Goal: Information Seeking & Learning: Learn about a topic

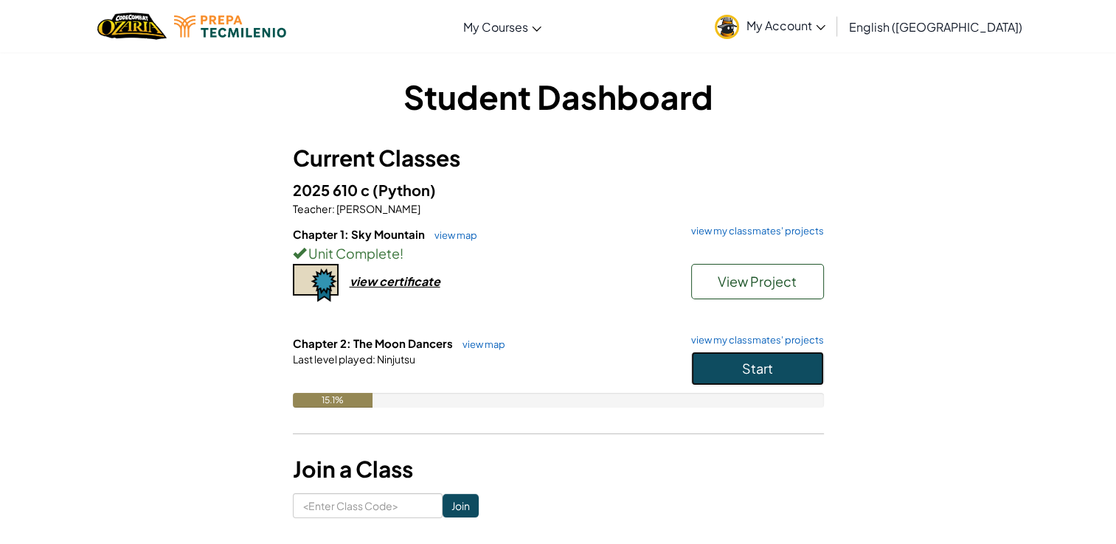
click at [784, 364] on button "Start" at bounding box center [757, 369] width 133 height 34
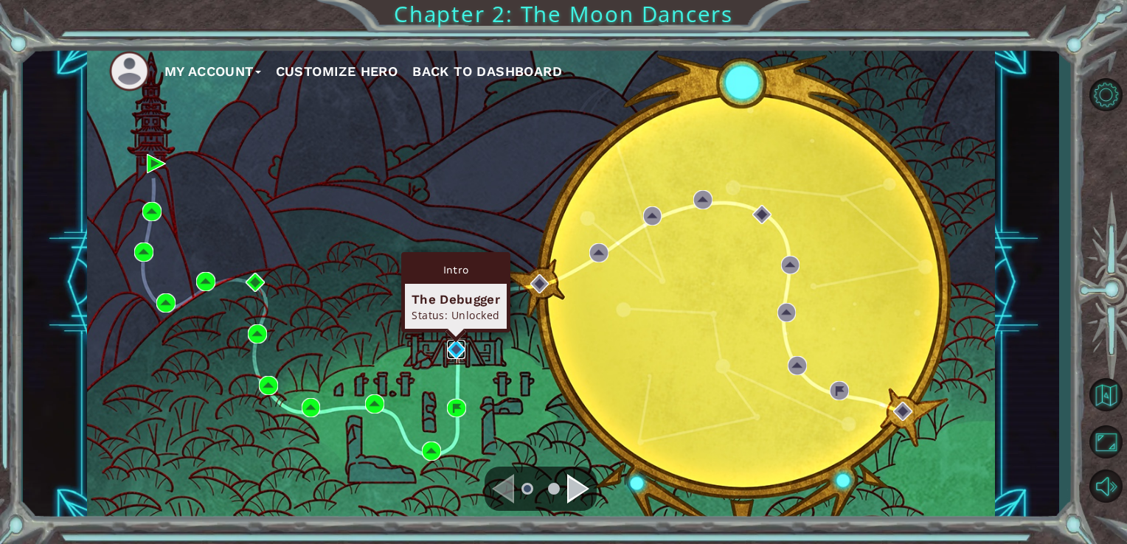
click at [452, 349] on img at bounding box center [456, 349] width 19 height 19
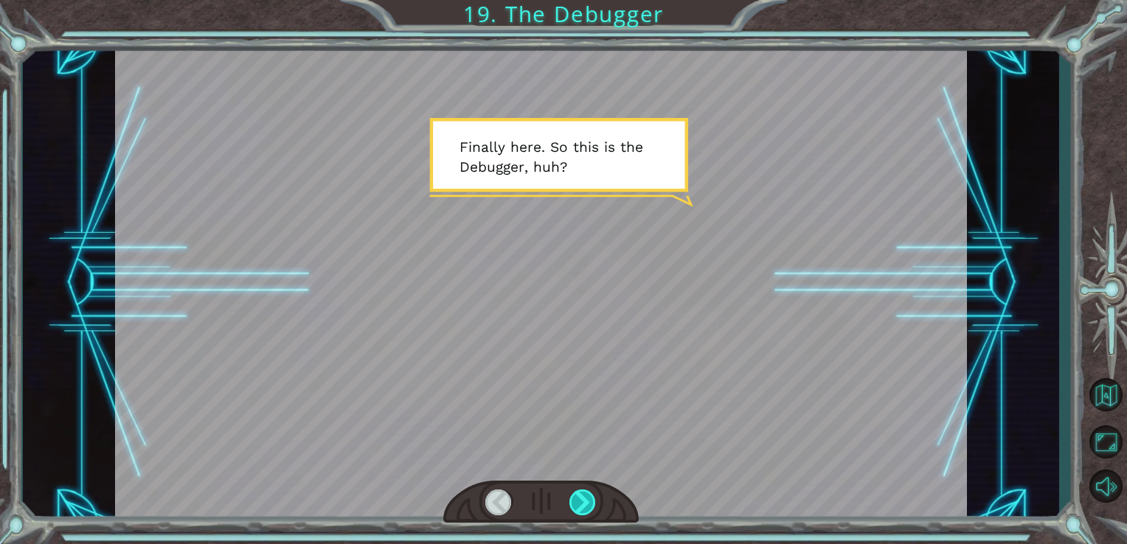
click at [585, 491] on div at bounding box center [583, 503] width 27 height 26
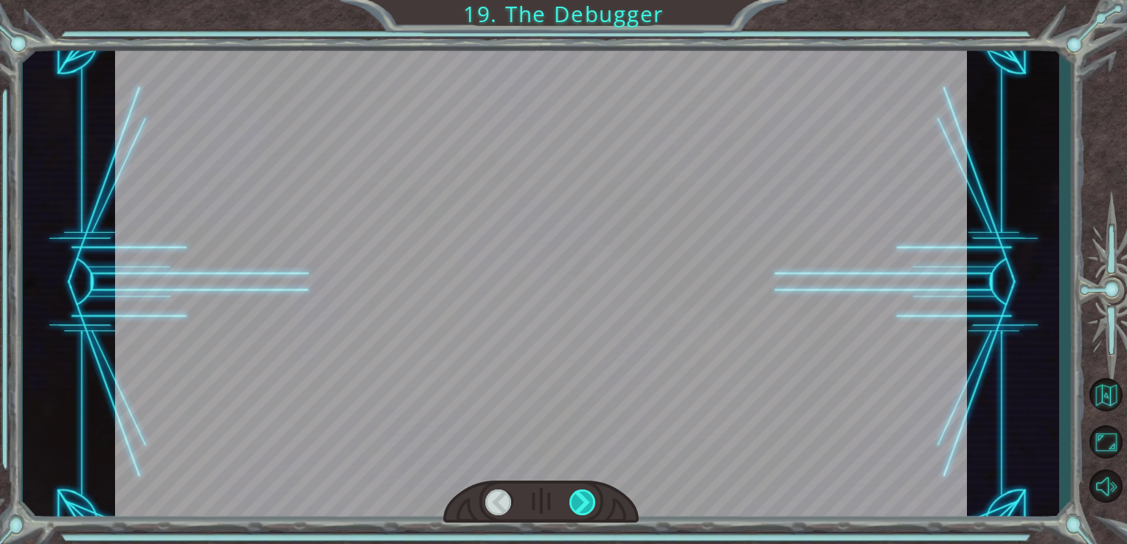
click at [585, 491] on div at bounding box center [583, 503] width 27 height 26
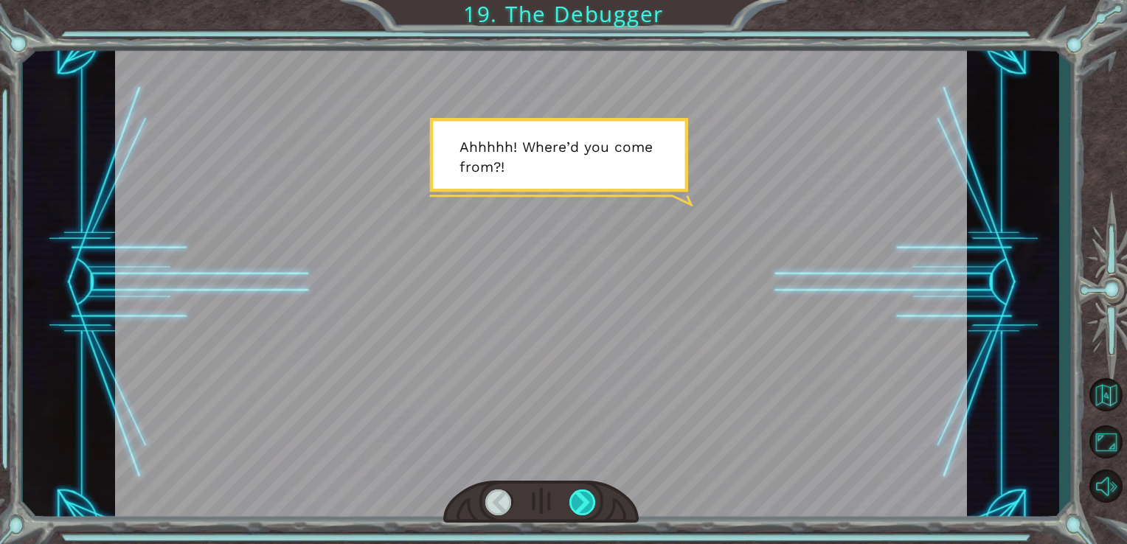
click at [585, 491] on div at bounding box center [583, 503] width 27 height 26
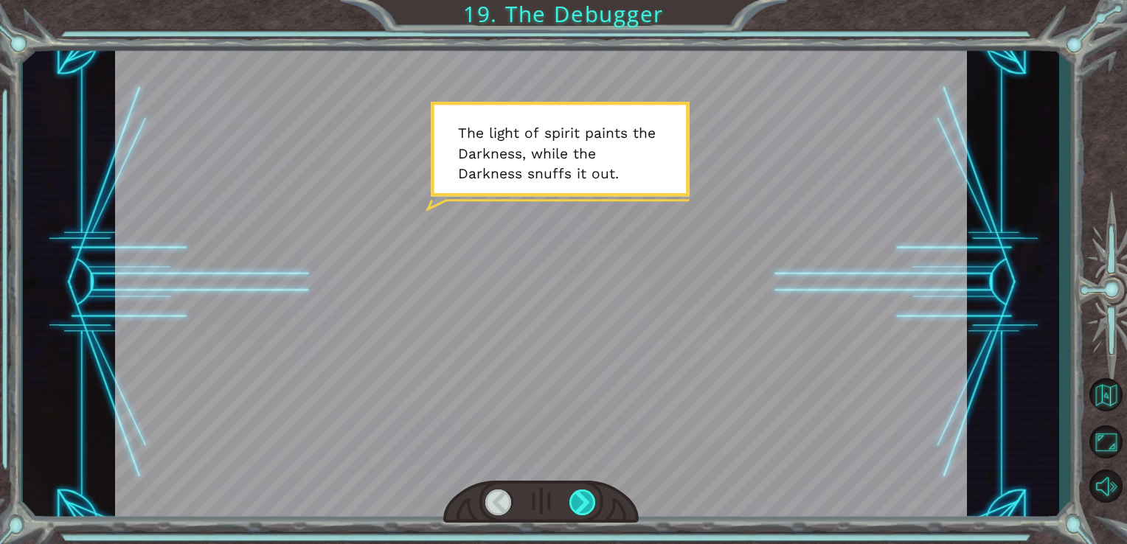
click at [585, 491] on div at bounding box center [583, 503] width 27 height 26
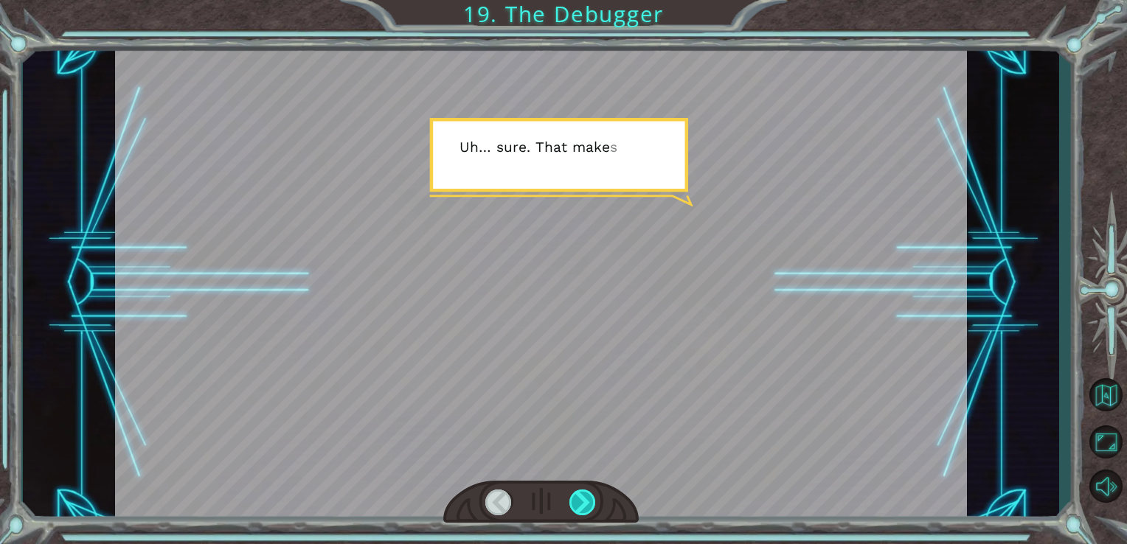
click at [585, 491] on div at bounding box center [583, 503] width 27 height 26
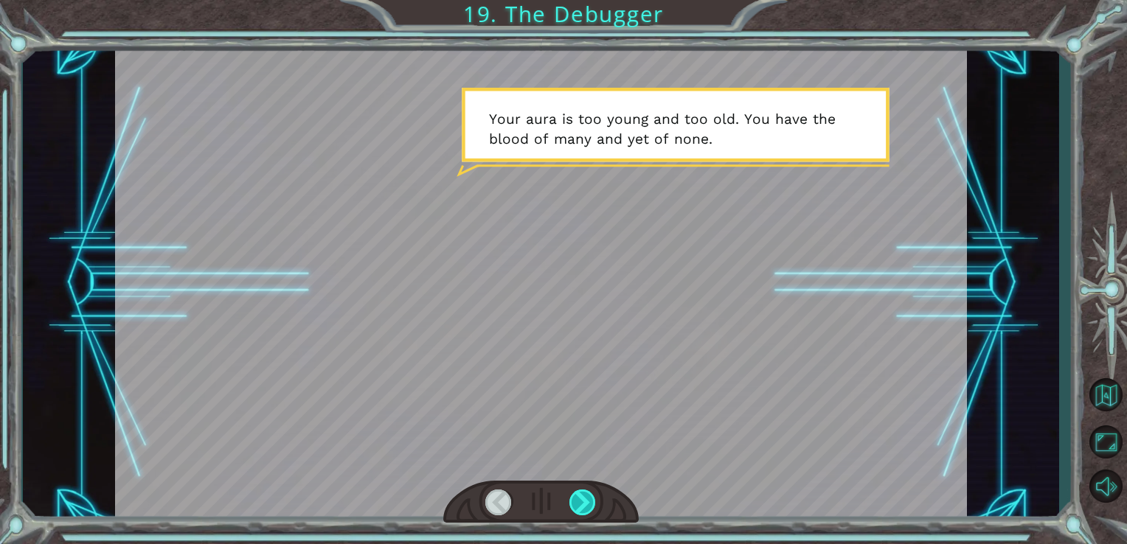
click at [585, 491] on div at bounding box center [583, 503] width 27 height 26
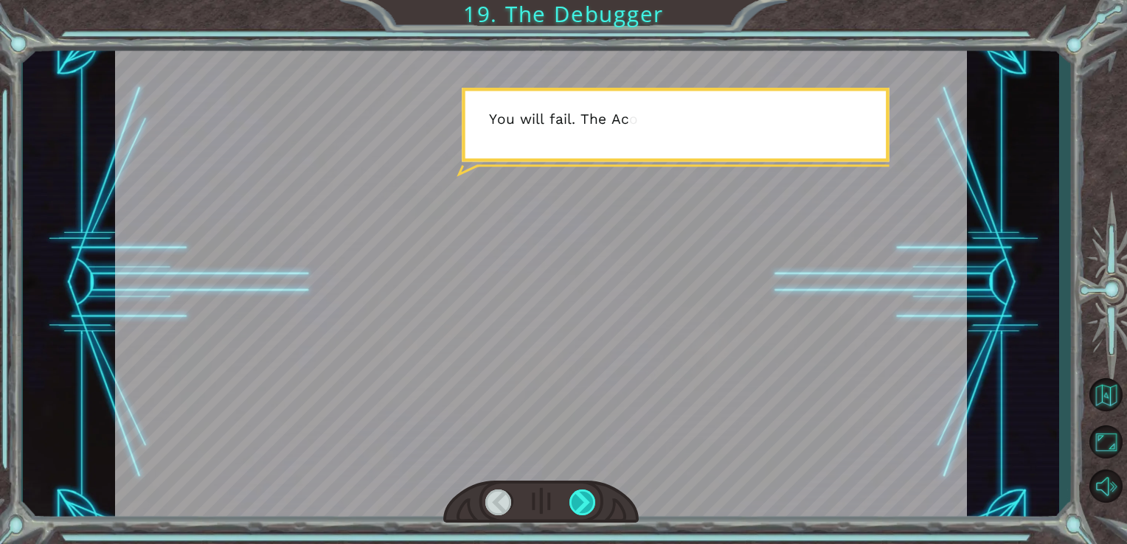
click at [585, 491] on div at bounding box center [583, 503] width 27 height 26
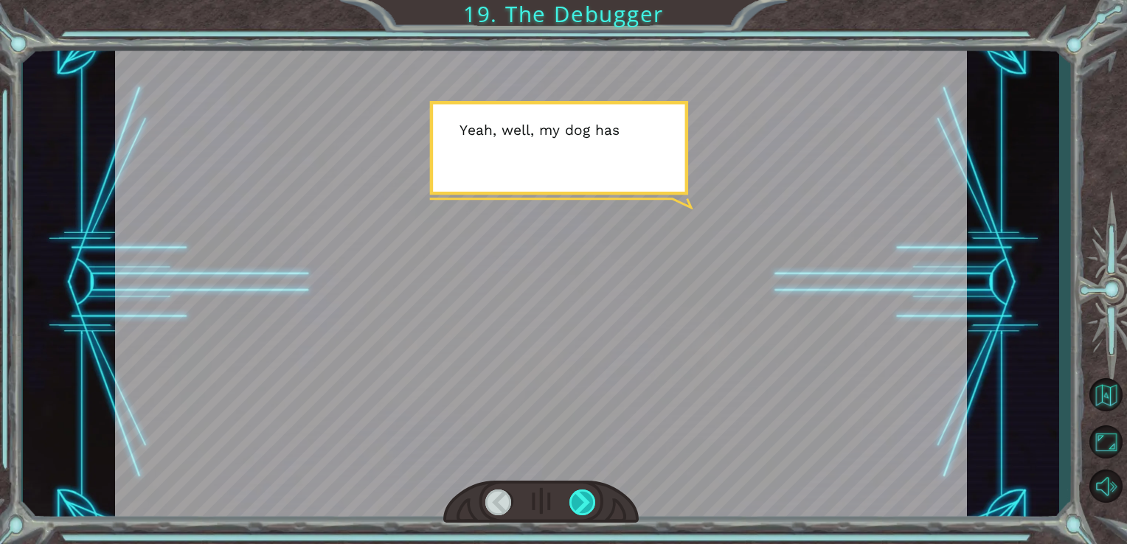
click at [585, 491] on div at bounding box center [583, 503] width 27 height 26
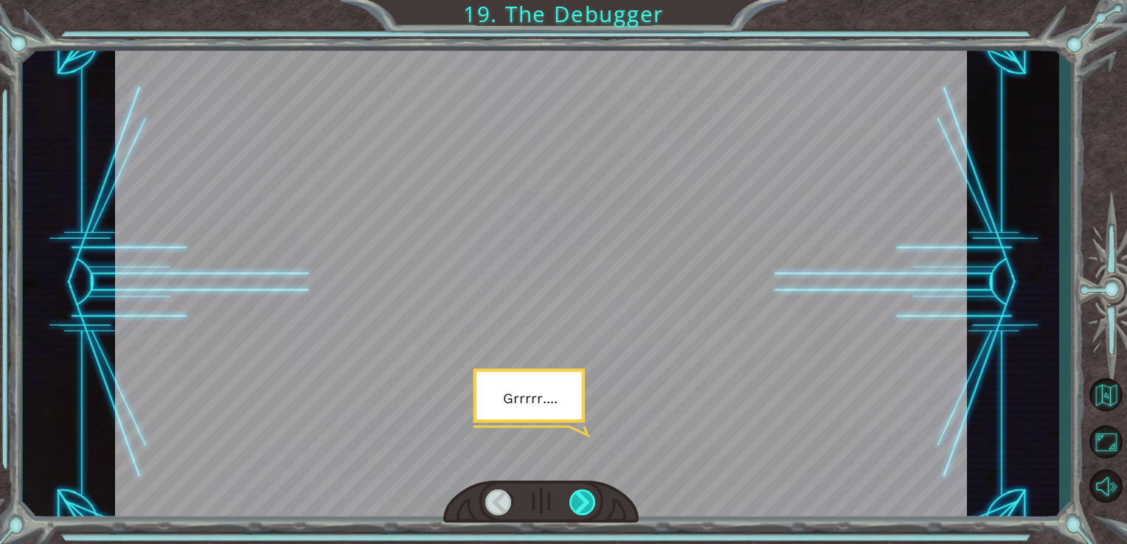
click at [585, 491] on div at bounding box center [583, 503] width 27 height 26
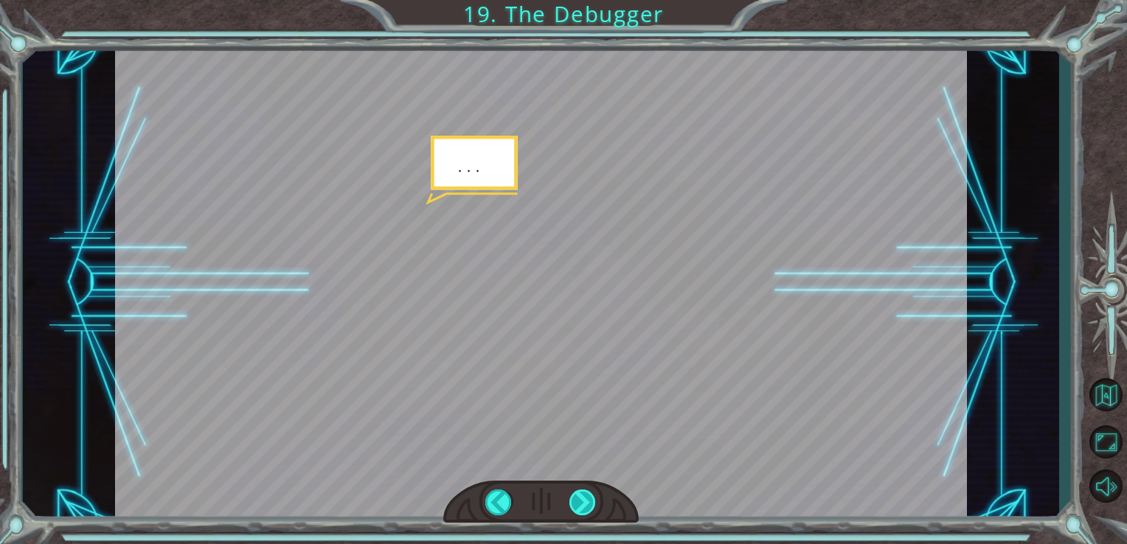
click at [585, 491] on div at bounding box center [583, 503] width 27 height 26
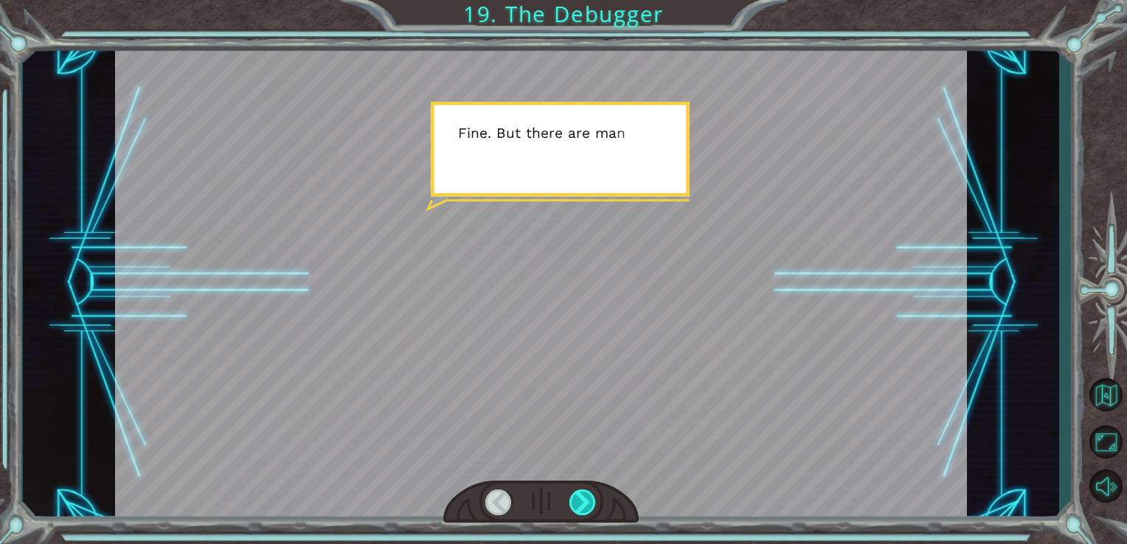
click at [585, 491] on div at bounding box center [583, 503] width 27 height 26
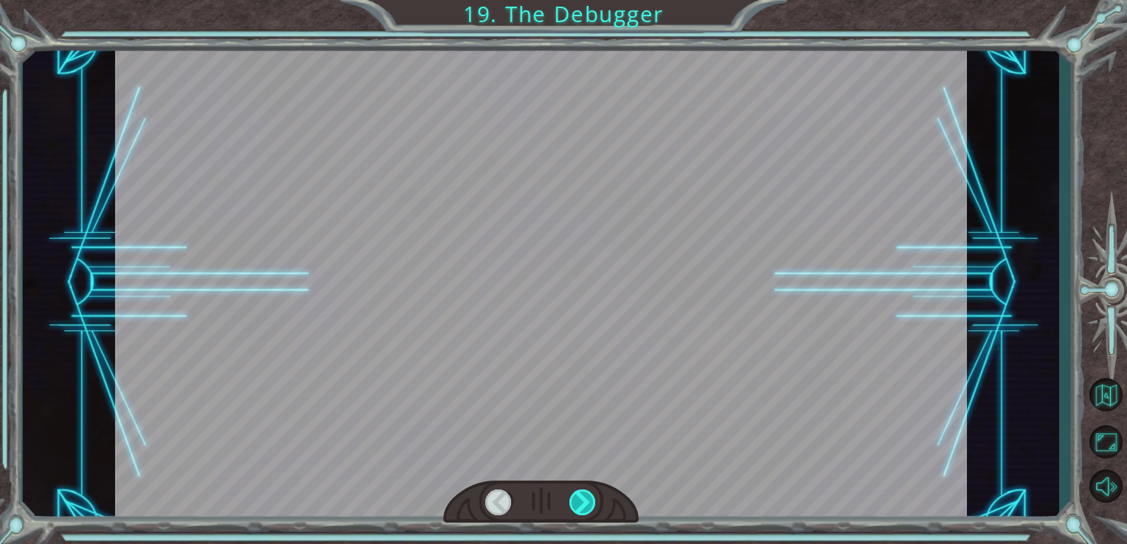
click at [585, 491] on div at bounding box center [583, 503] width 27 height 26
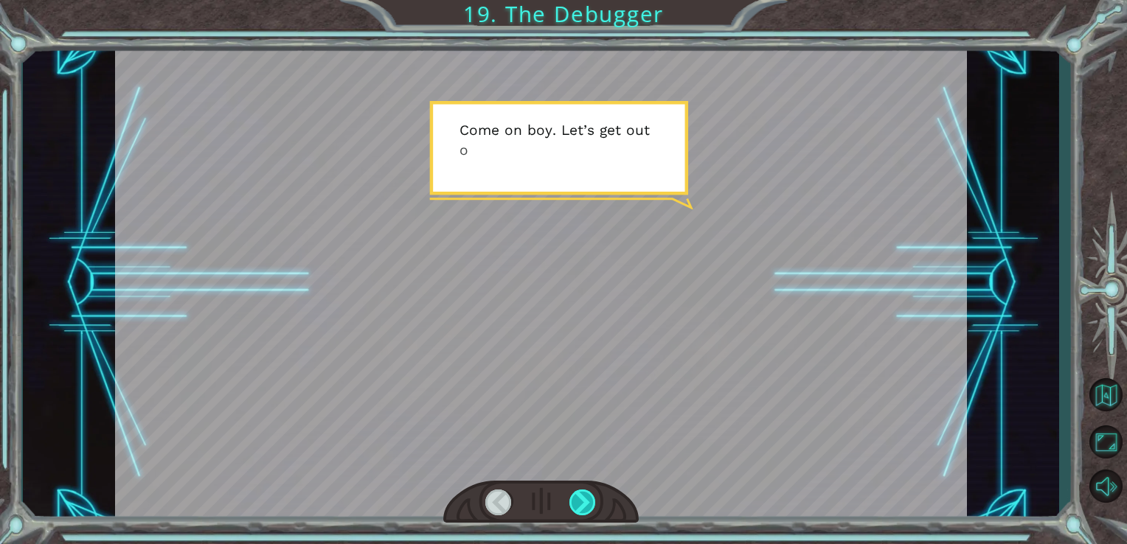
click at [585, 491] on div at bounding box center [583, 503] width 27 height 26
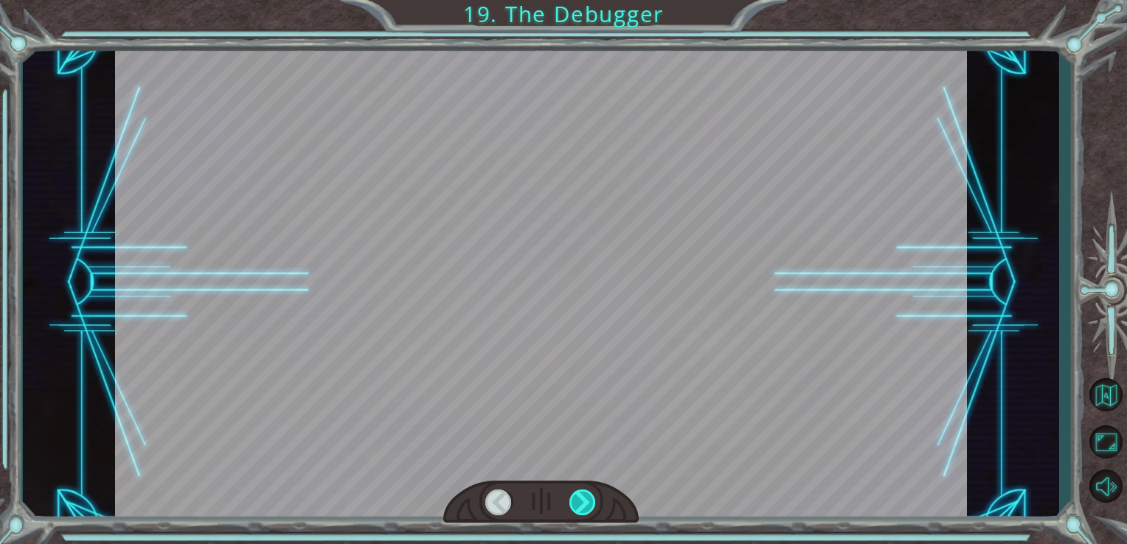
click at [585, 492] on div at bounding box center [583, 503] width 27 height 26
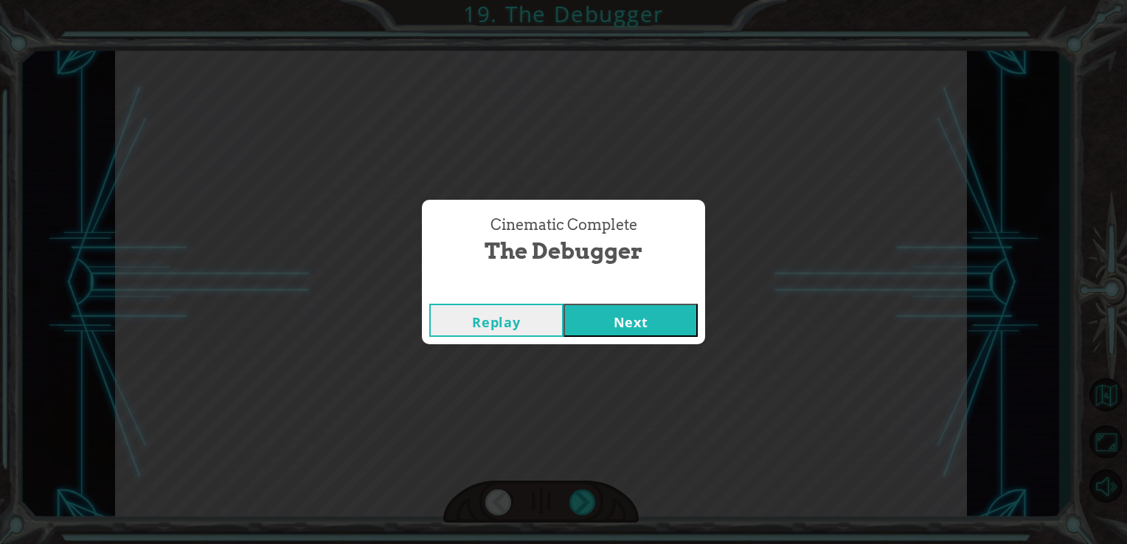
click at [649, 329] on button "Next" at bounding box center [631, 320] width 134 height 33
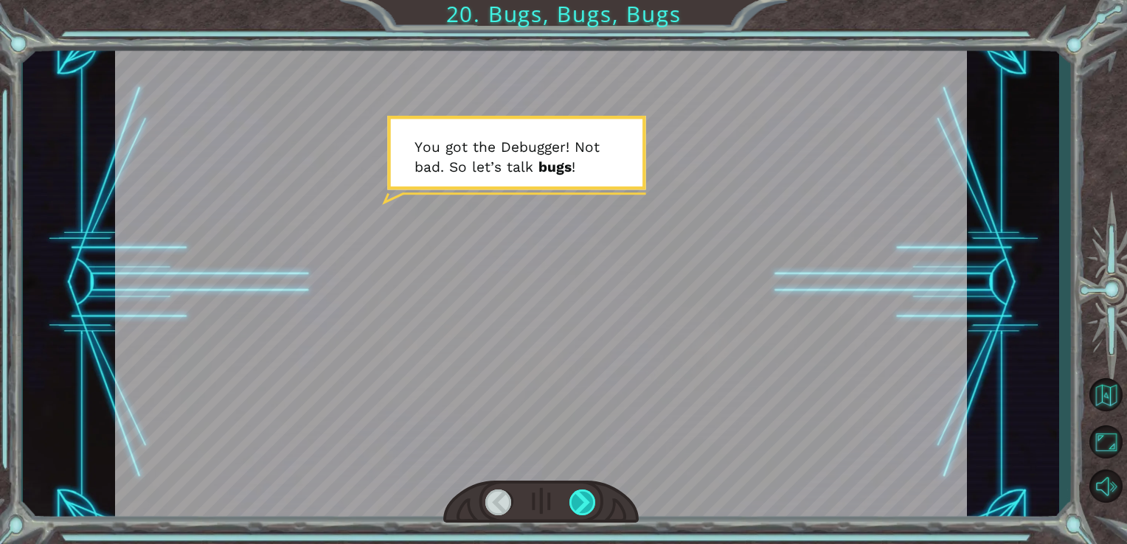
click at [582, 508] on div at bounding box center [583, 503] width 27 height 26
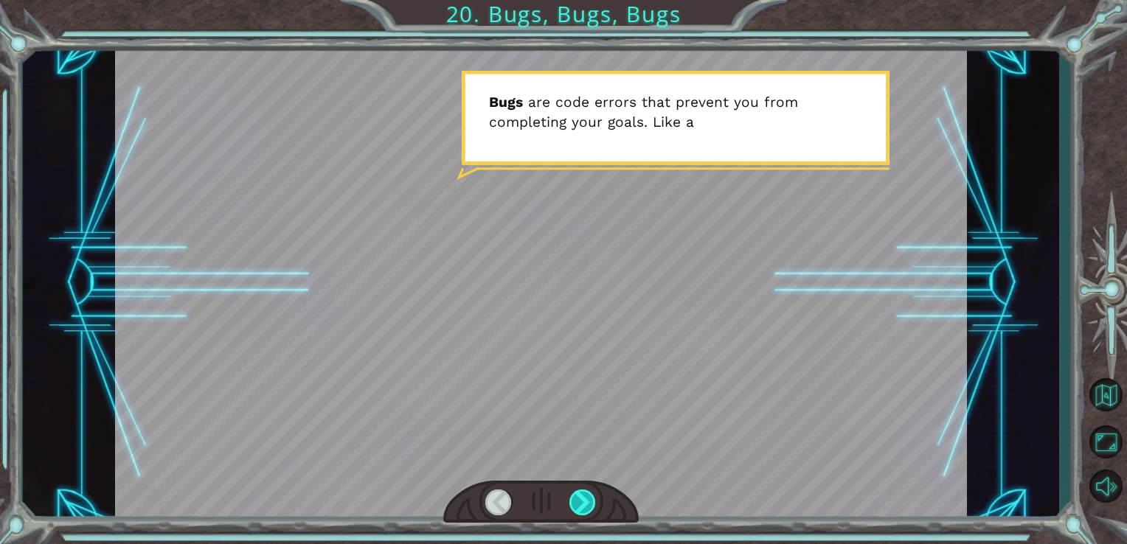
click at [582, 508] on div at bounding box center [583, 503] width 27 height 26
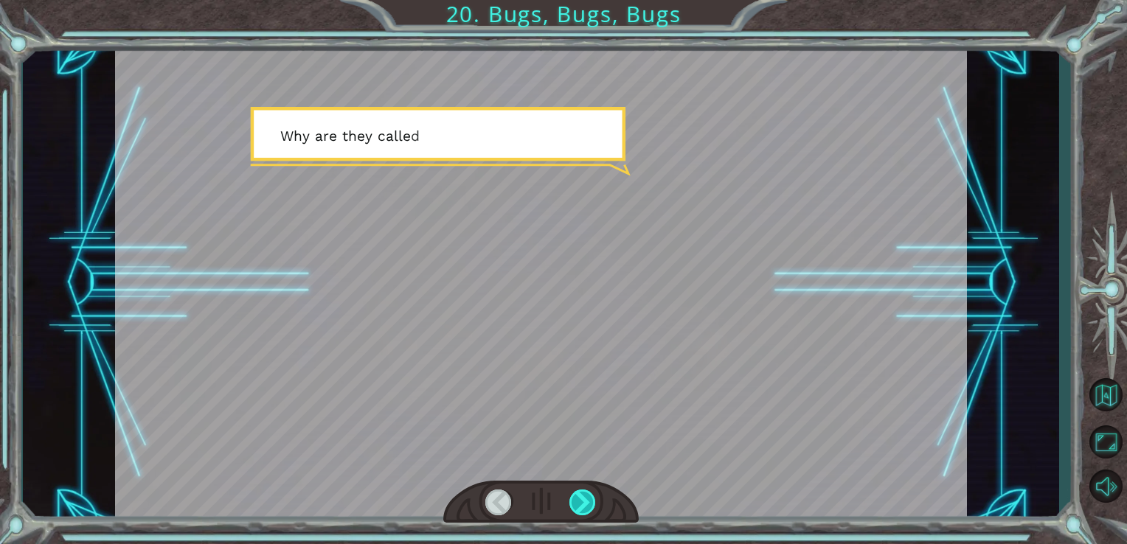
click at [582, 508] on div at bounding box center [583, 503] width 27 height 26
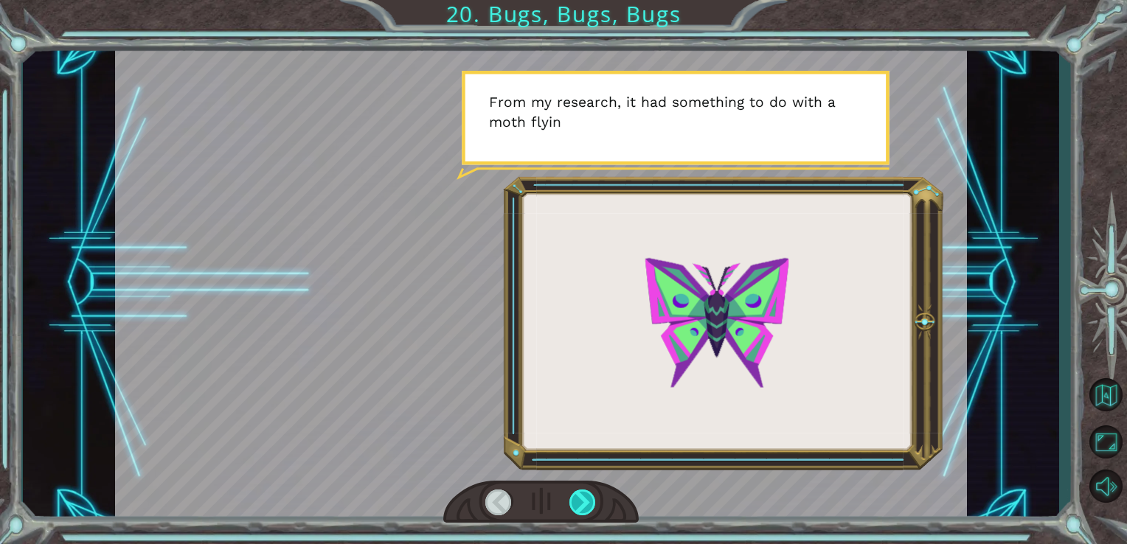
click at [582, 508] on div at bounding box center [583, 503] width 27 height 26
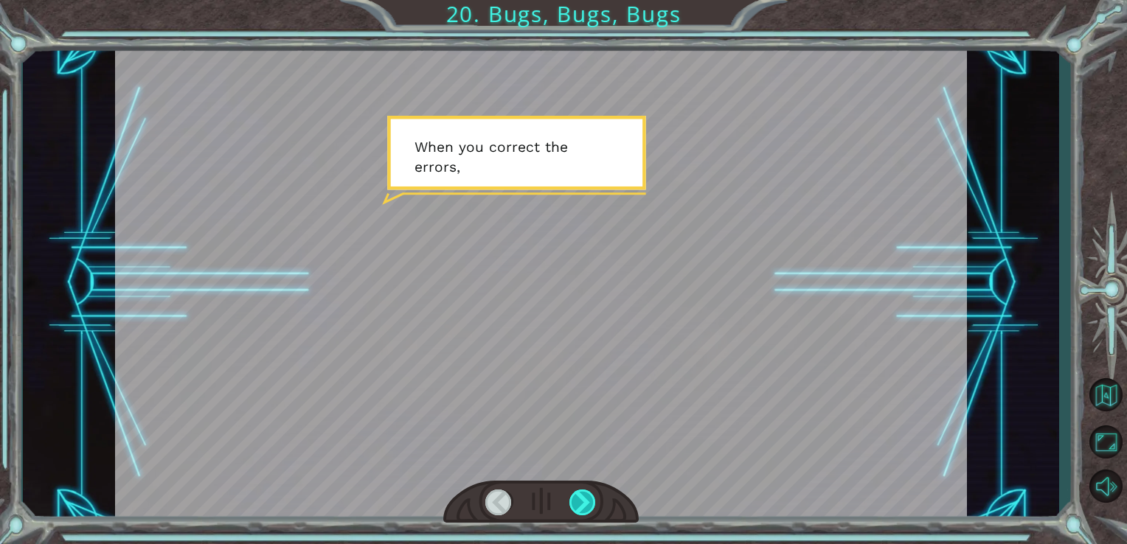
click at [582, 508] on div at bounding box center [583, 503] width 27 height 26
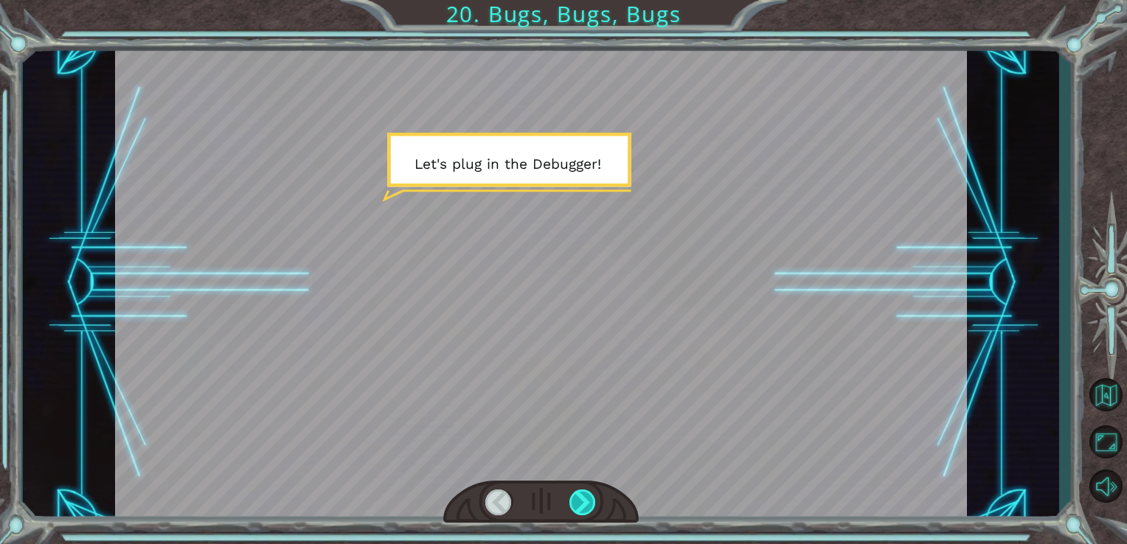
click at [582, 508] on div at bounding box center [583, 503] width 27 height 26
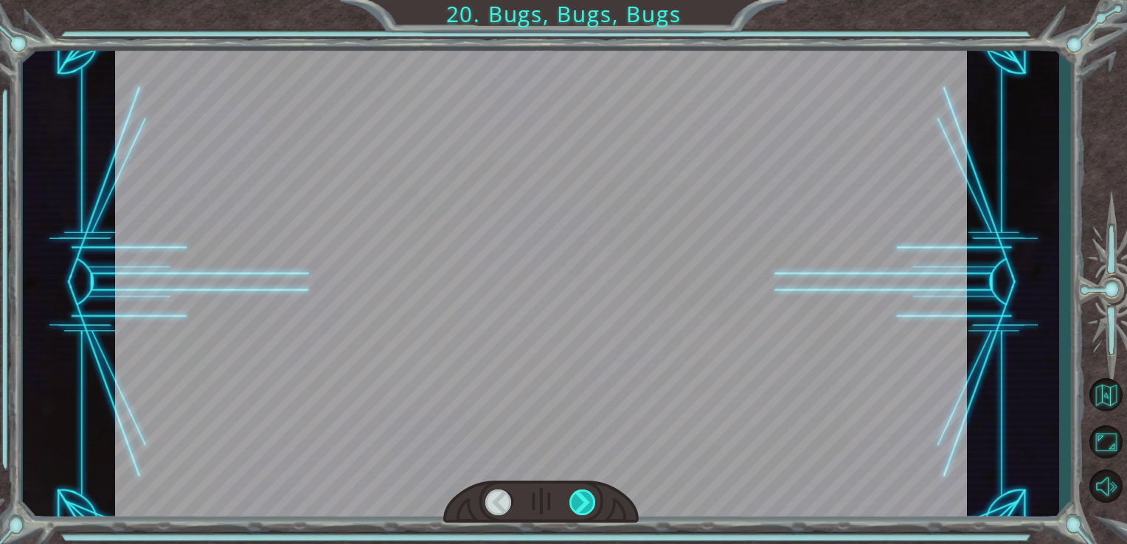
click at [582, 508] on div at bounding box center [583, 503] width 27 height 26
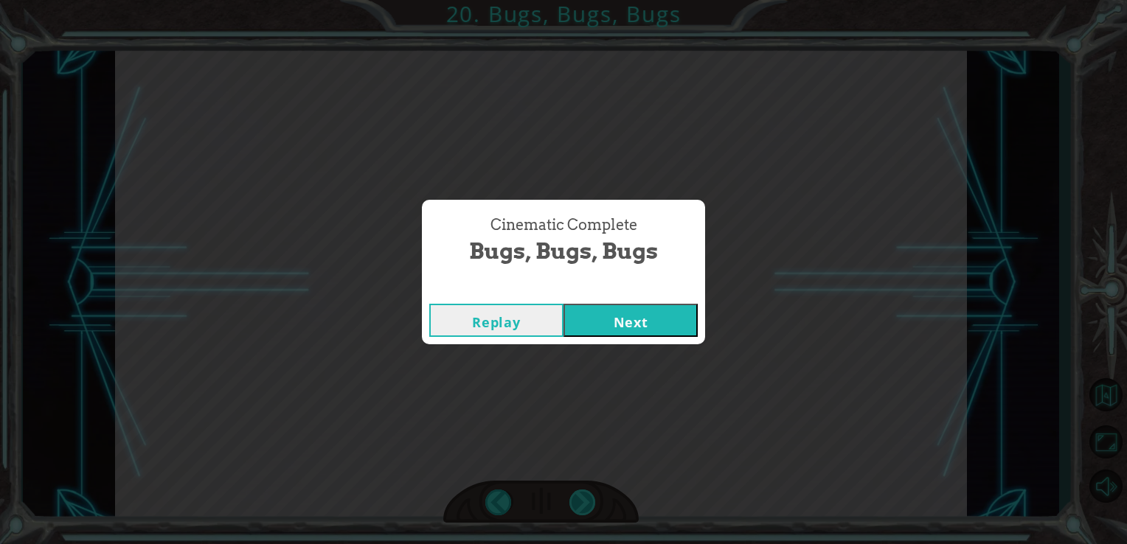
click at [582, 508] on div "Cinematic Complete Bugs, Bugs, Bugs Replay Next" at bounding box center [563, 272] width 1127 height 544
click at [620, 322] on button "Next" at bounding box center [631, 320] width 134 height 33
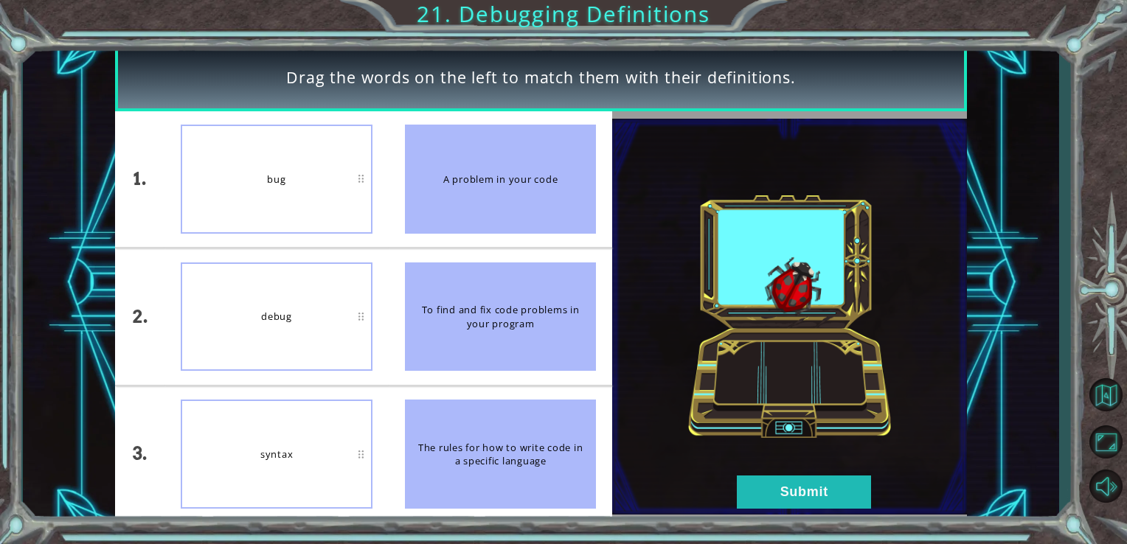
drag, startPoint x: 158, startPoint y: 152, endPoint x: 475, endPoint y: 391, distance: 397.2
click at [475, 391] on div "1. 2. 3. bug debug syntax A problem in your code To find and fix code problems …" at bounding box center [364, 317] width 498 height 412
click at [770, 485] on button "Submit" at bounding box center [804, 492] width 134 height 33
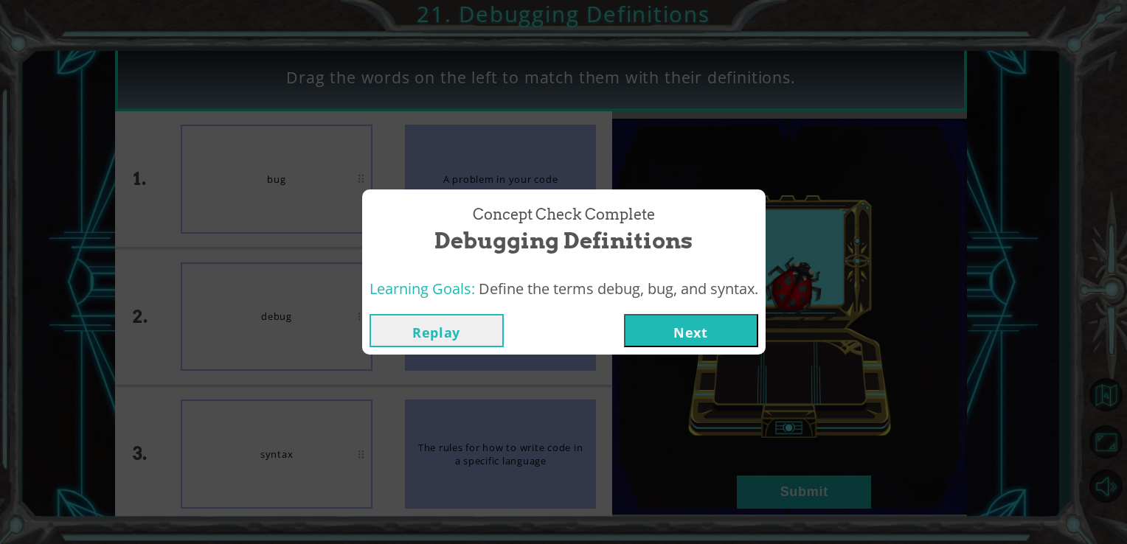
click at [719, 345] on button "Next" at bounding box center [691, 330] width 134 height 33
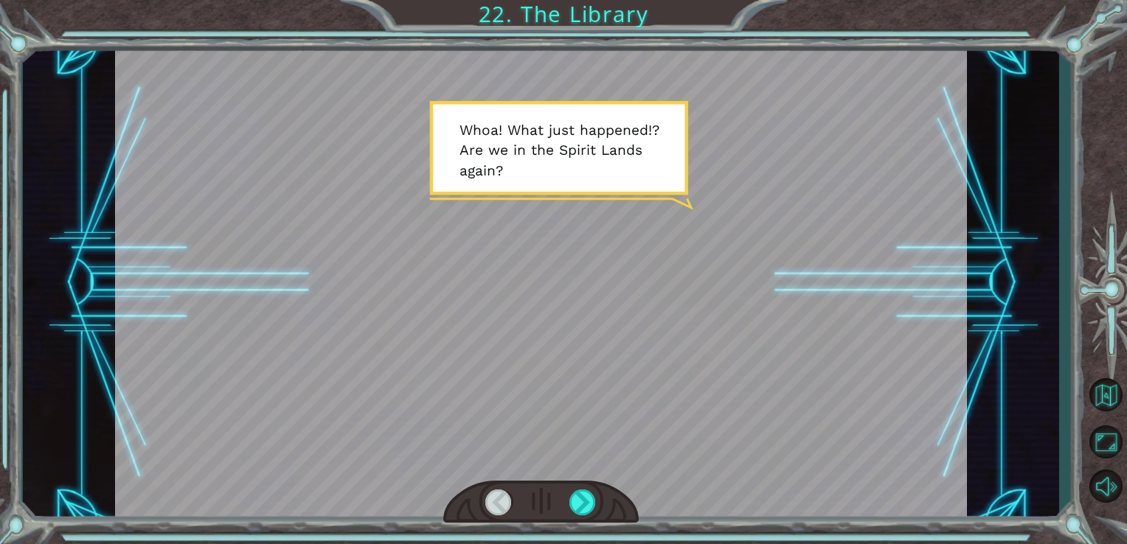
click at [588, 488] on div at bounding box center [541, 502] width 196 height 43
click at [589, 506] on div at bounding box center [583, 503] width 27 height 26
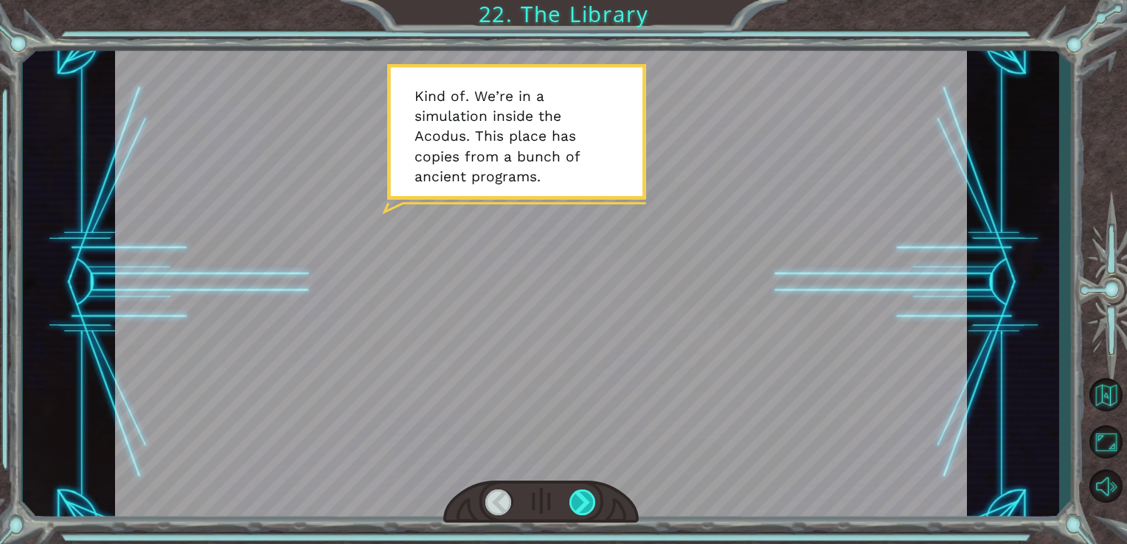
click at [589, 506] on div at bounding box center [583, 503] width 27 height 26
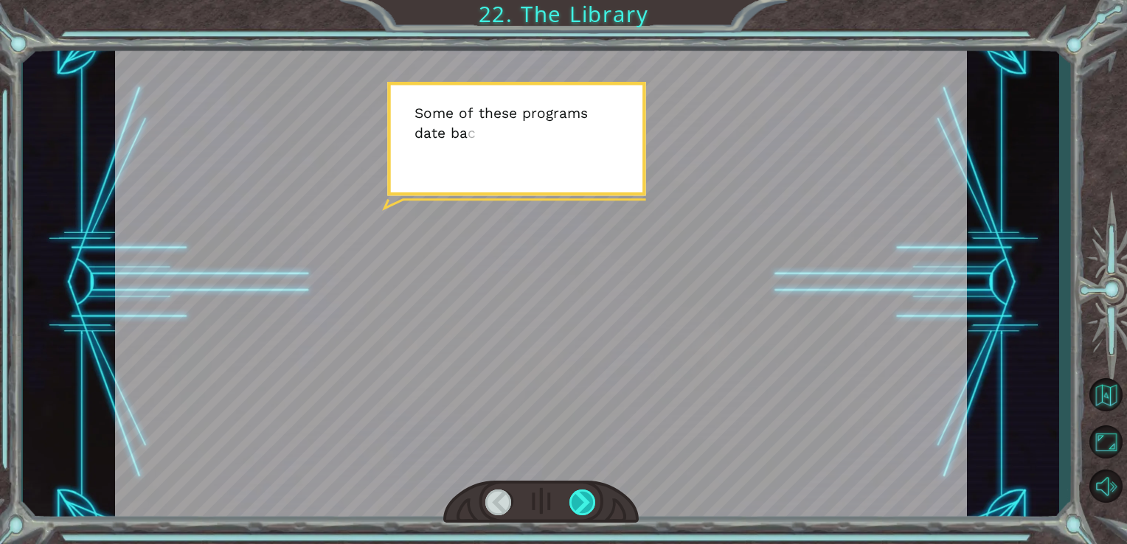
click at [589, 506] on div at bounding box center [583, 503] width 27 height 26
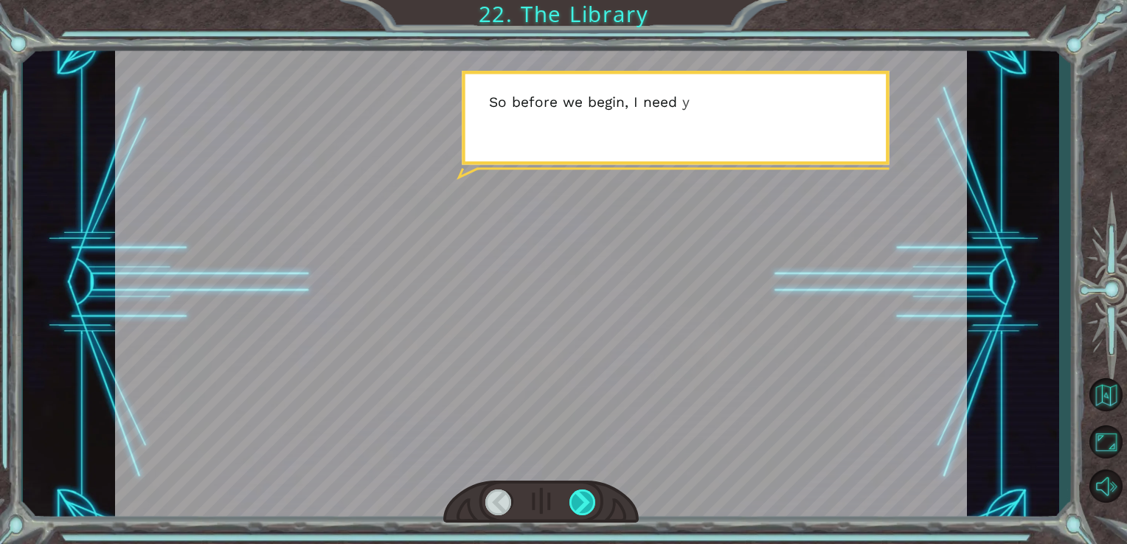
click at [589, 506] on div at bounding box center [583, 503] width 27 height 26
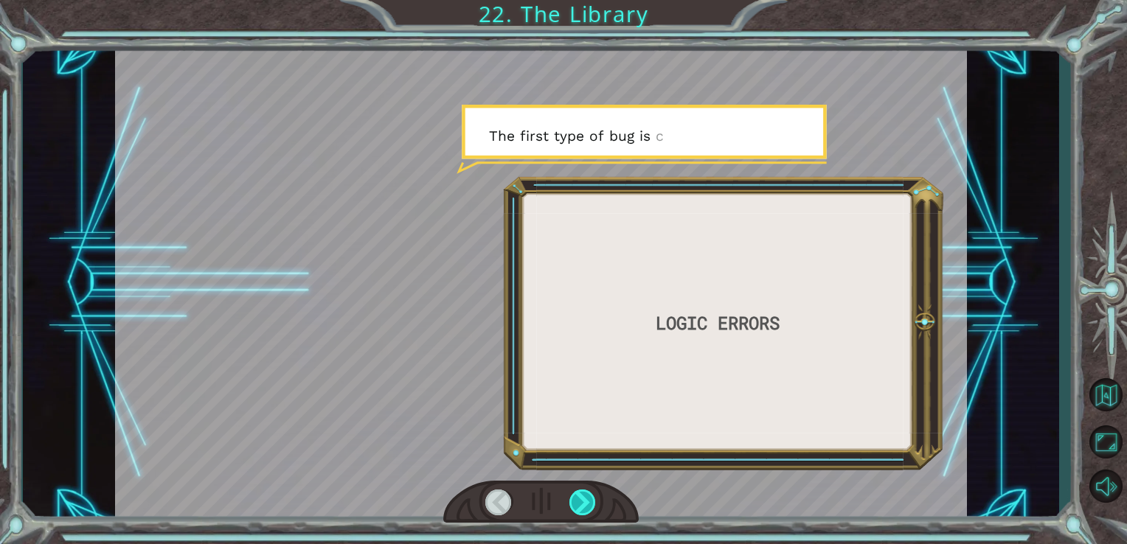
click at [589, 506] on div at bounding box center [583, 503] width 27 height 26
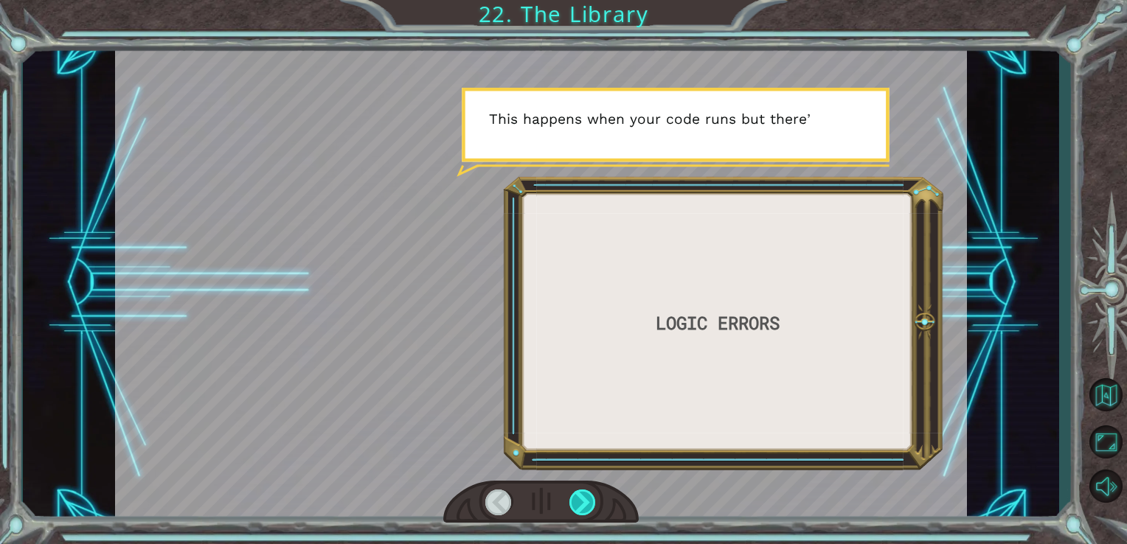
click at [589, 506] on div at bounding box center [583, 503] width 27 height 26
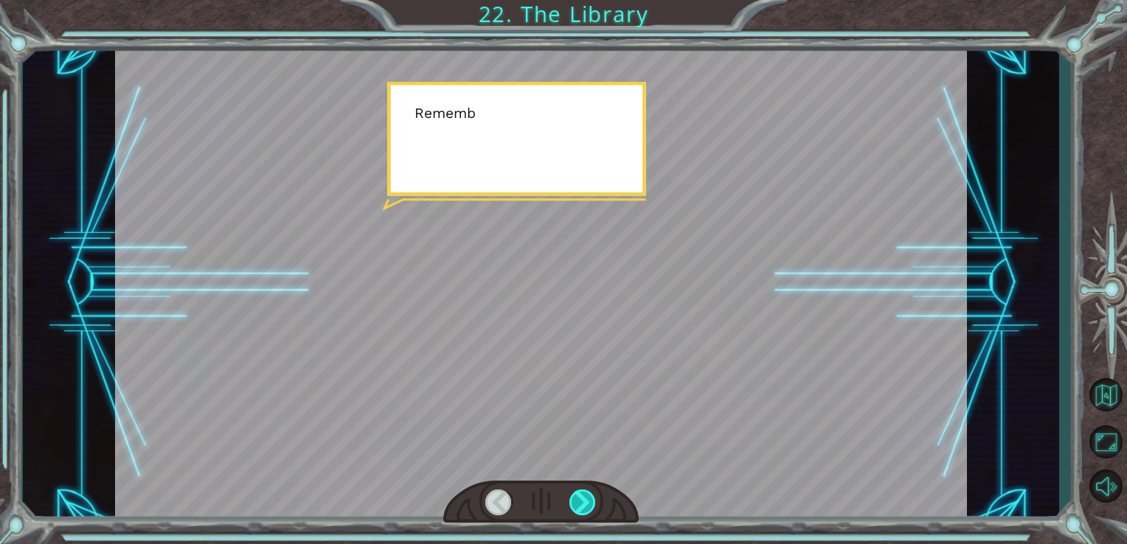
click at [589, 506] on div at bounding box center [583, 503] width 27 height 26
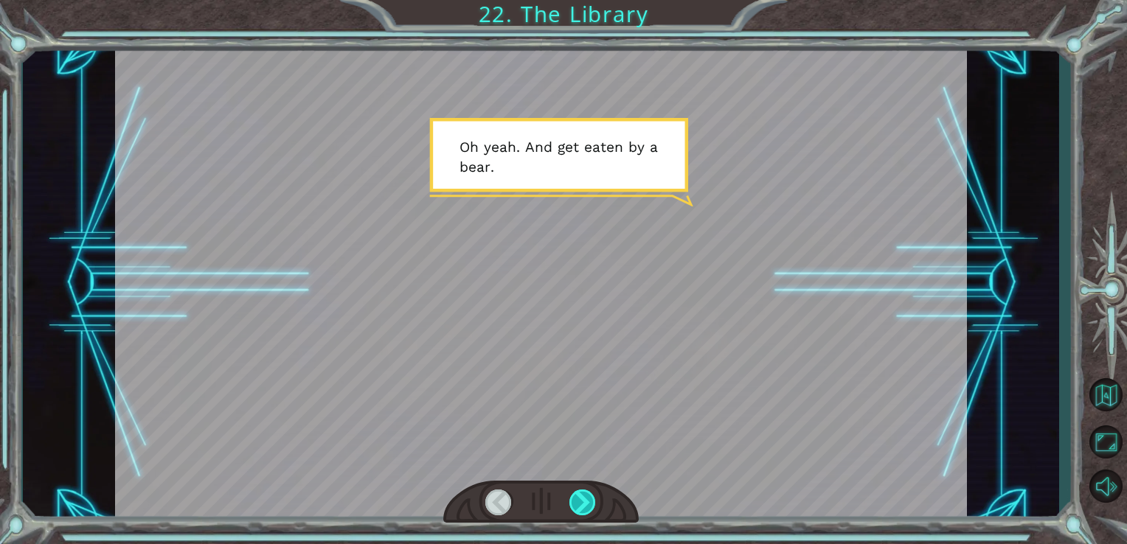
click at [589, 506] on div at bounding box center [583, 503] width 27 height 26
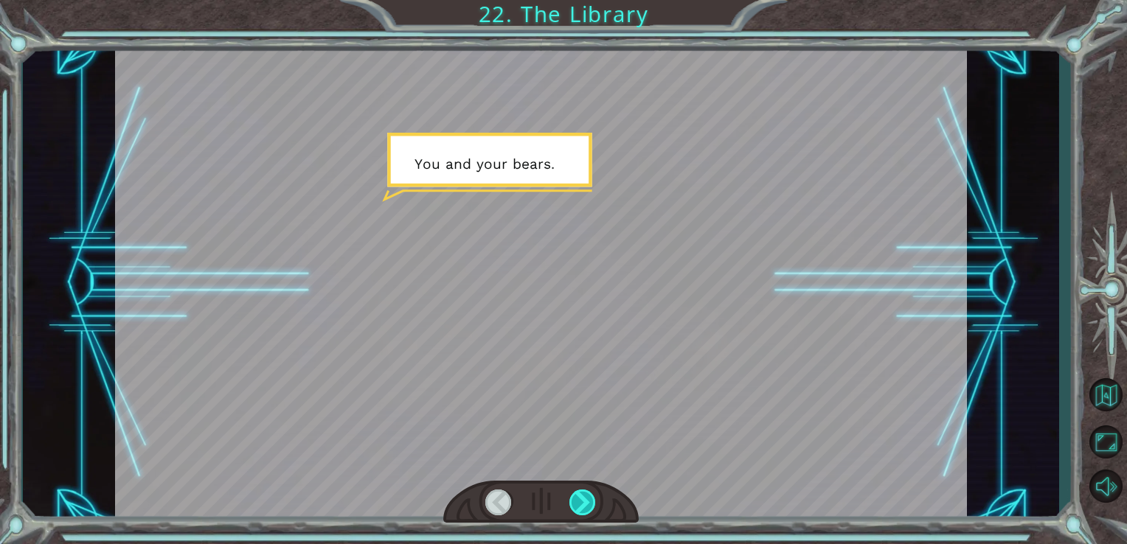
click at [589, 506] on div at bounding box center [583, 503] width 27 height 26
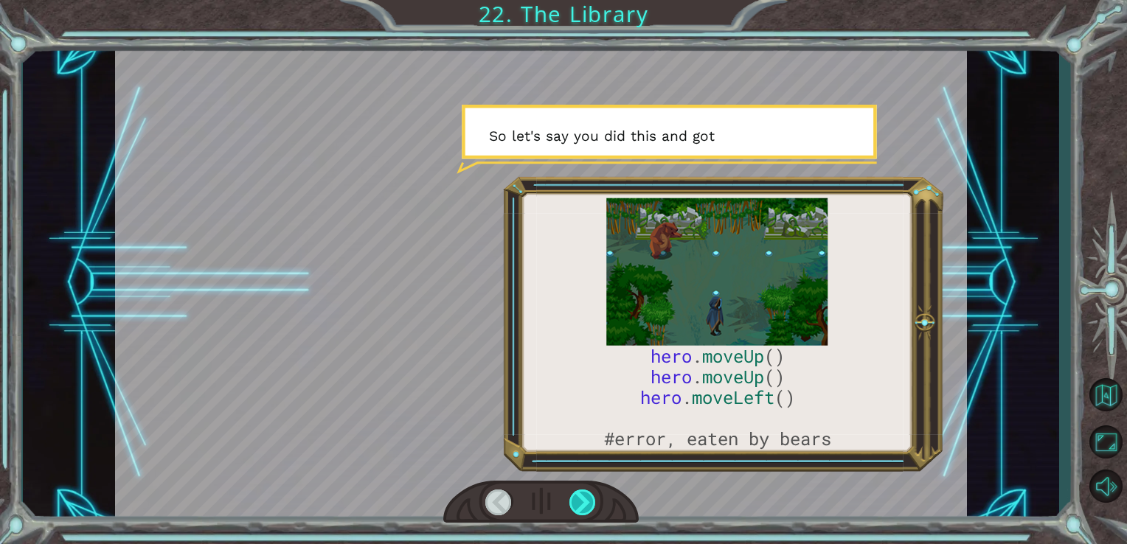
click at [589, 506] on div at bounding box center [583, 503] width 27 height 26
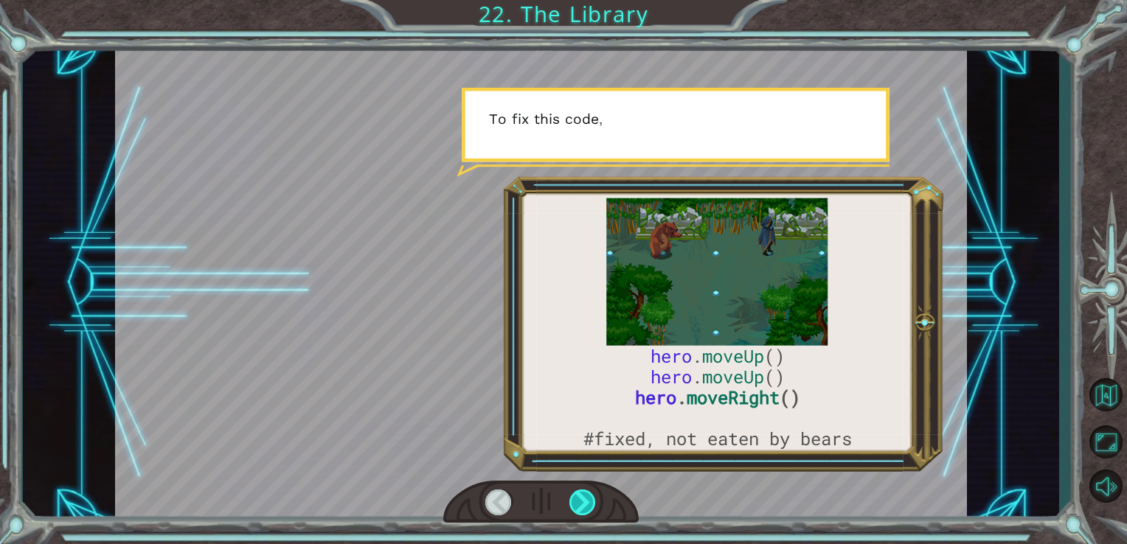
click at [589, 506] on div at bounding box center [583, 503] width 27 height 26
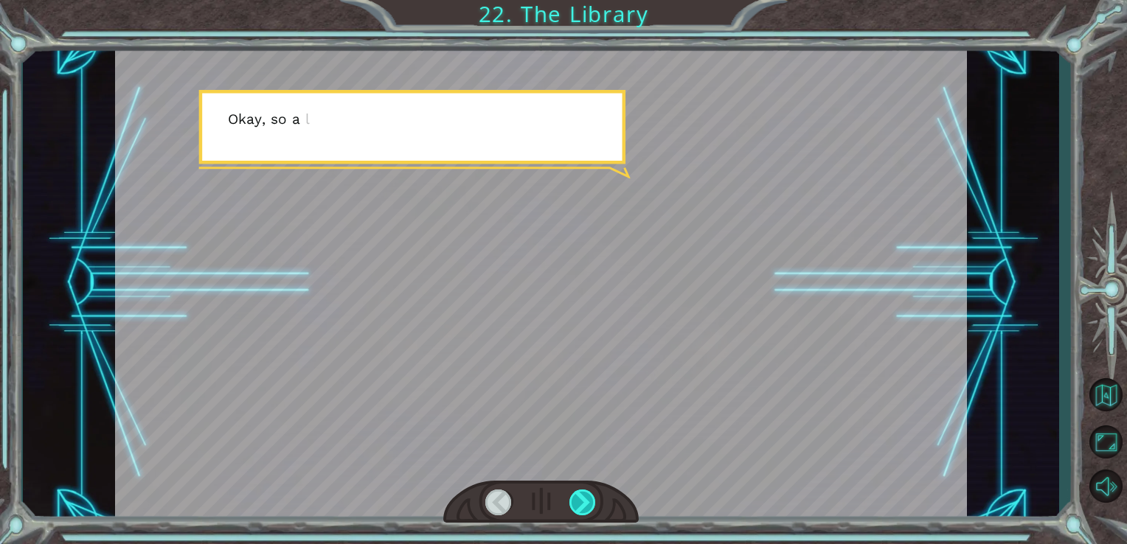
click at [589, 506] on div at bounding box center [583, 503] width 27 height 26
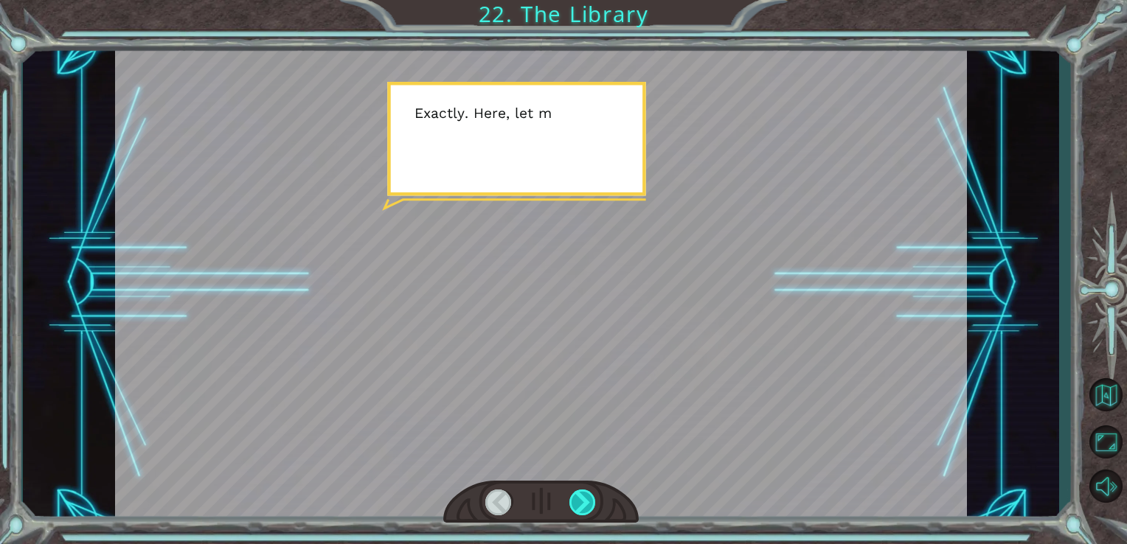
click at [589, 506] on div at bounding box center [583, 503] width 27 height 26
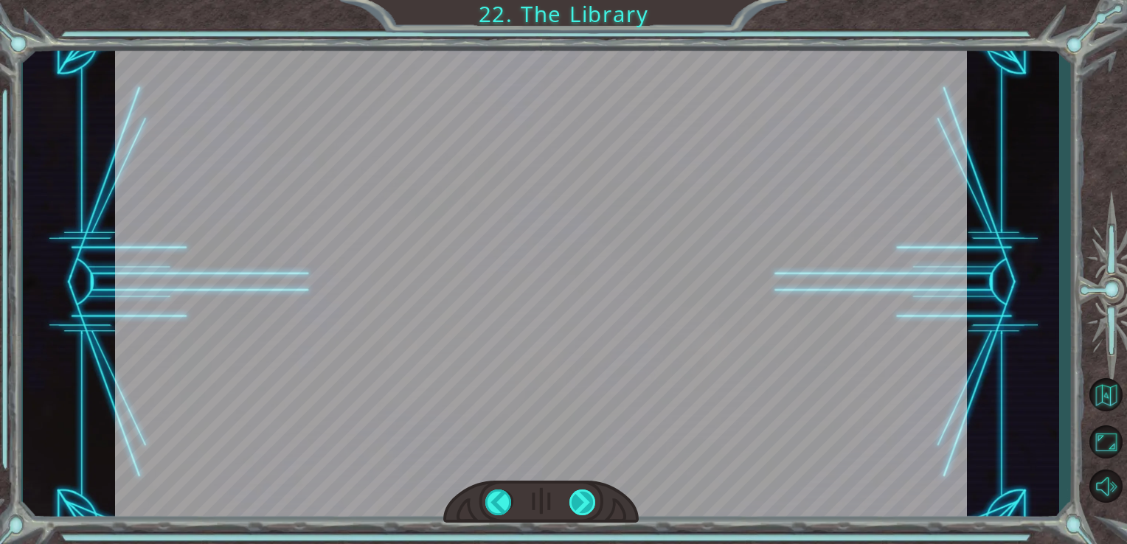
click at [589, 0] on div "hero . moveUp () hero . moveUp () hero . moveRight () #fixed, not eaten by bear…" at bounding box center [563, 0] width 1127 height 0
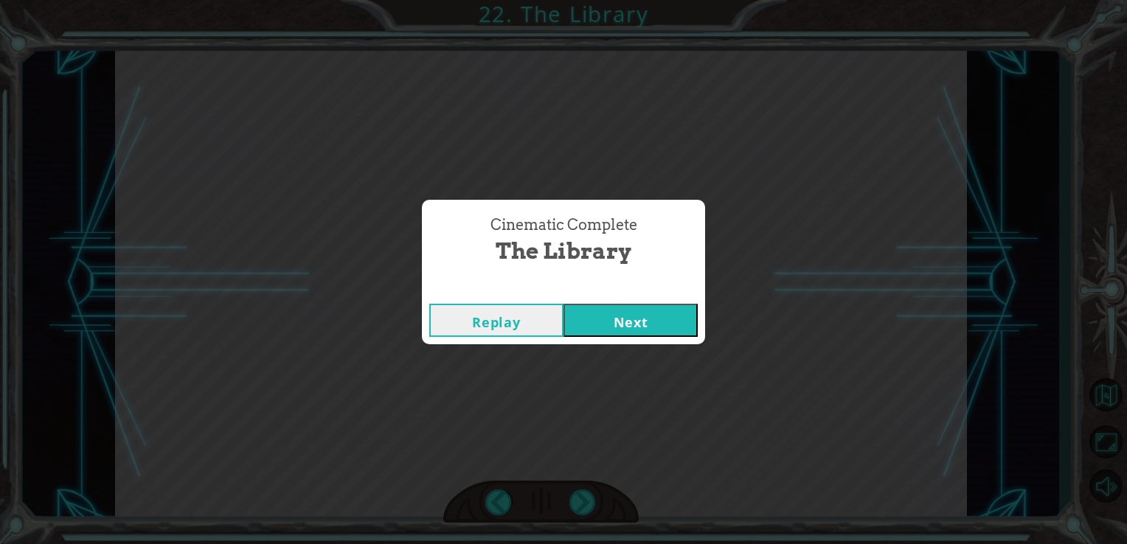
click at [619, 326] on button "Next" at bounding box center [631, 320] width 134 height 33
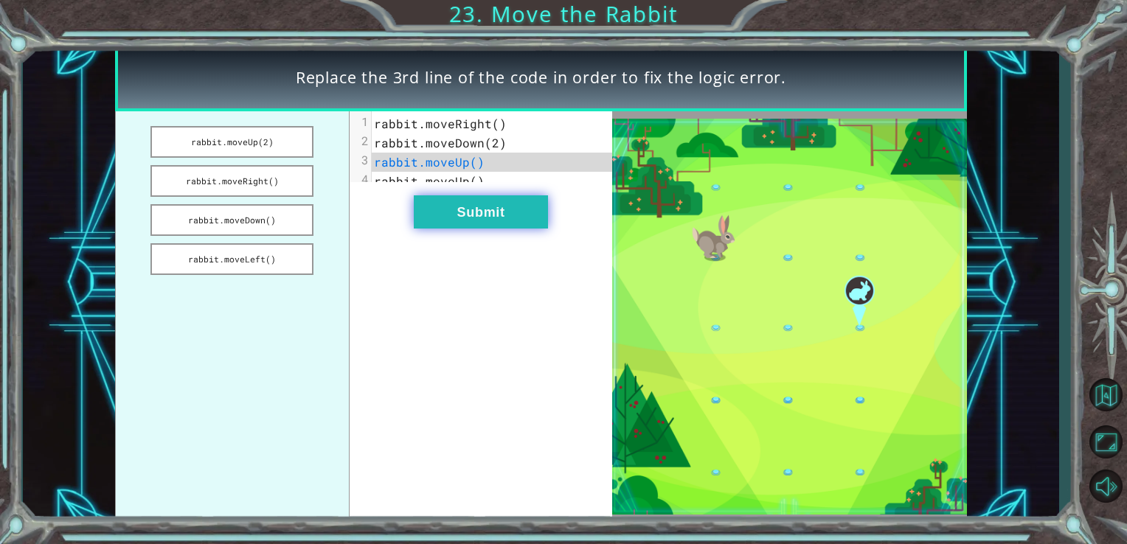
click at [502, 209] on button "Submit" at bounding box center [481, 212] width 134 height 33
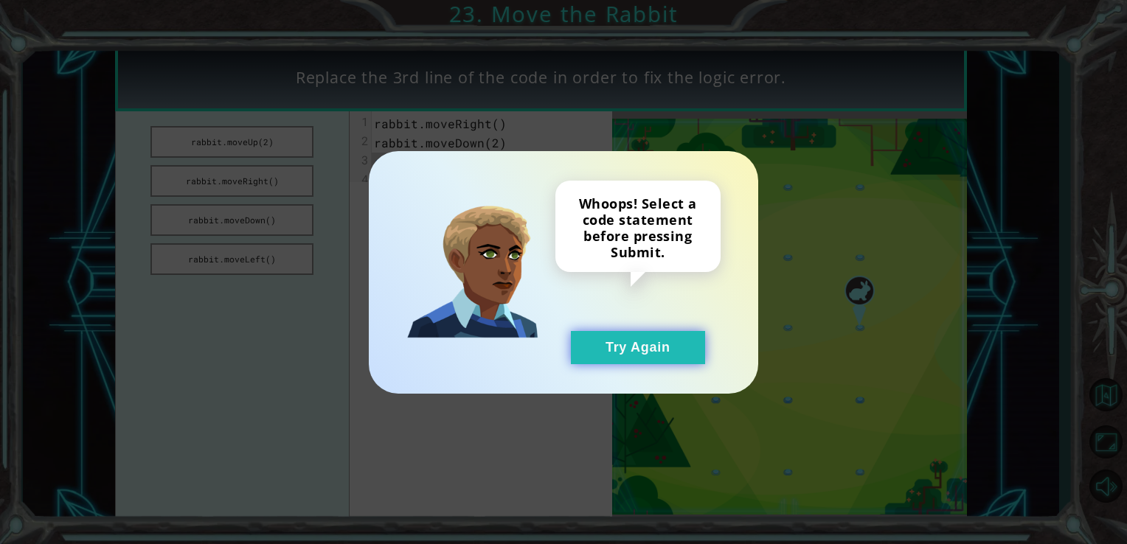
click at [599, 352] on button "Try Again" at bounding box center [638, 347] width 134 height 33
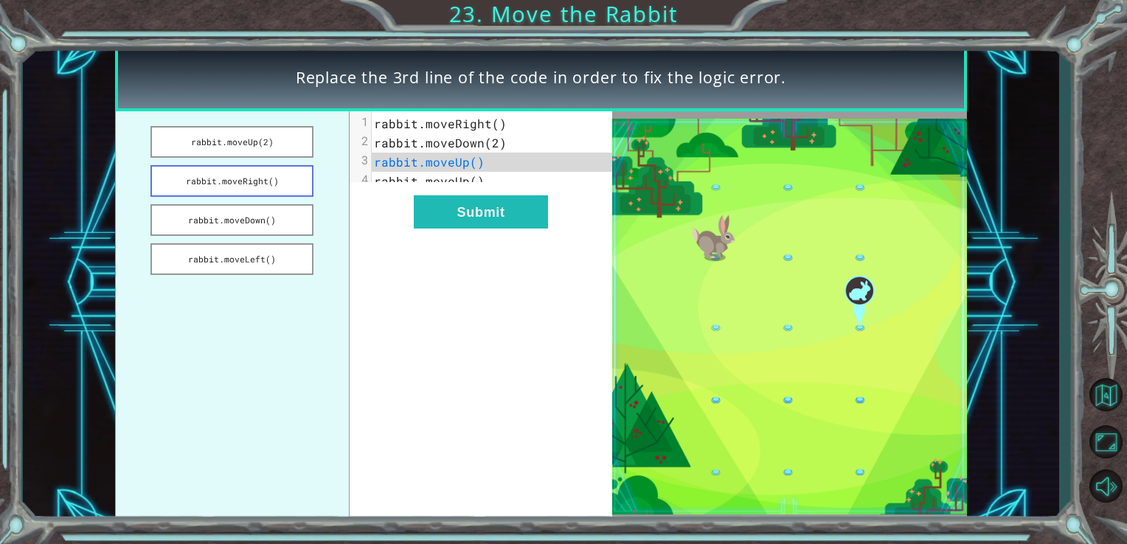
drag, startPoint x: 239, startPoint y: 170, endPoint x: 269, endPoint y: 182, distance: 32.1
click at [269, 182] on button "rabbit.moveRight()" at bounding box center [232, 181] width 163 height 32
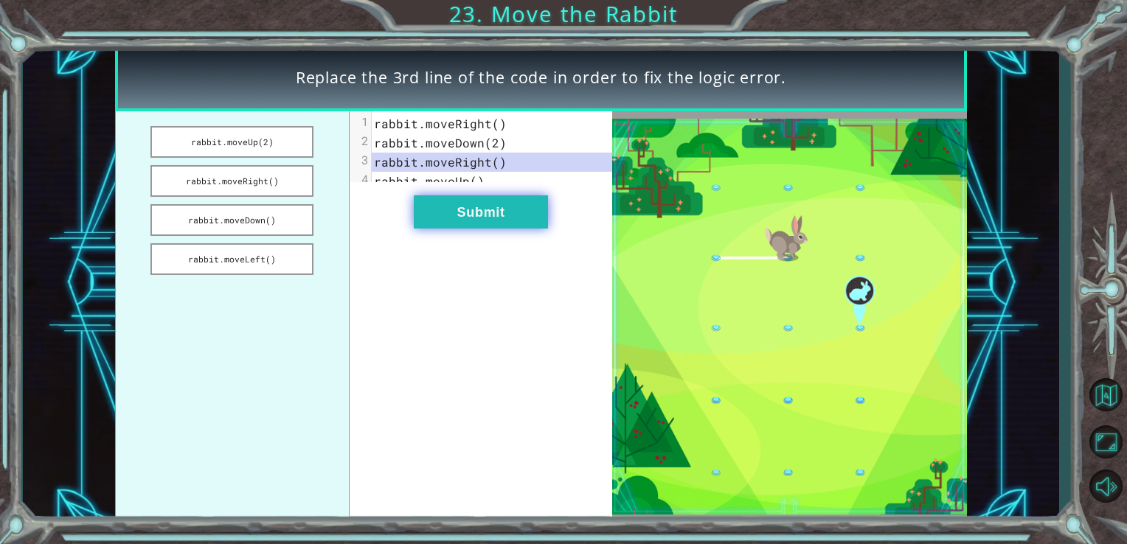
click at [445, 229] on button "Submit" at bounding box center [481, 212] width 134 height 33
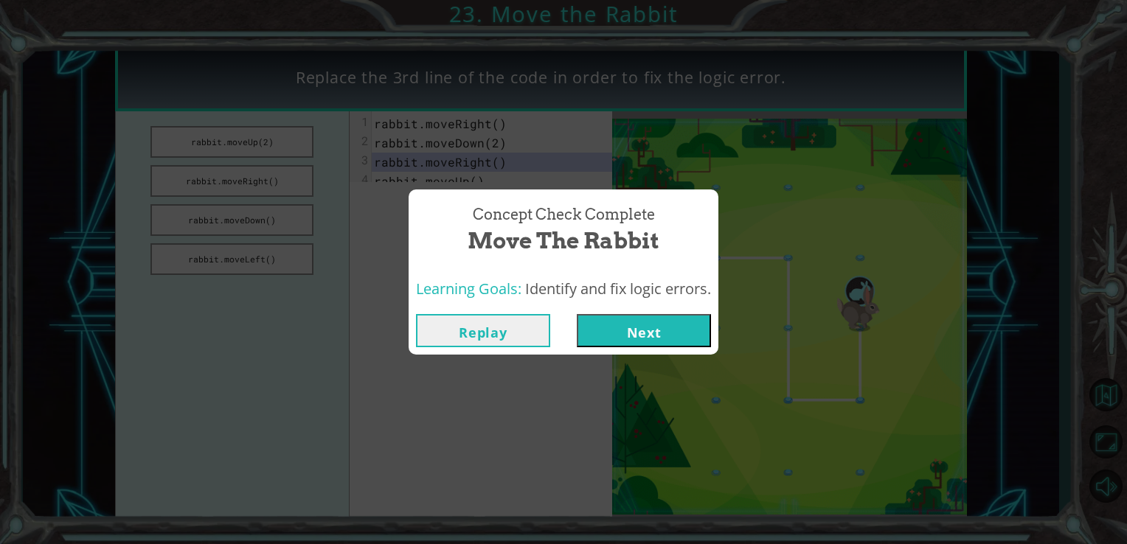
click at [633, 326] on button "Next" at bounding box center [644, 330] width 134 height 33
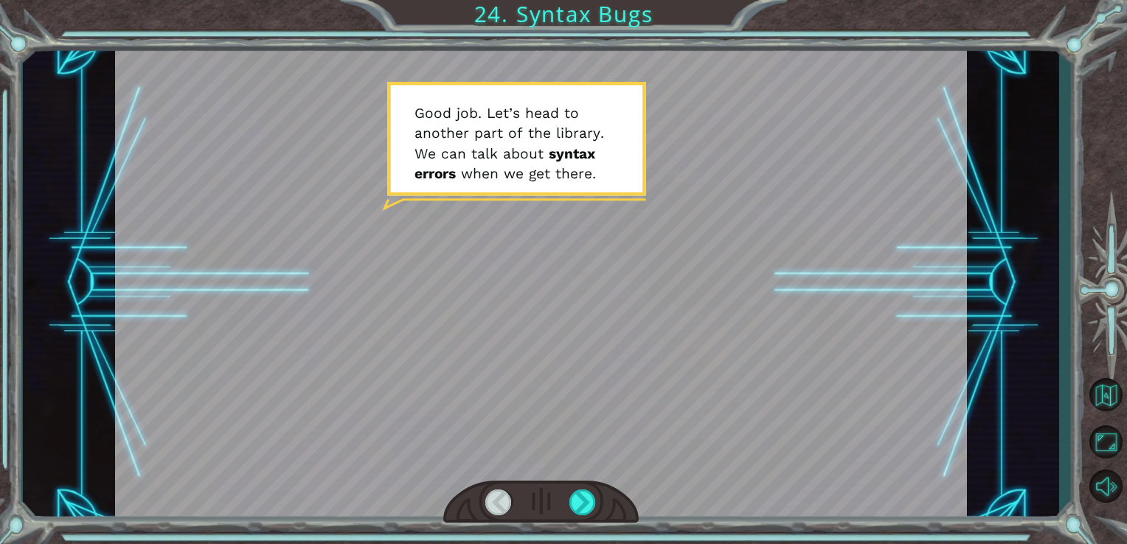
click at [584, 488] on div at bounding box center [541, 502] width 196 height 43
click at [581, 499] on div at bounding box center [583, 503] width 27 height 26
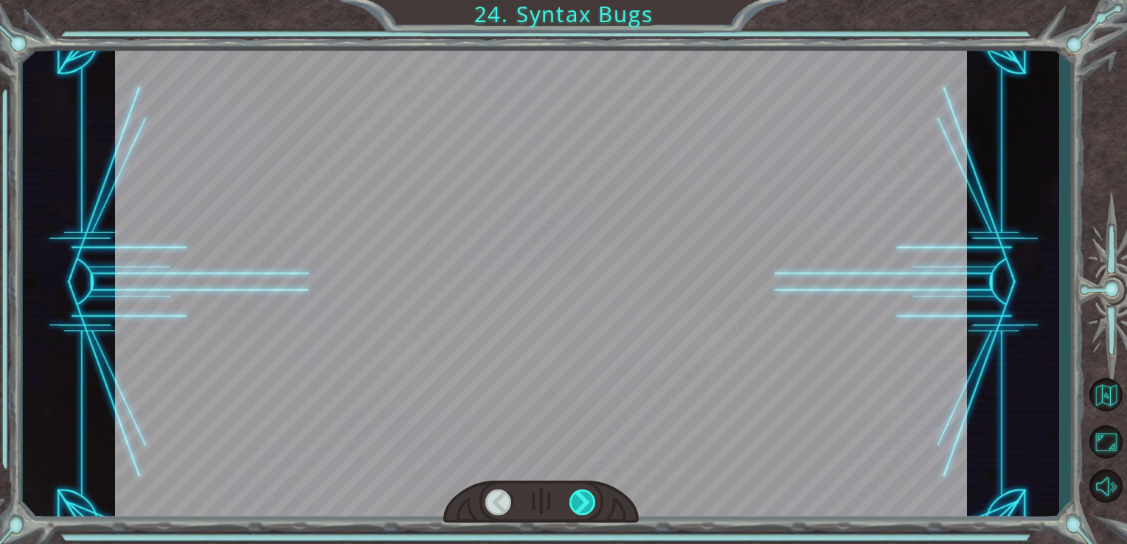
click at [581, 499] on div at bounding box center [583, 503] width 27 height 26
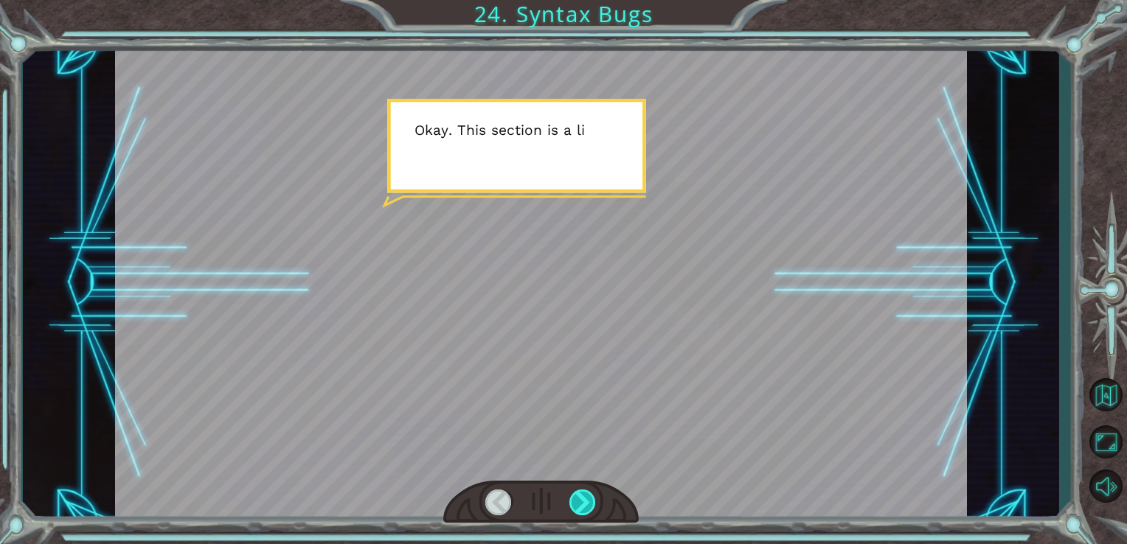
click at [581, 499] on div at bounding box center [583, 503] width 27 height 26
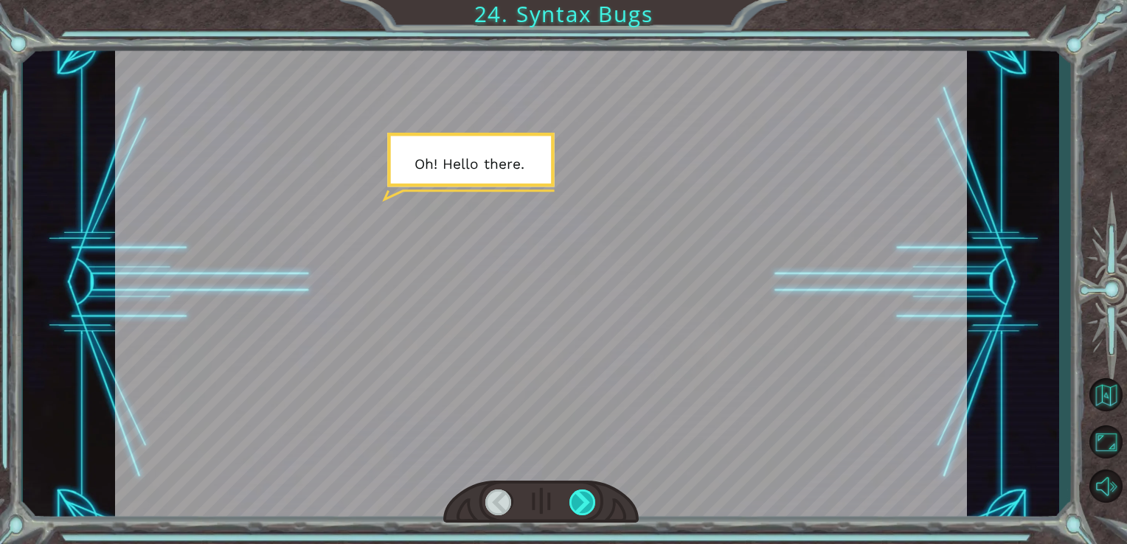
click at [581, 499] on div at bounding box center [583, 503] width 27 height 26
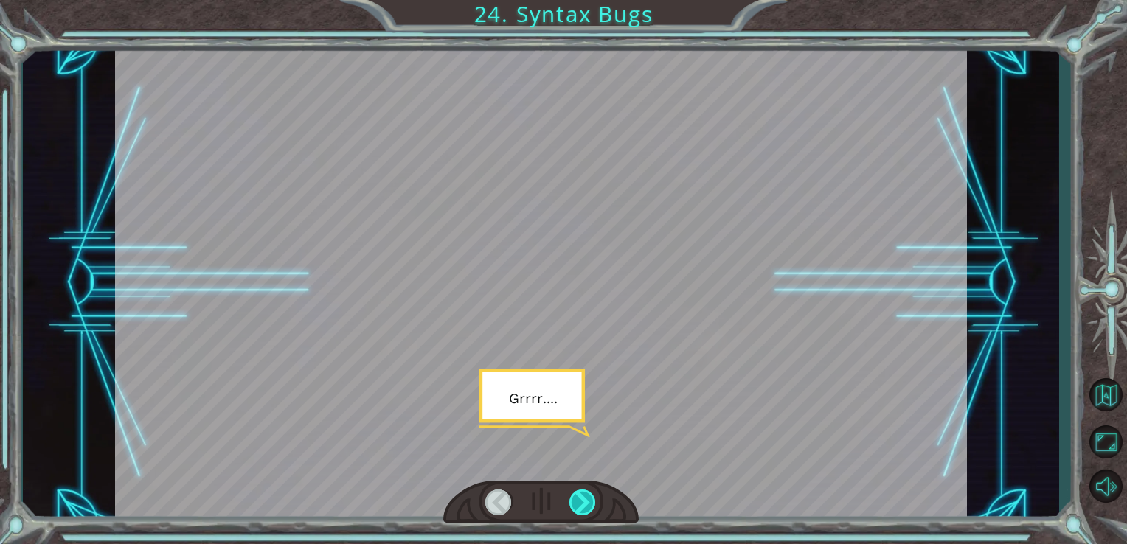
click at [581, 499] on div at bounding box center [583, 503] width 27 height 26
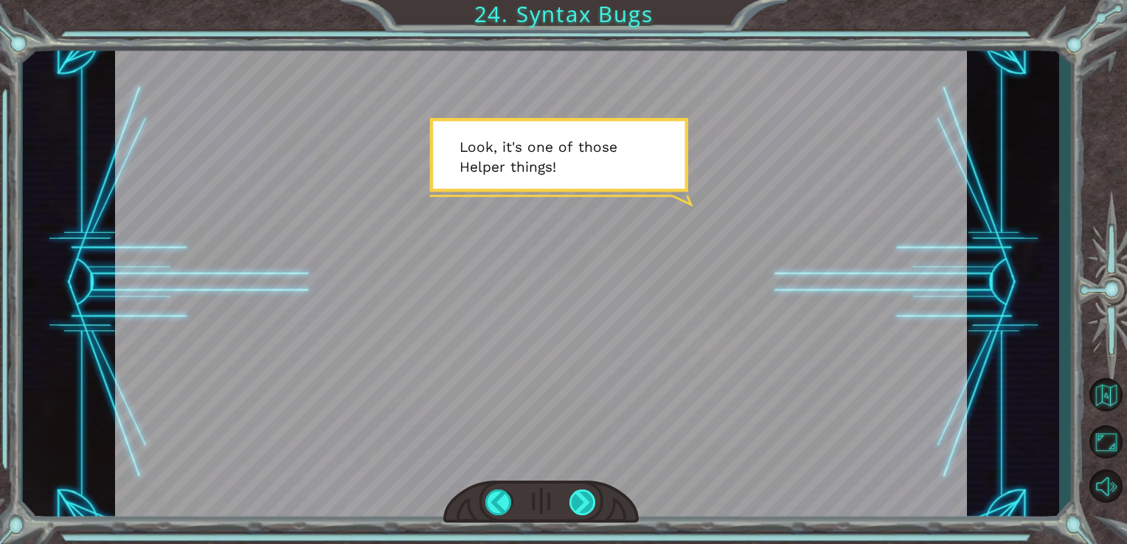
click at [581, 499] on div at bounding box center [583, 503] width 27 height 26
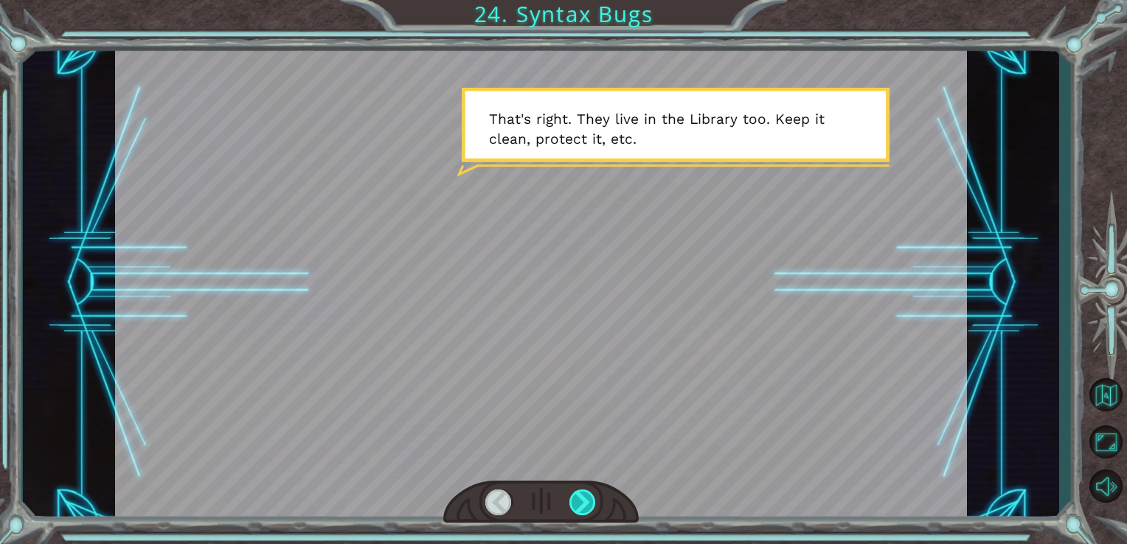
click at [581, 499] on div at bounding box center [583, 503] width 27 height 26
click at [592, 497] on div at bounding box center [583, 503] width 27 height 26
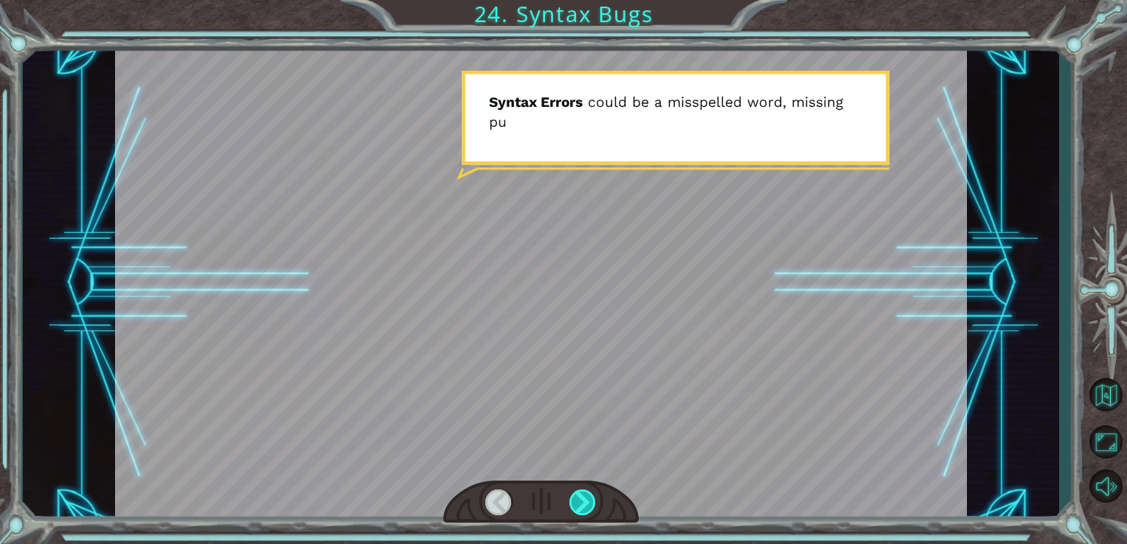
click at [592, 497] on div at bounding box center [583, 503] width 27 height 26
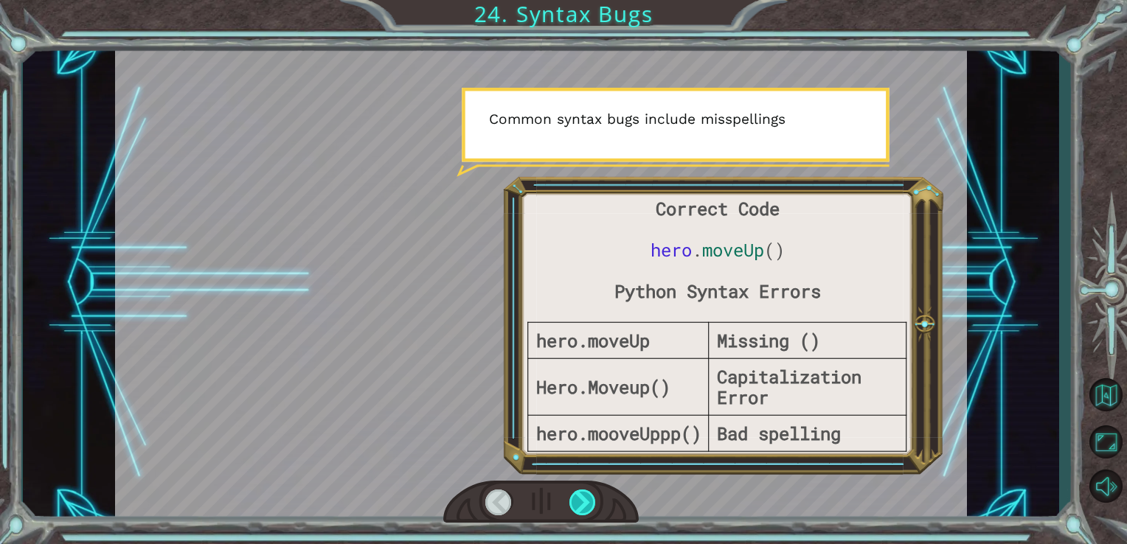
click at [592, 497] on div at bounding box center [583, 503] width 27 height 26
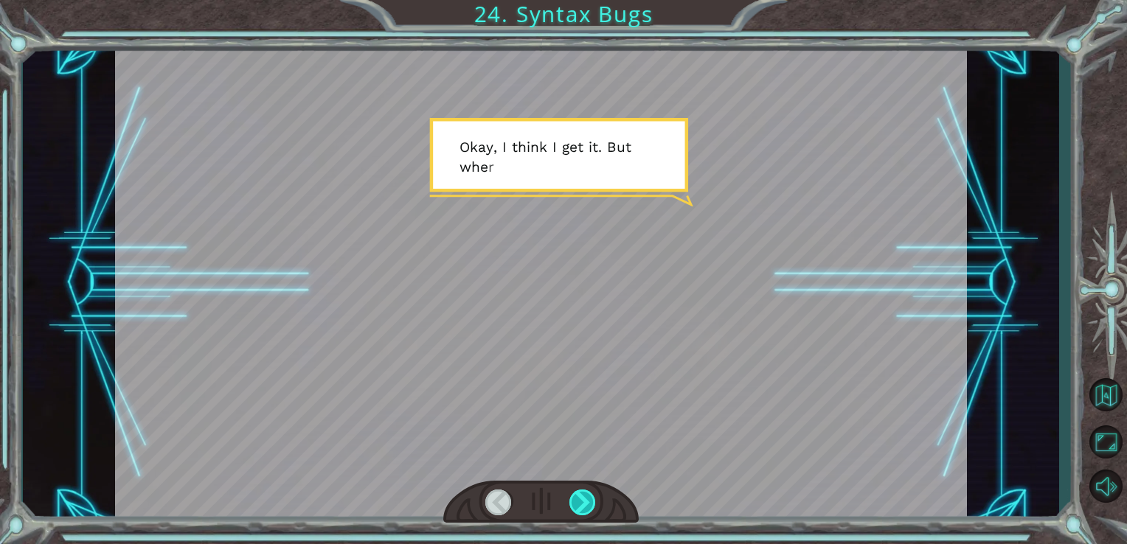
click at [592, 497] on div at bounding box center [583, 503] width 27 height 26
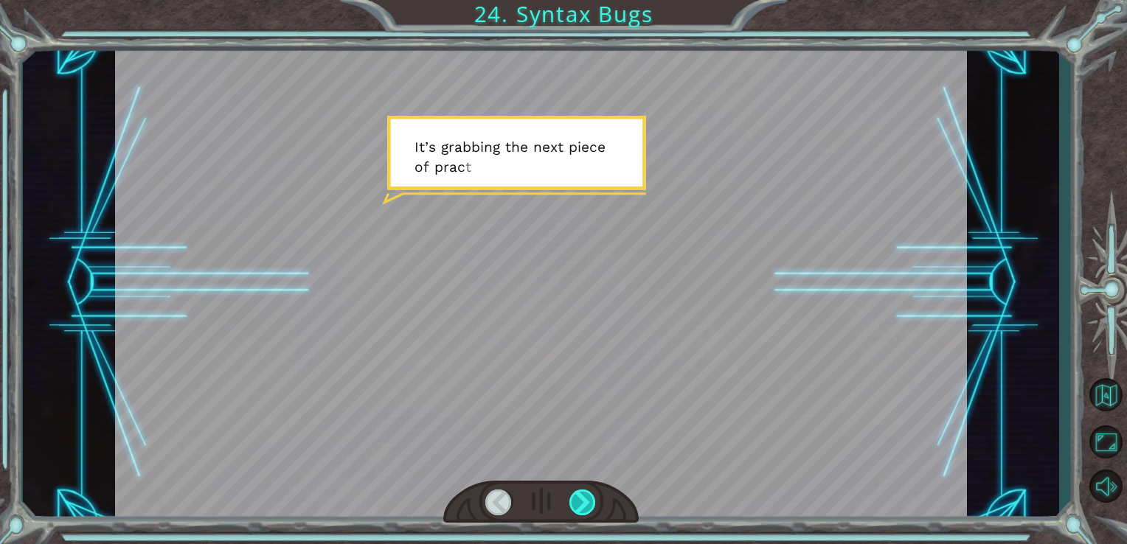
click at [592, 497] on div at bounding box center [583, 503] width 27 height 26
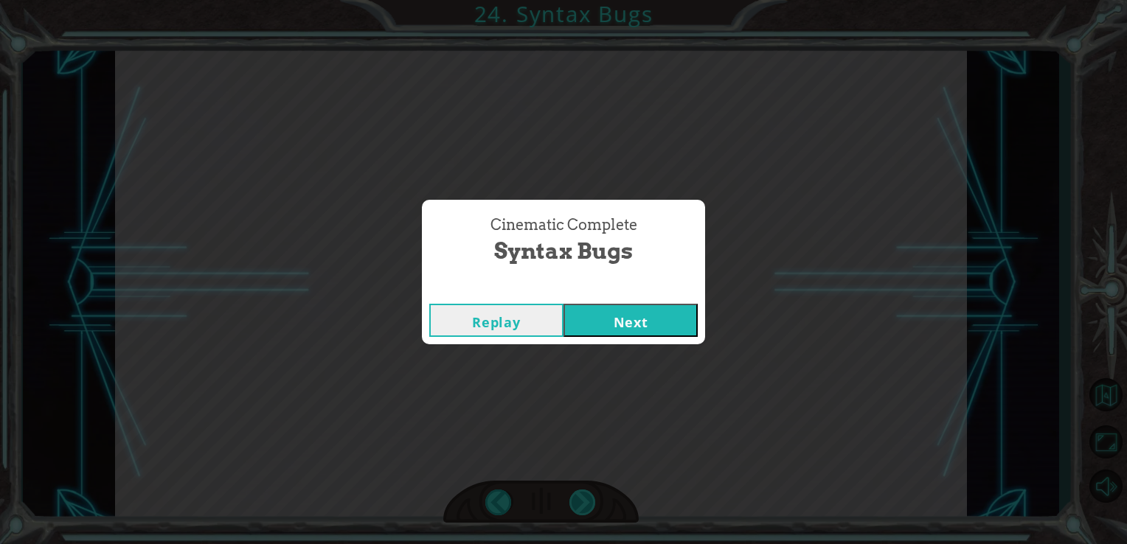
click at [592, 497] on div "Cinematic Complete Syntax Bugs Replay Next" at bounding box center [563, 272] width 1127 height 544
click at [603, 311] on button "Next" at bounding box center [631, 320] width 134 height 33
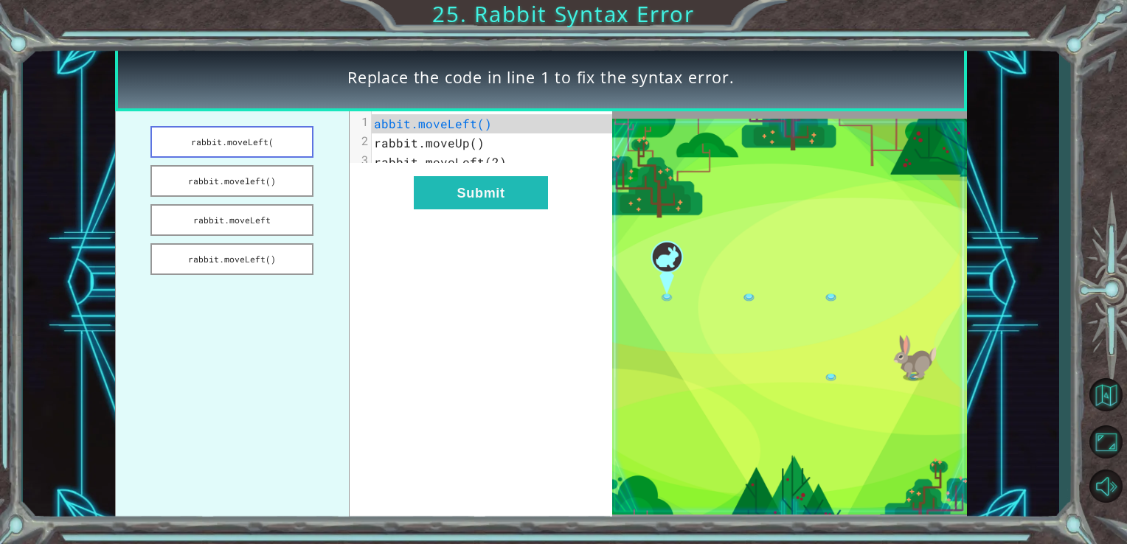
click at [301, 140] on button "rabbit.moveLeft(" at bounding box center [232, 142] width 163 height 32
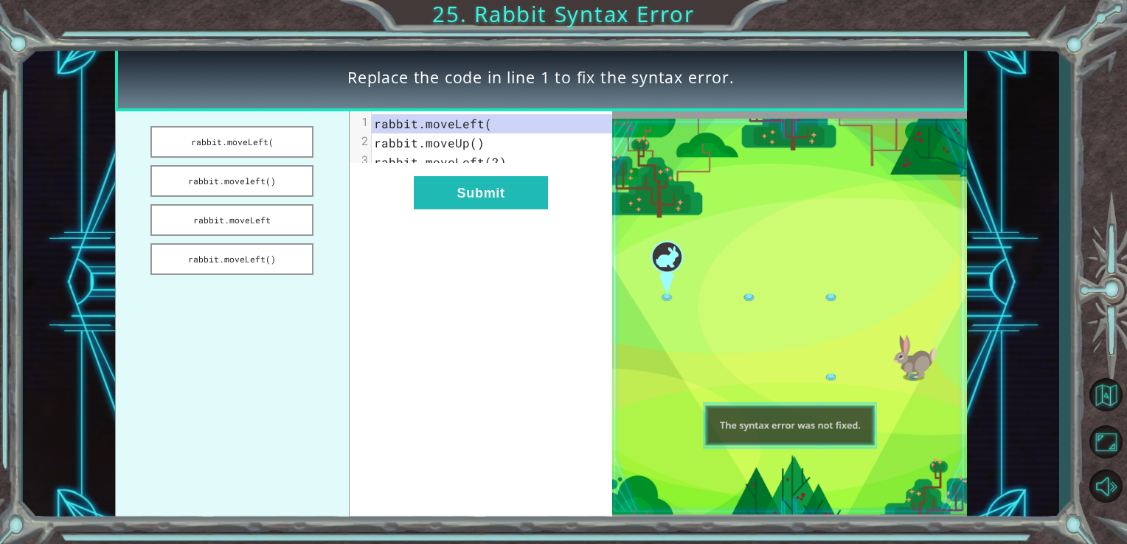
click at [500, 125] on pre "rabbit.moveLeft(" at bounding box center [498, 123] width 253 height 19
click at [257, 255] on button "rabbit.moveLeft()" at bounding box center [232, 259] width 163 height 32
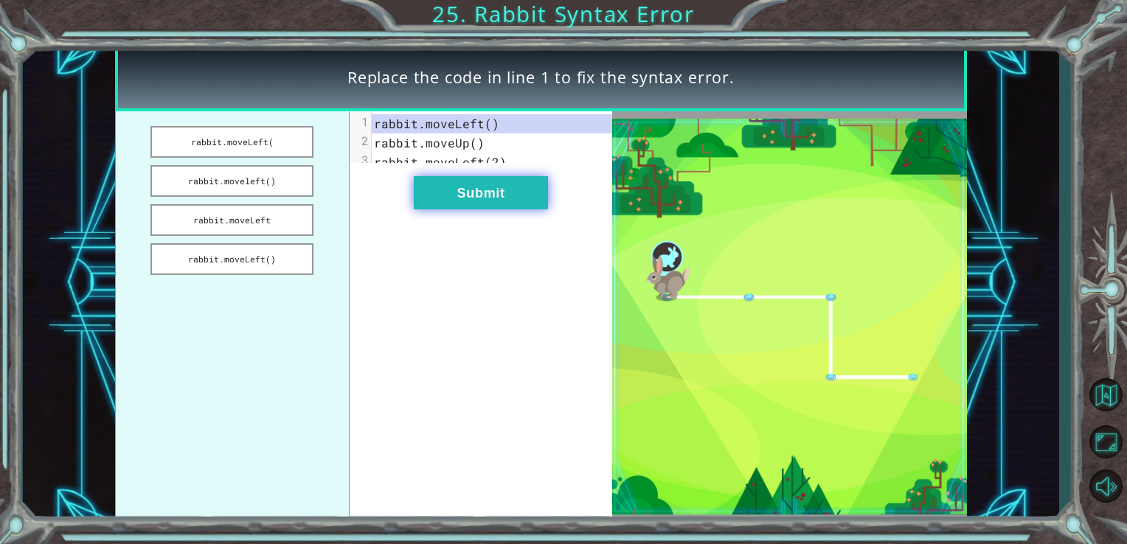
click at [525, 202] on button "Submit" at bounding box center [481, 192] width 134 height 33
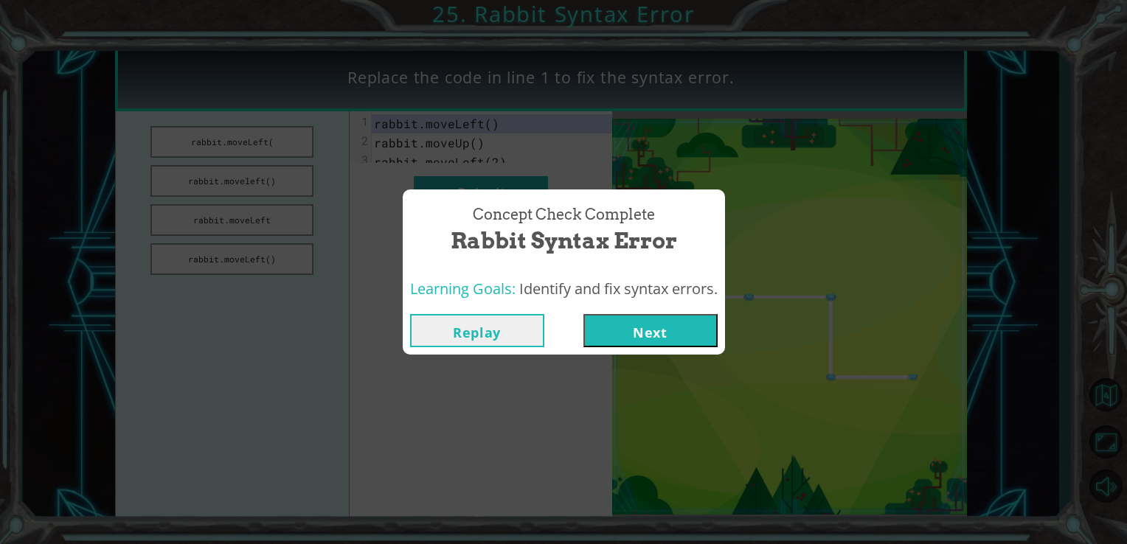
click at [664, 329] on button "Next" at bounding box center [651, 330] width 134 height 33
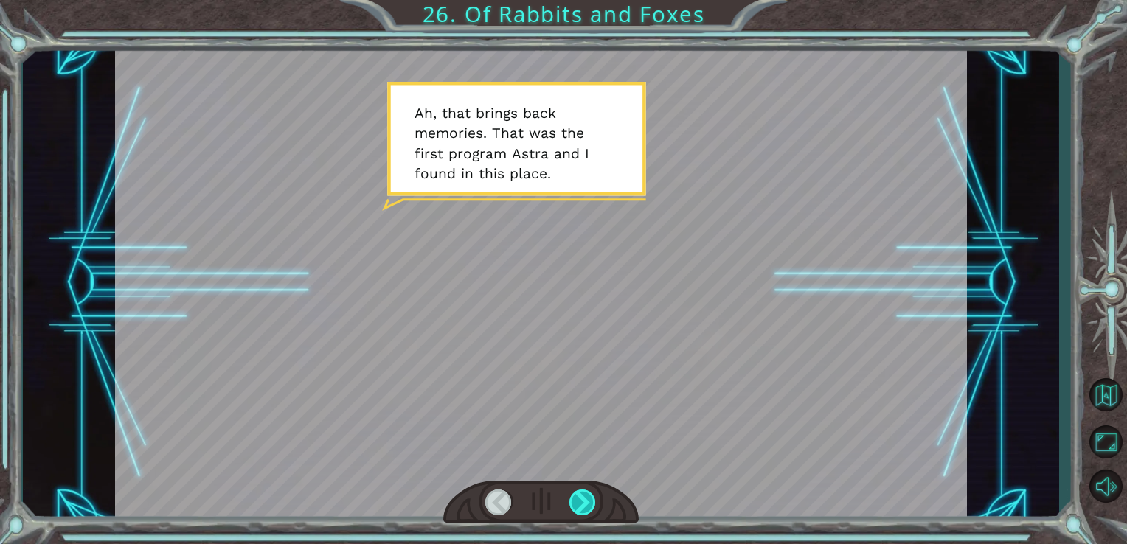
click at [571, 491] on div at bounding box center [583, 503] width 27 height 26
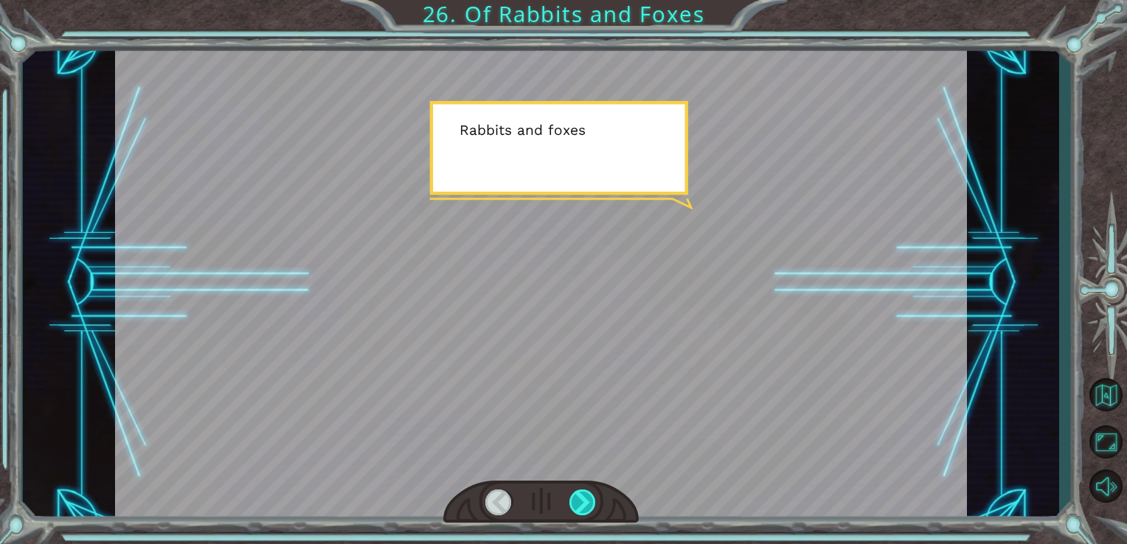
click at [571, 491] on div at bounding box center [583, 503] width 27 height 26
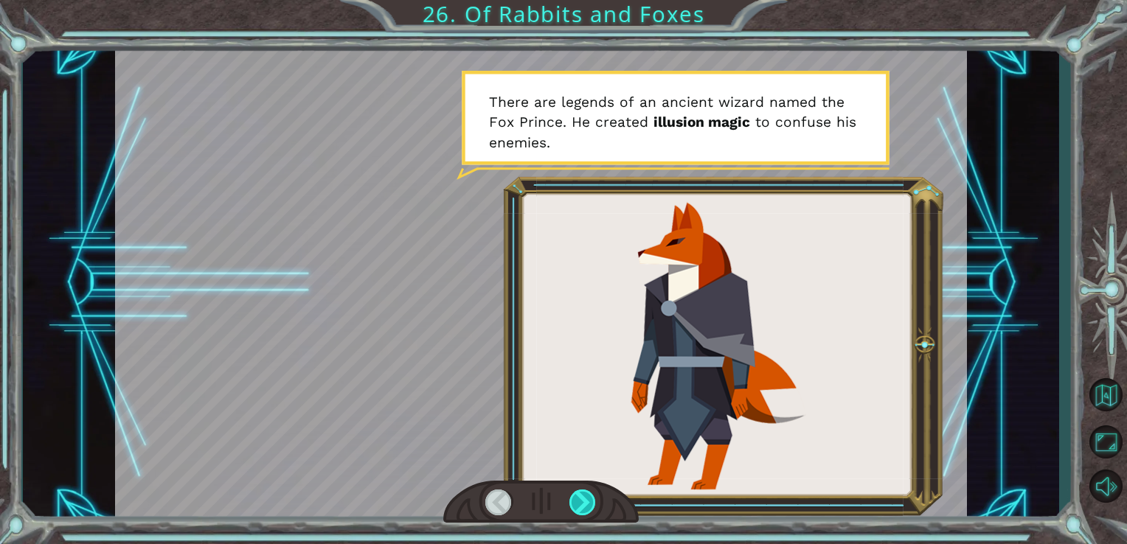
drag, startPoint x: 571, startPoint y: 491, endPoint x: 575, endPoint y: 500, distance: 9.9
click at [575, 500] on div at bounding box center [583, 503] width 27 height 26
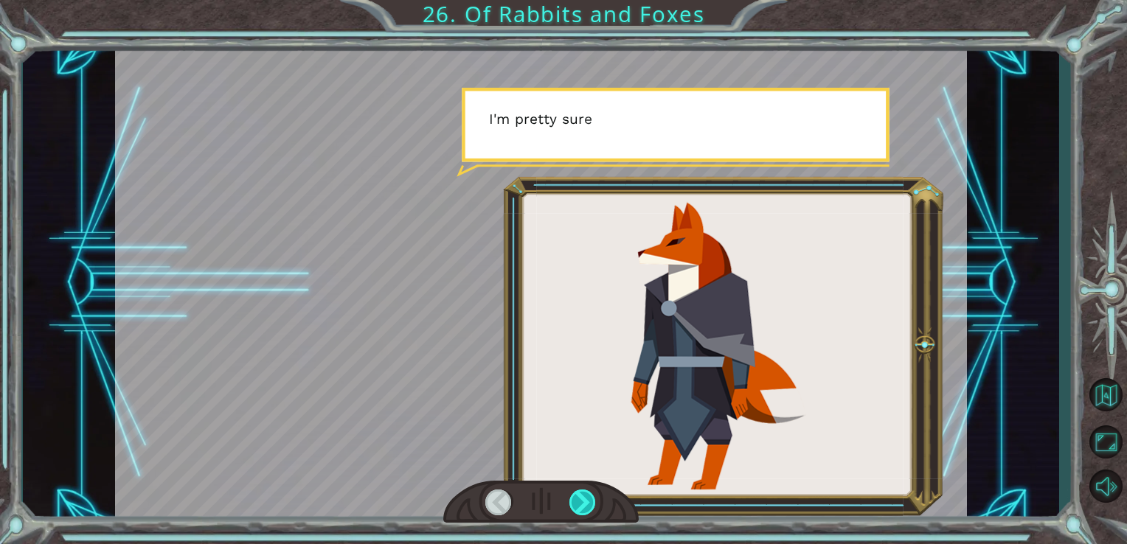
click at [575, 500] on div at bounding box center [583, 503] width 27 height 26
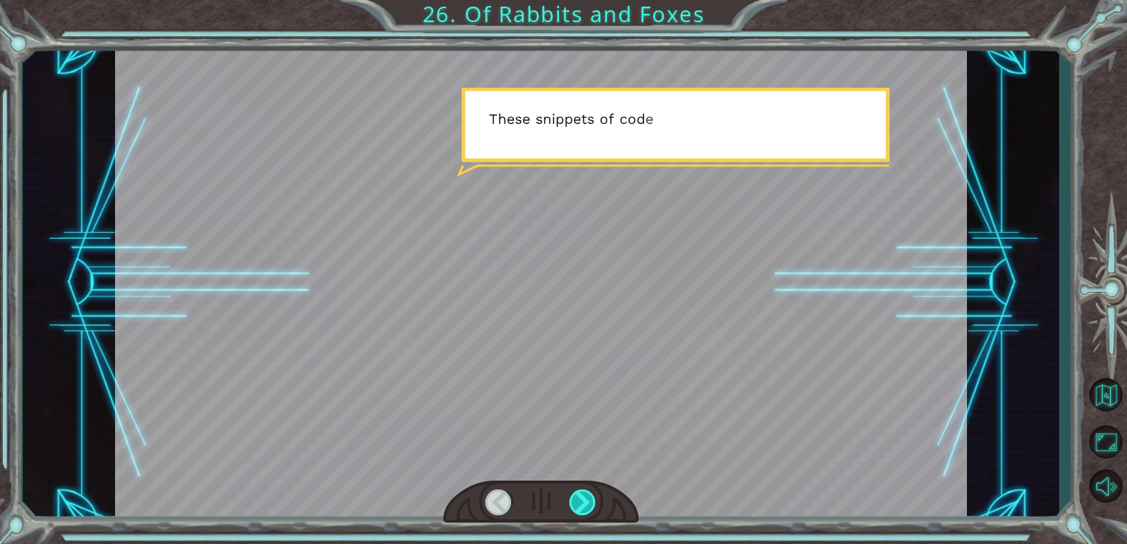
click at [575, 500] on div at bounding box center [583, 503] width 27 height 26
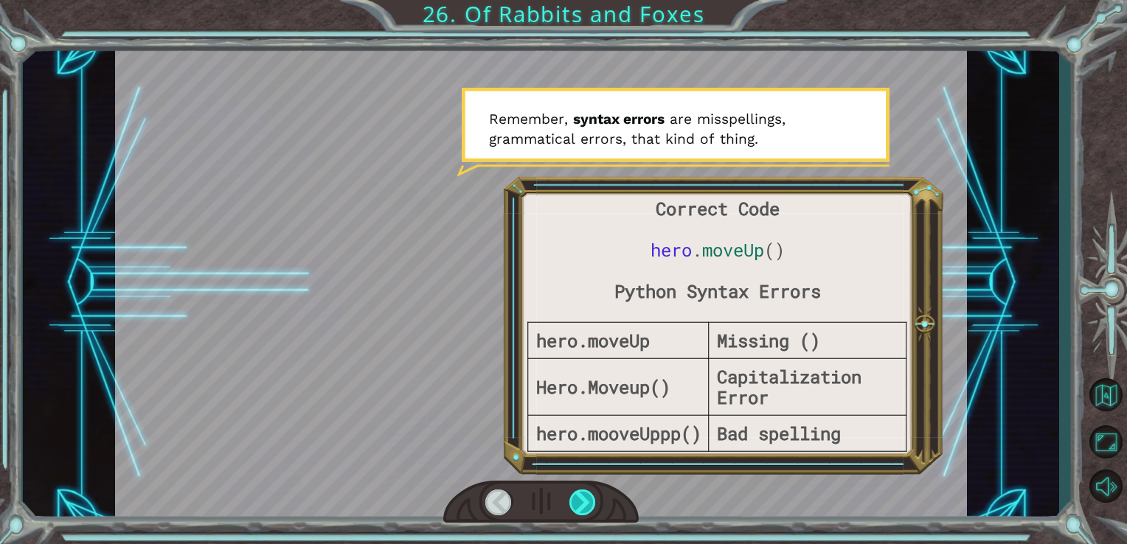
click at [575, 500] on div at bounding box center [583, 503] width 27 height 26
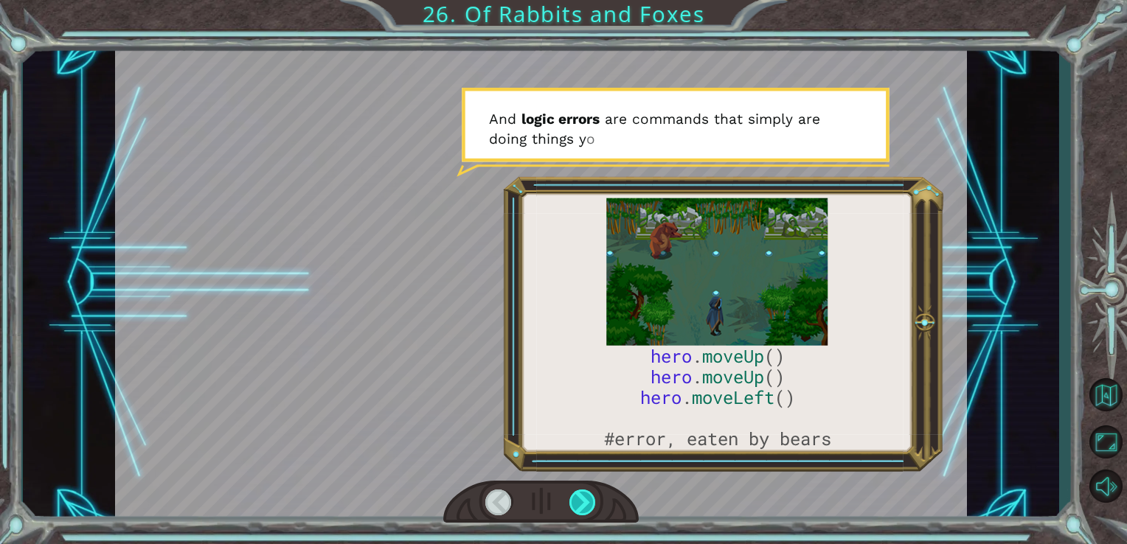
click at [575, 500] on div at bounding box center [583, 503] width 27 height 26
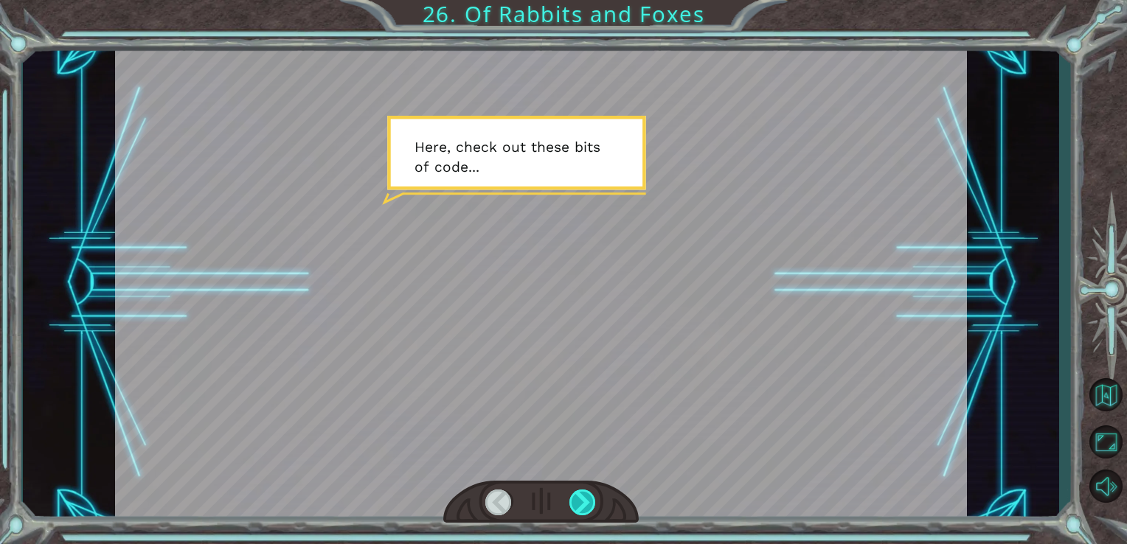
click at [575, 500] on div at bounding box center [583, 503] width 27 height 26
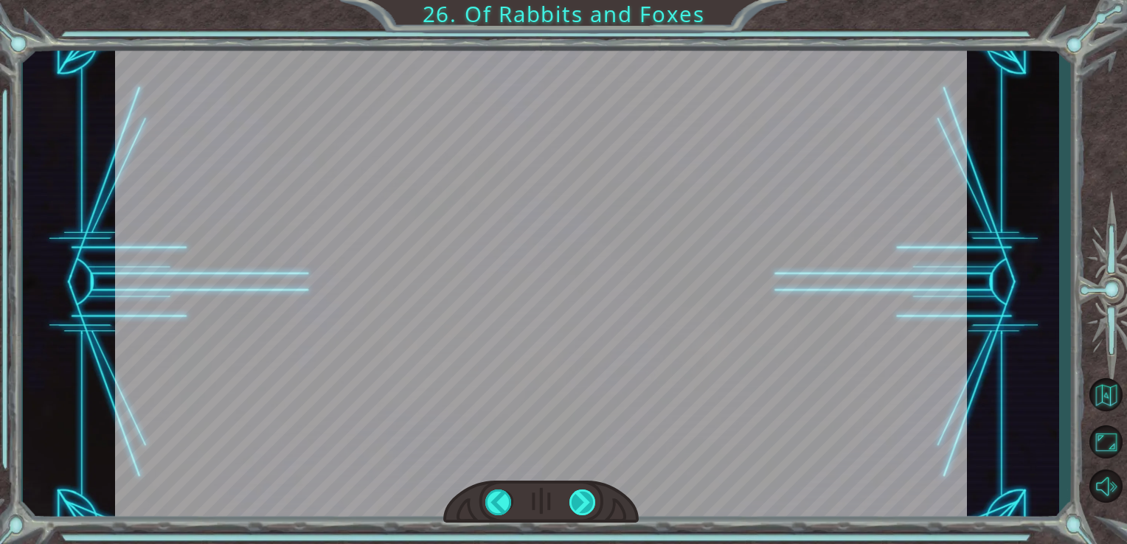
click at [575, 0] on div "hero . moveUp () hero . moveUp () hero . moveLeft () #error, eaten by bears A h…" at bounding box center [563, 0] width 1127 height 0
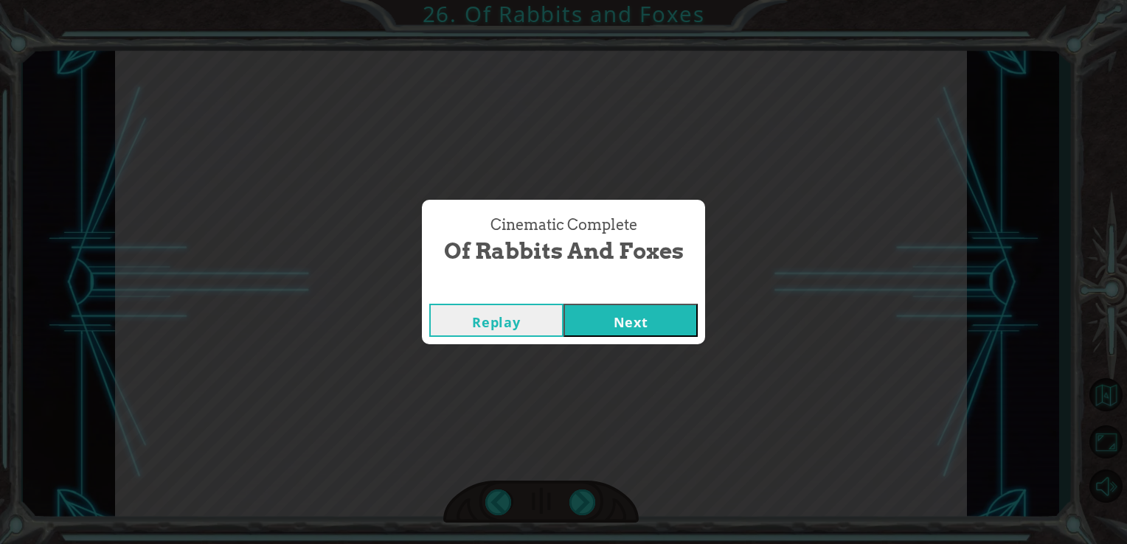
click at [636, 309] on button "Next" at bounding box center [631, 320] width 134 height 33
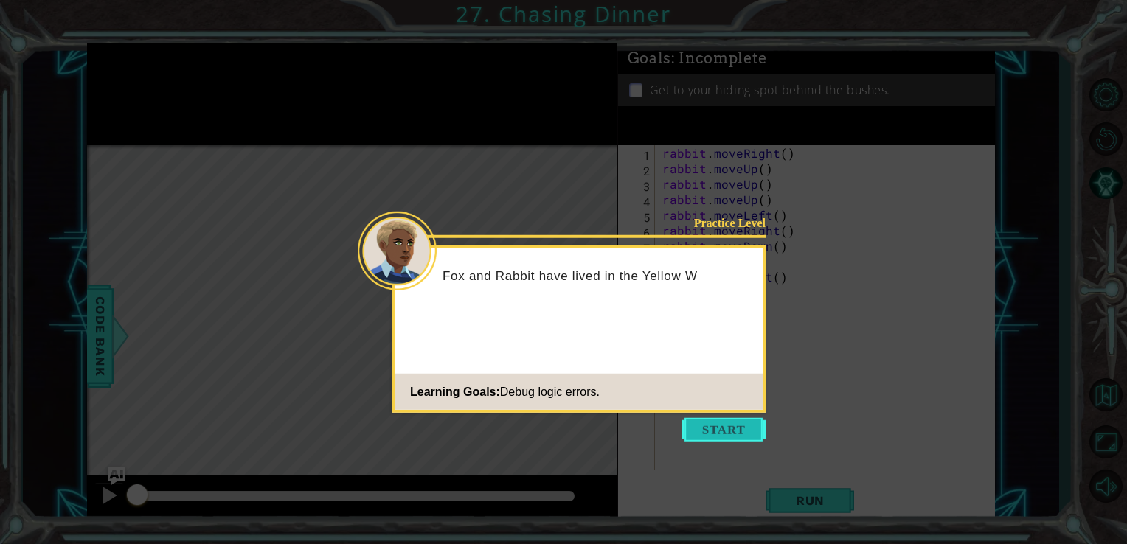
click at [725, 426] on button "Start" at bounding box center [724, 430] width 84 height 24
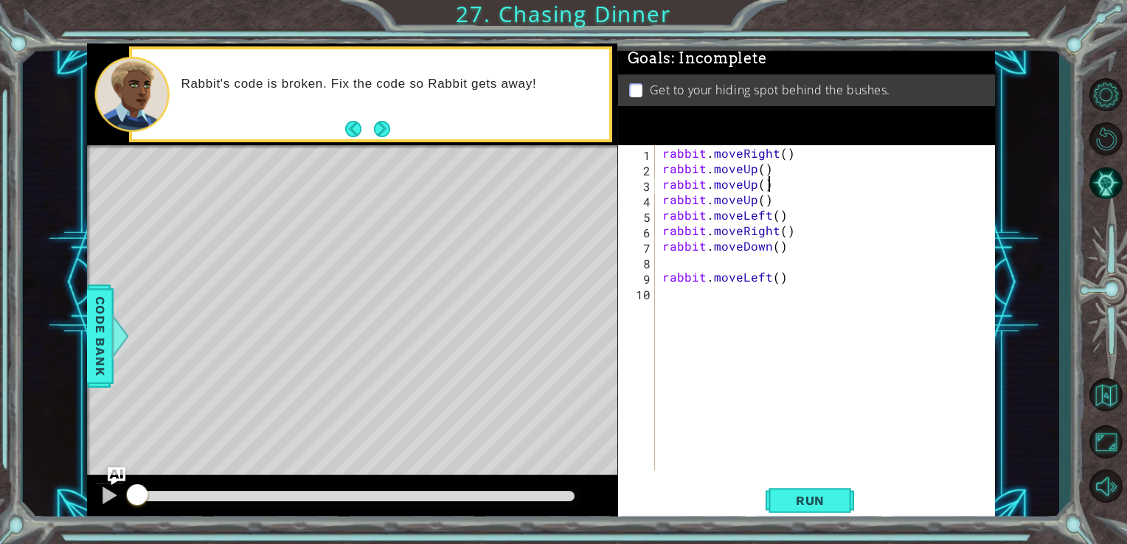
click at [779, 181] on div "rabbit . moveRight ( ) rabbit . moveUp ( ) rabbit . moveUp ( ) rabbit . moveUp …" at bounding box center [830, 323] width 340 height 356
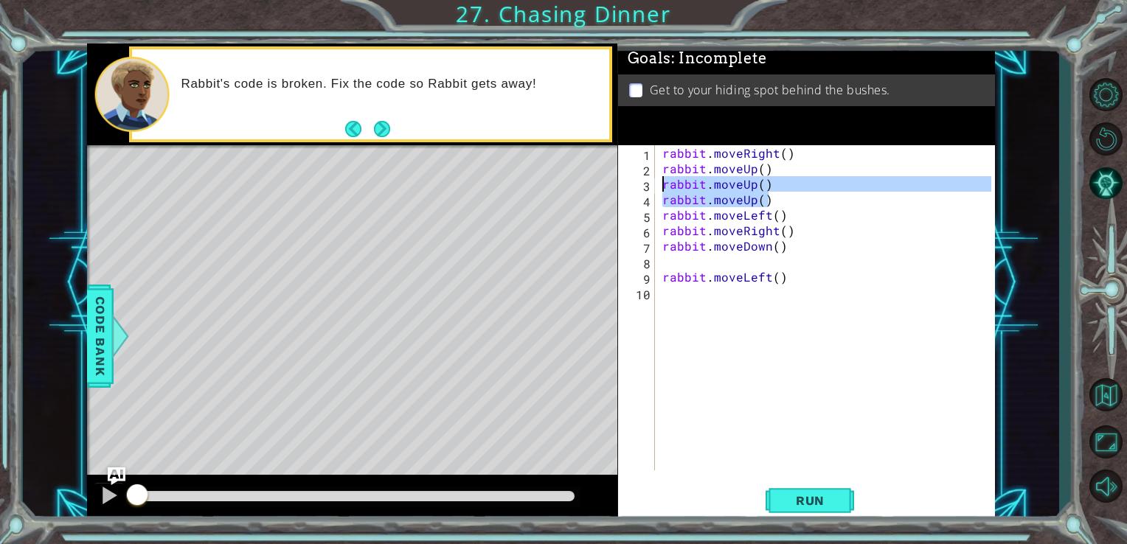
drag, startPoint x: 777, startPoint y: 198, endPoint x: 656, endPoint y: 181, distance: 122.1
click at [656, 181] on div "rabbit.moveUp() 1 2 3 4 5 6 7 8 9 10 rabbit . moveRight ( ) rabbit . moveUp ( )…" at bounding box center [805, 307] width 374 height 325
type textarea "rabbit.moveUp() rabbit.moveUp()"
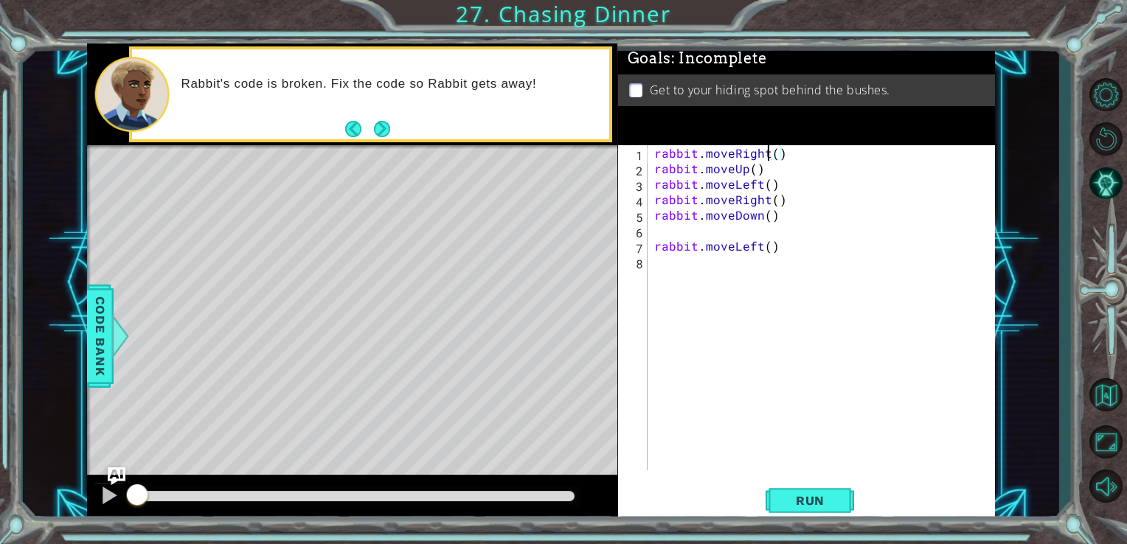
click at [770, 155] on div "rabbit . moveRight ( ) rabbit . moveUp ( ) rabbit . moveLeft ( ) rabbit . moveR…" at bounding box center [825, 323] width 348 height 356
click at [773, 155] on div "rabbit . moveRight ( ) rabbit . moveUp ( ) rabbit . moveLeft ( ) rabbit . moveR…" at bounding box center [825, 323] width 348 height 356
type textarea "rabbit.moveRight(2)"
click at [758, 305] on div "rabbit . moveRight ( 2 ) rabbit . moveUp ( ) rabbit . moveLeft ( ) rabbit . mov…" at bounding box center [825, 323] width 348 height 356
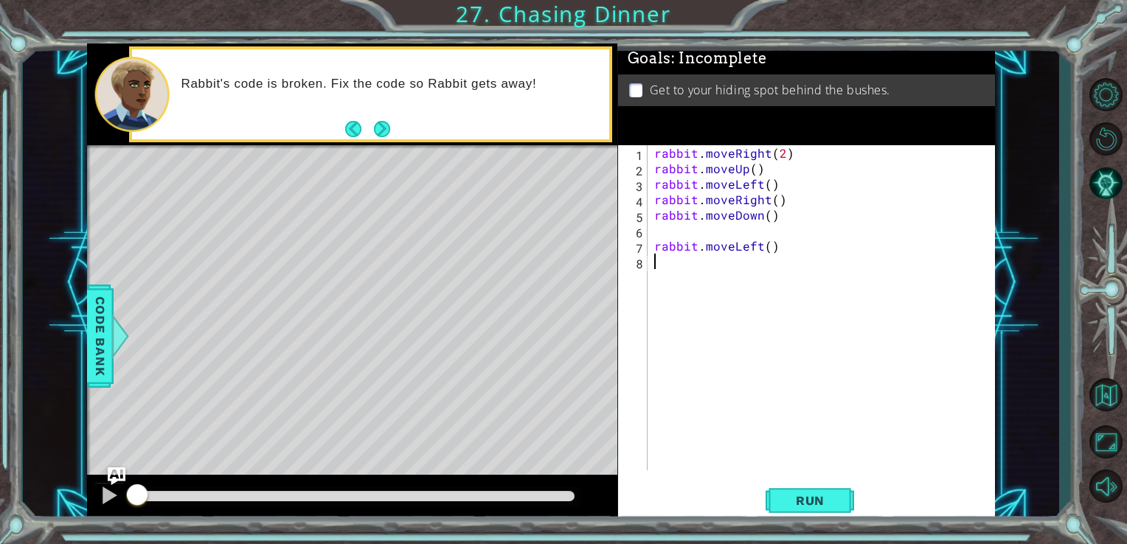
scroll to position [0, 0]
click at [753, 170] on div "rabbit . moveRight ( 2 ) rabbit . moveUp ( ) rabbit . moveLeft ( ) rabbit . mov…" at bounding box center [825, 323] width 348 height 356
click at [766, 182] on div "rabbit . moveRight ( 2 ) rabbit . moveUp ( 2 ) rabbit . moveLeft ( ) rabbit . m…" at bounding box center [825, 323] width 348 height 356
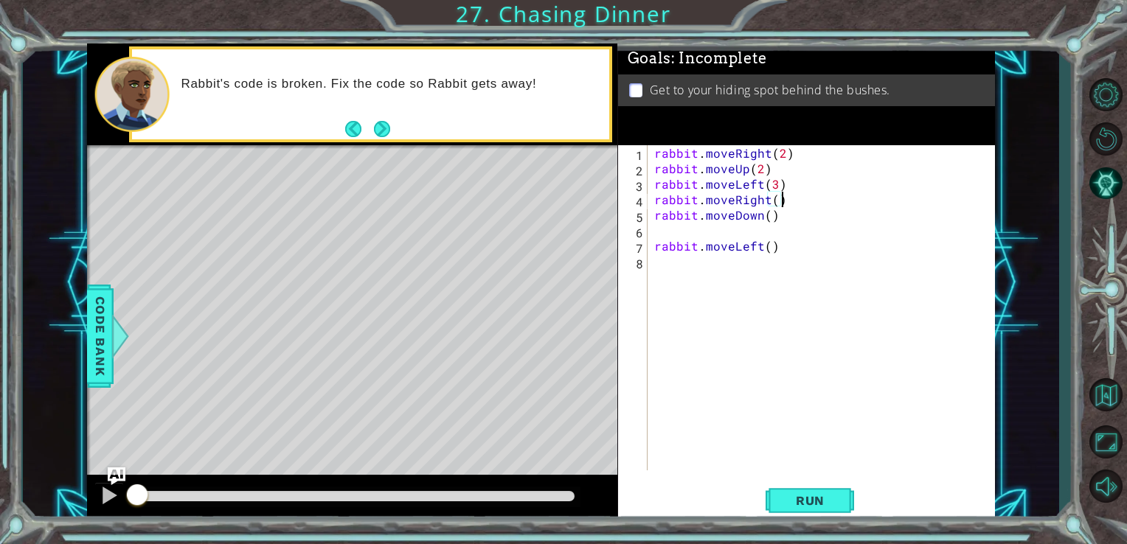
click at [784, 205] on div "rabbit . moveRight ( 2 ) rabbit . moveUp ( 2 ) rabbit . moveLeft ( 3 ) rabbit .…" at bounding box center [825, 323] width 348 height 356
type textarea "rabbit.moveRight()"
drag, startPoint x: 651, startPoint y: 197, endPoint x: 787, endPoint y: 207, distance: 136.1
click at [787, 207] on div "rabbit . moveRight ( 2 ) rabbit . moveUp ( 2 ) rabbit . moveLeft ( 3 ) rabbit .…" at bounding box center [825, 323] width 348 height 356
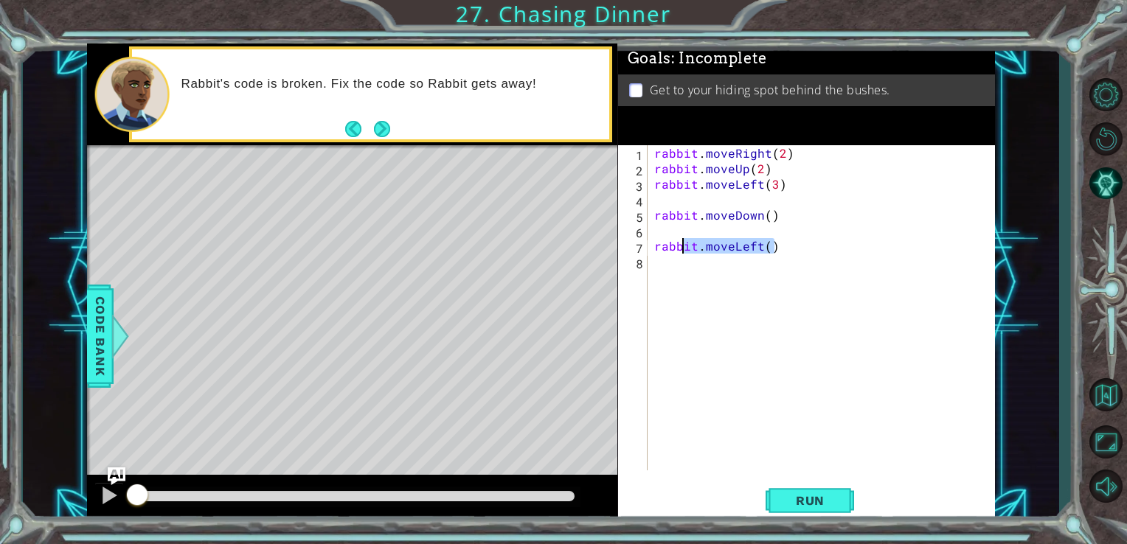
drag, startPoint x: 786, startPoint y: 252, endPoint x: 653, endPoint y: 249, distance: 133.6
click at [653, 249] on div "rabbit . moveRight ( 2 ) rabbit . moveUp ( 2 ) rabbit . moveLeft ( 3 ) rabbit .…" at bounding box center [825, 323] width 348 height 356
type textarea "rabbit.moveLeft()"
click at [659, 221] on div "rabbit . moveRight ( 2 ) rabbit . moveUp ( 2 ) rabbit . moveLeft ( 3 ) rabbit .…" at bounding box center [825, 323] width 348 height 356
click at [654, 221] on div "rabbit . moveRight ( 2 ) rabbit . moveUp ( 2 ) rabbit . moveLeft ( 3 ) rabbit .…" at bounding box center [825, 323] width 348 height 356
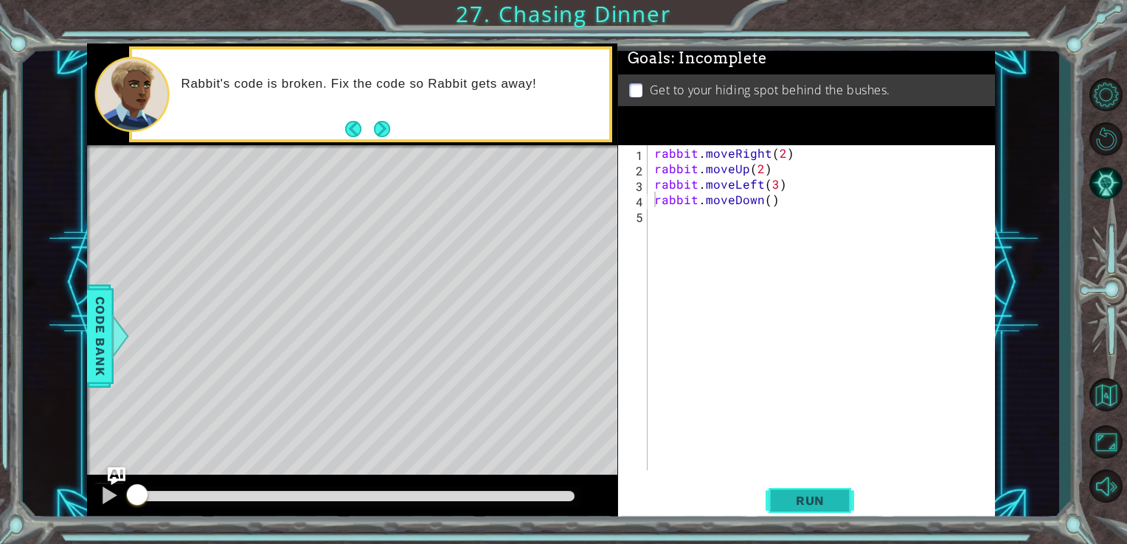
click at [783, 501] on span "Run" at bounding box center [810, 501] width 58 height 15
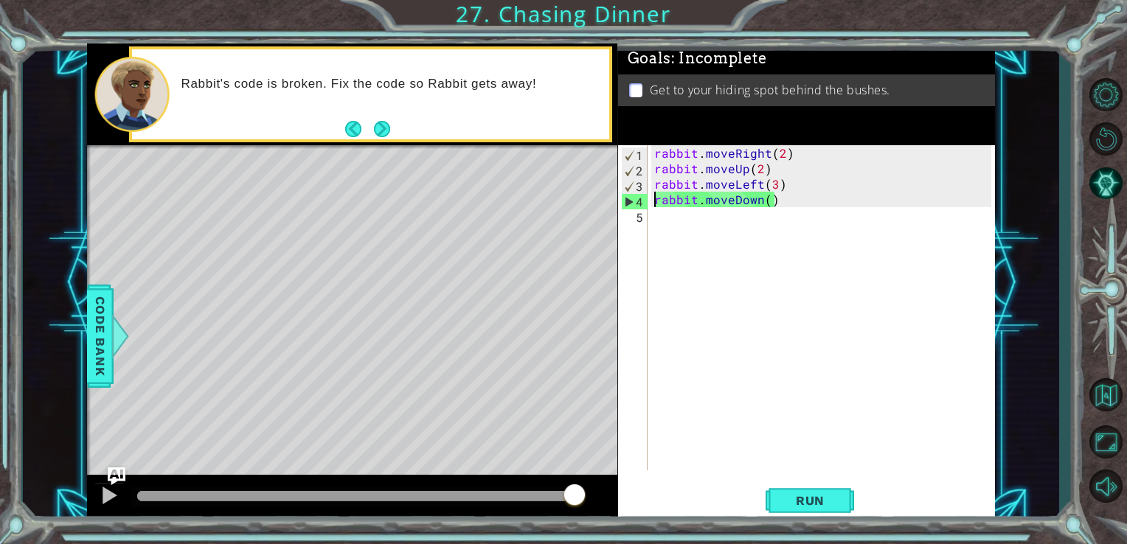
click at [772, 185] on div "rabbit . moveRight ( 2 ) rabbit . moveUp ( 2 ) rabbit . moveLeft ( 3 ) rabbit .…" at bounding box center [825, 323] width 348 height 356
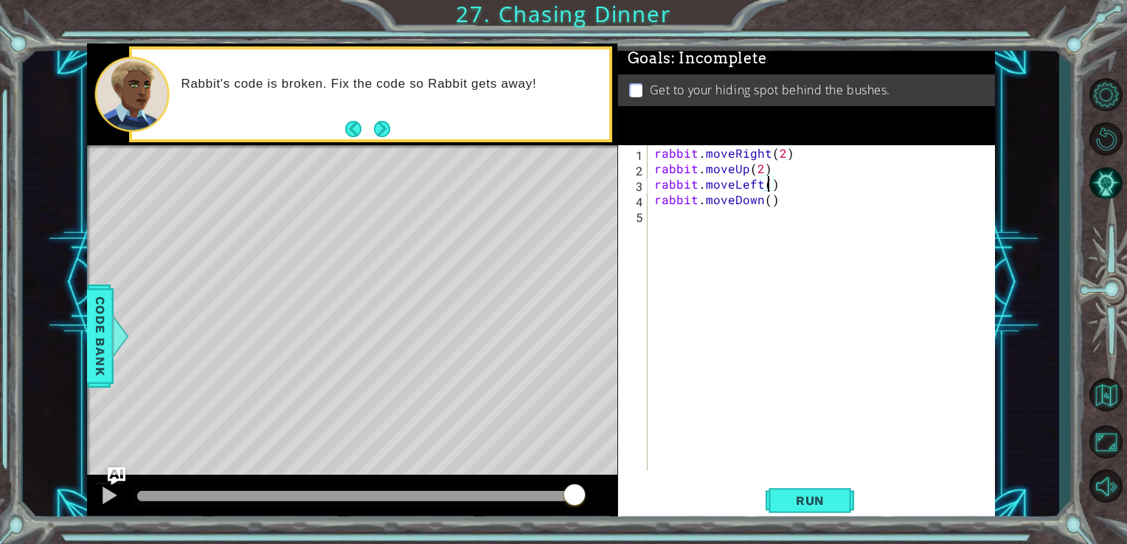
type textarea "rabbit.moveLeft(2)"
click at [704, 216] on div "rabbit . moveRight ( 2 ) rabbit . moveUp ( 2 ) rabbit . moveLeft ( 2 ) rabbit .…" at bounding box center [825, 323] width 348 height 356
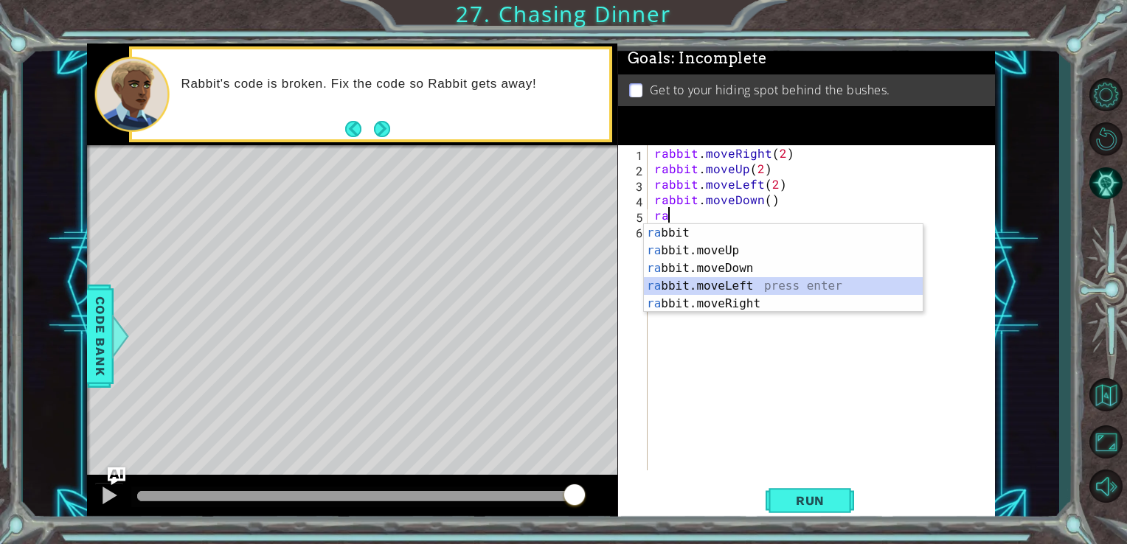
click at [735, 284] on div "ra bbit press enter ra bbit.moveUp press enter ra bbit.moveDown press enter ra …" at bounding box center [783, 286] width 279 height 124
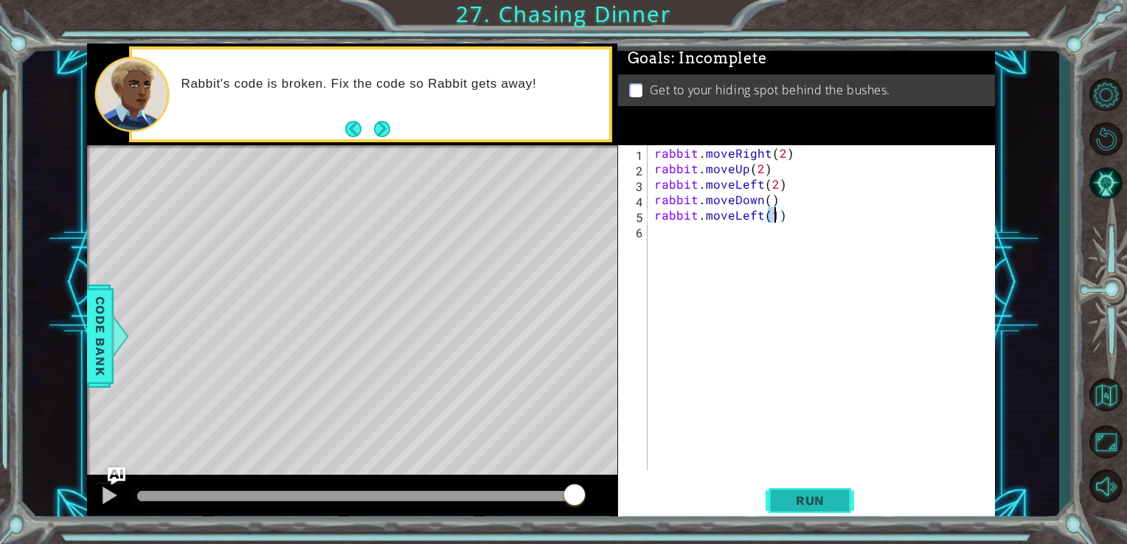
type textarea "rabbit.moveLeft(1)"
click at [796, 490] on button "Run" at bounding box center [810, 501] width 89 height 38
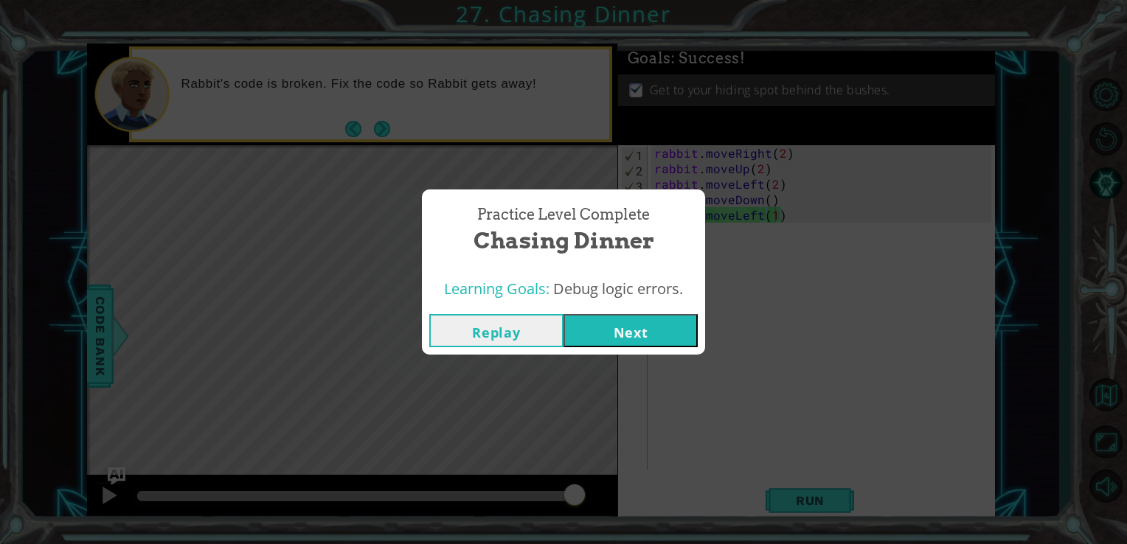
click at [661, 328] on button "Next" at bounding box center [631, 330] width 134 height 33
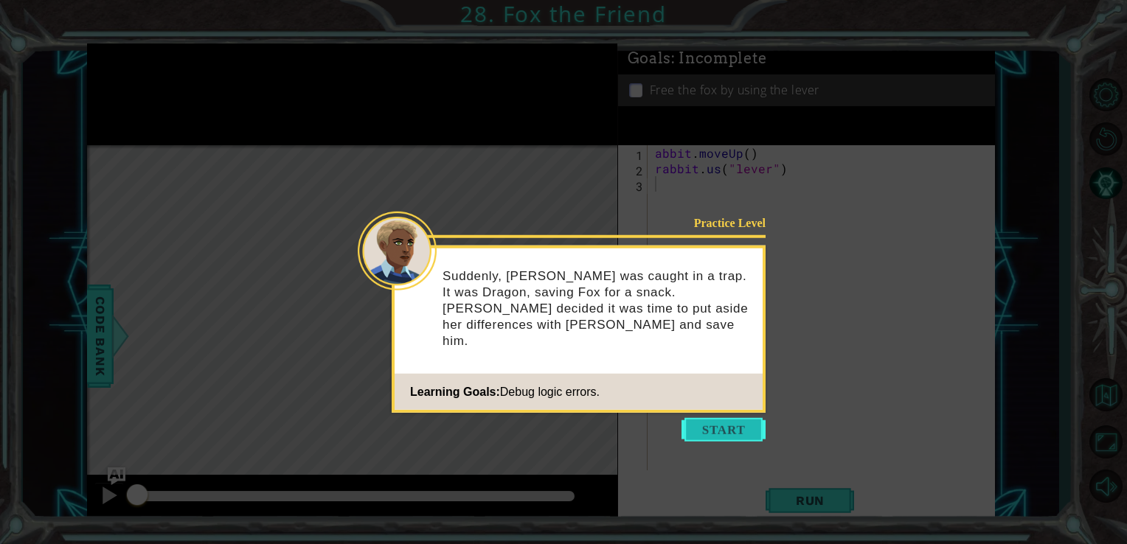
click at [720, 431] on button "Start" at bounding box center [724, 430] width 84 height 24
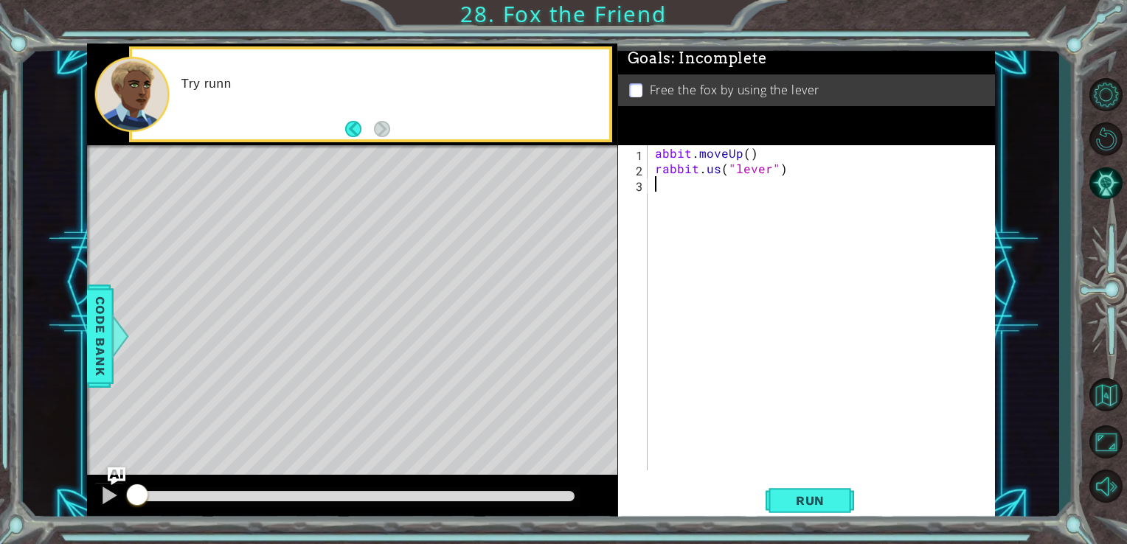
click at [652, 151] on div "abbit . moveUp ( ) rabbit . us ( "lever" )" at bounding box center [826, 323] width 348 height 356
type textarea "rabbit.moveUp()"
click at [716, 353] on div "rabbit . moveUp ( ) rabbit . us ( "lever" )" at bounding box center [826, 323] width 348 height 356
click at [716, 169] on div "rabbit . moveUp ( ) rabbit . us ( "lever" )" at bounding box center [826, 323] width 348 height 356
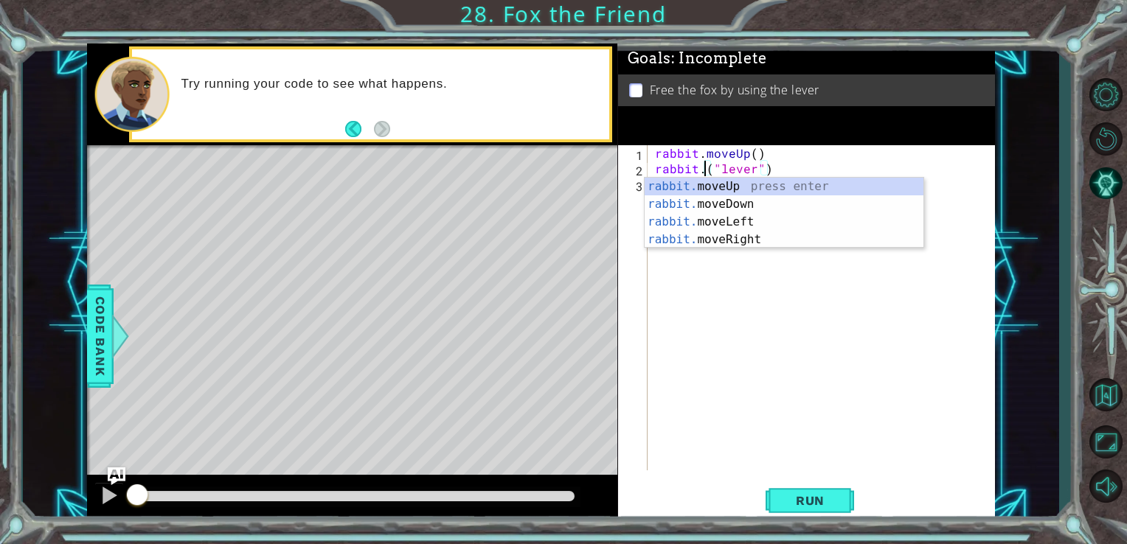
scroll to position [0, 4]
type textarea "rabbit.use("lever")"
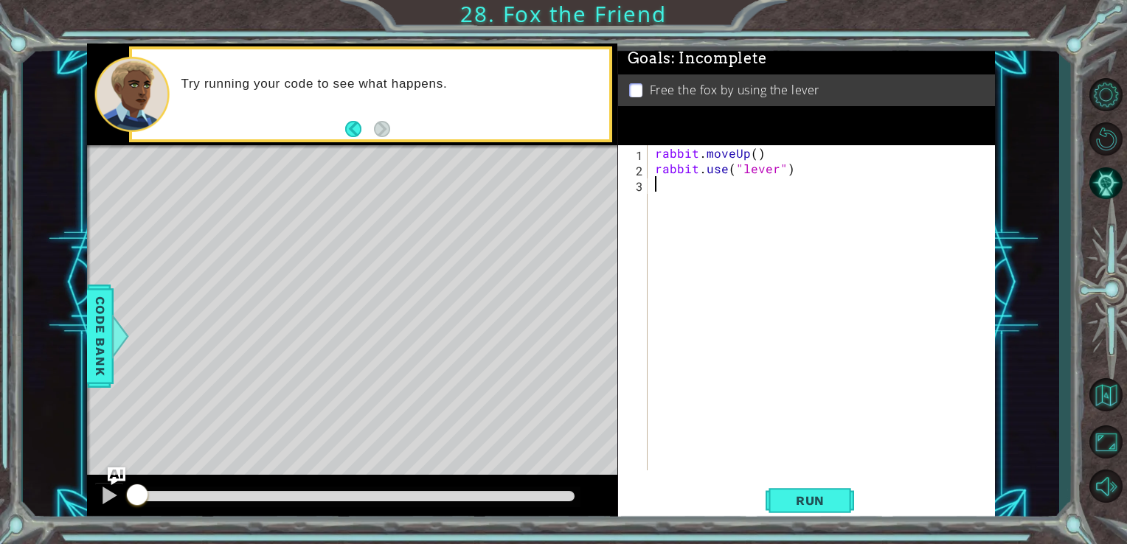
click at [721, 187] on div "rabbit . moveUp ( ) rabbit . use ( "lever" )" at bounding box center [826, 323] width 348 height 356
click at [795, 509] on button "Run" at bounding box center [810, 501] width 89 height 38
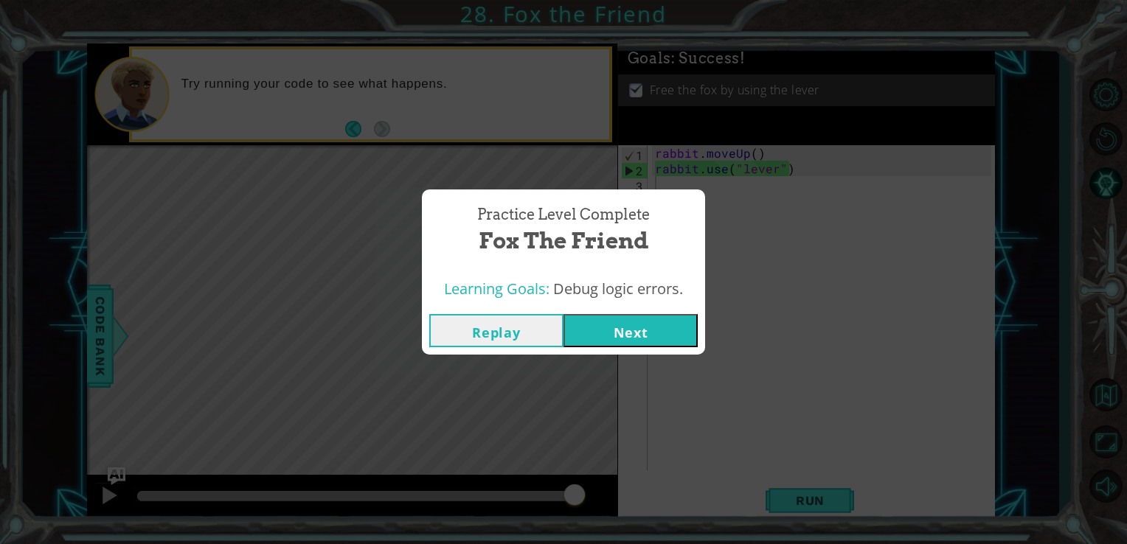
click at [671, 327] on button "Next" at bounding box center [631, 330] width 134 height 33
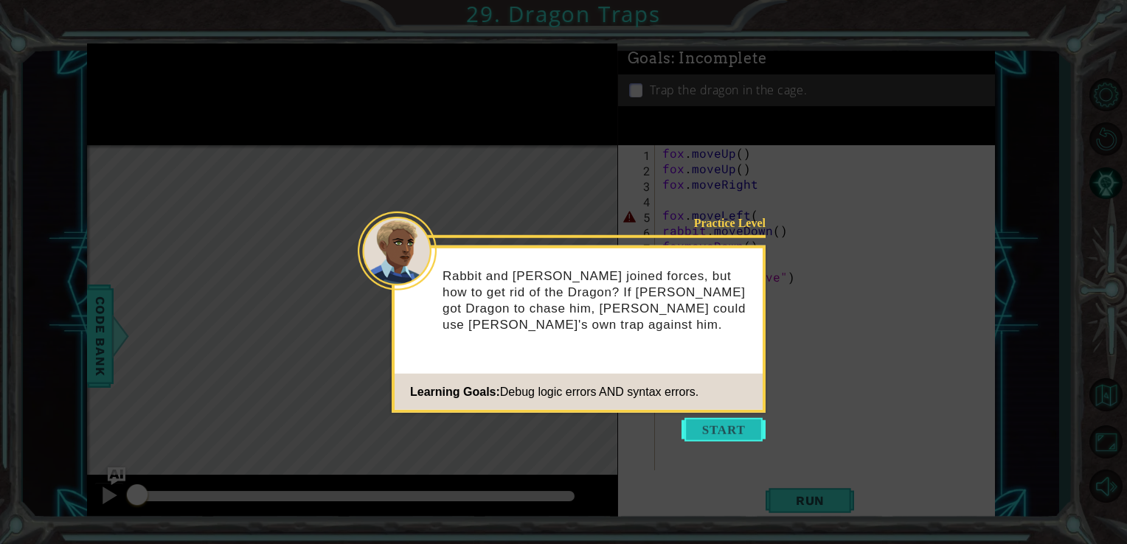
click at [707, 421] on button "Start" at bounding box center [724, 430] width 84 height 24
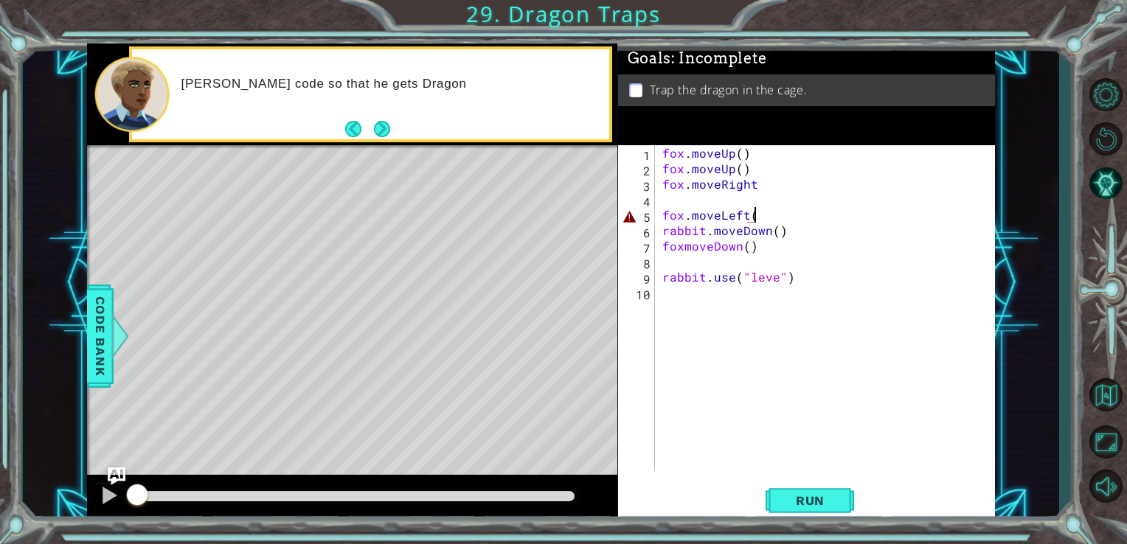
click at [763, 214] on div "fox . moveUp ( ) fox . moveUp ( ) fox . moveRight fox . moveLeft ( rabbit . mov…" at bounding box center [830, 323] width 340 height 356
click at [663, 280] on div "fox . moveUp ( ) fox . moveUp ( ) fox . moveRight fox . moveLeft ( ) rabbit . m…" at bounding box center [830, 323] width 340 height 356
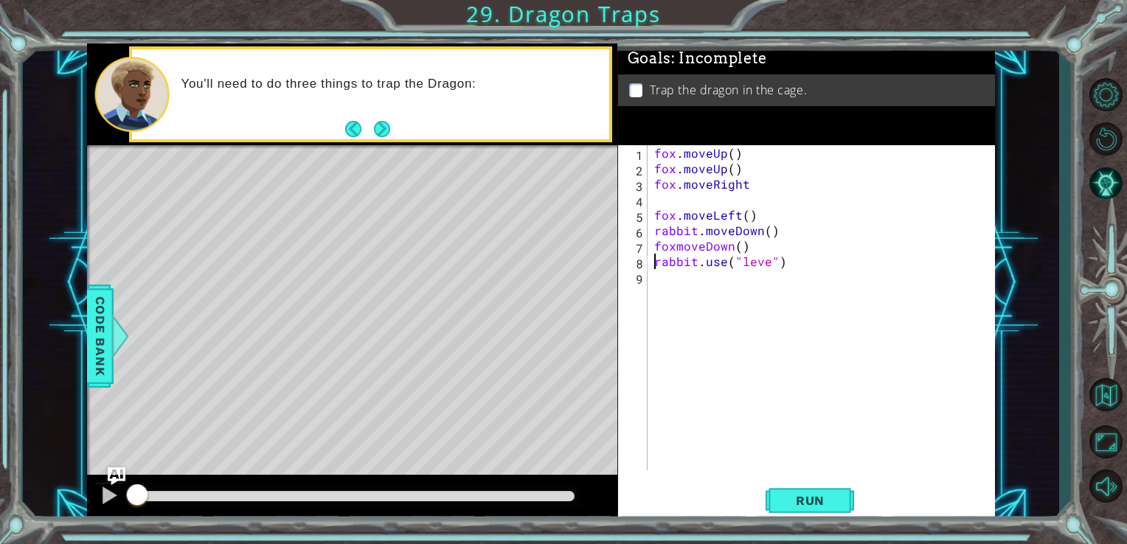
click at [655, 220] on div "fox . moveUp ( ) fox . moveUp ( ) fox . moveRight fox . moveLeft ( ) rabbit . m…" at bounding box center [825, 323] width 348 height 356
type textarea "fox.moveLeft()"
click at [696, 294] on div "fox . moveUp ( ) fox . moveUp ( ) fox . moveRight fox . moveLeft ( ) rabbit . m…" at bounding box center [825, 323] width 348 height 356
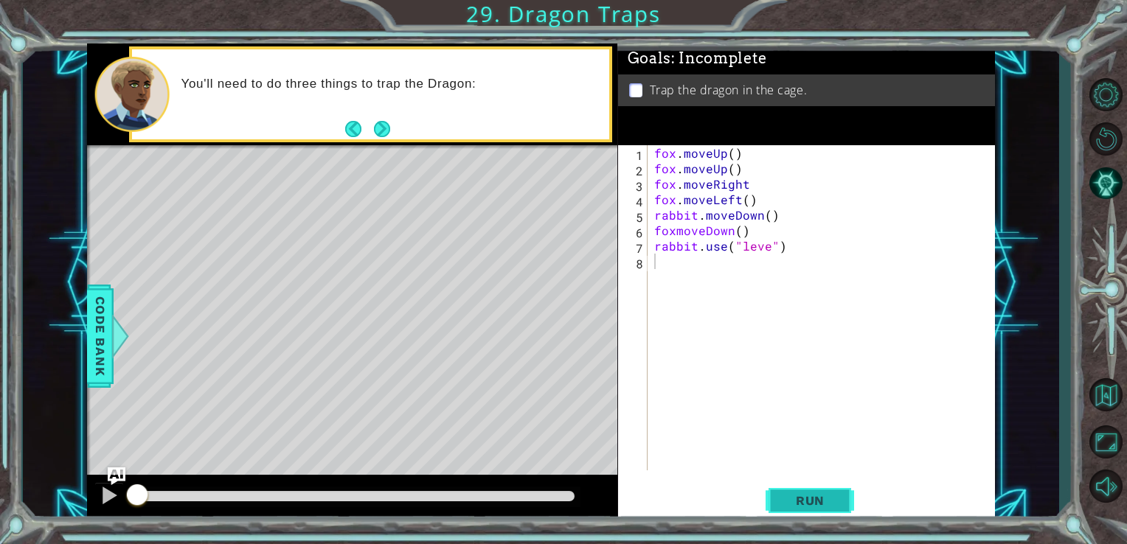
click at [778, 498] on button "Run" at bounding box center [810, 501] width 89 height 38
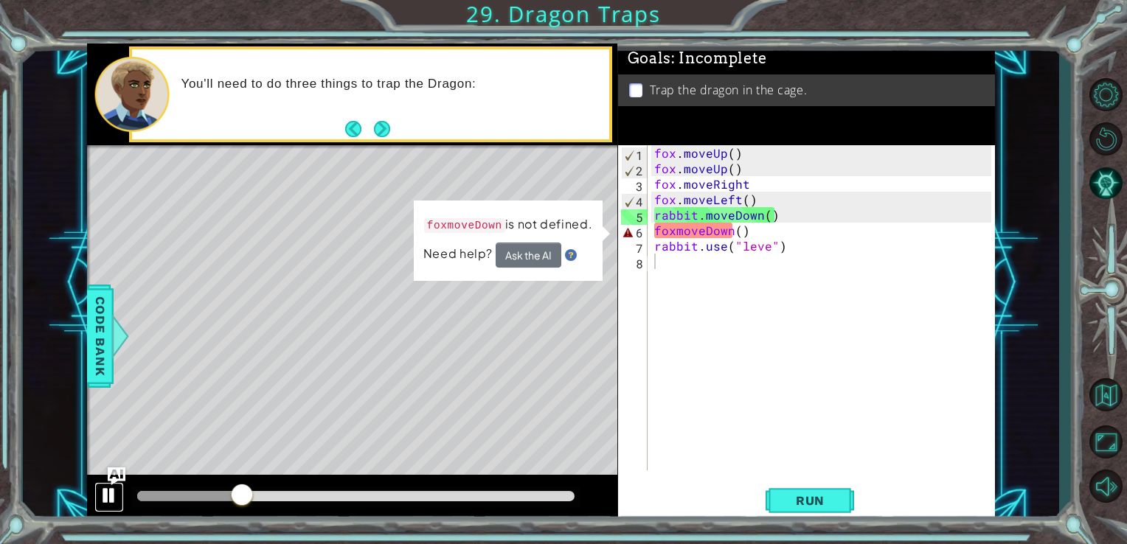
click at [100, 491] on div at bounding box center [109, 495] width 19 height 19
click at [676, 229] on div "fox . moveUp ( ) fox . moveUp ( ) fox . moveRight fox . moveLeft ( ) rabbit . m…" at bounding box center [825, 323] width 348 height 356
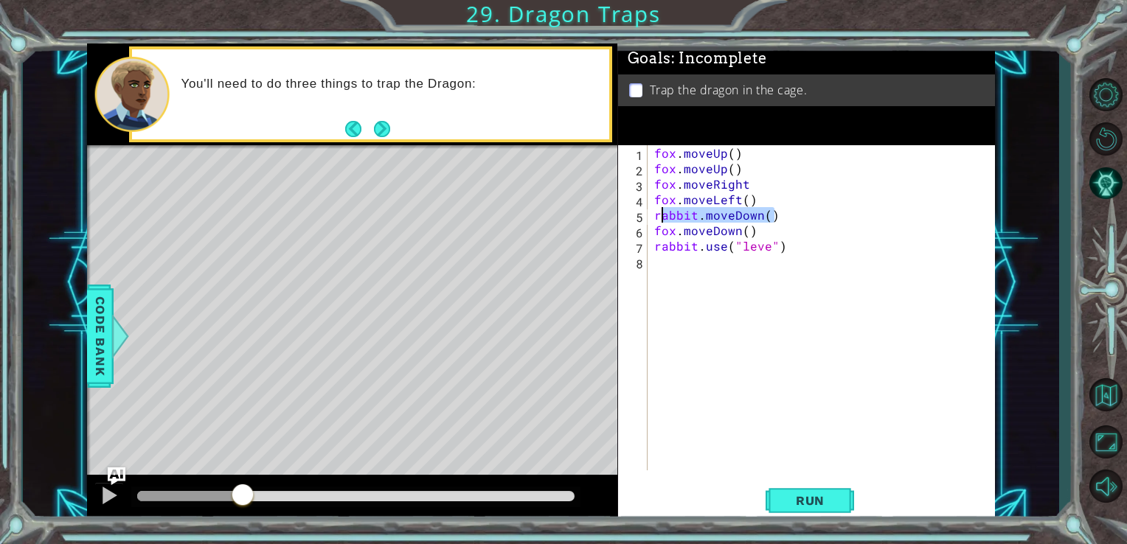
drag, startPoint x: 781, startPoint y: 220, endPoint x: 649, endPoint y: 218, distance: 132.8
click at [649, 218] on div "fox.moveDown() 1 2 3 4 5 6 7 8 fox . moveUp ( ) fox . moveUp ( ) fox . moveRigh…" at bounding box center [805, 307] width 374 height 325
type textarea "rabbit.moveDown()"
click at [100, 490] on div at bounding box center [109, 495] width 19 height 19
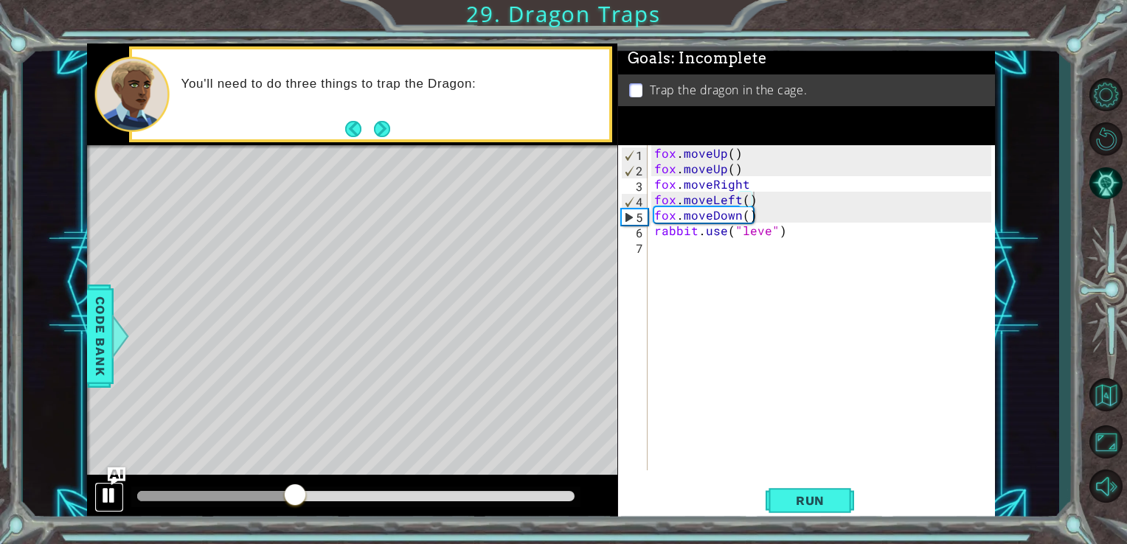
click at [100, 490] on div at bounding box center [109, 495] width 19 height 19
click at [772, 496] on button "Run" at bounding box center [810, 501] width 89 height 38
click at [106, 491] on div at bounding box center [109, 495] width 19 height 19
click at [387, 131] on button "Next" at bounding box center [382, 129] width 16 height 16
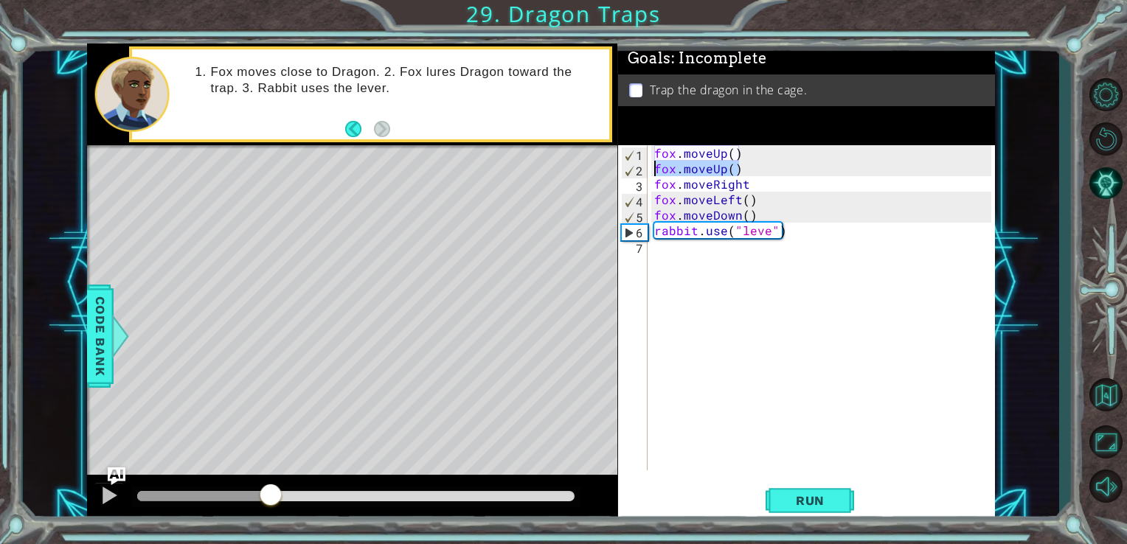
drag, startPoint x: 755, startPoint y: 176, endPoint x: 649, endPoint y: 170, distance: 105.7
click at [649, 170] on div "fox.moveLeft() 1 2 3 4 5 6 7 fox . moveUp ( ) fox . moveUp ( ) fox . moveRight …" at bounding box center [805, 307] width 374 height 325
type textarea "fox.moveUp()"
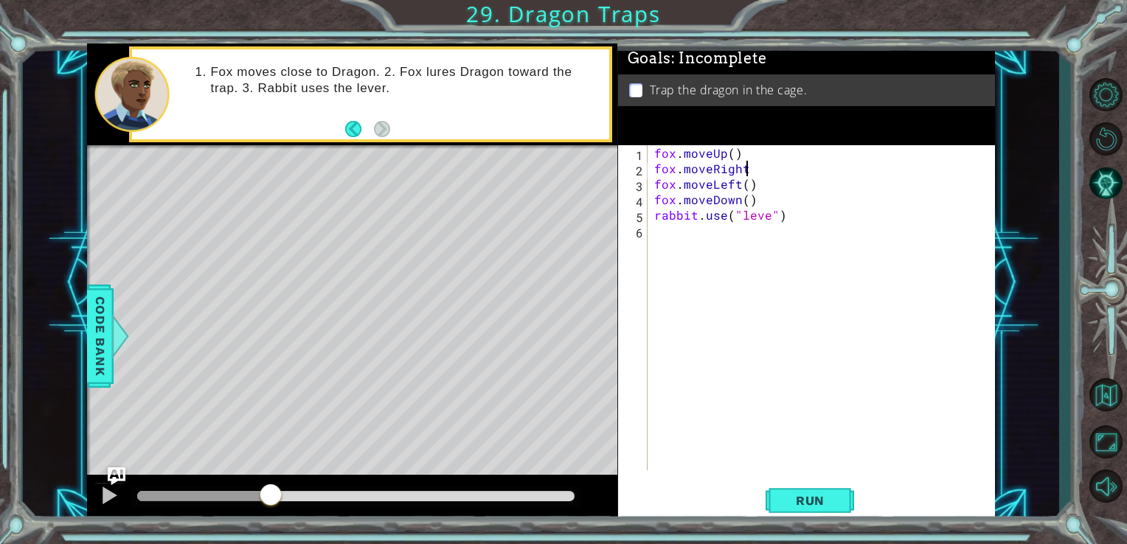
click at [756, 172] on div "fox . moveUp ( ) fox . moveRight fox . moveLeft ( ) fox . moveDown ( ) rabbit .…" at bounding box center [825, 323] width 348 height 356
click at [758, 170] on div "fox . moveUp ( ) fox . moveRight ( 2 ) fox . moveLeft ( ) fox . moveDown ( ) ra…" at bounding box center [825, 323] width 348 height 356
click at [782, 503] on span "Run" at bounding box center [810, 501] width 58 height 15
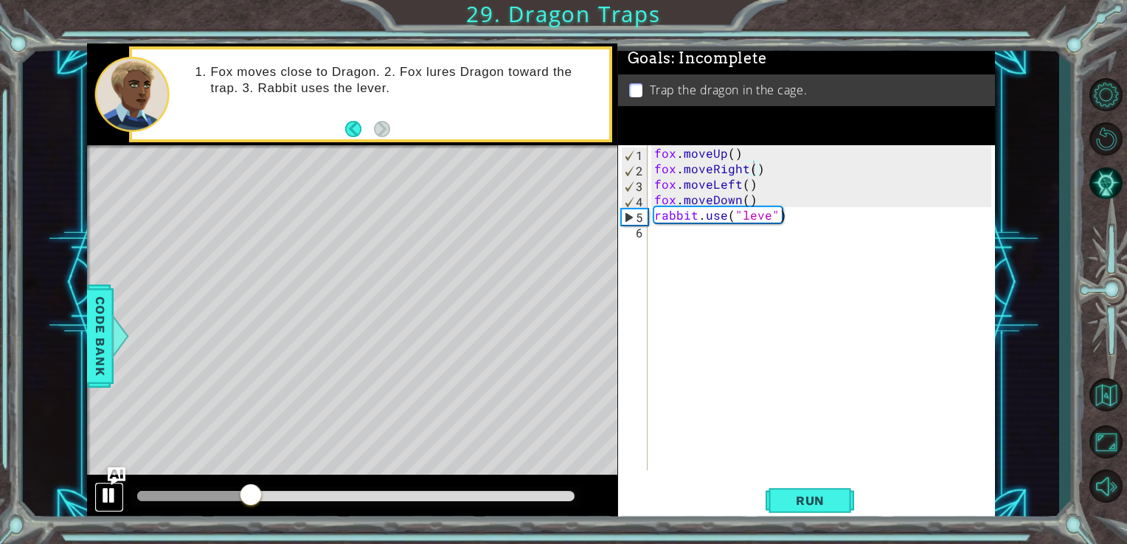
click at [110, 492] on div at bounding box center [109, 495] width 19 height 19
click at [108, 496] on div at bounding box center [109, 495] width 19 height 19
drag, startPoint x: 117, startPoint y: 497, endPoint x: 809, endPoint y: 489, distance: 692.1
click at [809, 489] on div "1 ההההההההההההההההההההההההההההההההההההההההההההההההההההההההההההההההההההההההההההה…" at bounding box center [541, 283] width 909 height 479
click at [809, 489] on button "Run" at bounding box center [810, 501] width 89 height 38
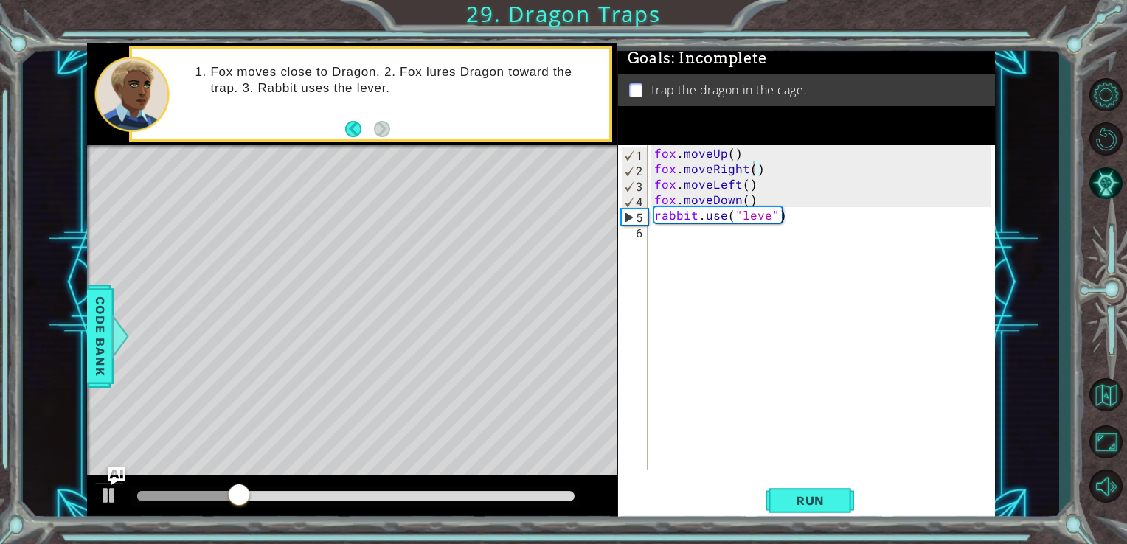
click at [124, 493] on div at bounding box center [352, 498] width 531 height 47
click at [108, 493] on div at bounding box center [109, 495] width 19 height 19
click at [735, 159] on div "fox . moveUp ( ) fox . moveRight ( ) fox . moveLeft ( ) fox . moveDown ( ) rabb…" at bounding box center [825, 323] width 348 height 356
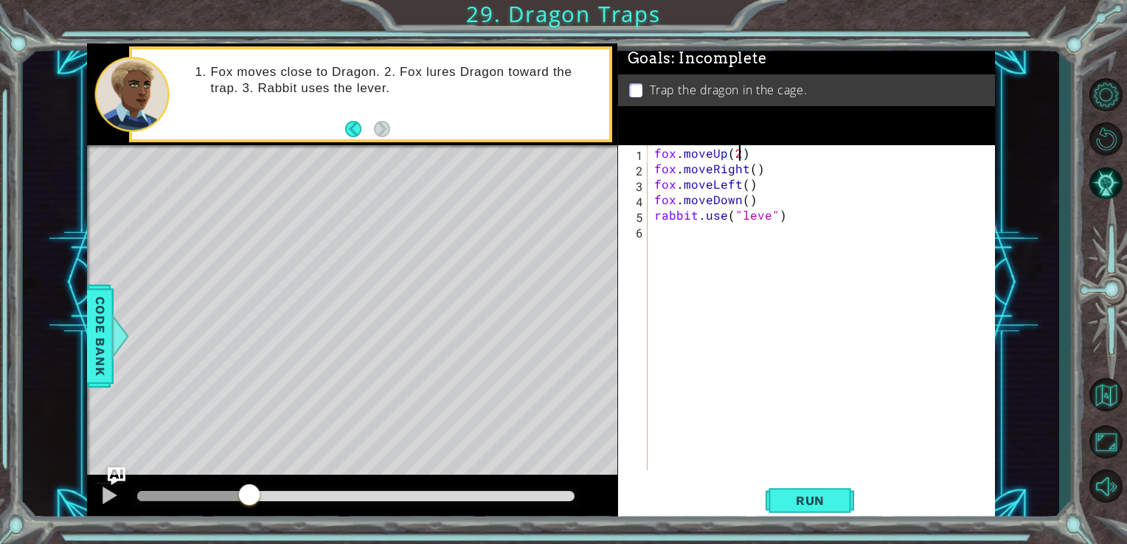
click at [747, 198] on div "fox . moveUp ( 2 ) fox . moveRight ( ) fox . moveLeft ( ) fox . moveDown ( ) ra…" at bounding box center [825, 323] width 348 height 356
click at [782, 490] on button "Run" at bounding box center [810, 501] width 89 height 38
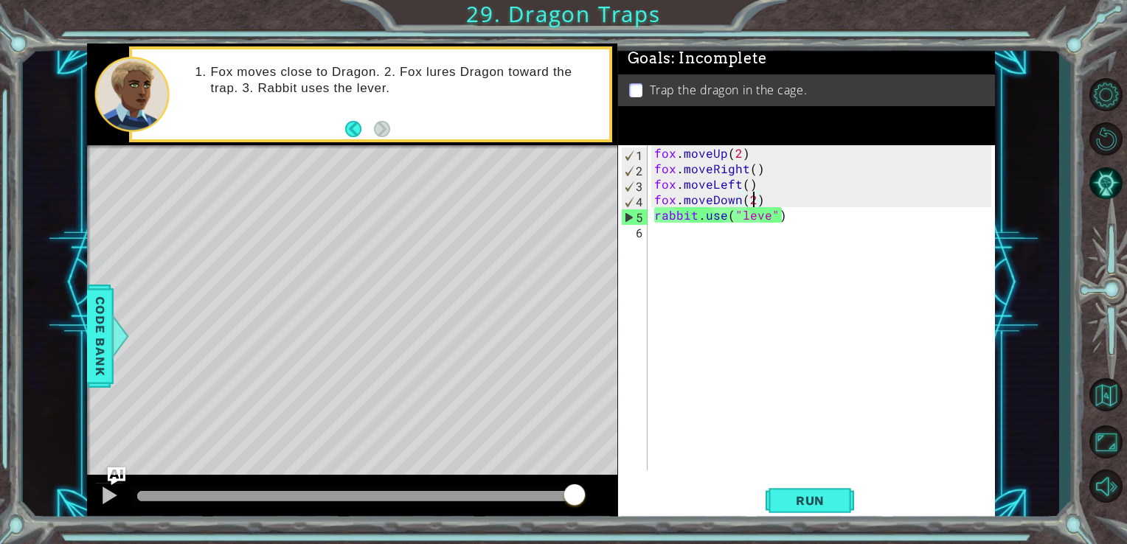
click at [803, 221] on div "fox . moveUp ( 2 ) fox . moveRight ( ) fox . moveLeft ( ) fox . moveDown ( 2 ) …" at bounding box center [825, 323] width 348 height 356
click at [762, 215] on div "fox . moveUp ( 2 ) fox . moveRight ( ) fox . moveLeft ( ) fox . moveDown ( 2 ) …" at bounding box center [825, 323] width 348 height 356
click at [764, 219] on div "fox . moveUp ( 2 ) fox . moveRight ( ) fox . moveLeft ( ) fox . moveDown ( 2 ) …" at bounding box center [825, 323] width 348 height 356
click at [764, 217] on div "fox . moveUp ( 2 ) fox . moveRight ( ) fox . moveLeft ( ) fox . moveDown ( 2 ) …" at bounding box center [825, 323] width 348 height 356
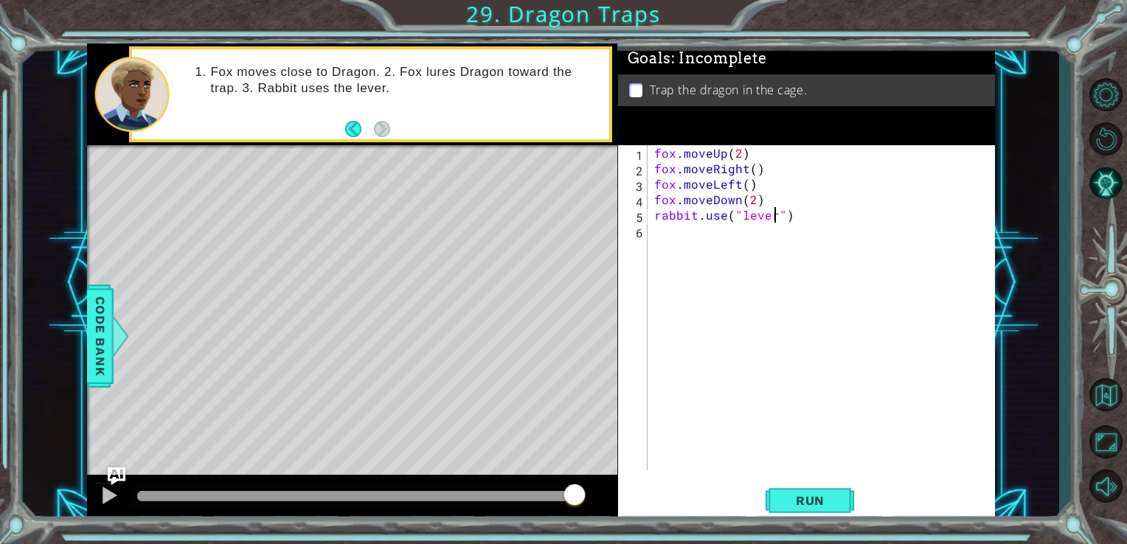
scroll to position [0, 7]
type textarea "rabbit.use("lever")"
click at [788, 499] on span "Run" at bounding box center [810, 501] width 58 height 15
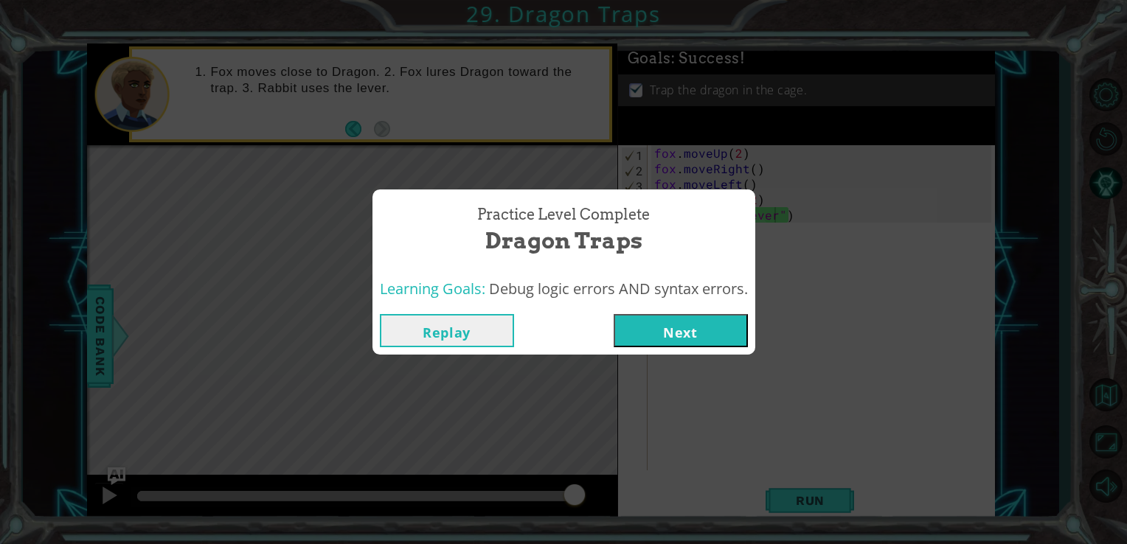
click at [694, 333] on button "Next" at bounding box center [681, 330] width 134 height 33
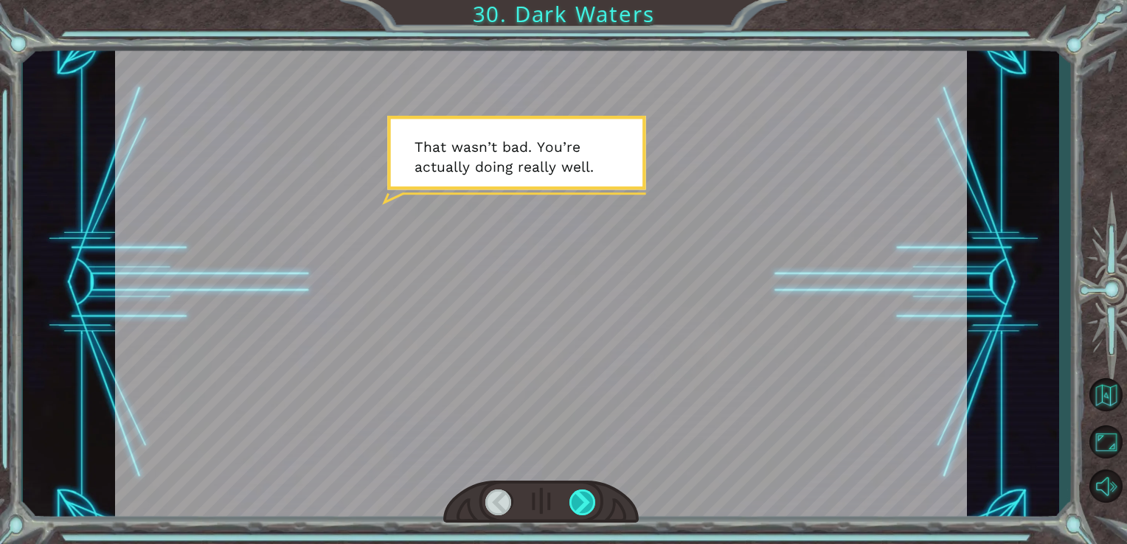
click at [587, 494] on div at bounding box center [583, 503] width 27 height 26
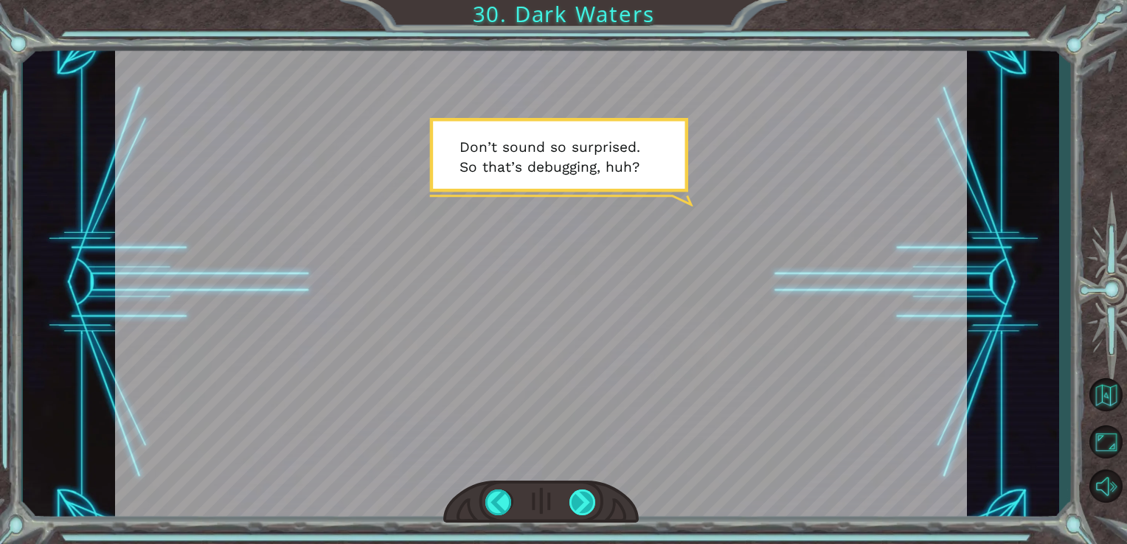
click at [587, 494] on div at bounding box center [583, 503] width 27 height 26
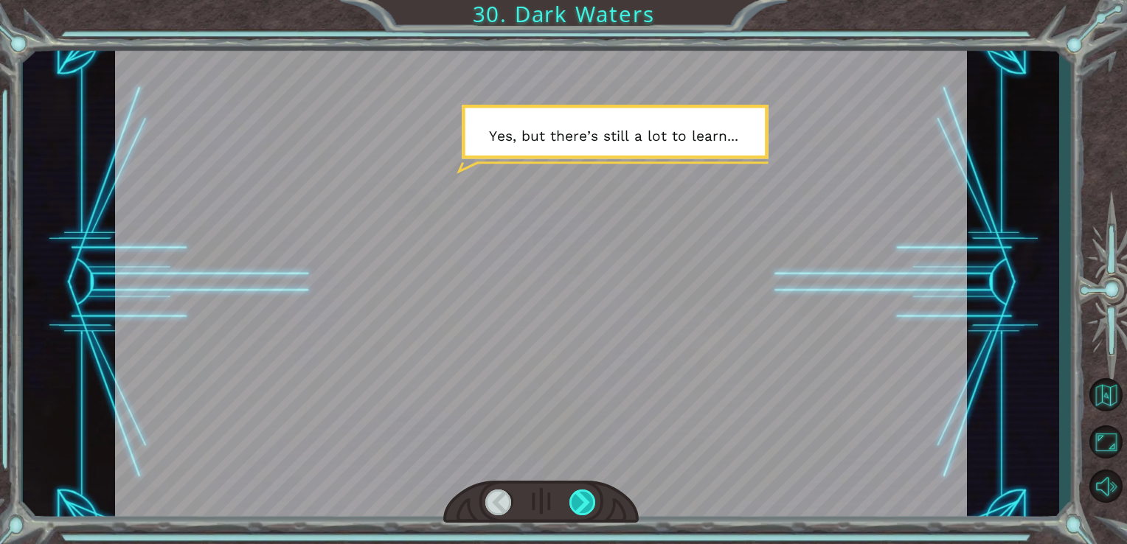
click at [587, 494] on div at bounding box center [583, 503] width 27 height 26
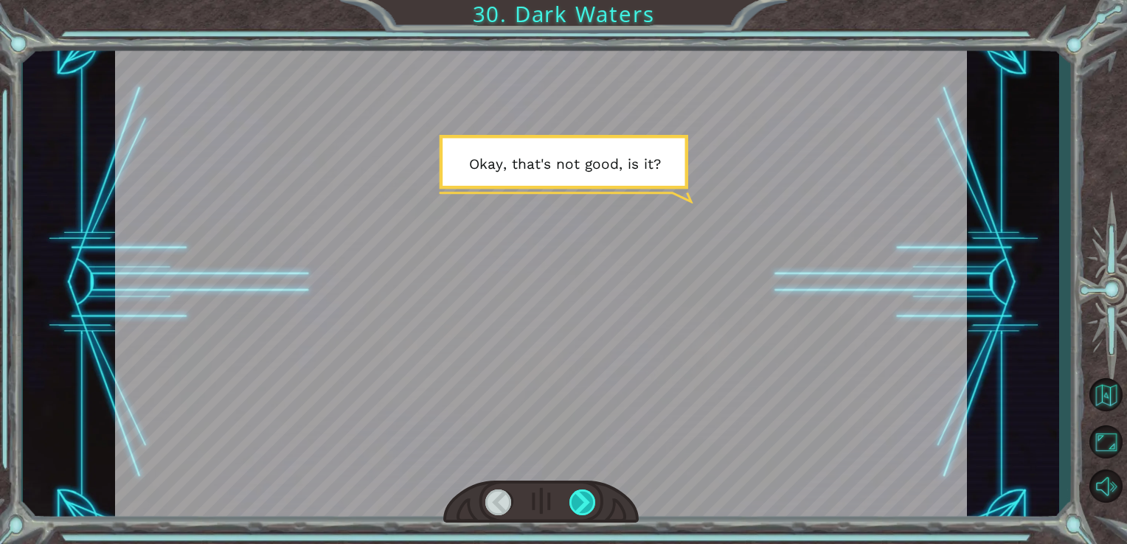
click at [587, 494] on div at bounding box center [583, 503] width 27 height 26
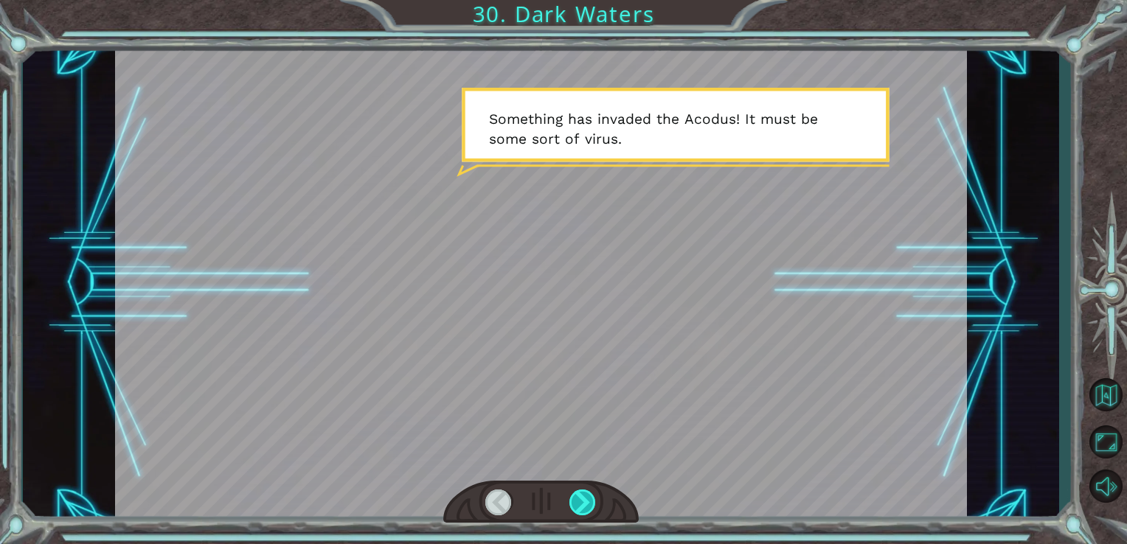
click at [587, 494] on div at bounding box center [583, 503] width 27 height 26
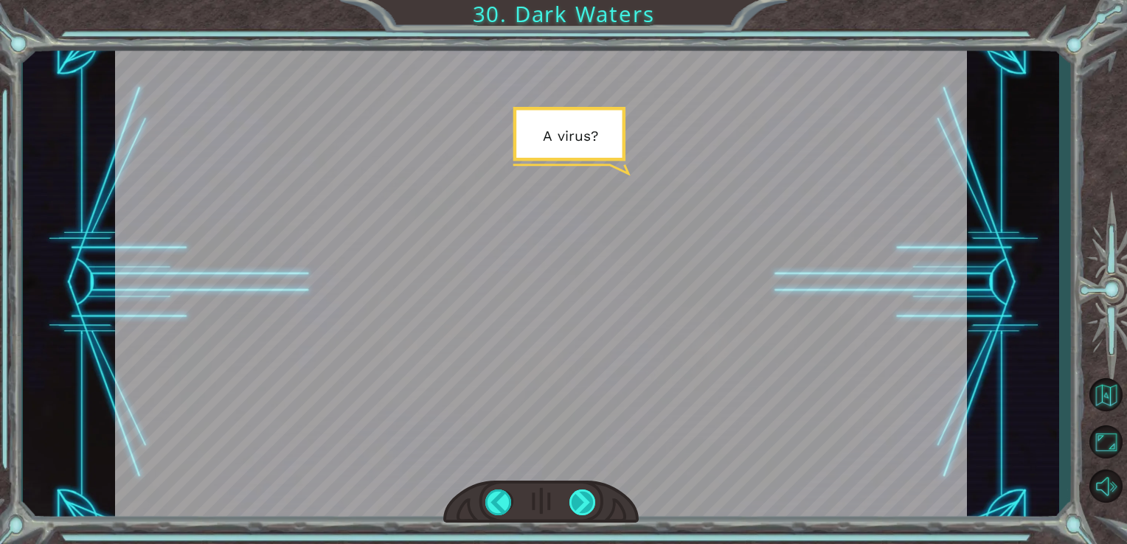
click at [587, 494] on div at bounding box center [583, 503] width 27 height 26
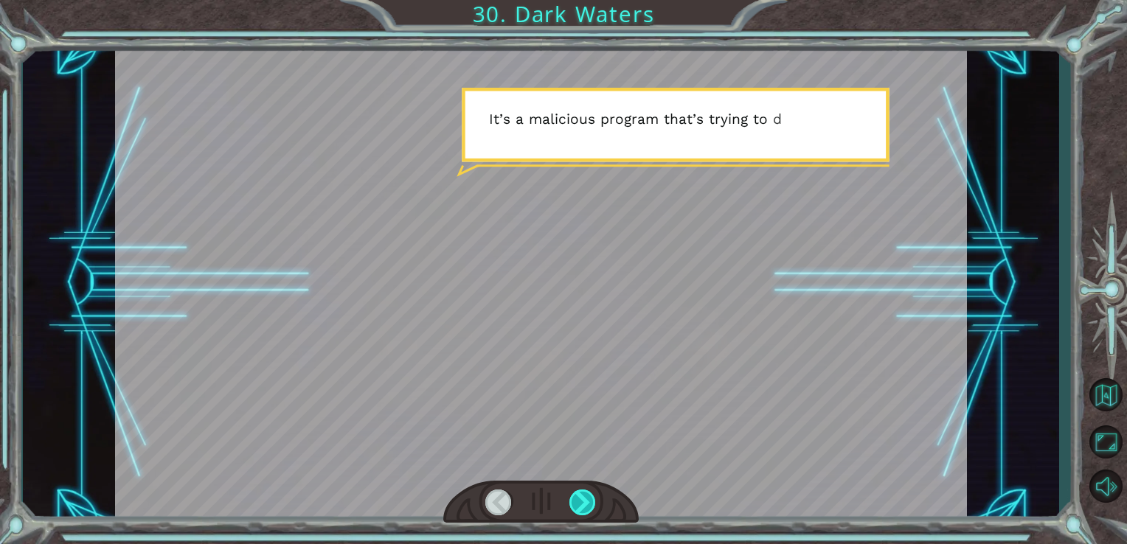
click at [587, 494] on div at bounding box center [583, 503] width 27 height 26
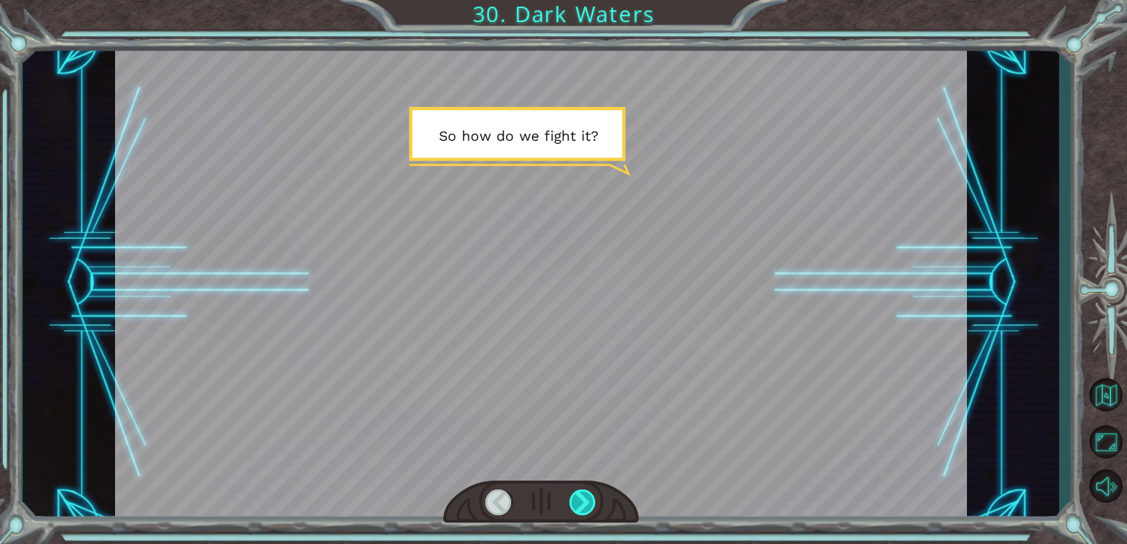
click at [587, 494] on div at bounding box center [583, 503] width 27 height 26
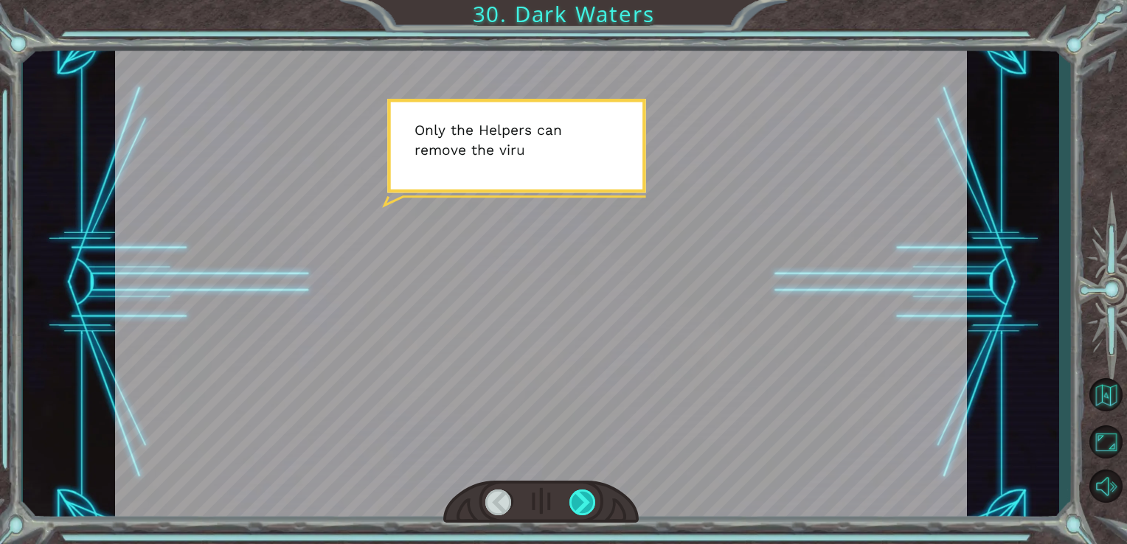
click at [587, 494] on div at bounding box center [583, 503] width 27 height 26
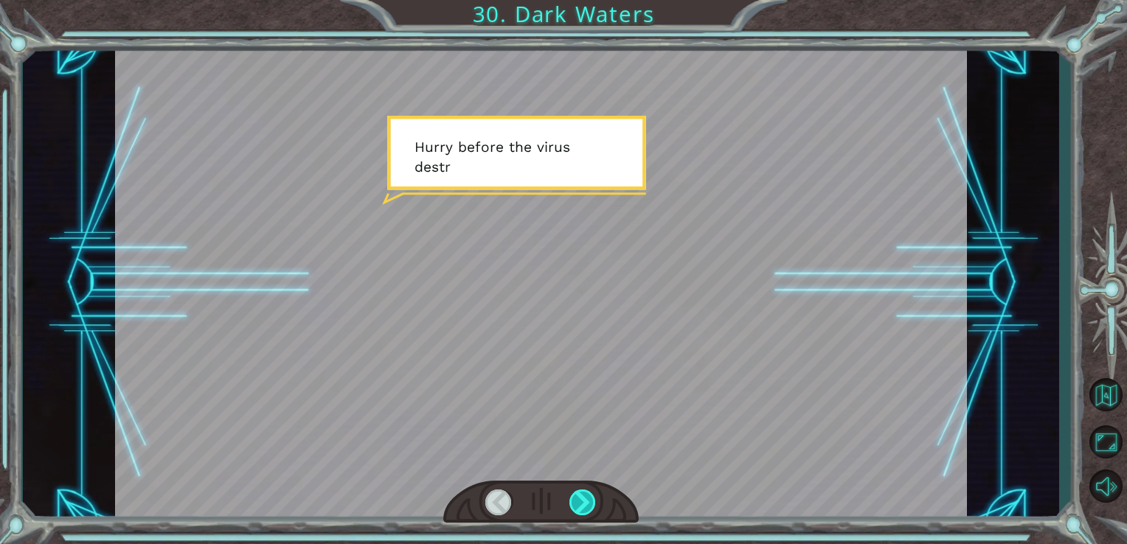
click at [587, 494] on div at bounding box center [583, 503] width 27 height 26
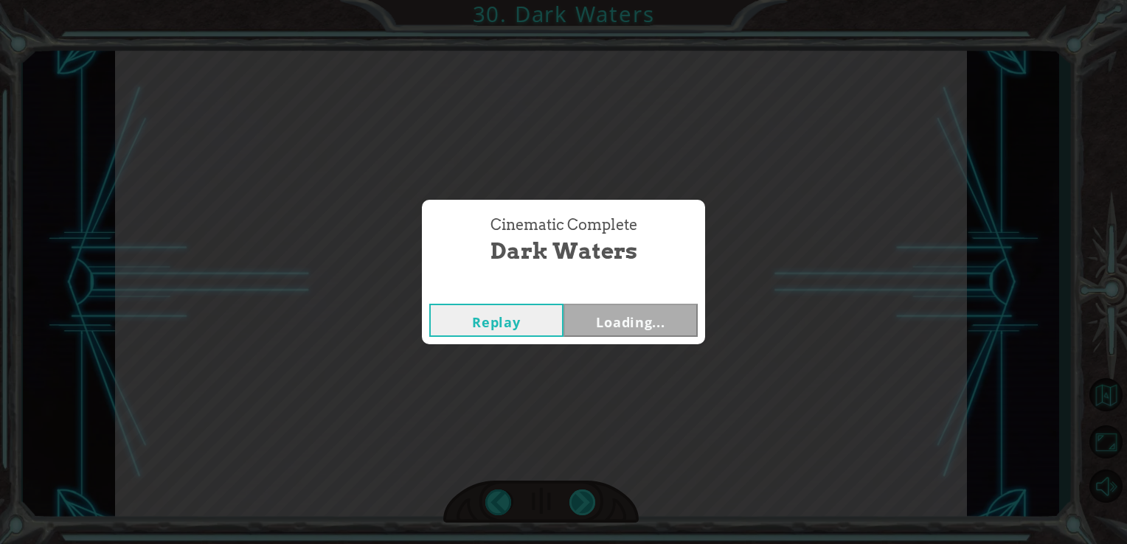
click at [587, 494] on div "Cinematic Complete Dark Waters Replay Loading..." at bounding box center [563, 272] width 1127 height 544
click at [617, 319] on button "Next" at bounding box center [631, 320] width 134 height 33
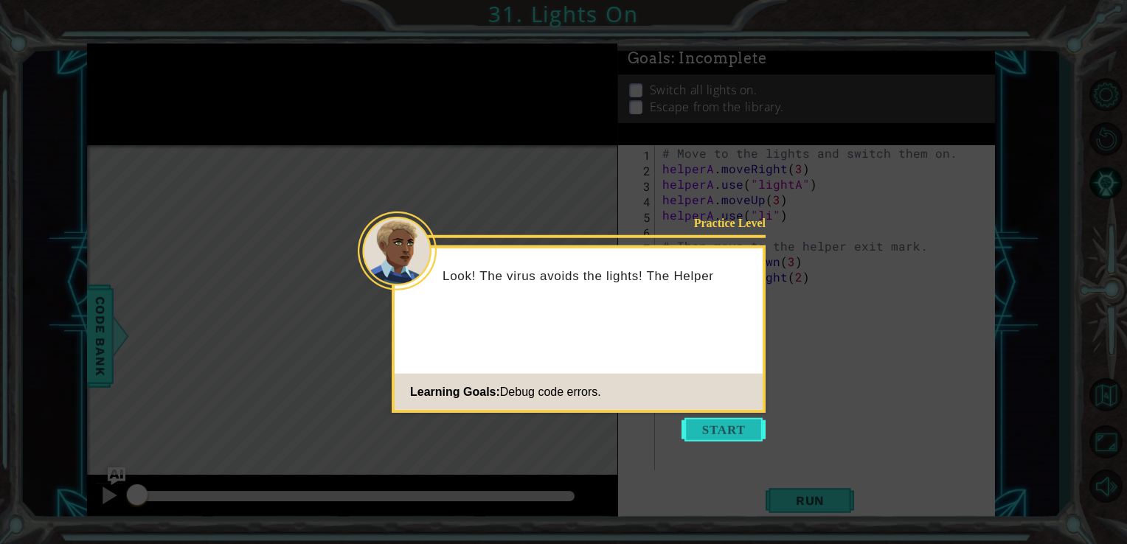
click at [715, 423] on button "Start" at bounding box center [724, 430] width 84 height 24
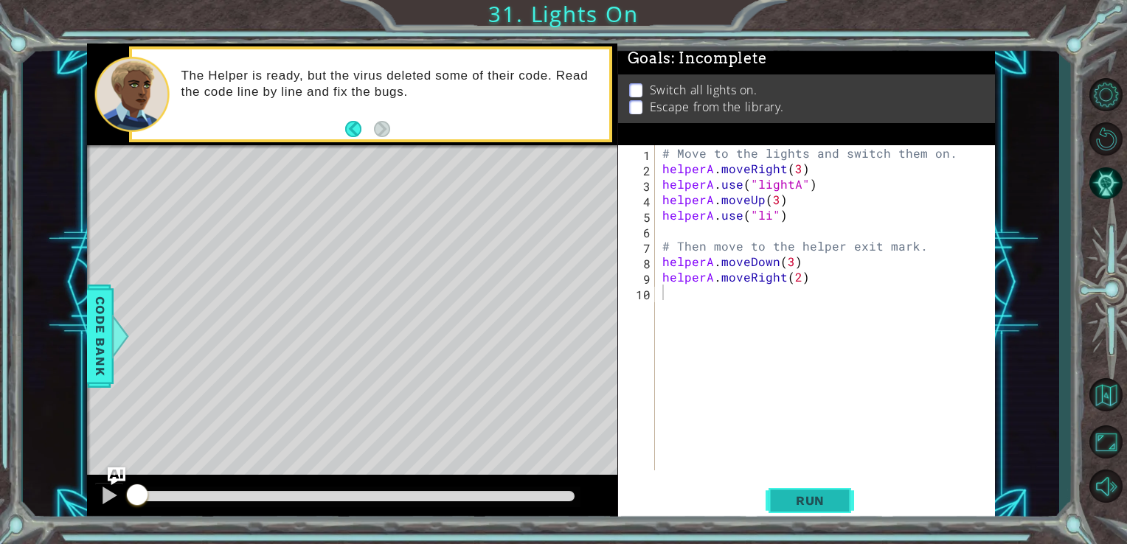
click at [782, 493] on button "Run" at bounding box center [810, 501] width 89 height 38
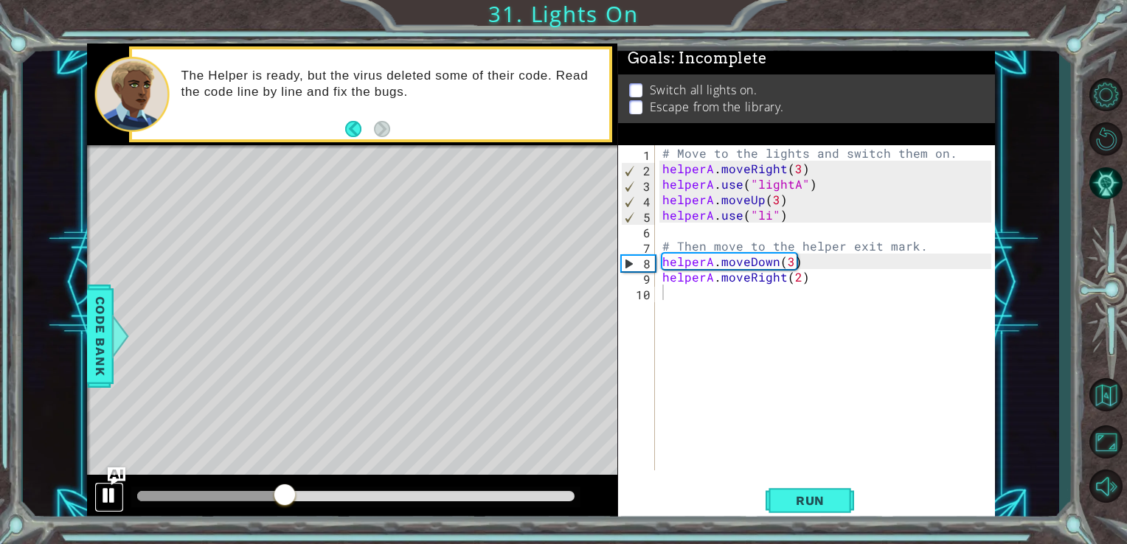
click at [106, 492] on div at bounding box center [109, 495] width 19 height 19
click at [772, 222] on div "# Move to the lights and switch them on. helperA . moveRight ( 3 ) helperA . us…" at bounding box center [830, 323] width 340 height 356
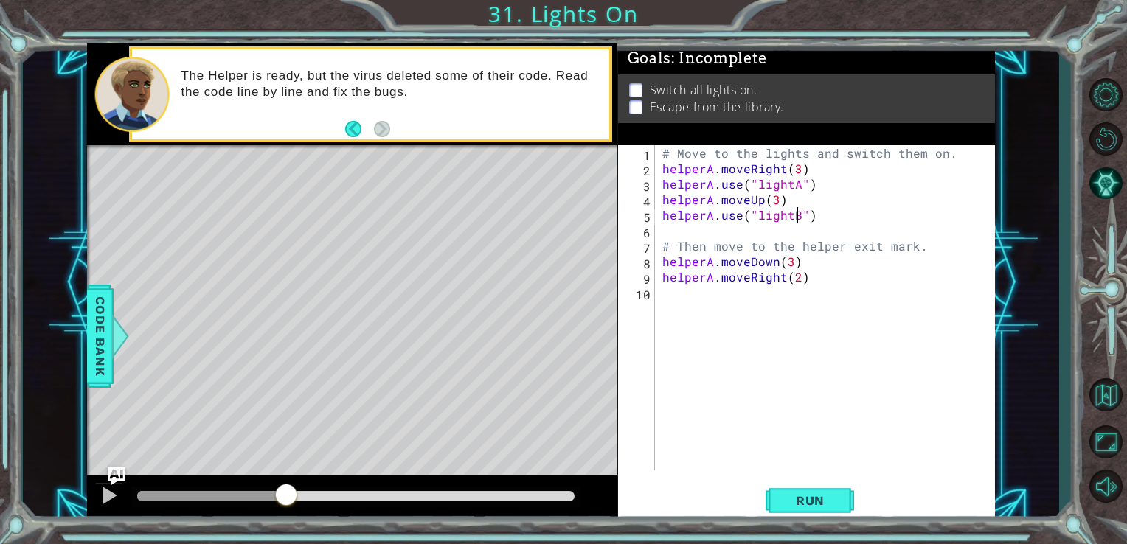
scroll to position [0, 8]
click at [789, 263] on div "# Move to the lights and switch them on. helperA . moveRight ( 3 ) helperA . us…" at bounding box center [830, 323] width 340 height 356
type textarea "helperA.moveDown(1)"
click at [817, 493] on button "Run" at bounding box center [810, 501] width 89 height 38
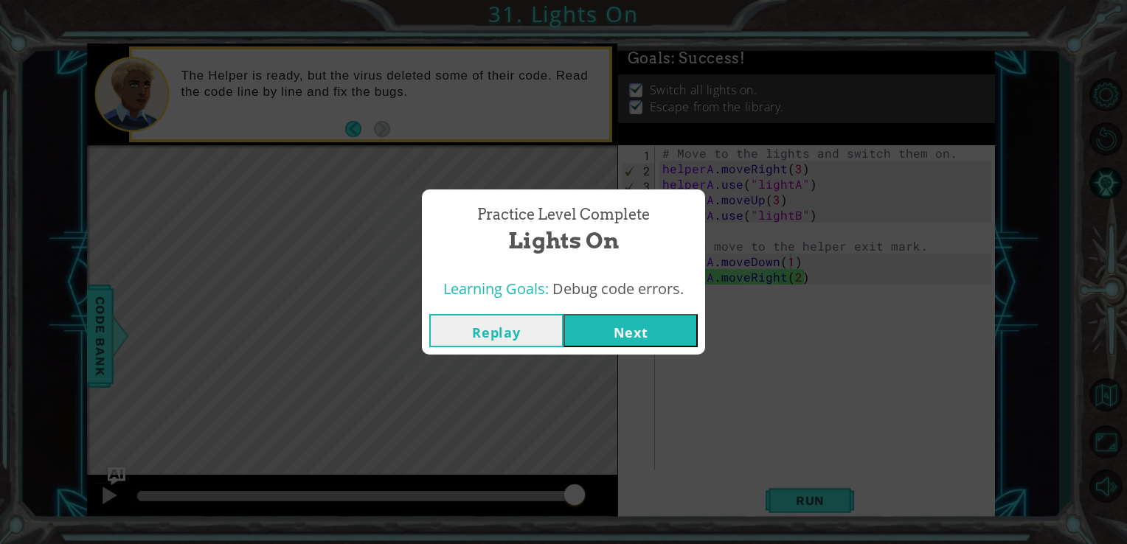
click at [632, 331] on button "Next" at bounding box center [631, 330] width 134 height 33
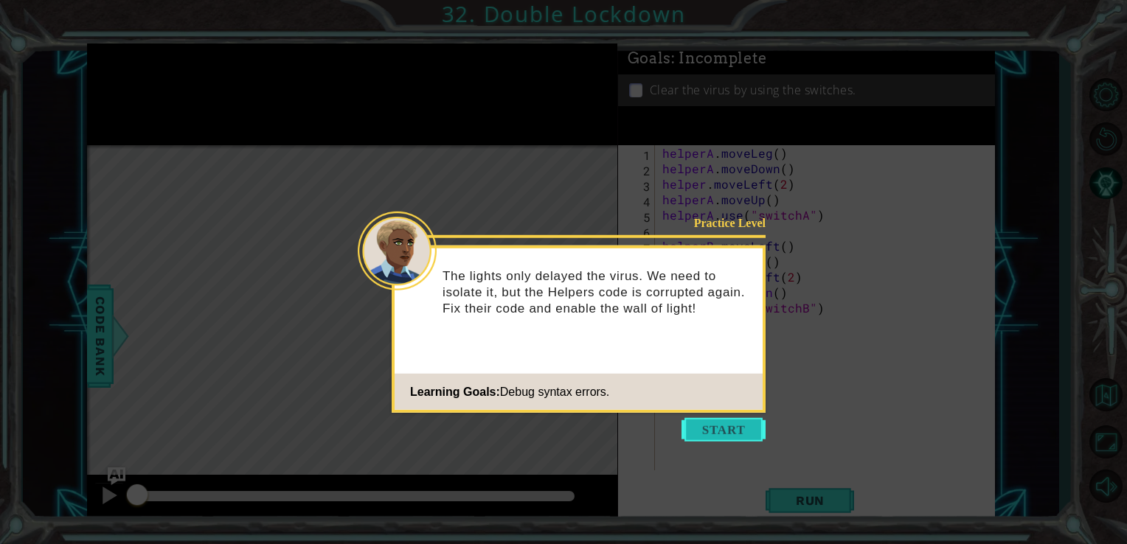
click at [708, 438] on button "Start" at bounding box center [724, 430] width 84 height 24
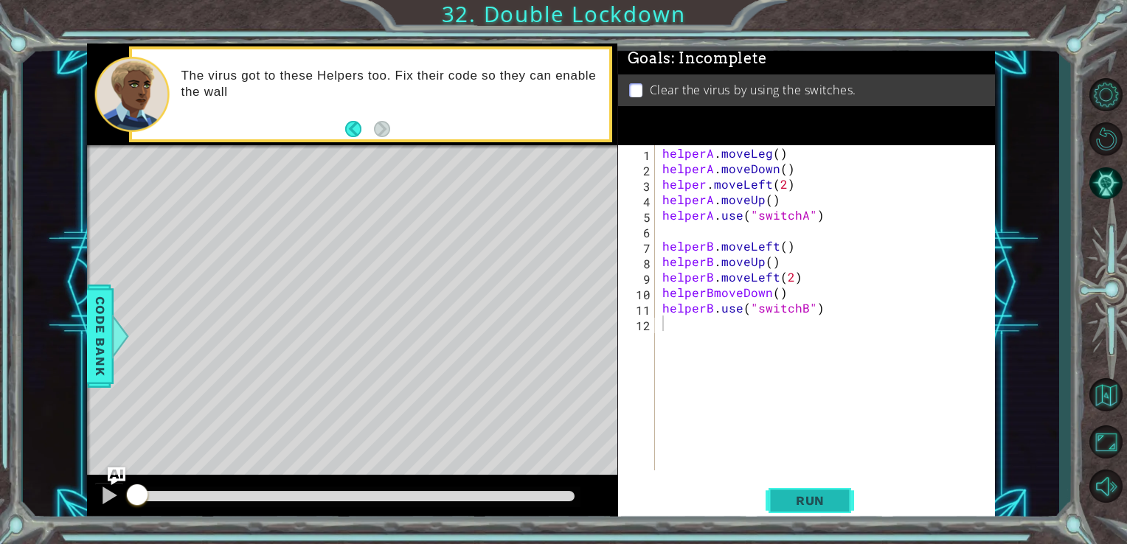
click at [776, 485] on button "Run" at bounding box center [810, 501] width 89 height 38
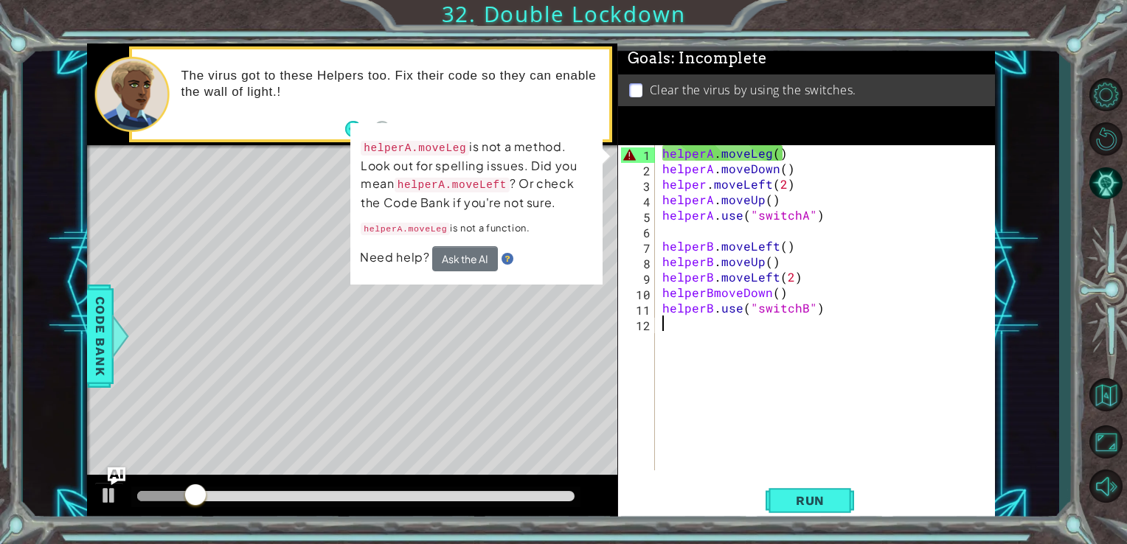
click at [664, 347] on div "helperA . moveLeg ( ) helperA . moveDown ( ) helper . moveLeft ( 2 ) helperA . …" at bounding box center [830, 323] width 340 height 356
click at [112, 490] on div at bounding box center [109, 495] width 19 height 19
click at [739, 148] on div "helperA . moveLeg ( ) helperA . moveDown ( ) helper . moveLeft ( 2 ) helperA . …" at bounding box center [830, 323] width 340 height 356
type textarea "helperA.moveLeg()"
click at [680, 350] on div "helperA . moveLeg ( ) helperA . moveDown ( ) helper . moveLeft ( 2 ) helperA . …" at bounding box center [830, 323] width 340 height 356
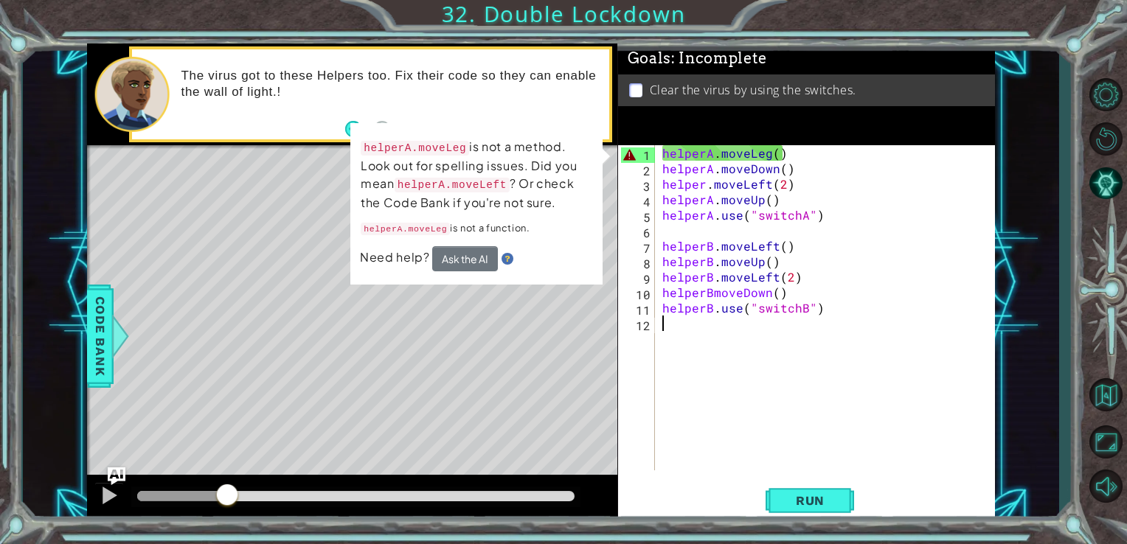
click at [764, 151] on div "helperA . moveLeg ( ) helperA . moveDown ( ) helper . moveLeft ( 2 ) helperA . …" at bounding box center [830, 323] width 340 height 356
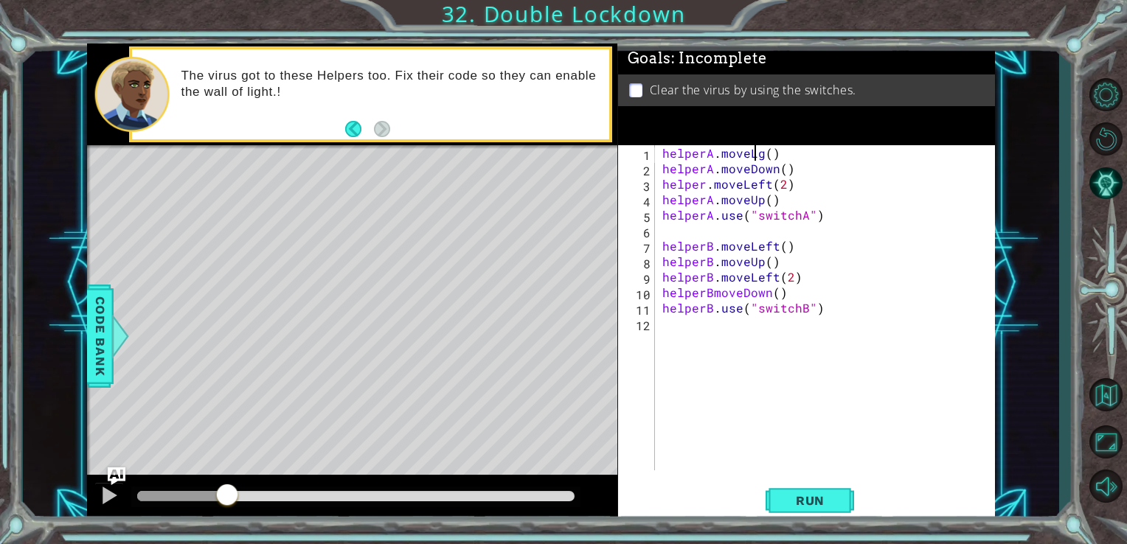
scroll to position [0, 6]
click at [770, 158] on div "helperA . moveLeg ( ) helperA . moveDown ( ) helper . moveLeft ( 2 ) helperA . …" at bounding box center [830, 323] width 340 height 356
type textarea "helperA.moveLeft()"
click at [745, 407] on div "helperA . moveLeft ( ) helperA . moveDown ( ) helper . moveLeft ( 2 ) helperA .…" at bounding box center [830, 323] width 340 height 356
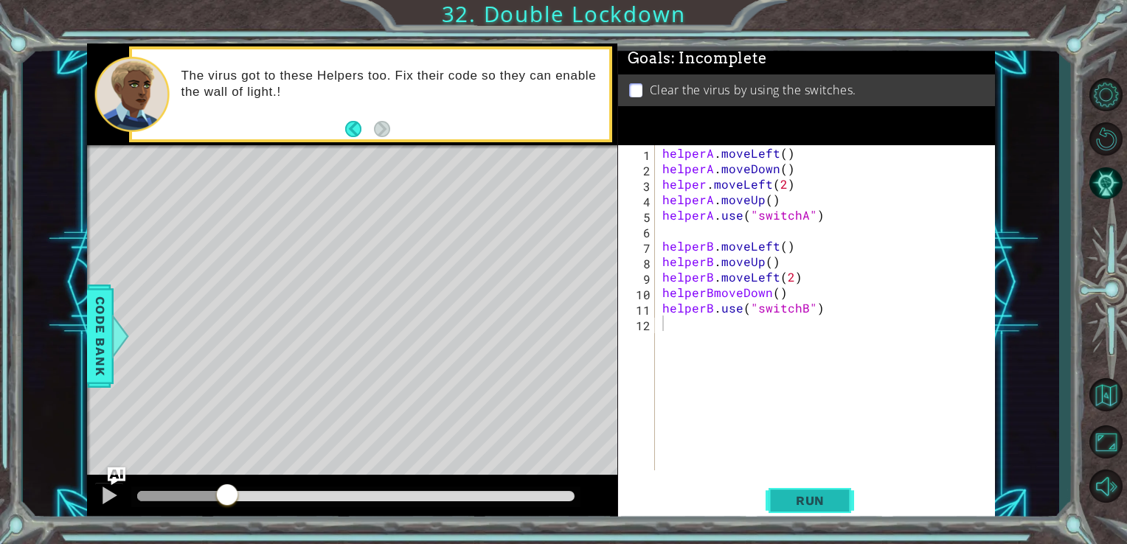
click at [802, 494] on span "Run" at bounding box center [810, 501] width 58 height 15
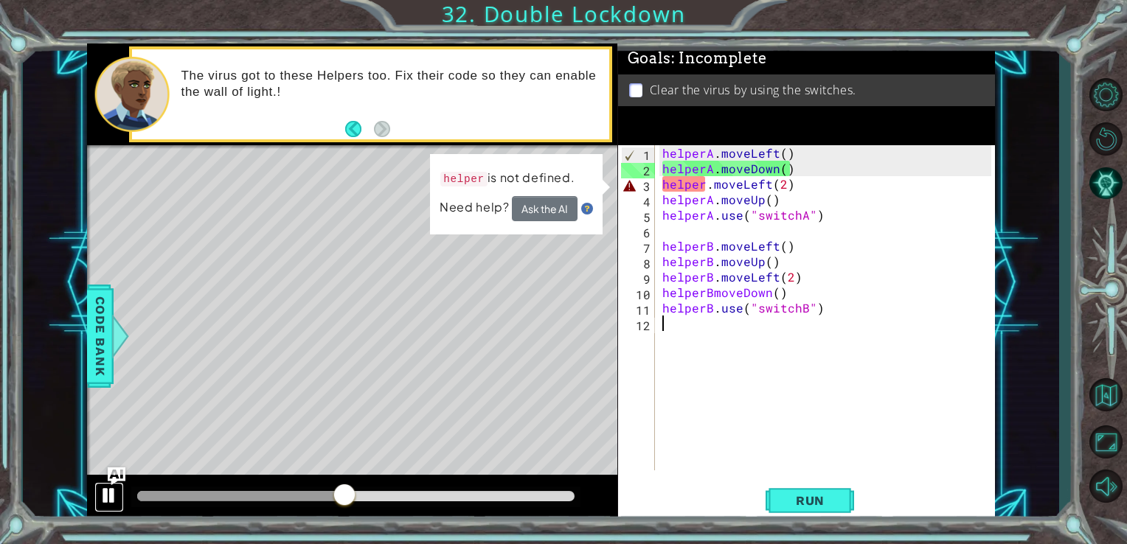
click at [107, 502] on div at bounding box center [109, 495] width 19 height 19
click at [699, 184] on div "helperA . moveLeft ( ) helperA . moveDown ( ) helper . moveLeft ( 2 ) helperA .…" at bounding box center [830, 323] width 340 height 356
click at [701, 188] on div "helperA . moveLeft ( ) helperA . moveDown ( ) helper . moveLeft ( 2 ) helperA .…" at bounding box center [830, 323] width 340 height 356
click at [703, 187] on div "helperA . moveLeft ( ) helperA . moveDown ( ) helper . moveLeft ( 2 ) helperA .…" at bounding box center [830, 323] width 340 height 356
type textarea "helperA.moveLeft(2)"
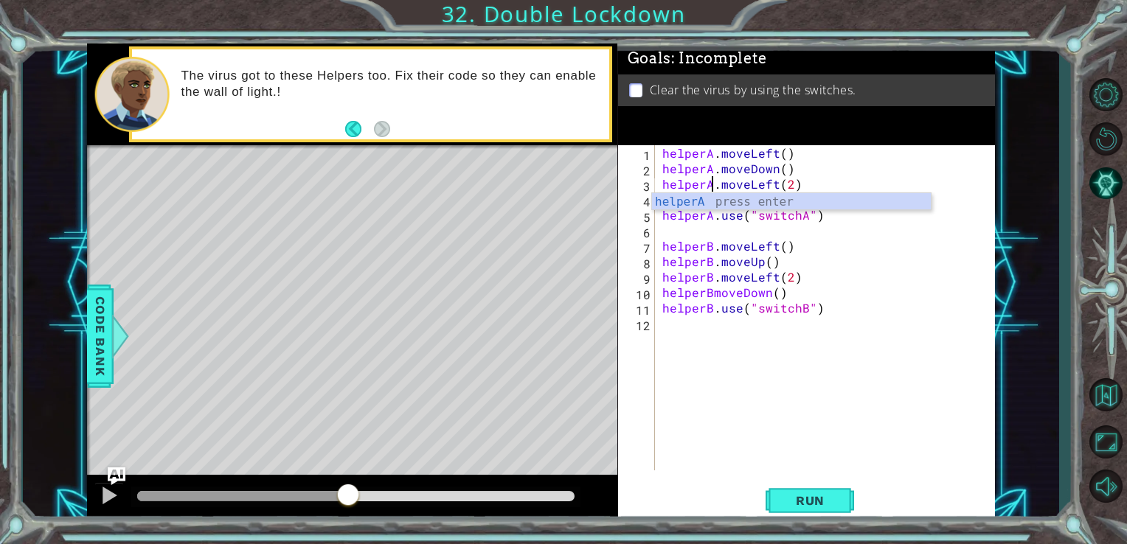
scroll to position [0, 3]
click at [819, 384] on div "helperA . moveLeft ( ) helperA . moveDown ( ) helperA . moveLeft ( 2 ) helperA …" at bounding box center [830, 323] width 340 height 356
click at [803, 218] on div "helperA . moveLeft ( ) helperA . moveDown ( ) helperA . moveLeft ( 2 ) helperA …" at bounding box center [830, 323] width 340 height 356
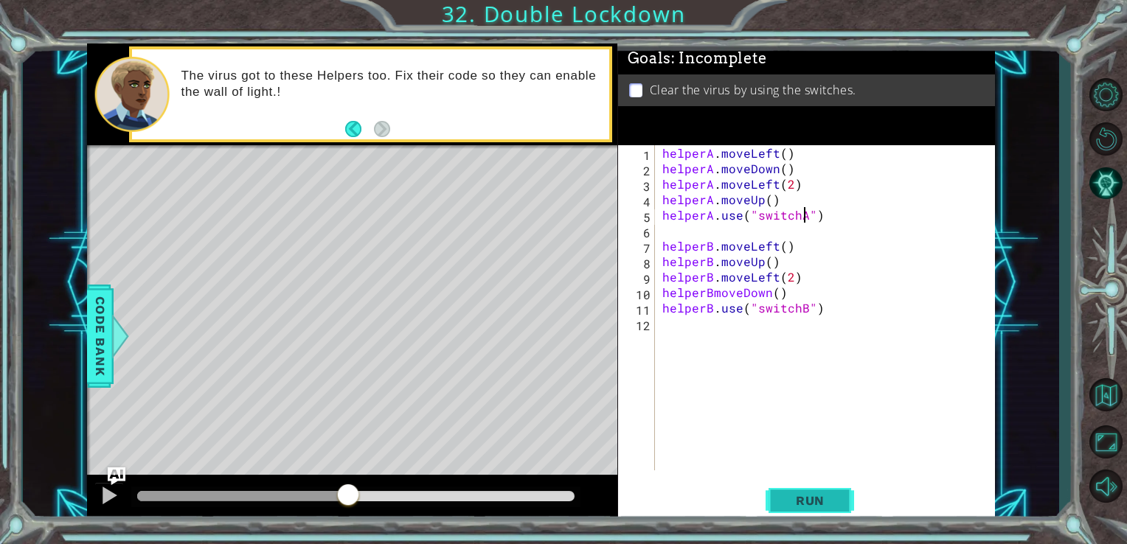
click at [803, 497] on span "Run" at bounding box center [810, 501] width 58 height 15
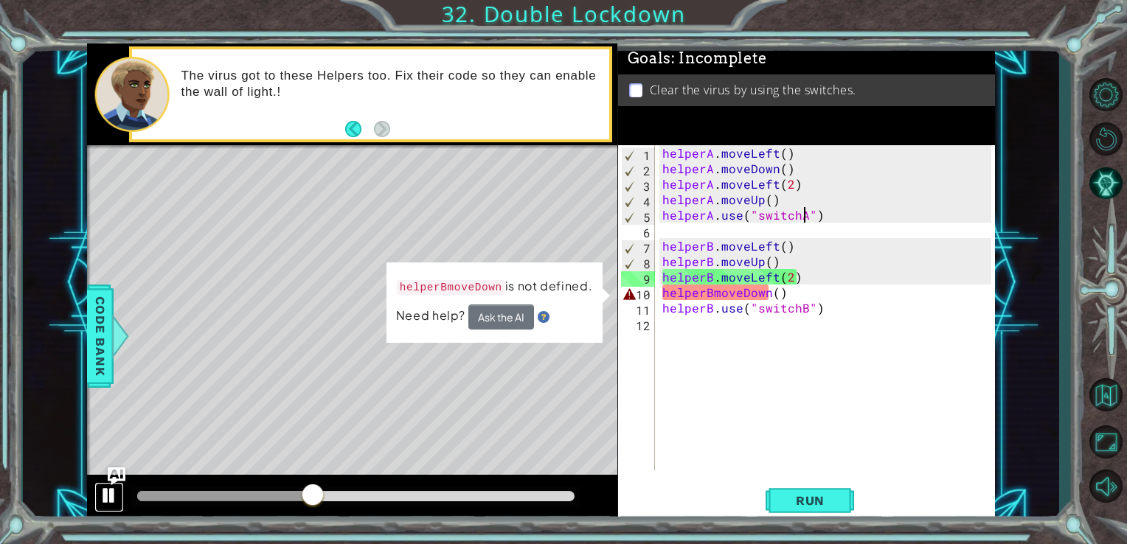
click at [106, 497] on div at bounding box center [109, 495] width 19 height 19
click at [709, 294] on div "helperA . moveLeft ( ) helperA . moveDown ( ) helperA . moveLeft ( 2 ) helperA …" at bounding box center [830, 323] width 340 height 356
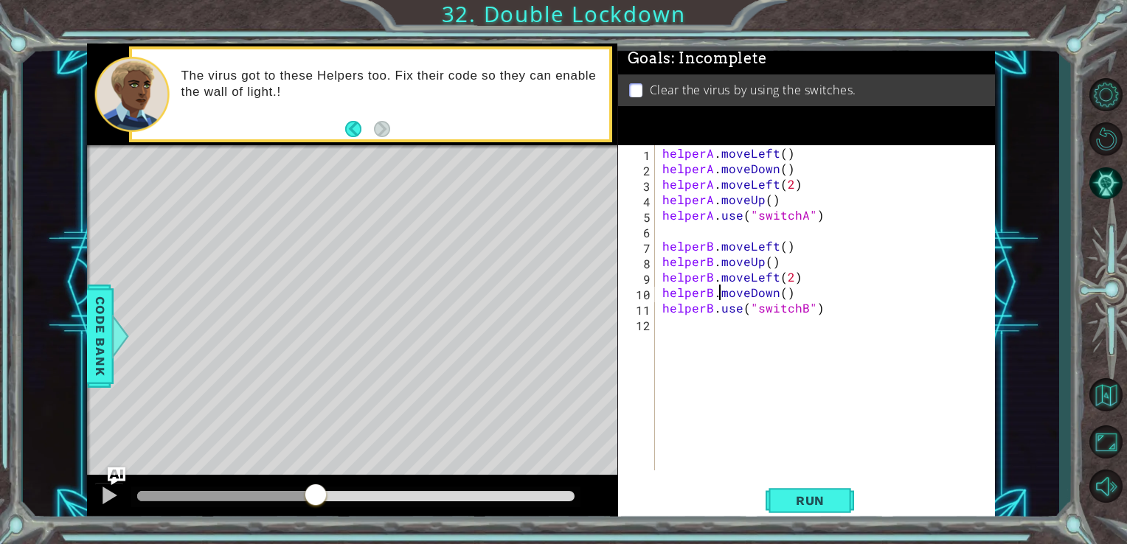
scroll to position [0, 3]
type textarea "helperB.moveDown()"
click at [775, 512] on button "Run" at bounding box center [810, 501] width 89 height 38
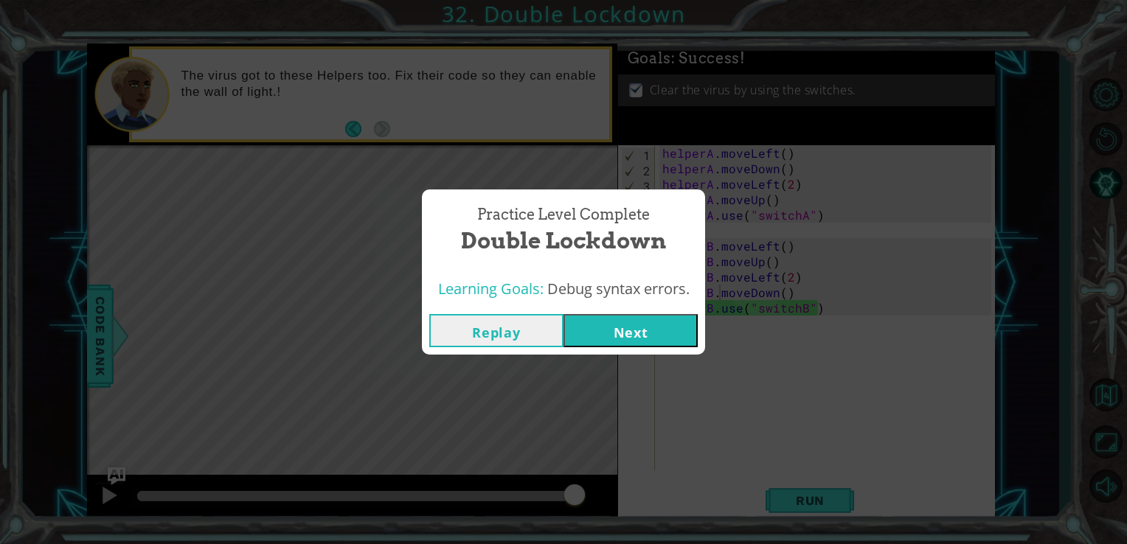
click at [670, 334] on button "Next" at bounding box center [631, 330] width 134 height 33
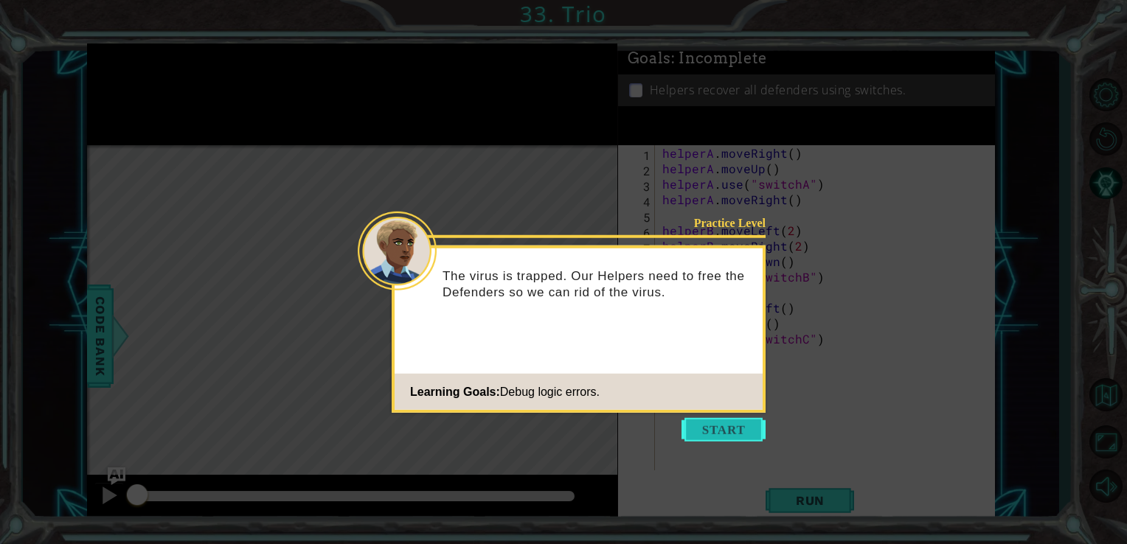
click at [739, 427] on button "Start" at bounding box center [724, 430] width 84 height 24
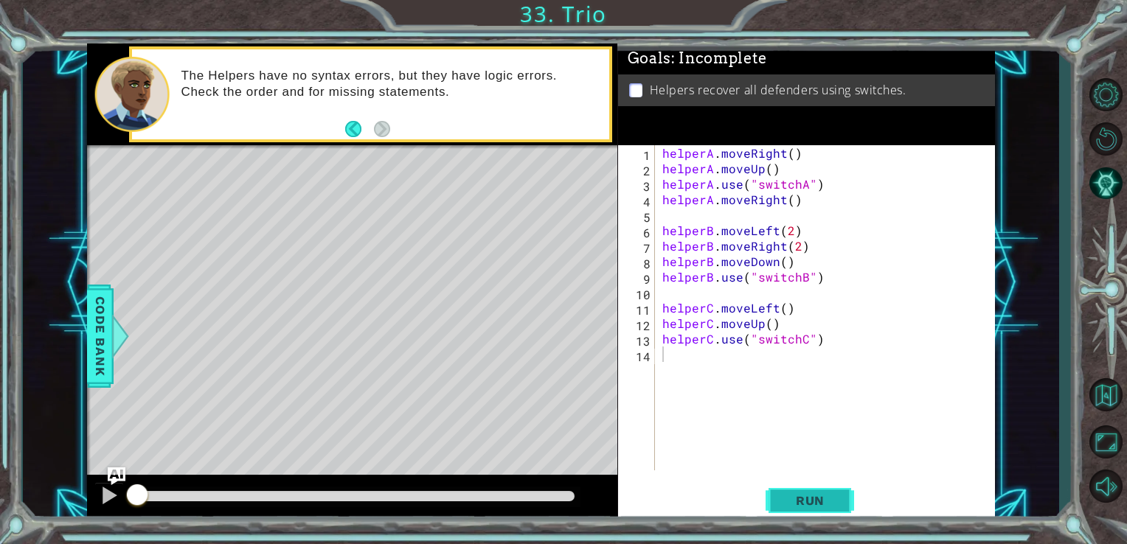
click at [791, 494] on span "Run" at bounding box center [810, 501] width 58 height 15
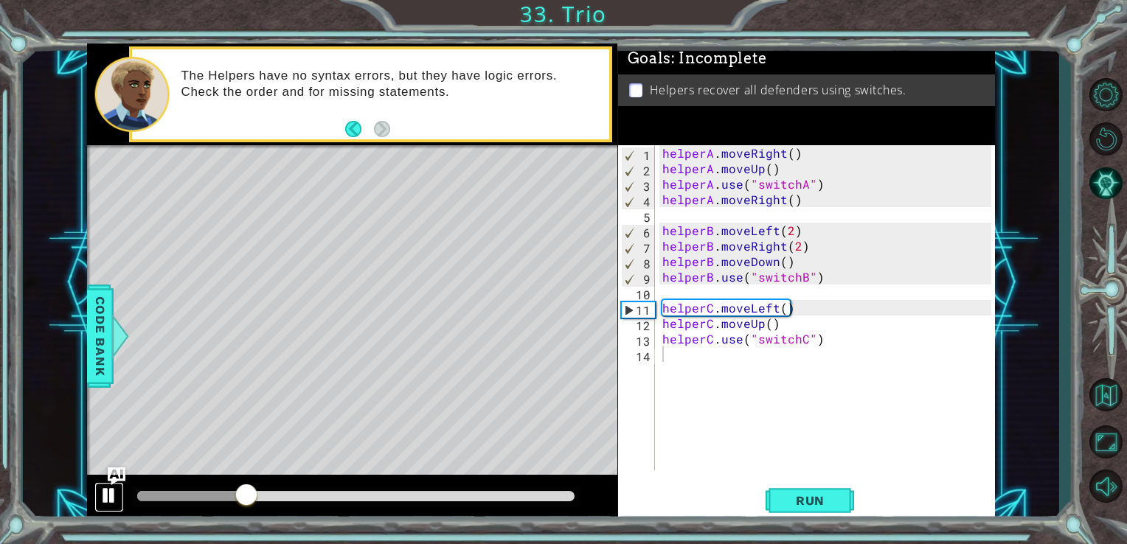
click at [100, 492] on div at bounding box center [109, 495] width 19 height 19
click at [785, 494] on span "Run" at bounding box center [810, 501] width 58 height 15
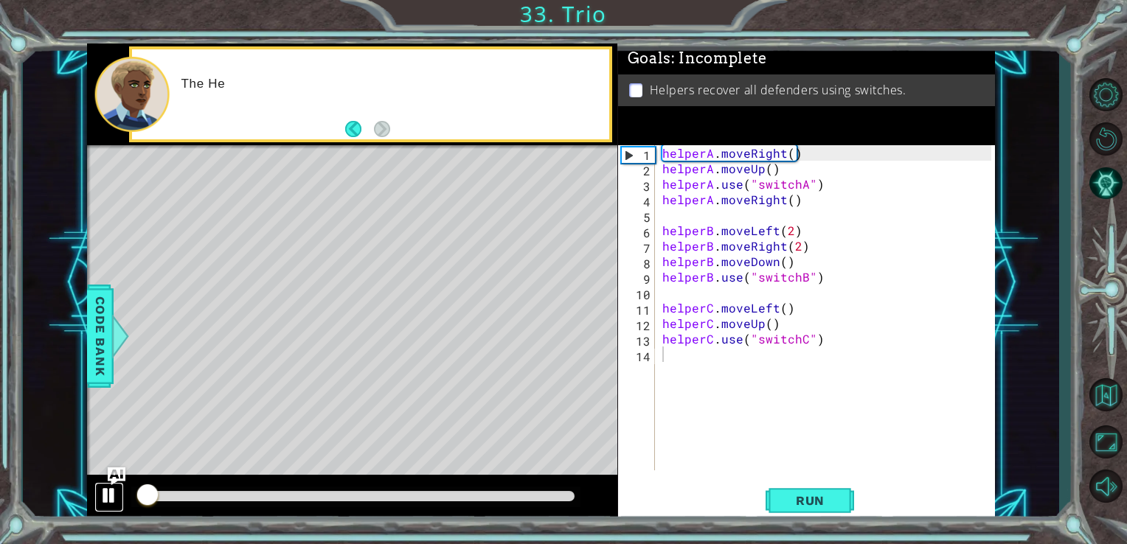
click at [103, 483] on button at bounding box center [109, 498] width 30 height 30
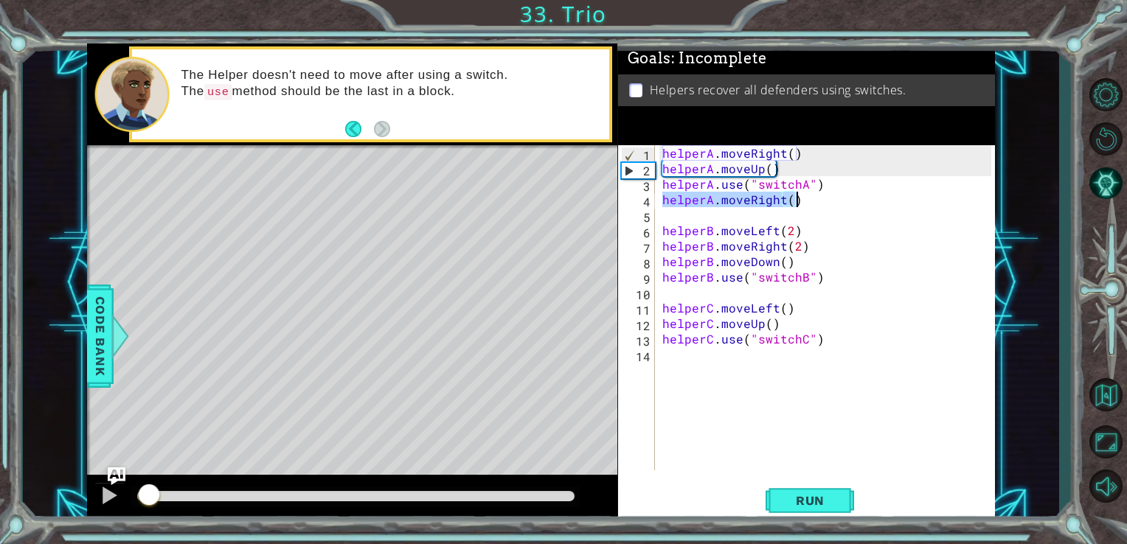
drag, startPoint x: 660, startPoint y: 204, endPoint x: 798, endPoint y: 207, distance: 137.3
click at [798, 207] on div "helperA . moveRight ( ) helperA . moveUp ( ) helperA . use ( "switchA" ) helper…" at bounding box center [830, 323] width 340 height 356
type textarea "helperA.moveRight()"
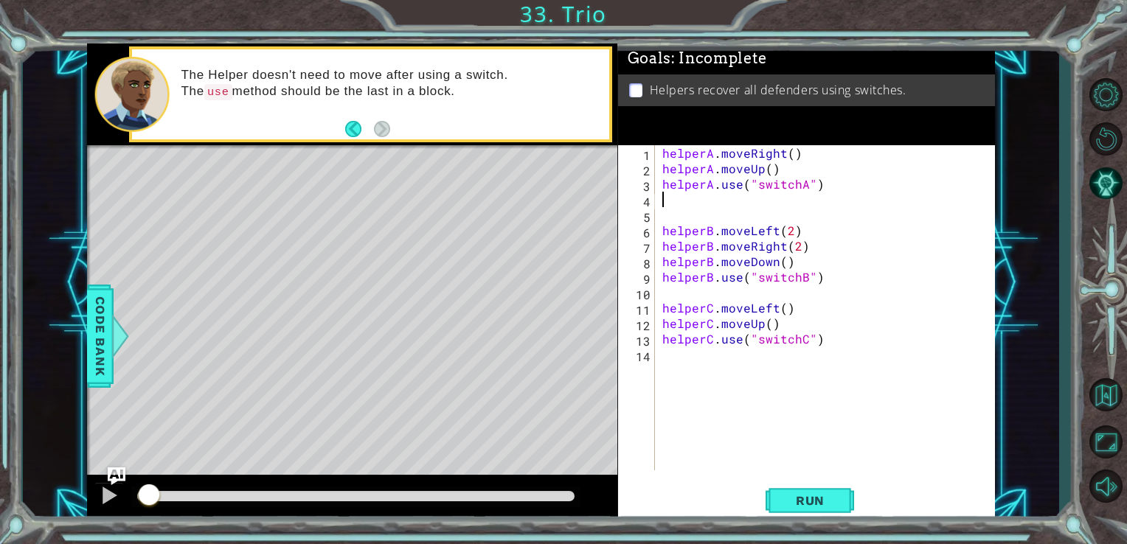
type textarea "helperA.use("switchA")"
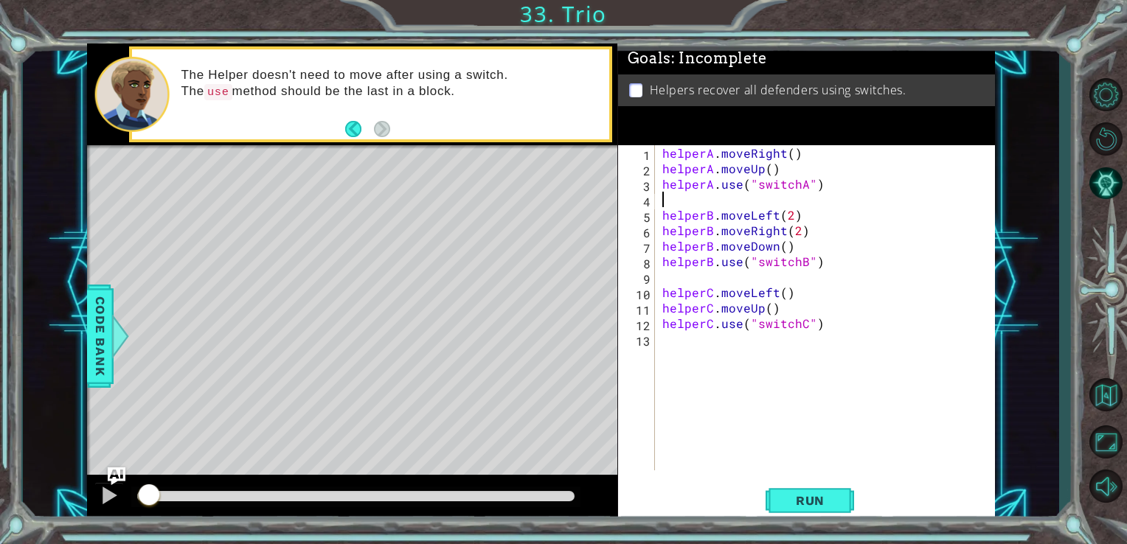
click at [693, 196] on div "helperA . moveRight ( ) helperA . moveUp ( ) helperA . use ( "switchA" ) helper…" at bounding box center [830, 323] width 340 height 356
paste textarea "helperA.moveRight()"
click at [662, 217] on div "helperA . moveRight ( ) helperA . moveUp ( ) helperA . use ( "switchA" ) helper…" at bounding box center [830, 323] width 340 height 356
type textarea "helperB.moveLeft(2)"
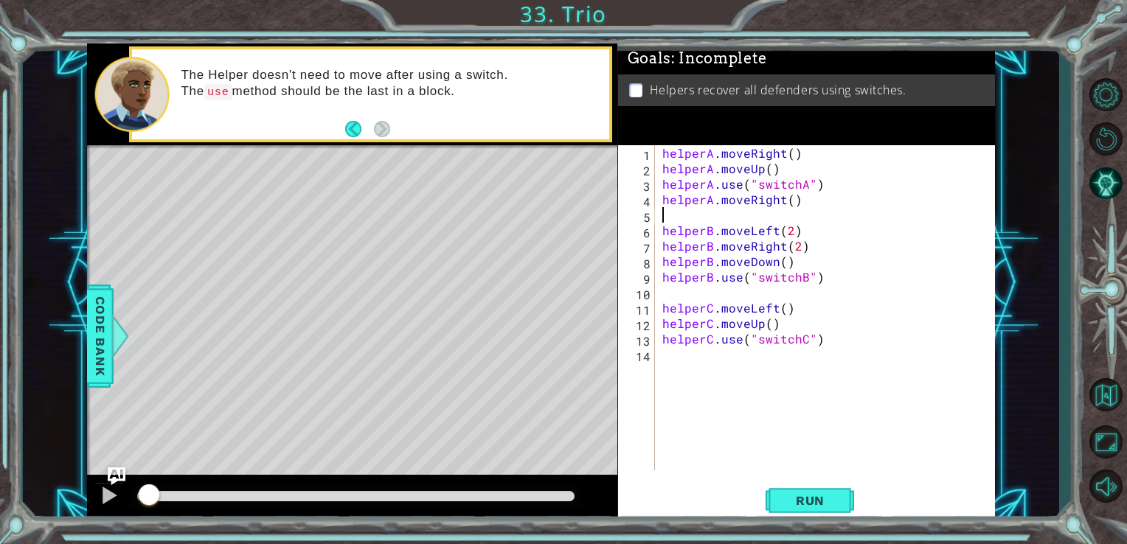
click at [811, 210] on div "helperA . moveRight ( ) helperA . moveUp ( ) helperA . use ( "switchA" ) helper…" at bounding box center [830, 323] width 340 height 356
drag, startPoint x: 801, startPoint y: 198, endPoint x: 661, endPoint y: 202, distance: 139.5
click at [661, 202] on div "helperA . moveRight ( ) helperA . moveUp ( ) helperA . use ( "switchA" ) helper…" at bounding box center [830, 323] width 340 height 356
type textarea "helperA.moveRight()"
type textarea "helperA.use("switchA")"
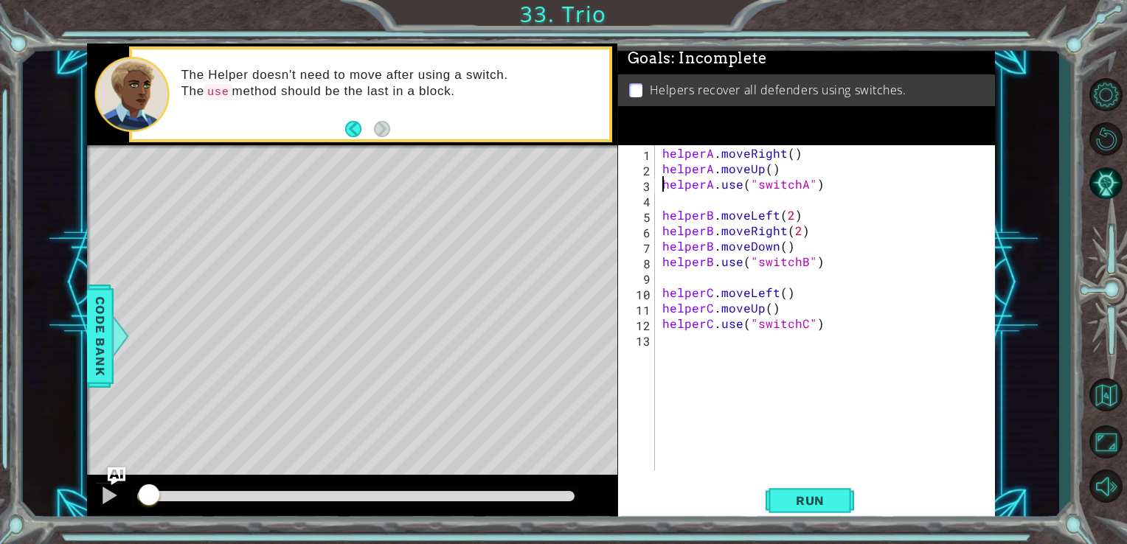
click at [661, 181] on div "helperA . moveRight ( ) helperA . moveUp ( ) helperA . use ( "switchA" ) helper…" at bounding box center [830, 323] width 340 height 356
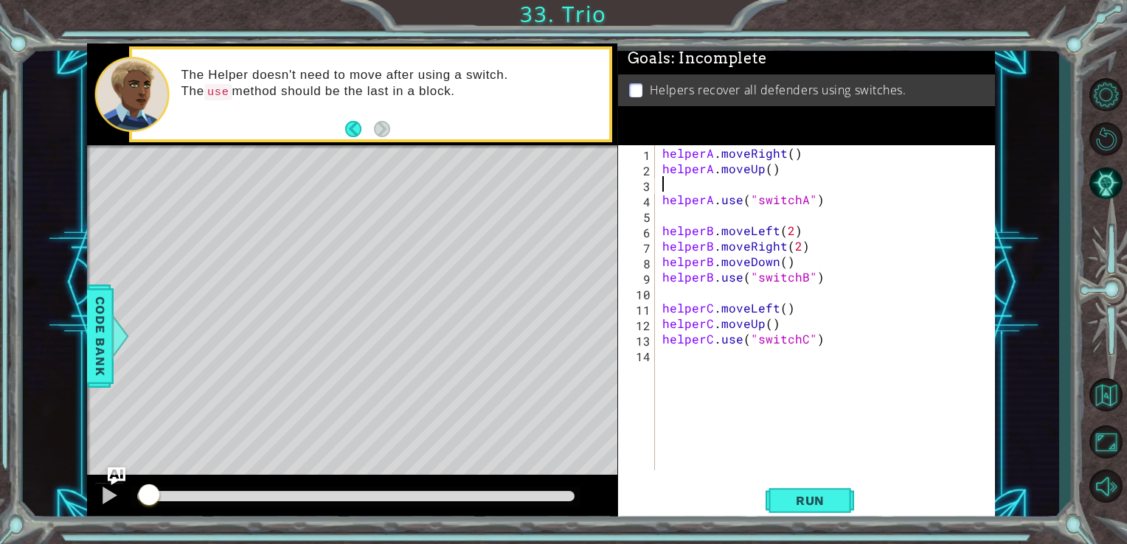
click at [661, 181] on div "helperA . moveRight ( ) helperA . moveUp ( ) helperA . use ( "switchA" ) helper…" at bounding box center [830, 323] width 340 height 356
paste textarea "helperA.moveRight()"
click at [798, 496] on span "Run" at bounding box center [810, 501] width 58 height 15
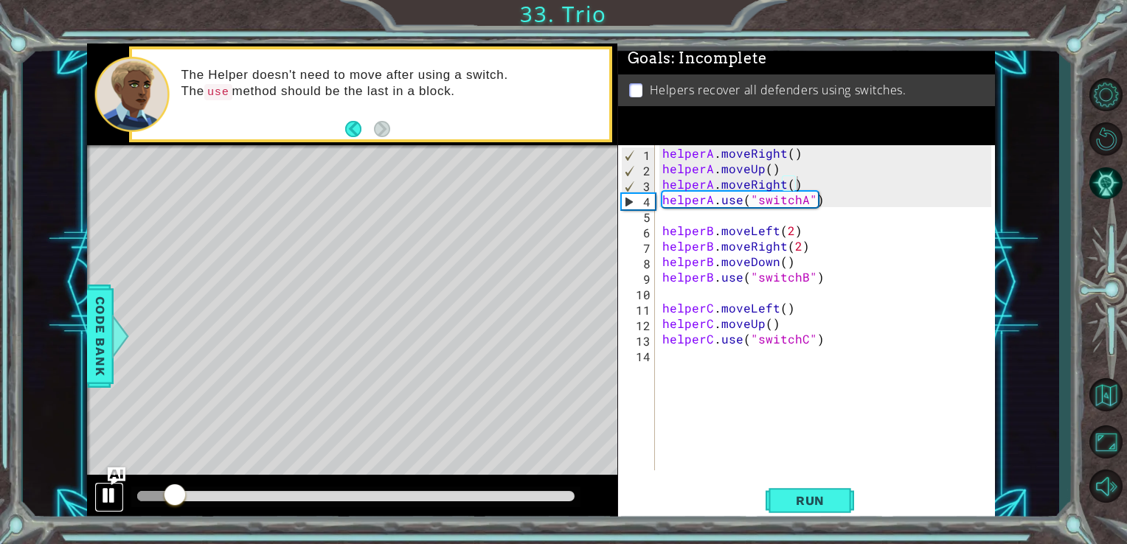
click at [106, 497] on div at bounding box center [109, 495] width 19 height 19
drag, startPoint x: 793, startPoint y: 264, endPoint x: 659, endPoint y: 266, distance: 134.3
click at [660, 266] on div "helperA . moveRight ( ) helperA . moveUp ( ) helperA . moveRight ( ) helperA . …" at bounding box center [830, 323] width 340 height 356
type textarea "helperB.moveDown()"
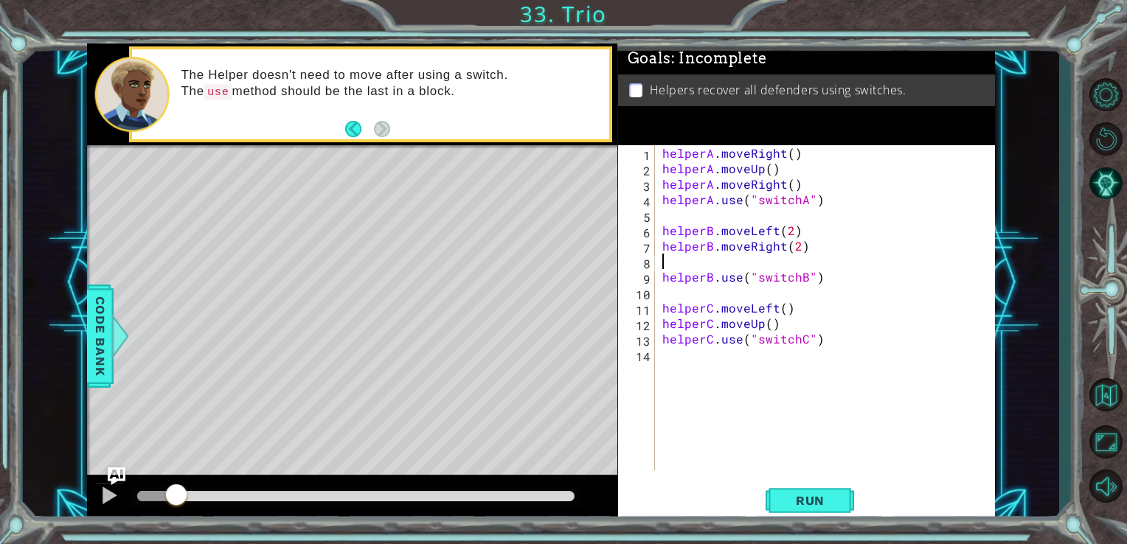
type textarea "helperB.moveRight(2)"
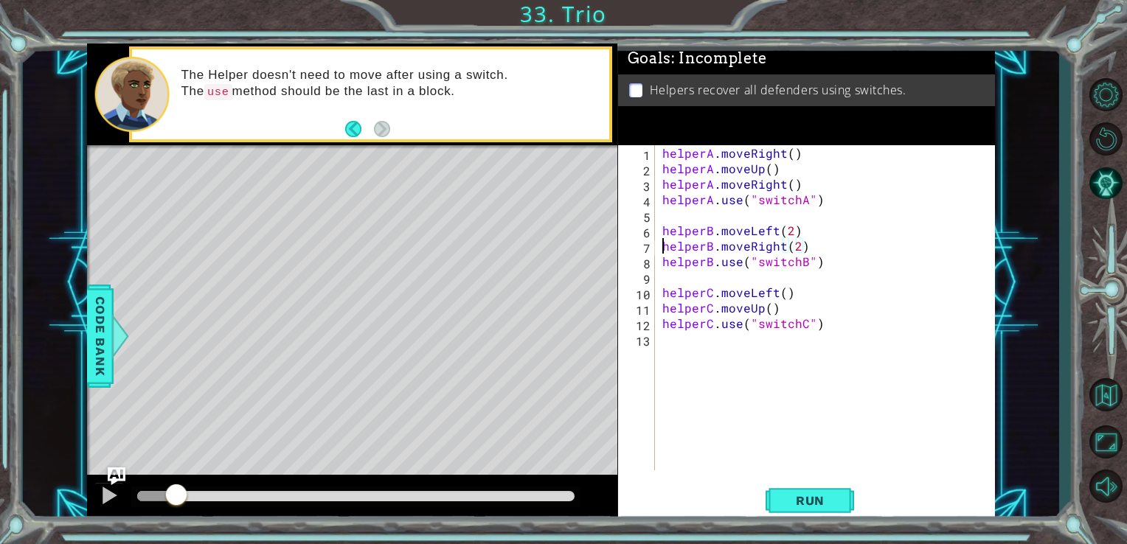
click at [662, 246] on div "helperA . moveRight ( ) helperA . moveUp ( ) helperA . moveRight ( ) helperA . …" at bounding box center [830, 323] width 340 height 356
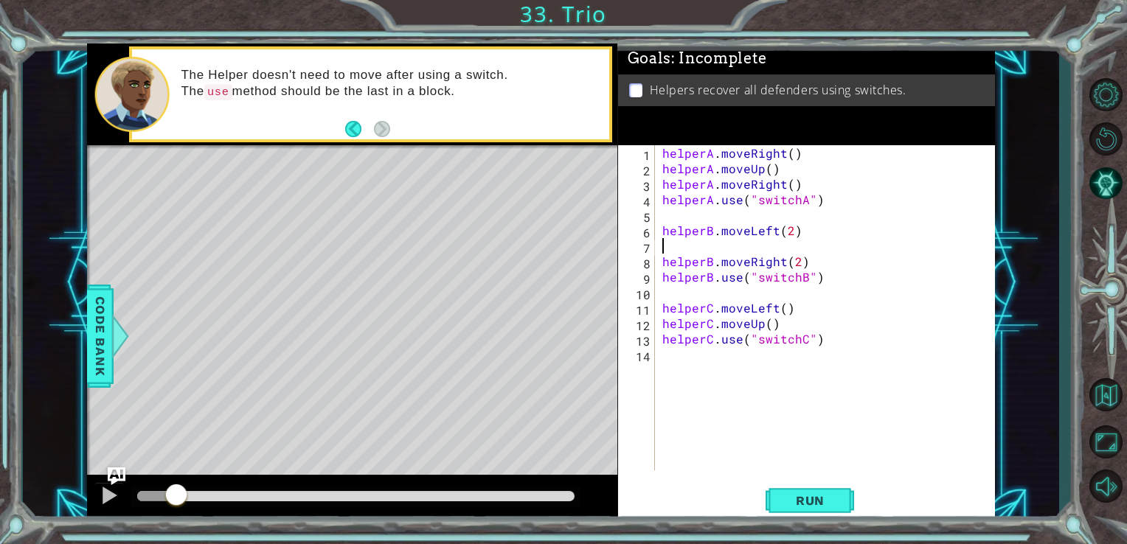
click at [662, 246] on div "helperA . moveRight ( ) helperA . moveUp ( ) helperA . moveRight ( ) helperA . …" at bounding box center [830, 323] width 340 height 356
paste textarea "helperB.moveDown()"
click at [777, 501] on button "Run" at bounding box center [810, 501] width 89 height 38
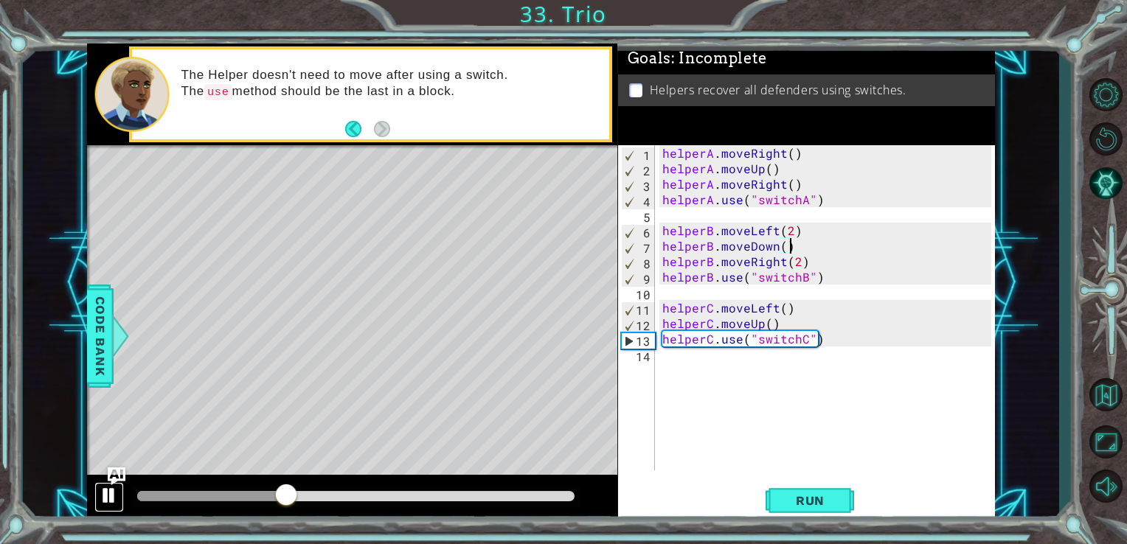
click at [111, 499] on div at bounding box center [109, 495] width 19 height 19
click at [660, 335] on div "helperA . moveRight ( ) helperA . moveUp ( ) helperA . moveRight ( ) helperA . …" at bounding box center [830, 323] width 340 height 356
type textarea "helperC.use("switchC")"
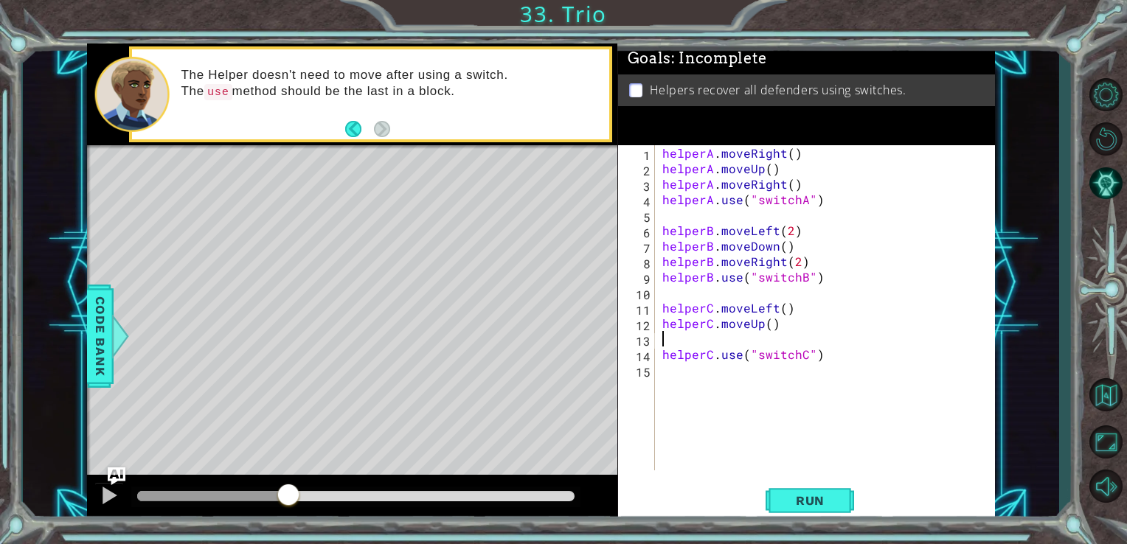
click at [674, 347] on div "helperA . moveRight ( ) helperA . moveUp ( ) helperA . moveRight ( ) helperA . …" at bounding box center [830, 323] width 340 height 356
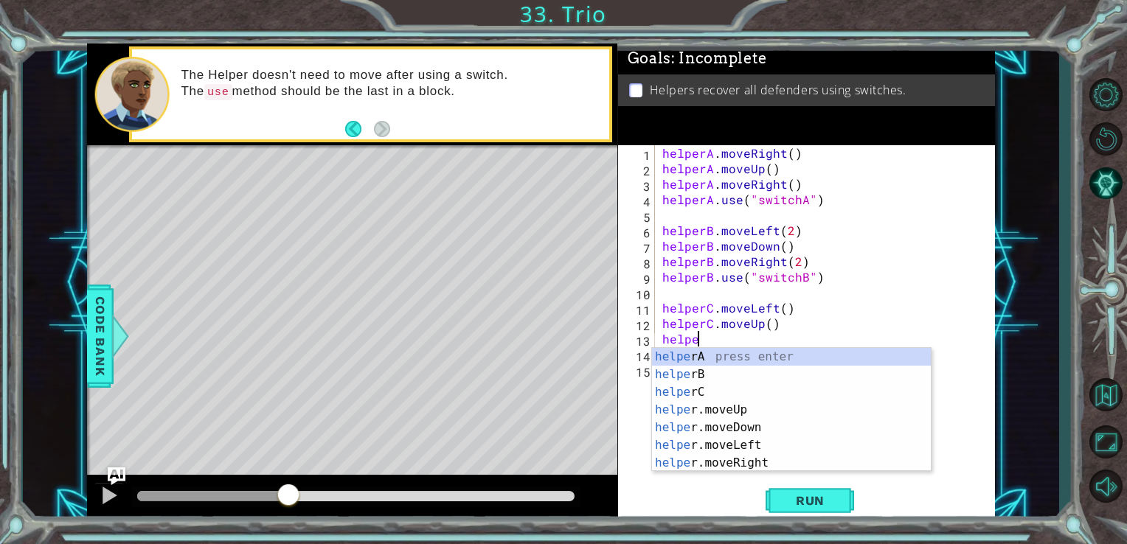
scroll to position [0, 1]
click at [694, 390] on div "helper A press enter helper B press enter helper C press enter helper .moveUp p…" at bounding box center [791, 427] width 279 height 159
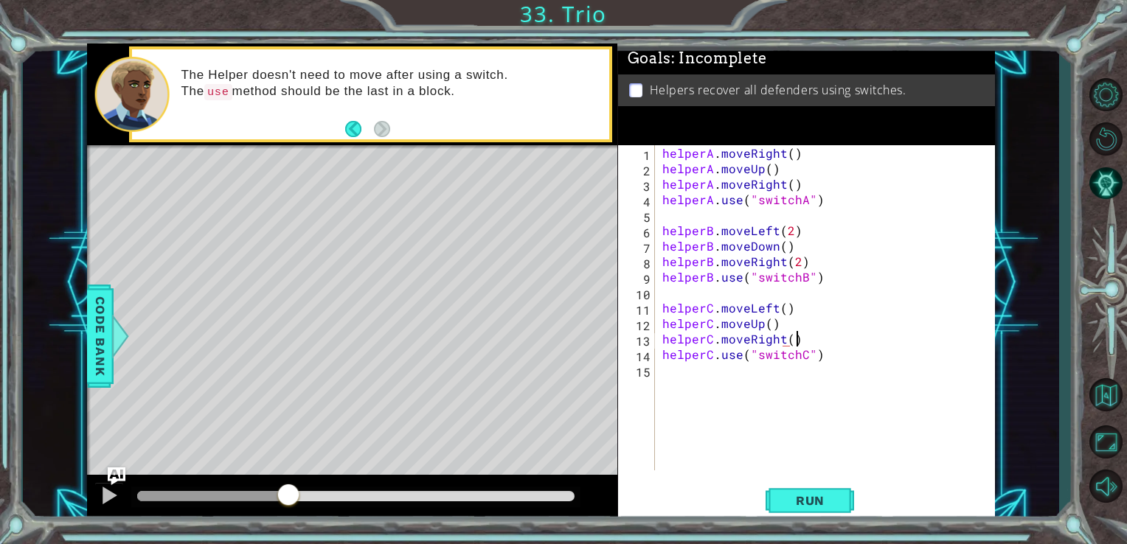
scroll to position [0, 7]
type textarea "helperC.moveRight()"
click at [803, 483] on button "Run" at bounding box center [810, 501] width 89 height 38
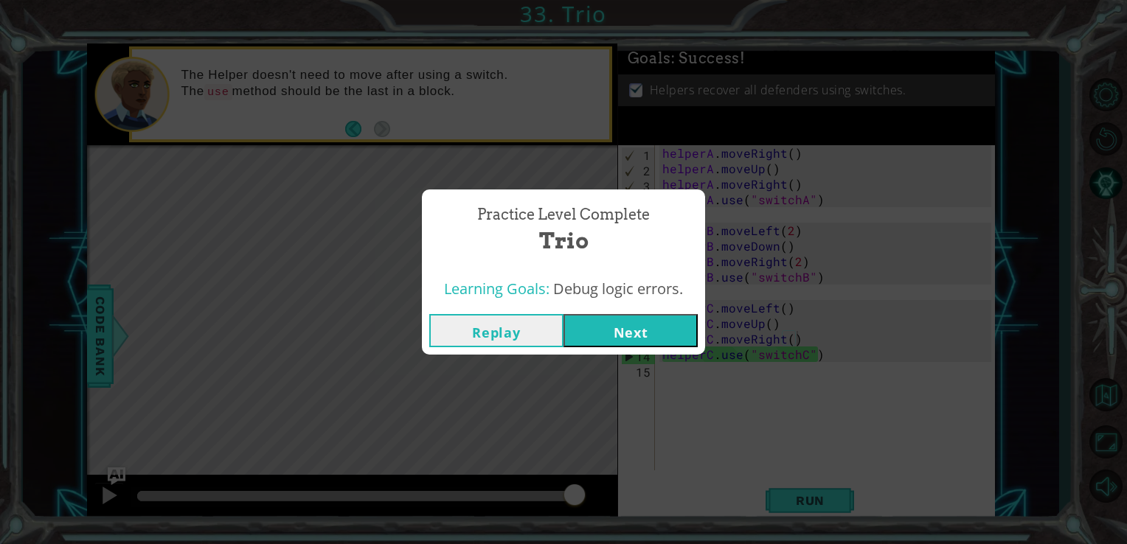
click at [658, 320] on button "Next" at bounding box center [631, 330] width 134 height 33
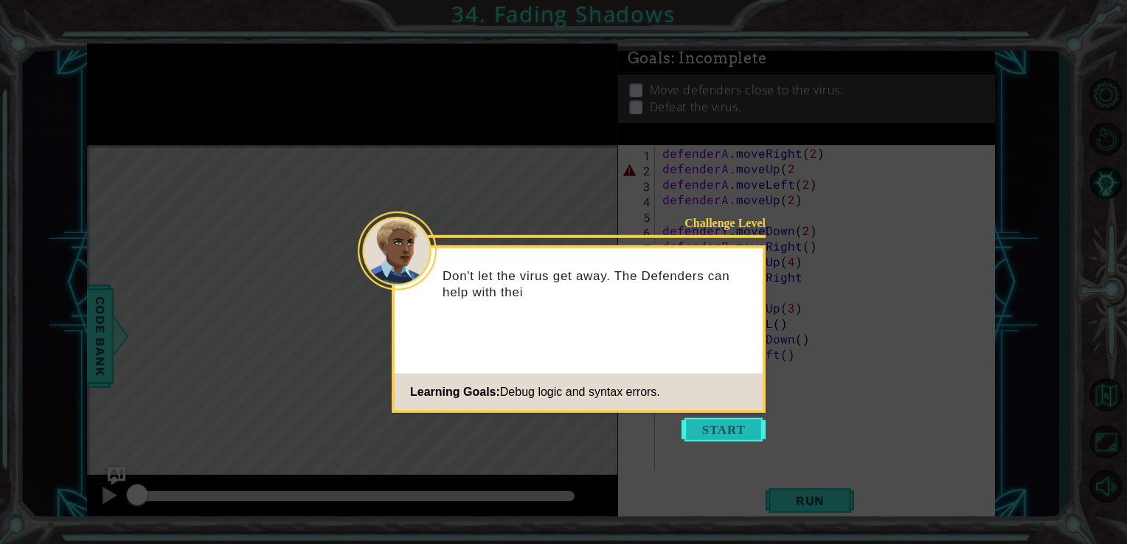
click at [729, 429] on button "Start" at bounding box center [724, 430] width 84 height 24
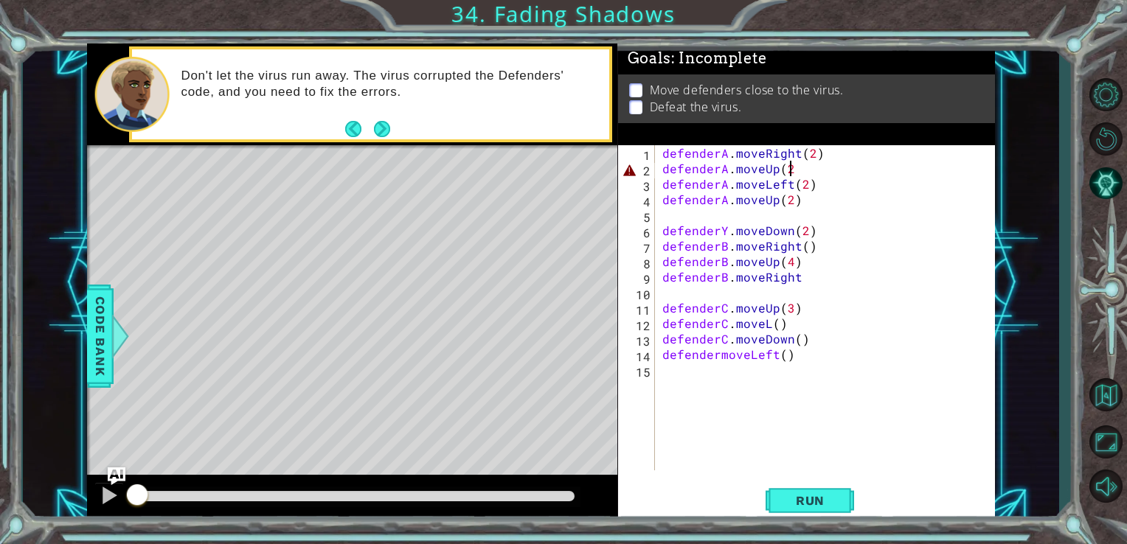
click at [790, 176] on div "defenderA . moveRight ( 2 ) defenderA . moveUp ( 2 defenderA . moveLeft ( 2 ) d…" at bounding box center [830, 323] width 340 height 356
type textarea "defenderA.moveUp(2)"
click at [805, 390] on div "defenderA . moveRight ( 2 ) defenderA . moveUp ( 2 ) defenderA . moveLeft ( 2 )…" at bounding box center [830, 323] width 340 height 356
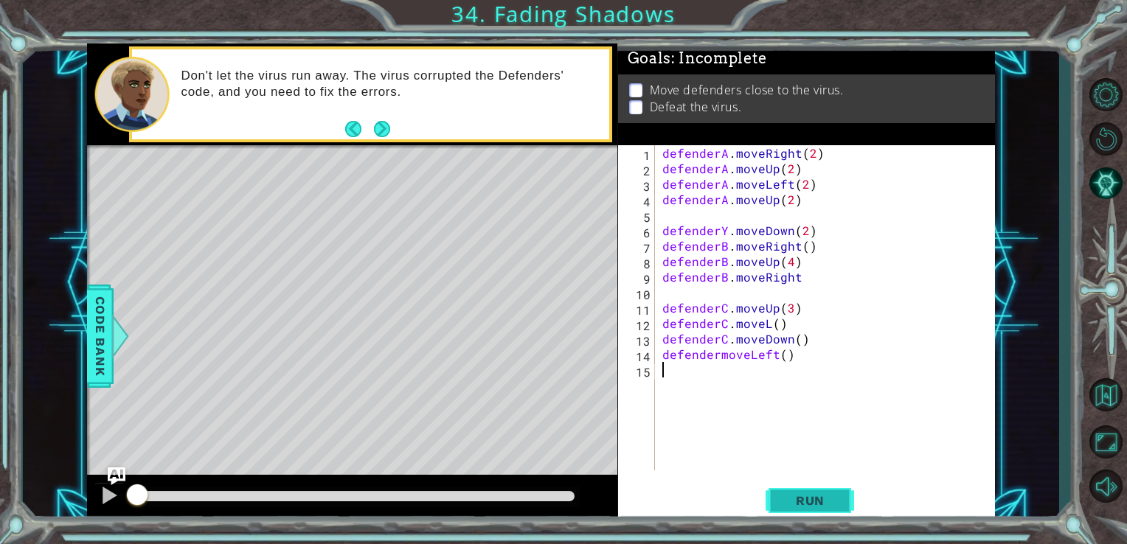
click at [806, 501] on span "Run" at bounding box center [810, 501] width 58 height 15
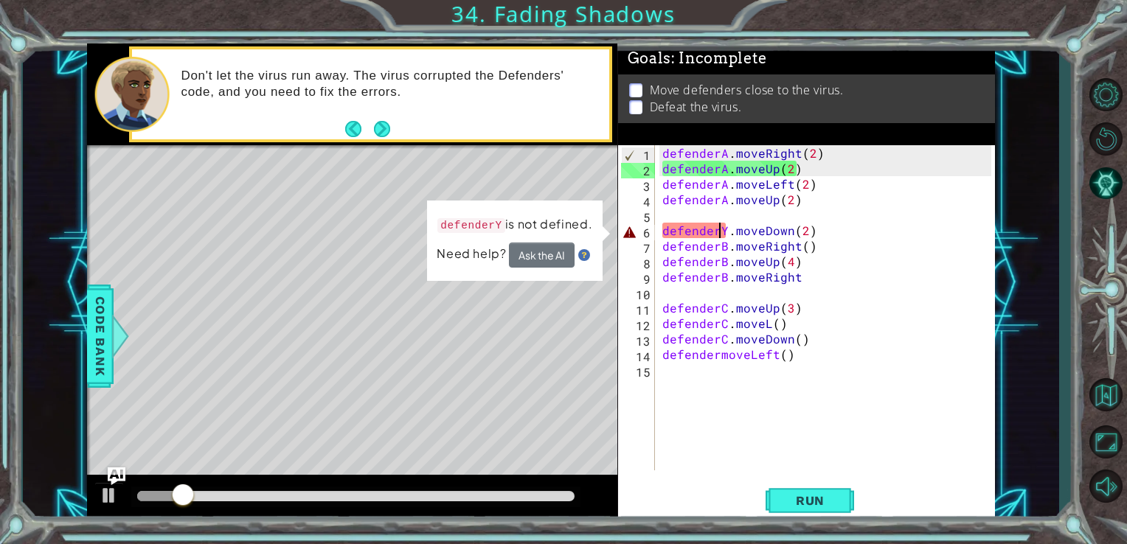
click at [722, 229] on div "defenderA . moveRight ( 2 ) defenderA . moveUp ( 2 ) defenderA . moveLeft ( 2 )…" at bounding box center [830, 323] width 340 height 356
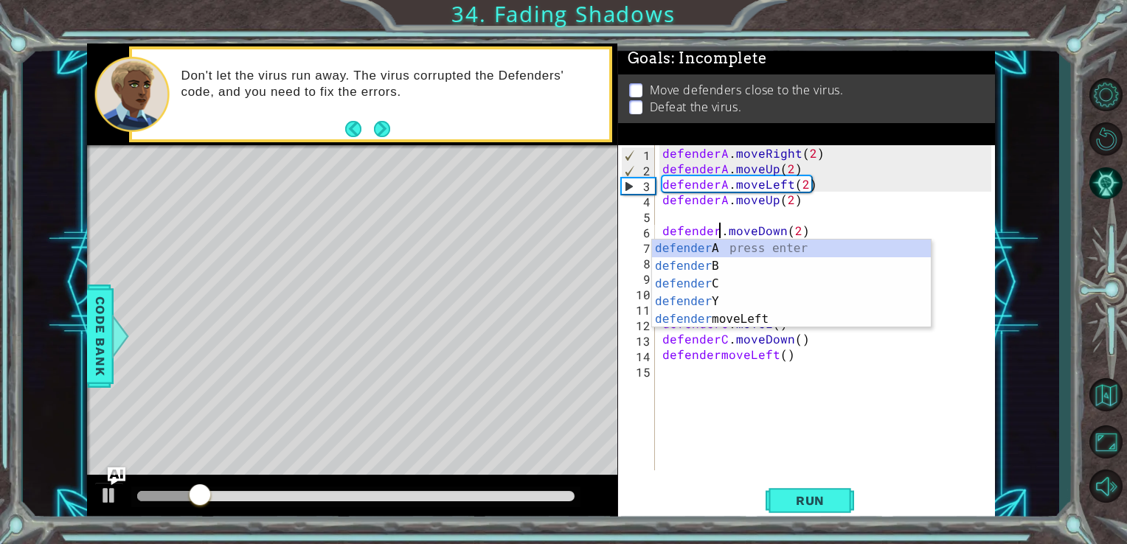
type textarea "defenderB.moveDown(2)"
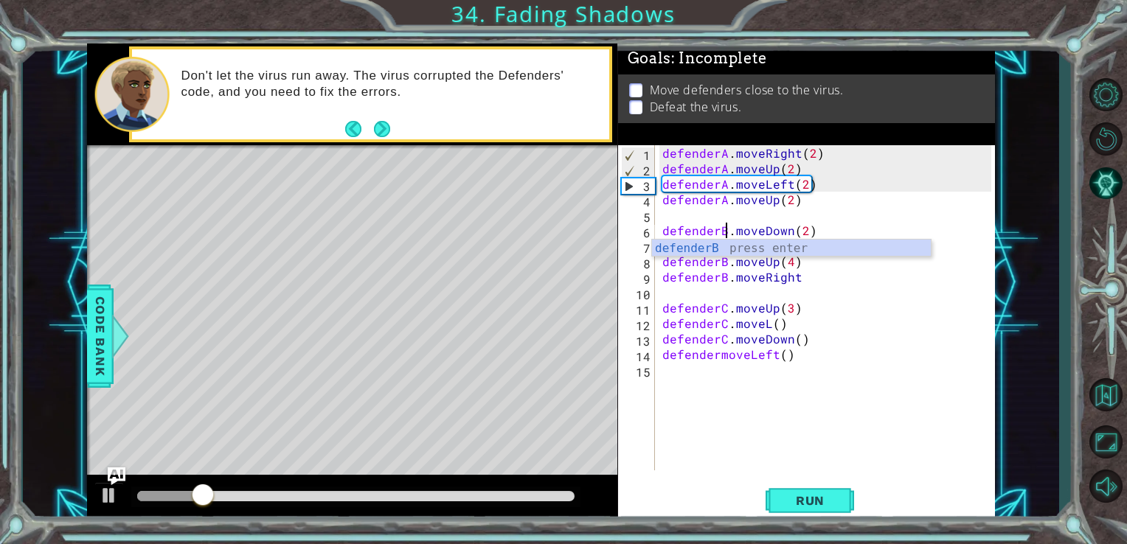
scroll to position [0, 3]
click at [725, 395] on div "defenderA . moveRight ( 2 ) defenderA . moveUp ( 2 ) defenderA . moveLeft ( 2 )…" at bounding box center [830, 323] width 340 height 356
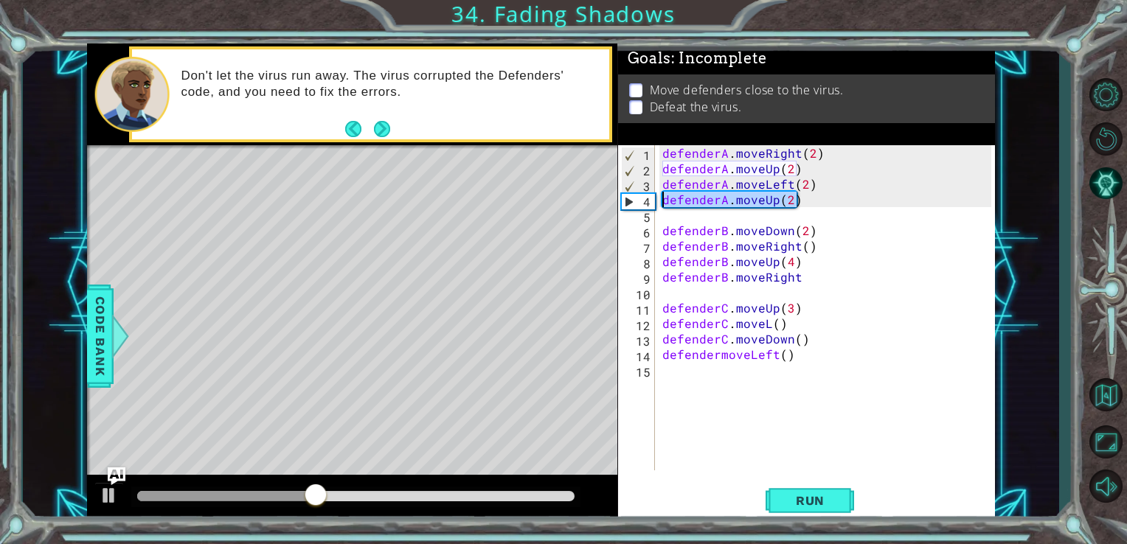
drag, startPoint x: 831, startPoint y: 202, endPoint x: 661, endPoint y: 204, distance: 169.7
click at [661, 204] on div "defenderA . moveRight ( 2 ) defenderA . moveUp ( 2 ) defenderA . moveLeft ( 2 )…" at bounding box center [830, 323] width 340 height 356
type textarea "defenderA.moveUp(2)"
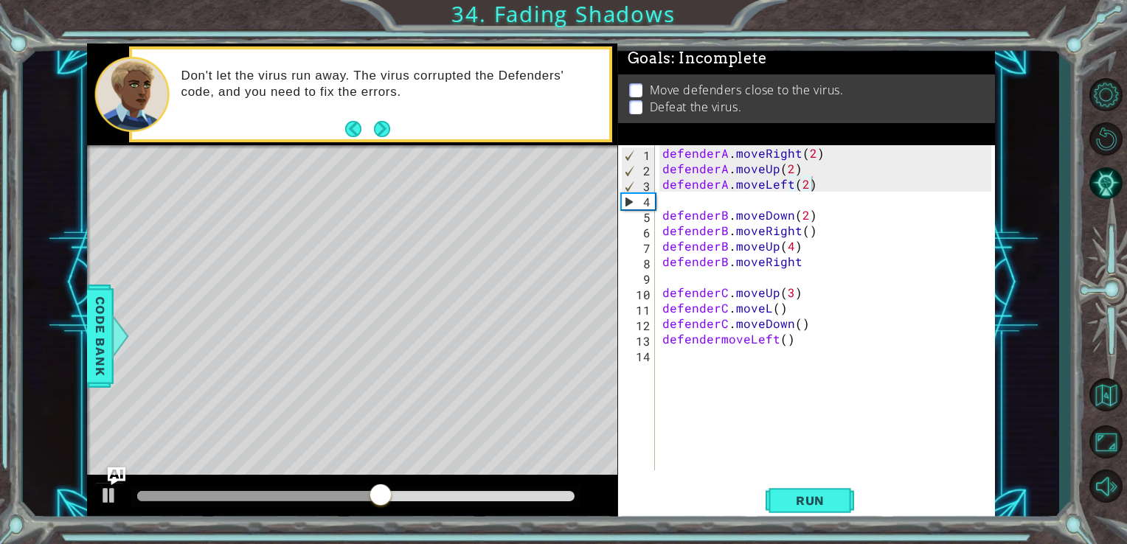
click at [89, 494] on div at bounding box center [352, 498] width 531 height 47
click at [104, 495] on div at bounding box center [109, 495] width 19 height 19
click at [780, 490] on button "Run" at bounding box center [810, 501] width 89 height 38
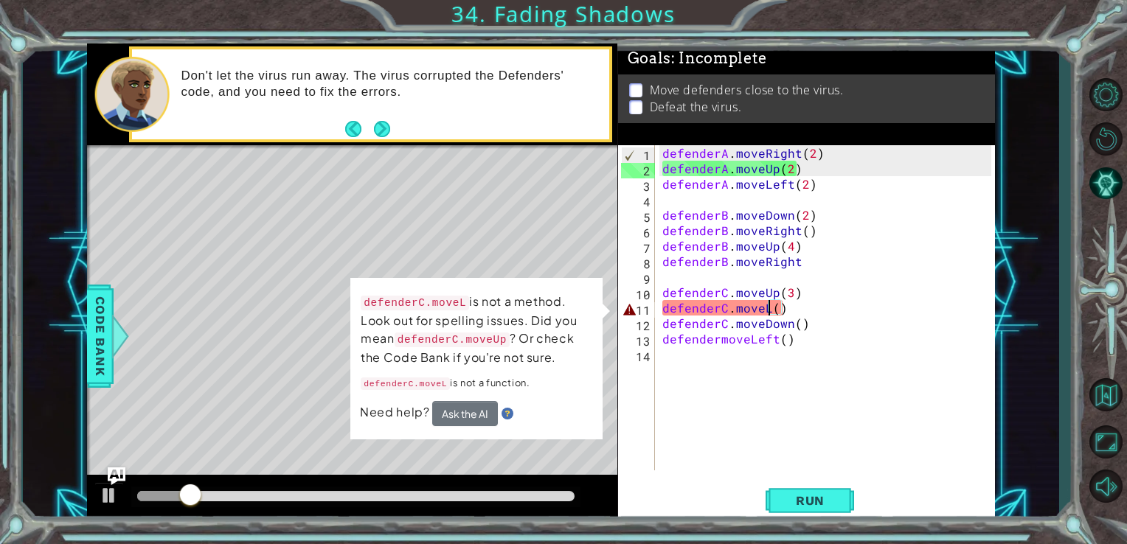
click at [767, 312] on div "defenderA . moveRight ( 2 ) defenderA . moveUp ( 2 ) defenderA . moveLeft ( 2 )…" at bounding box center [830, 323] width 340 height 356
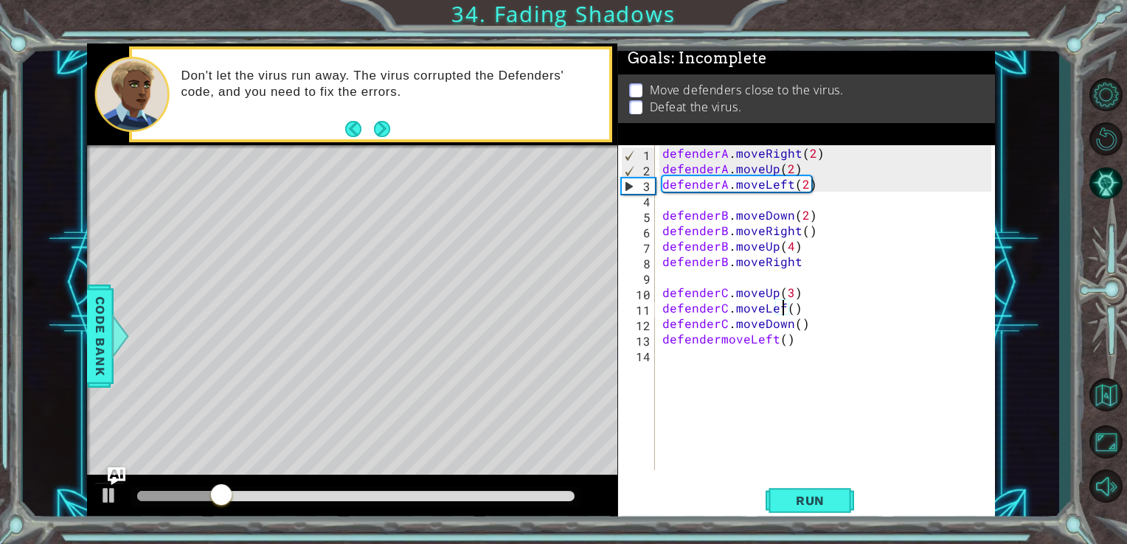
type textarea "defenderC.moveLeft()"
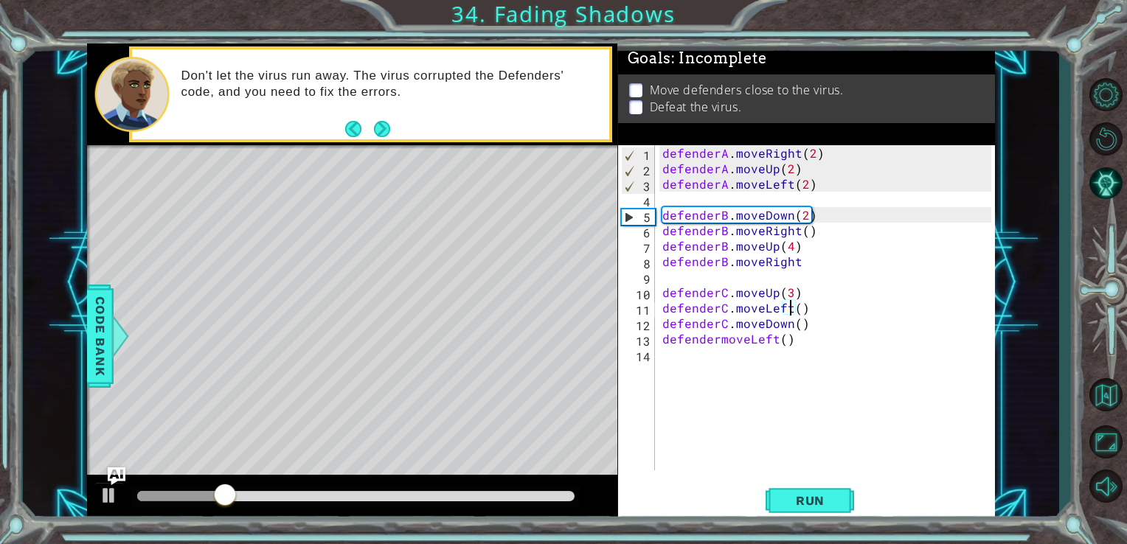
scroll to position [0, 7]
click at [747, 359] on div "defenderA . moveRight ( 2 ) defenderA . moveUp ( 2 ) defenderA . moveLeft ( 2 )…" at bounding box center [830, 323] width 340 height 356
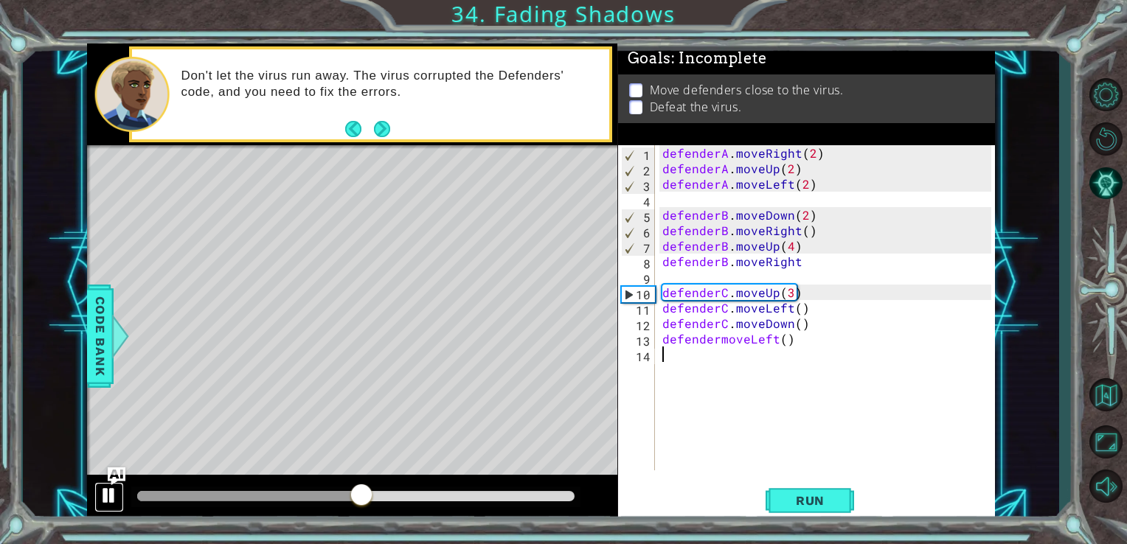
click at [102, 486] on div at bounding box center [109, 495] width 19 height 19
click at [800, 260] on div "defenderA . moveRight ( 2 ) defenderA . moveUp ( 2 ) defenderA . moveLeft ( 2 )…" at bounding box center [830, 323] width 340 height 356
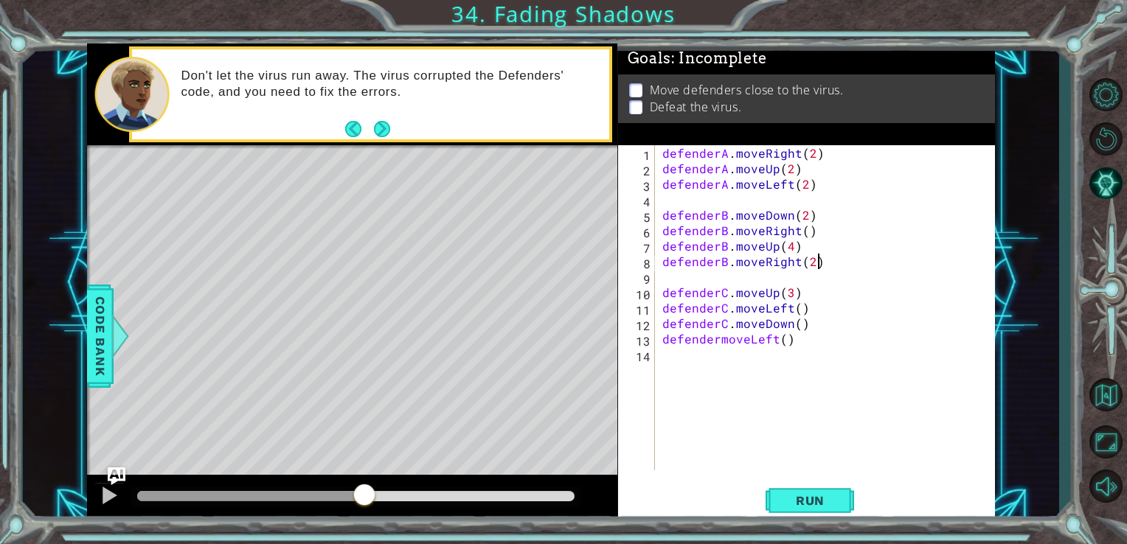
scroll to position [0, 9]
click at [783, 488] on button "Run" at bounding box center [810, 501] width 89 height 38
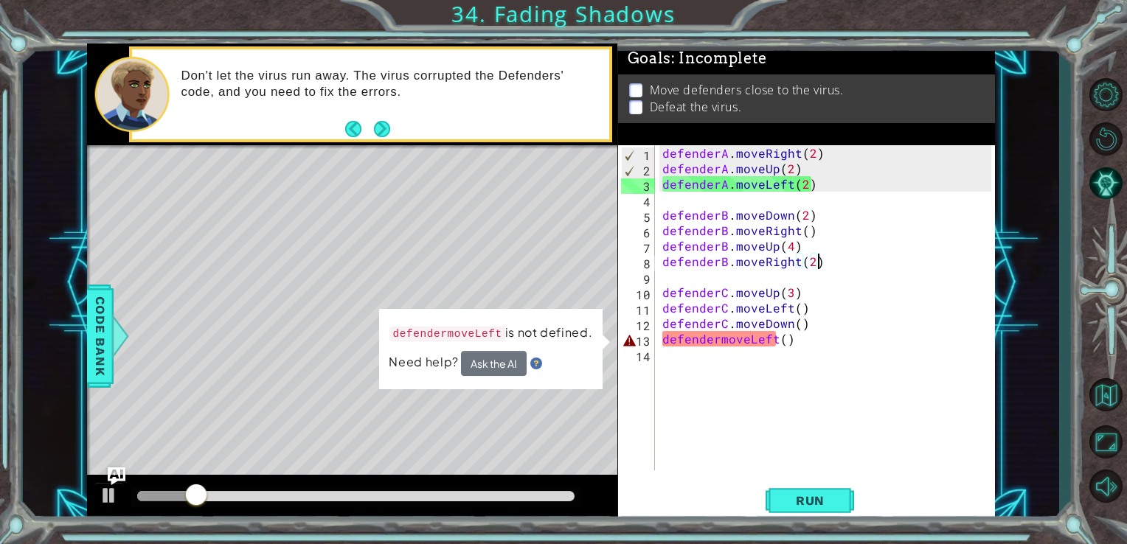
click at [720, 339] on div "defenderA . moveRight ( 2 ) defenderA . moveUp ( 2 ) defenderA . moveLeft ( 2 )…" at bounding box center [830, 323] width 340 height 356
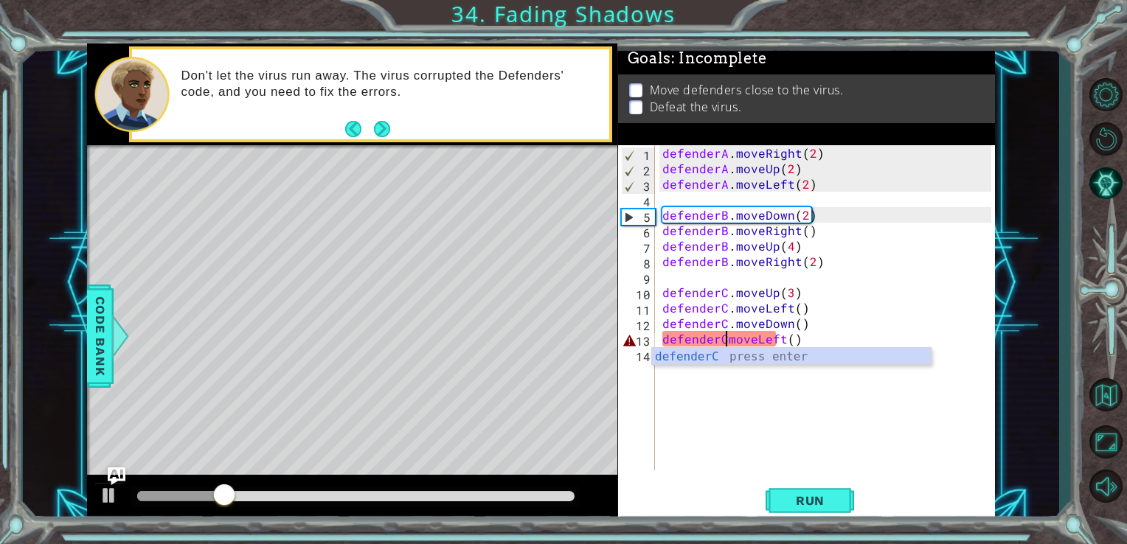
scroll to position [0, 4]
type textarea "defenderC.moveLeft()"
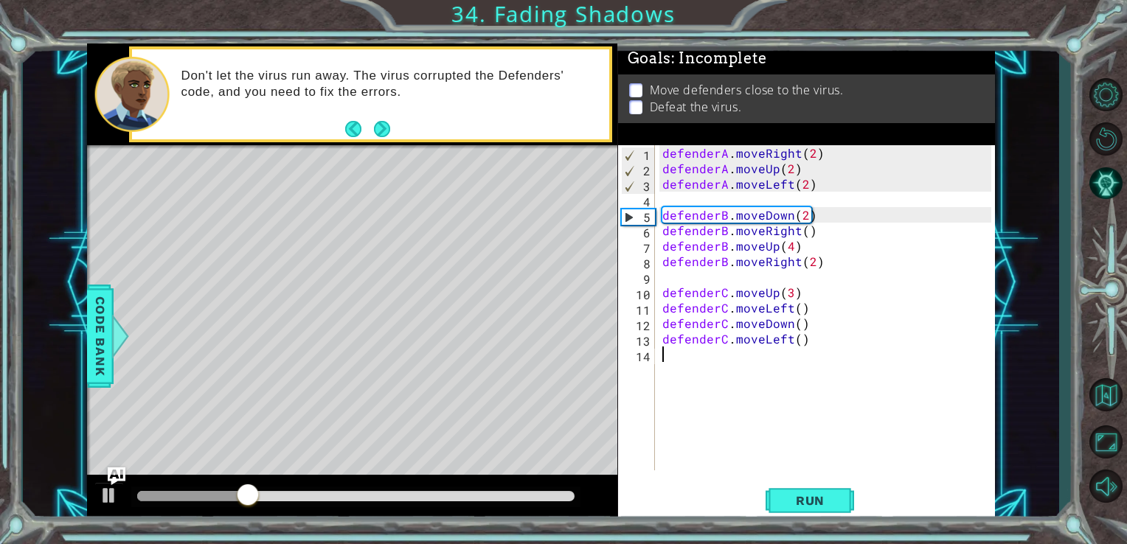
click at [735, 381] on div "defenderA . moveRight ( 2 ) defenderA . moveUp ( 2 ) defenderA . moveLeft ( 2 )…" at bounding box center [830, 323] width 340 height 356
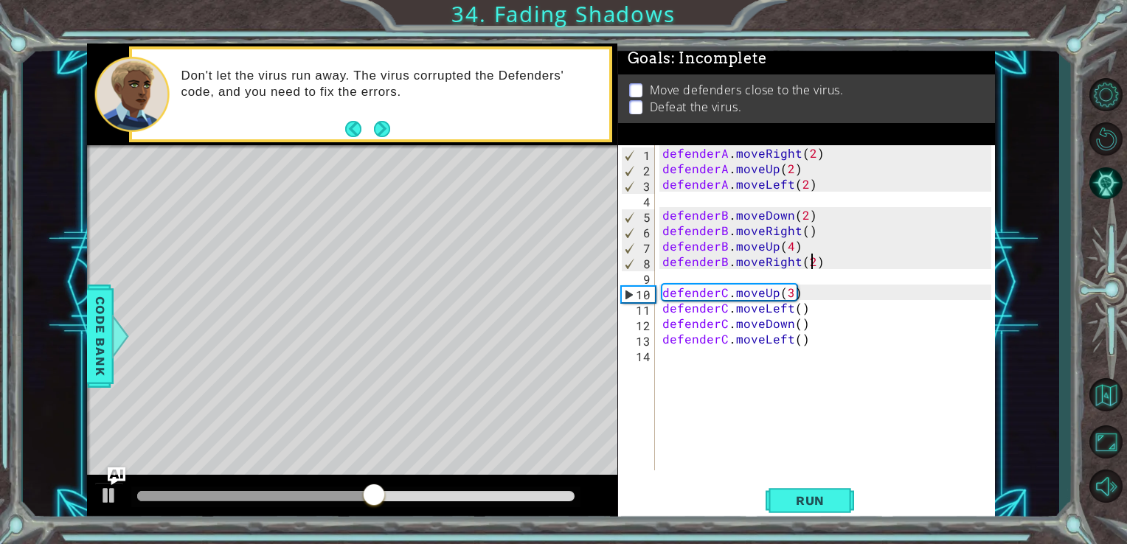
click at [812, 264] on div "defenderA . moveRight ( 2 ) defenderA . moveUp ( 2 ) defenderA . moveLeft ( 2 )…" at bounding box center [830, 323] width 340 height 356
type textarea "defenderB.moveRight()"
click at [705, 407] on div "defenderA . moveRight ( 2 ) defenderA . moveUp ( 2 ) defenderA . moveLeft ( 2 )…" at bounding box center [830, 323] width 340 height 356
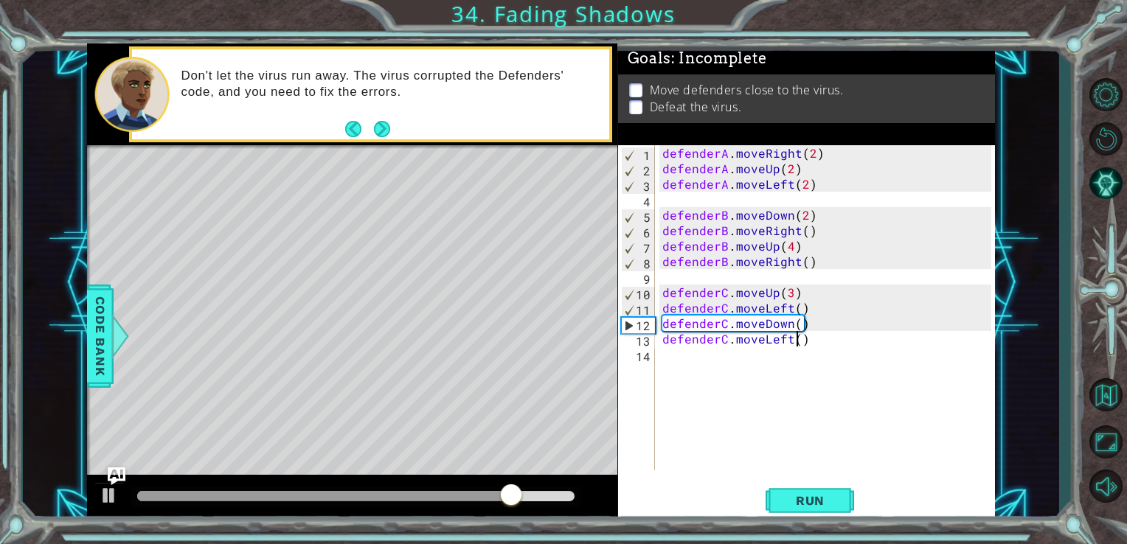
click at [797, 334] on div "defenderA . moveRight ( 2 ) defenderA . moveUp ( 2 ) defenderA . moveLeft ( 2 )…" at bounding box center [830, 323] width 340 height 356
type textarea "defenderC.moveLeft()"
click at [741, 341] on div "defenderA . moveRight ( 2 ) defenderA . moveUp ( 2 ) defenderA . moveLeft ( 2 )…" at bounding box center [830, 323] width 340 height 356
click at [788, 348] on div "defenderA . moveRight ( 2 ) defenderA . moveUp ( 2 ) defenderA . moveLeft ( 2 )…" at bounding box center [830, 323] width 340 height 356
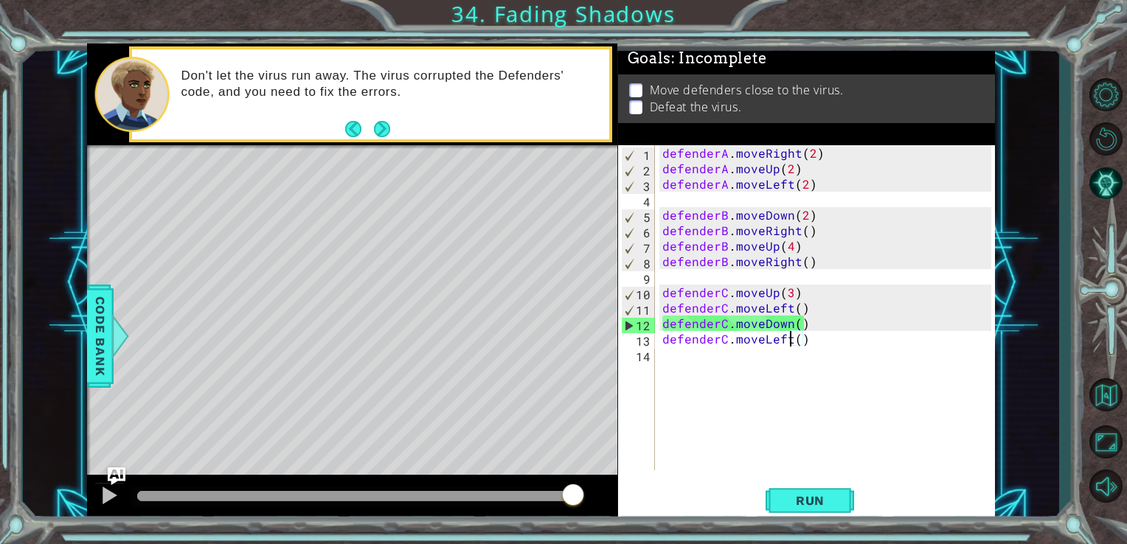
click at [788, 342] on div "defenderA . moveRight ( 2 ) defenderA . moveUp ( 2 ) defenderA . moveLeft ( 2 )…" at bounding box center [830, 323] width 340 height 356
click at [763, 329] on div "defenderA . moveRight ( 2 ) defenderA . moveUp ( 2 ) defenderA . moveLeft ( 2 )…" at bounding box center [830, 323] width 340 height 356
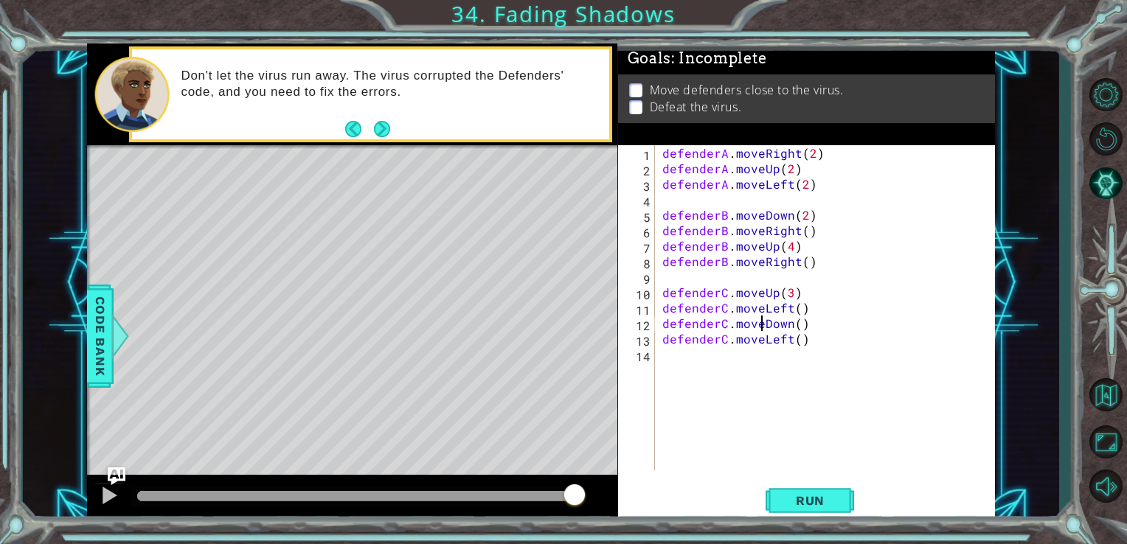
scroll to position [0, 6]
type textarea "defenderC.moveDown()"
click at [787, 491] on button "Run" at bounding box center [810, 501] width 89 height 38
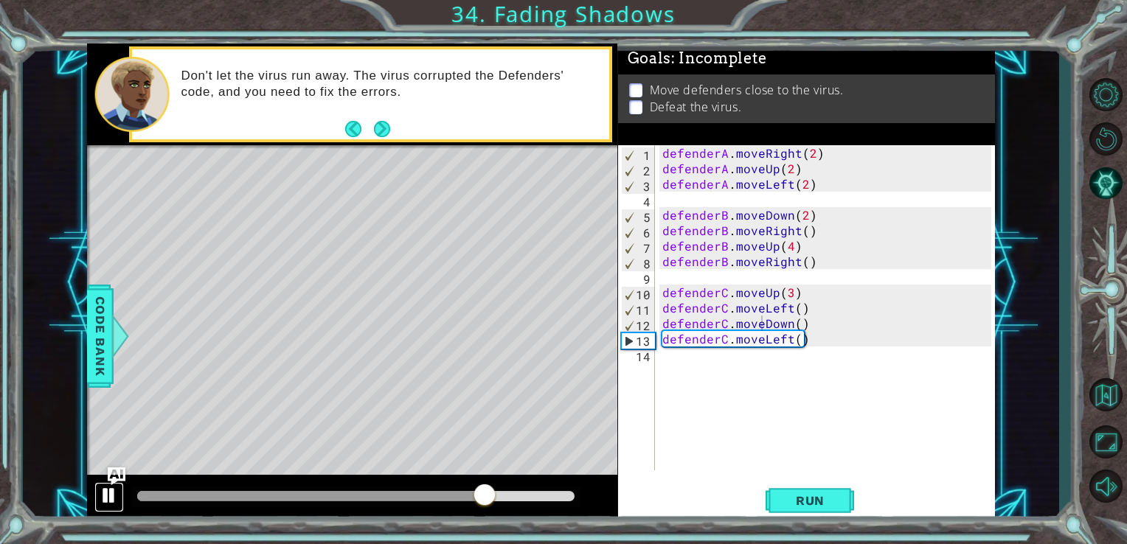
click at [120, 489] on button at bounding box center [109, 498] width 30 height 30
click at [676, 203] on div "defenderA . moveRight ( 2 ) defenderA . moveUp ( 2 ) defenderA . moveLeft ( 2 )…" at bounding box center [830, 323] width 340 height 356
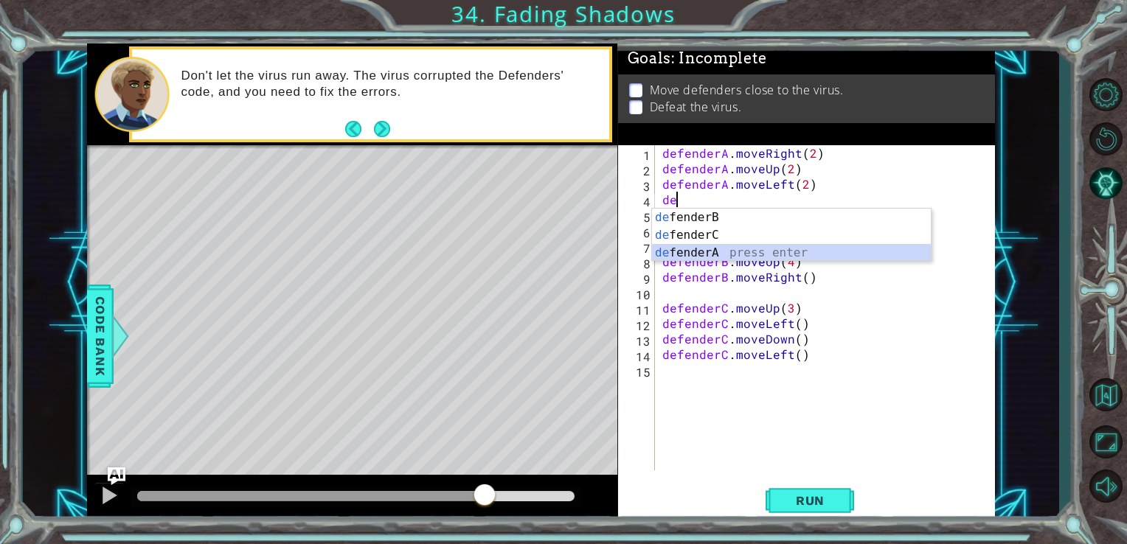
click at [689, 245] on div "de fenderB press enter de fenderC press enter de fenderA press enter" at bounding box center [791, 253] width 279 height 89
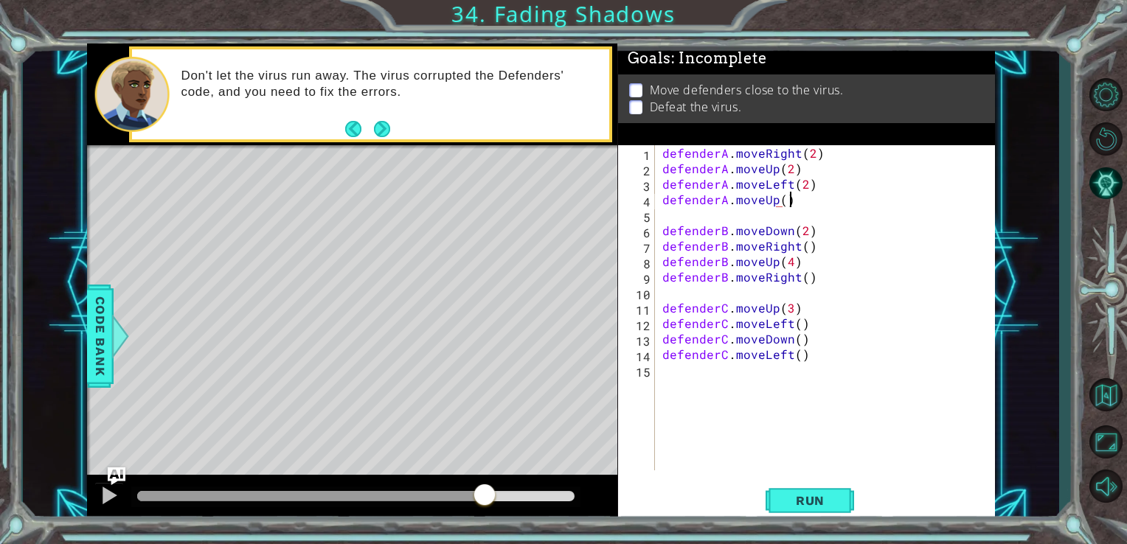
scroll to position [0, 7]
type textarea "defenderA.moveUp()"
click at [805, 494] on span "Run" at bounding box center [810, 501] width 58 height 15
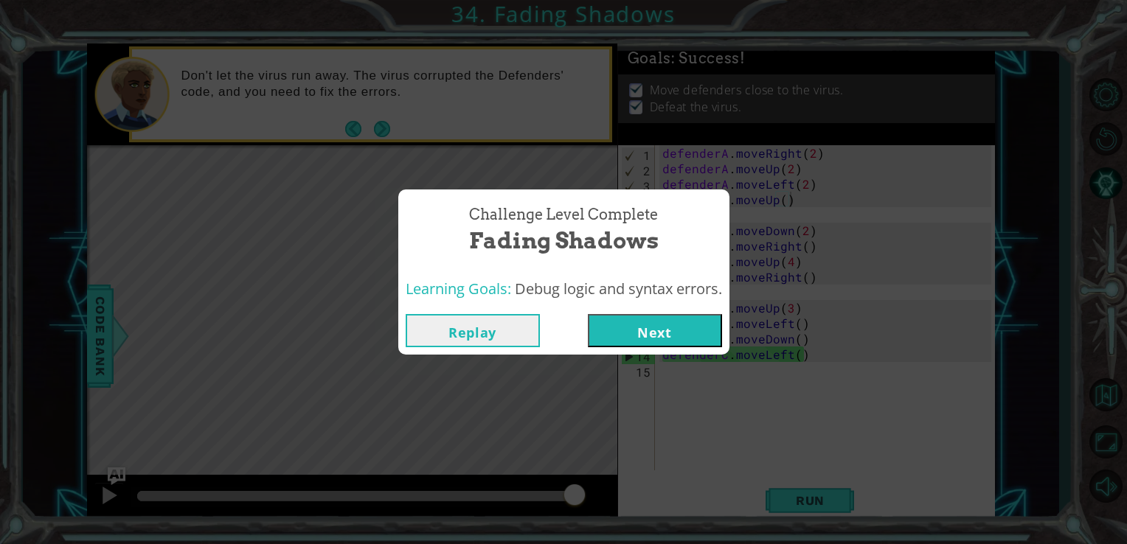
click at [654, 340] on button "Next" at bounding box center [655, 330] width 134 height 33
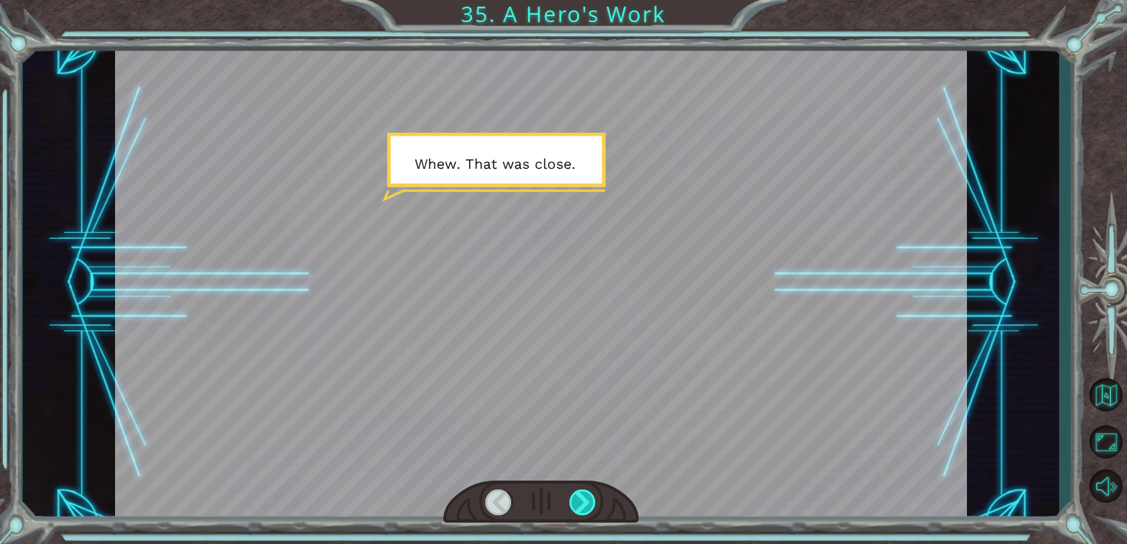
click at [578, 493] on div at bounding box center [583, 503] width 27 height 26
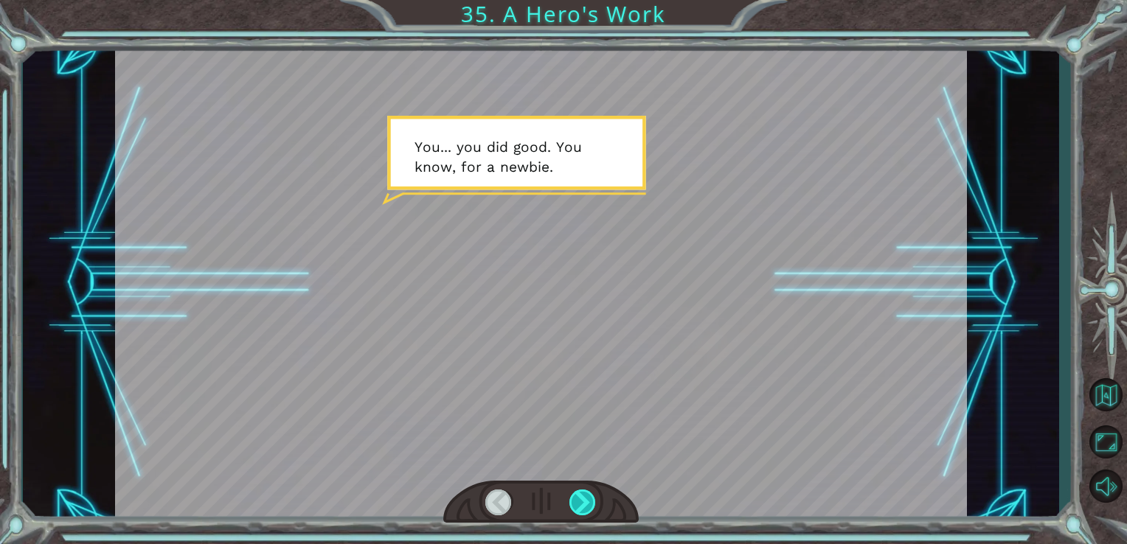
click at [578, 493] on div at bounding box center [583, 503] width 27 height 26
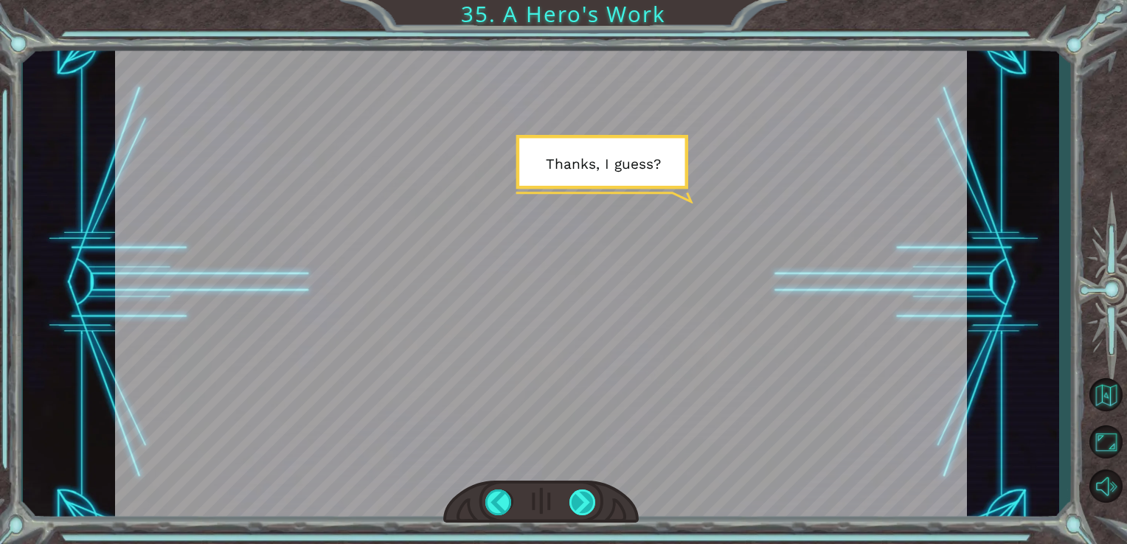
click at [578, 493] on div at bounding box center [583, 503] width 27 height 26
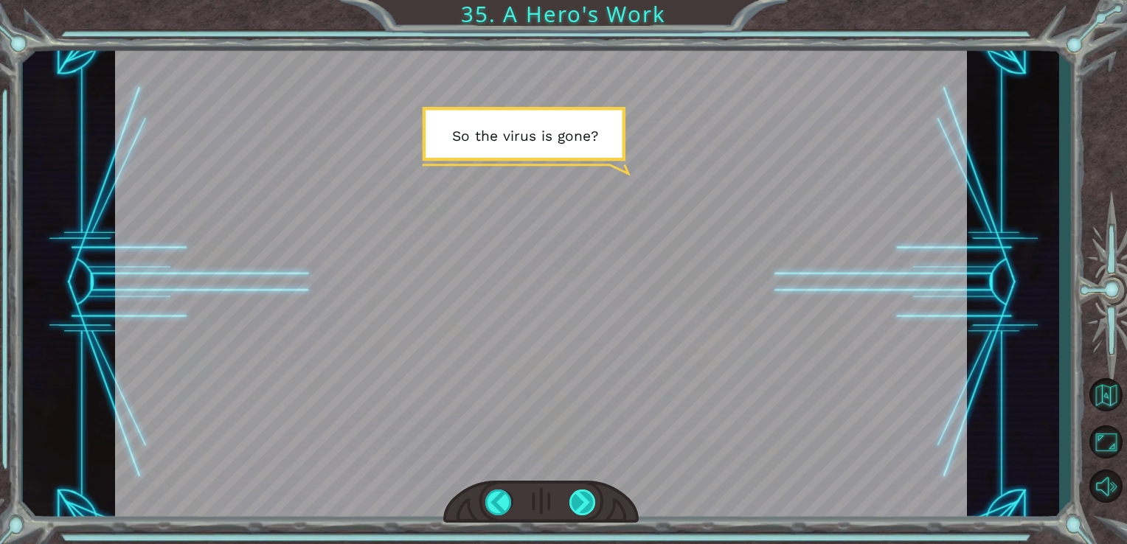
click at [578, 493] on div at bounding box center [583, 503] width 27 height 26
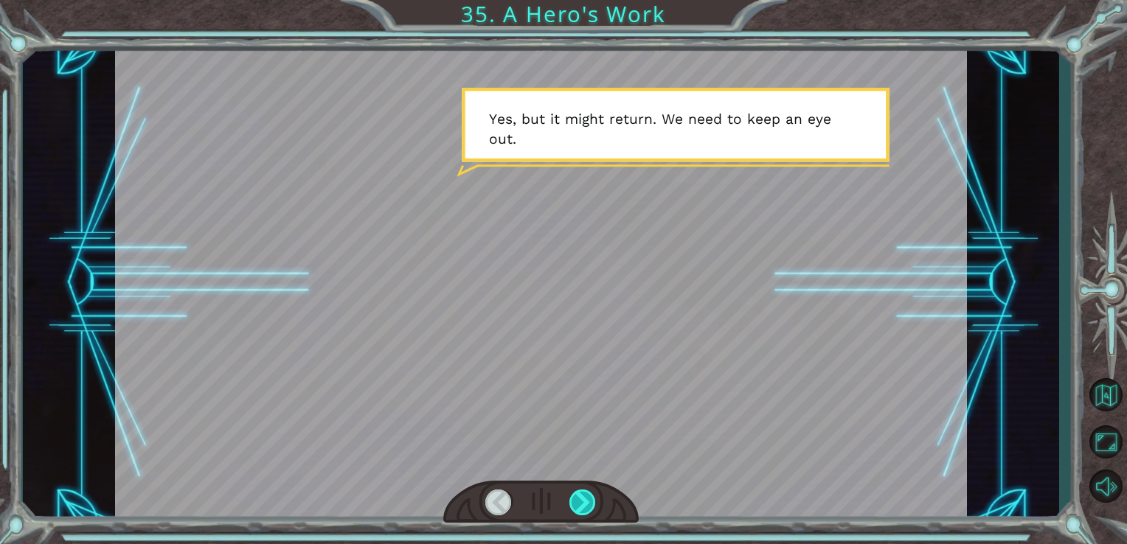
click at [578, 493] on div at bounding box center [583, 503] width 27 height 26
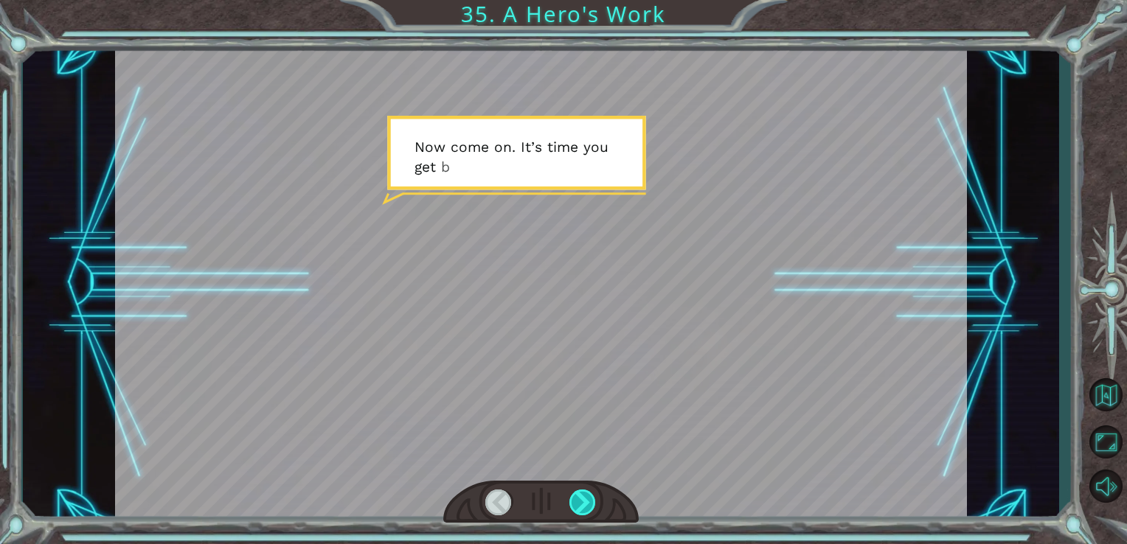
click at [578, 493] on div at bounding box center [583, 503] width 27 height 26
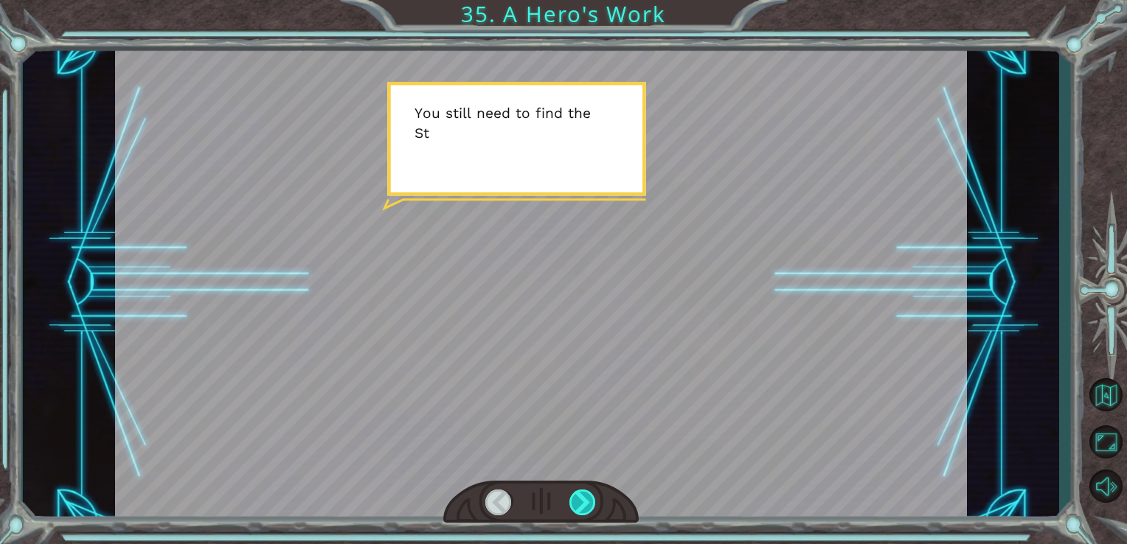
click at [578, 493] on div at bounding box center [583, 503] width 27 height 26
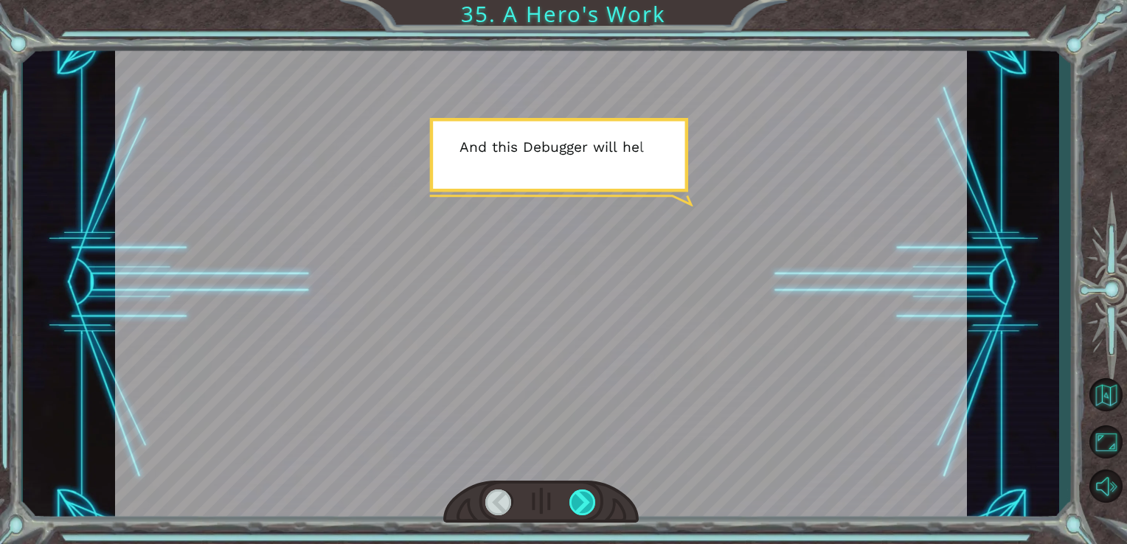
click at [578, 493] on div at bounding box center [583, 503] width 27 height 26
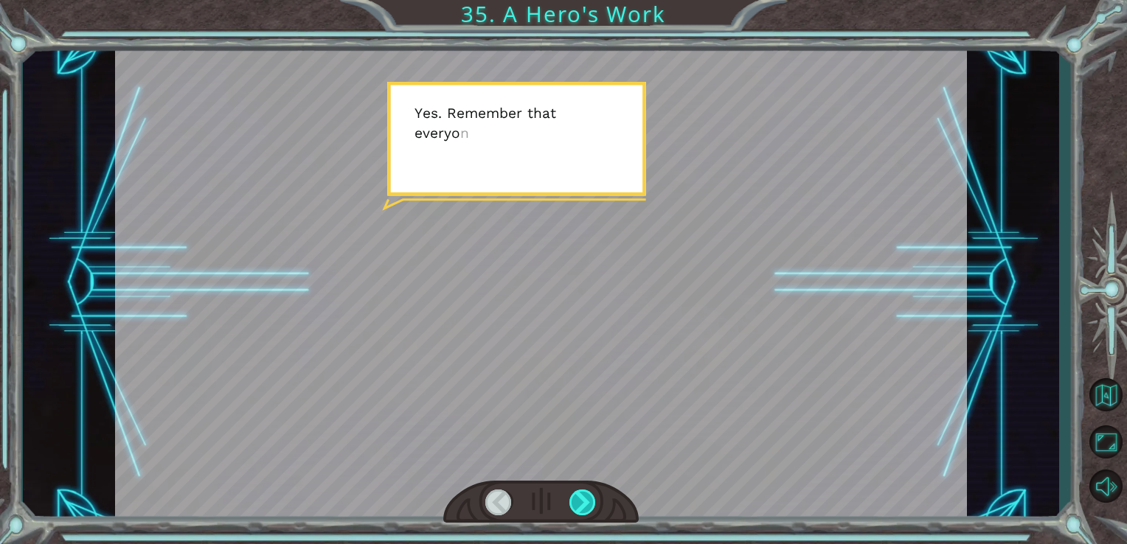
click at [578, 493] on div at bounding box center [583, 503] width 27 height 26
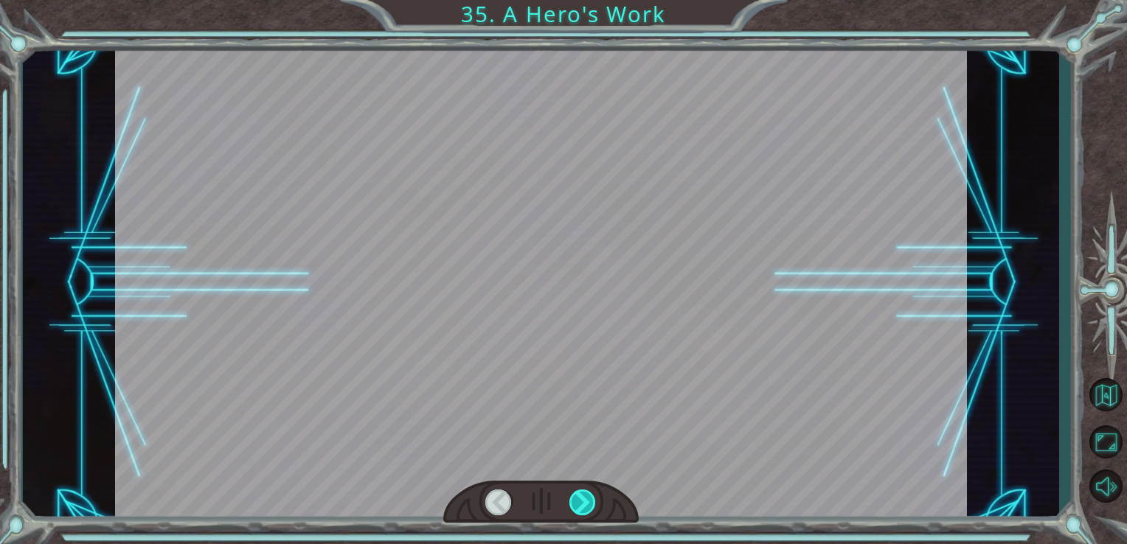
click at [578, 493] on div at bounding box center [583, 503] width 27 height 26
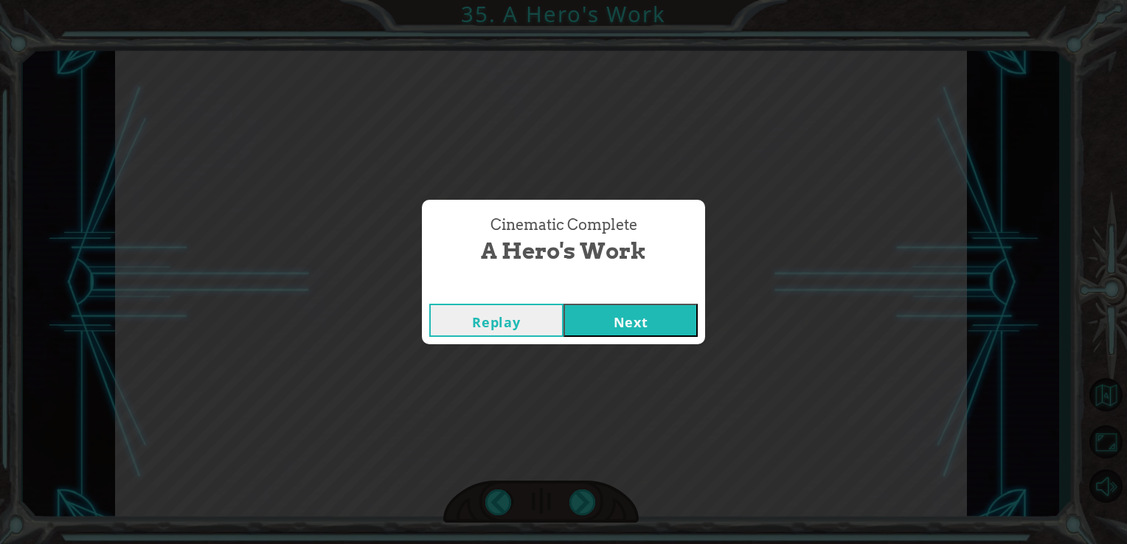
click at [627, 307] on button "Next" at bounding box center [631, 320] width 134 height 33
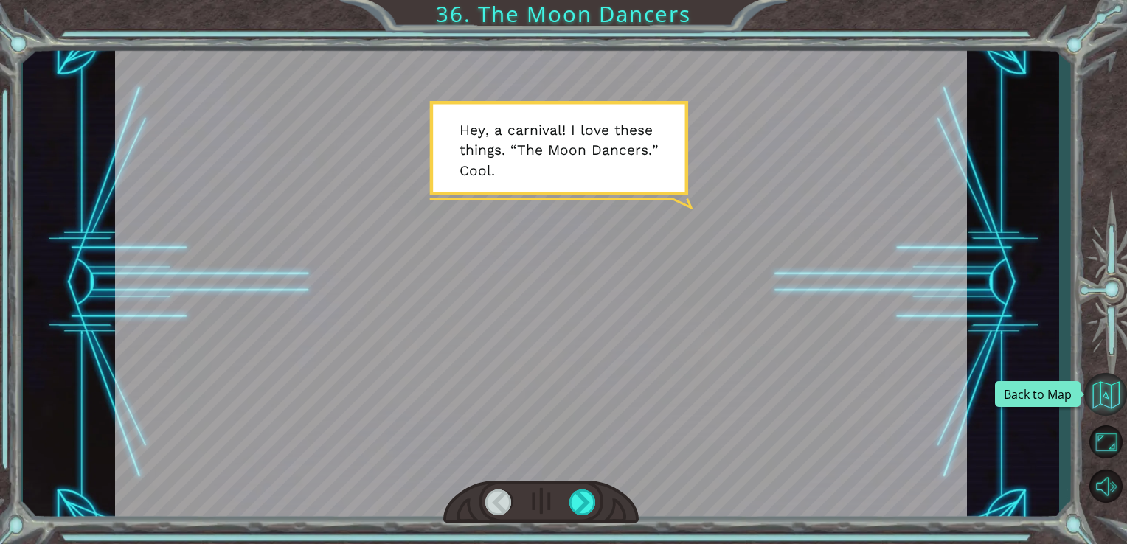
click at [1107, 386] on button "Back to Map" at bounding box center [1106, 394] width 43 height 43
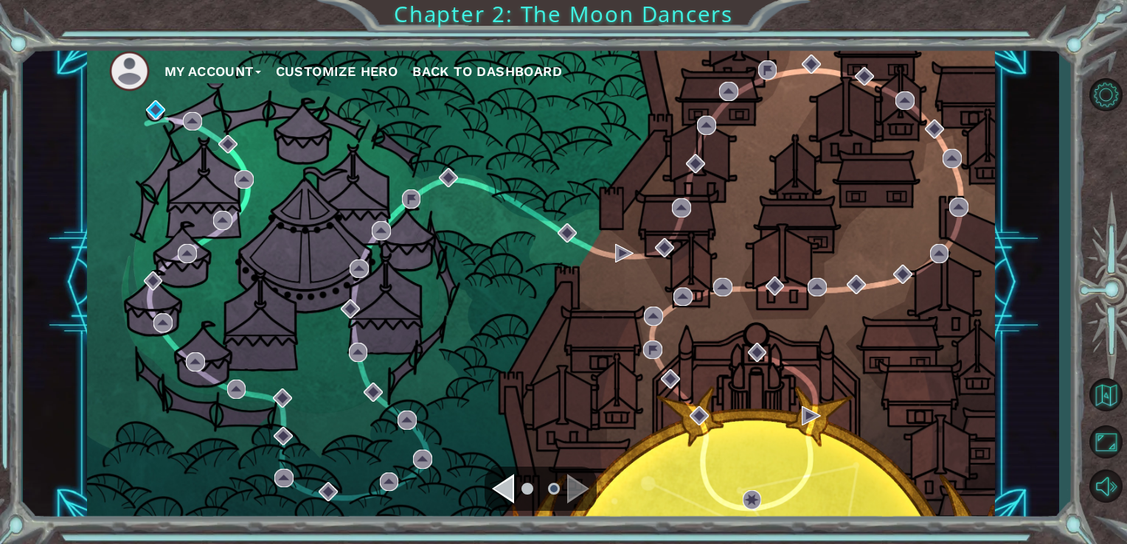
click at [494, 483] on div "Navigate to the previous page" at bounding box center [503, 489] width 22 height 30
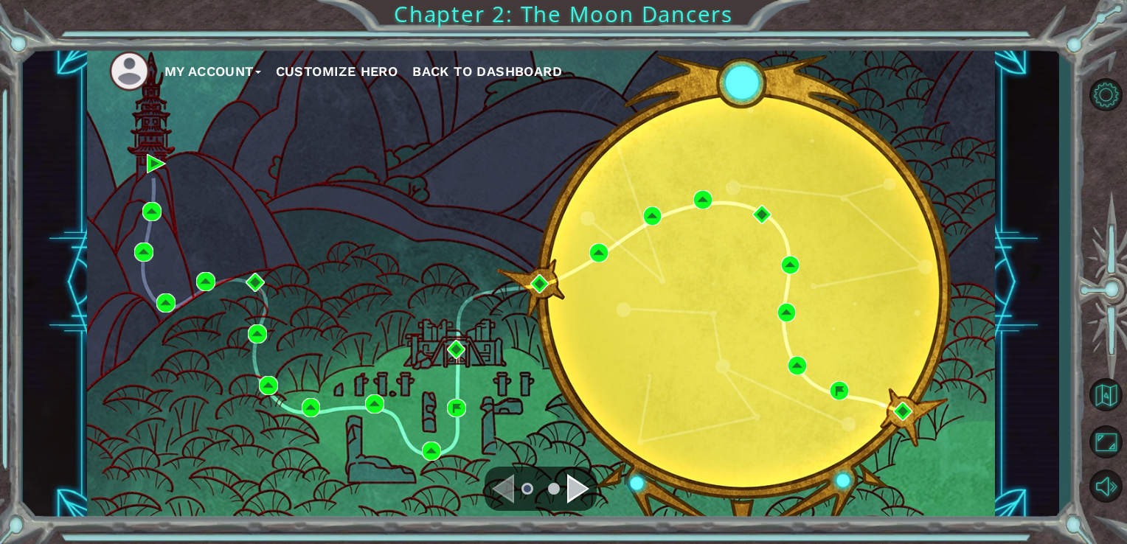
click at [572, 491] on div "Navigate to the next page" at bounding box center [578, 489] width 22 height 30
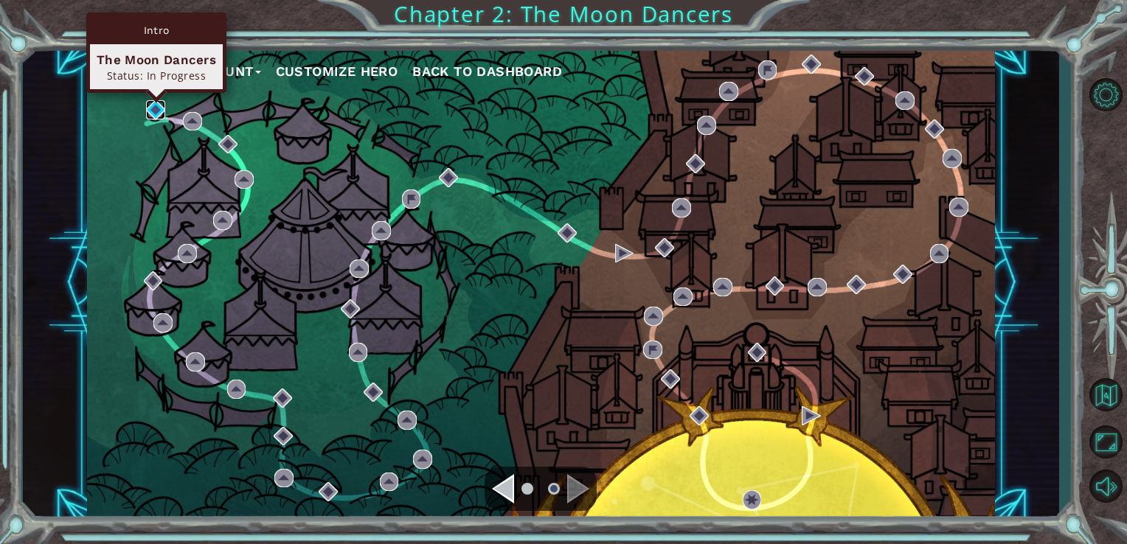
click at [156, 117] on img at bounding box center [155, 109] width 19 height 19
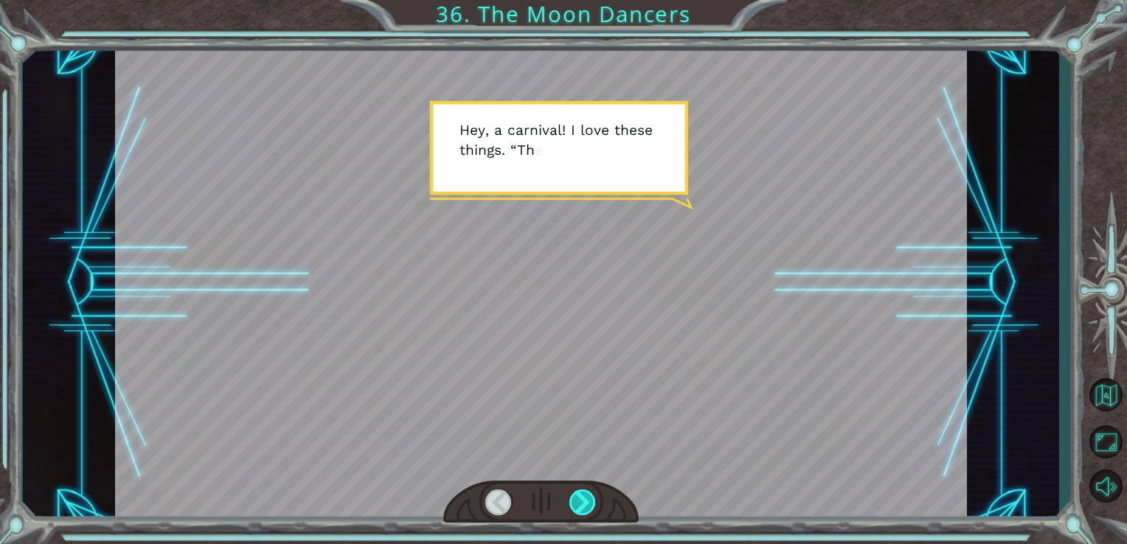
click at [580, 505] on div at bounding box center [583, 503] width 27 height 26
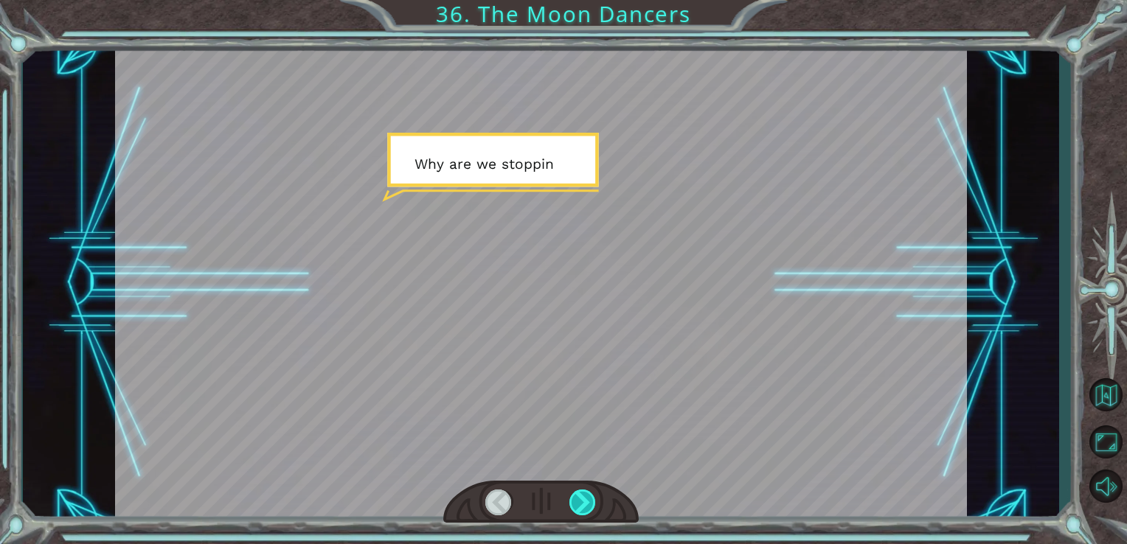
click at [580, 505] on div at bounding box center [583, 503] width 27 height 26
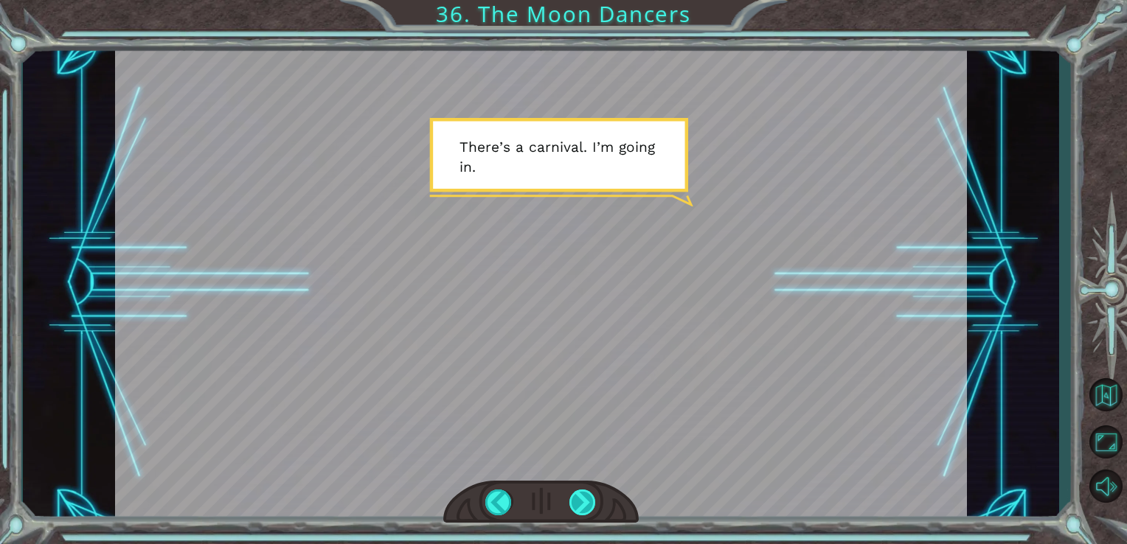
click at [580, 505] on div at bounding box center [583, 503] width 27 height 26
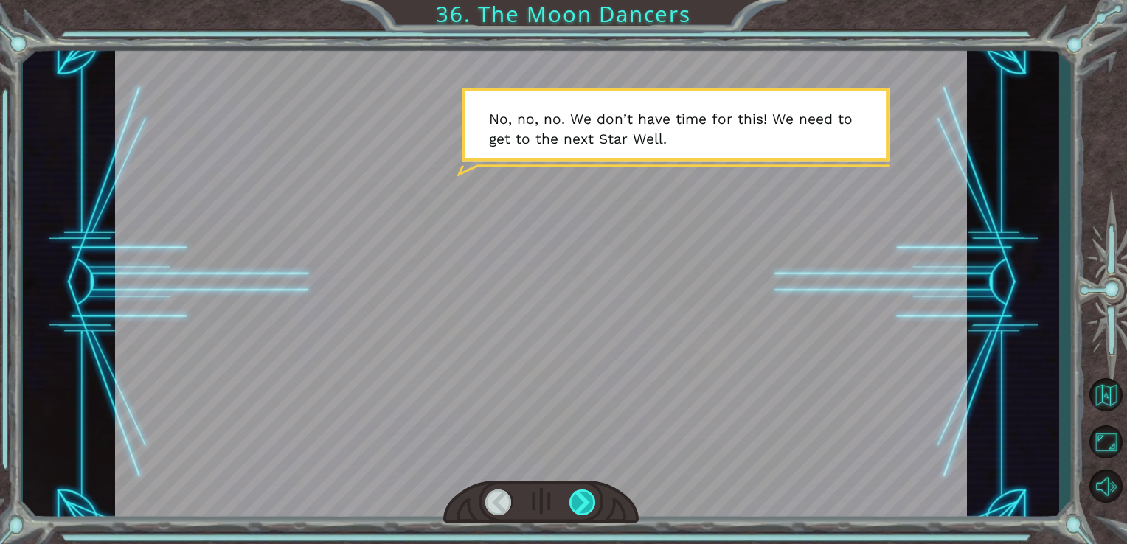
click at [580, 505] on div at bounding box center [583, 503] width 27 height 26
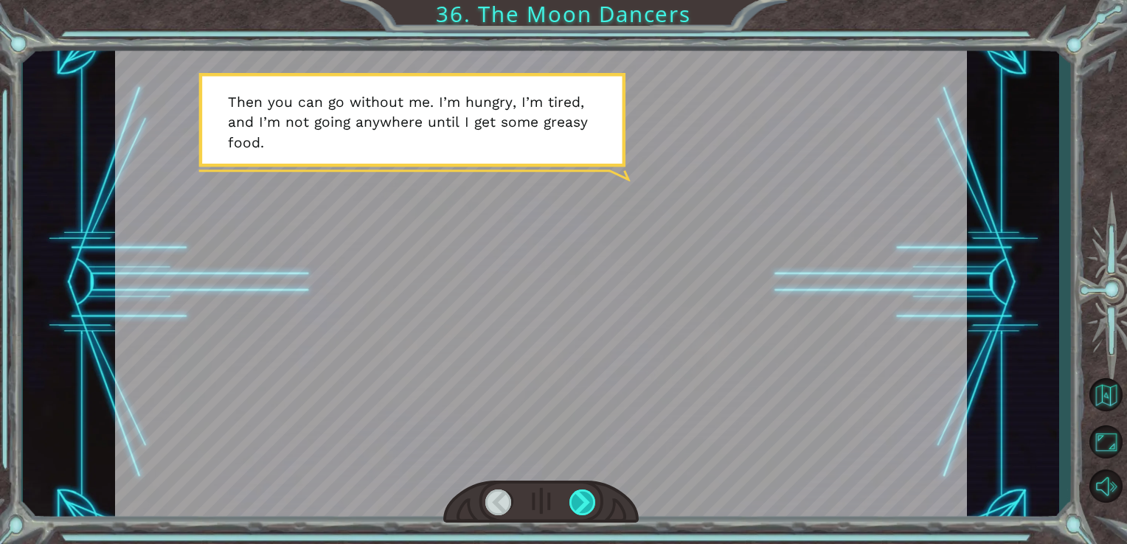
click at [580, 505] on div at bounding box center [583, 503] width 27 height 26
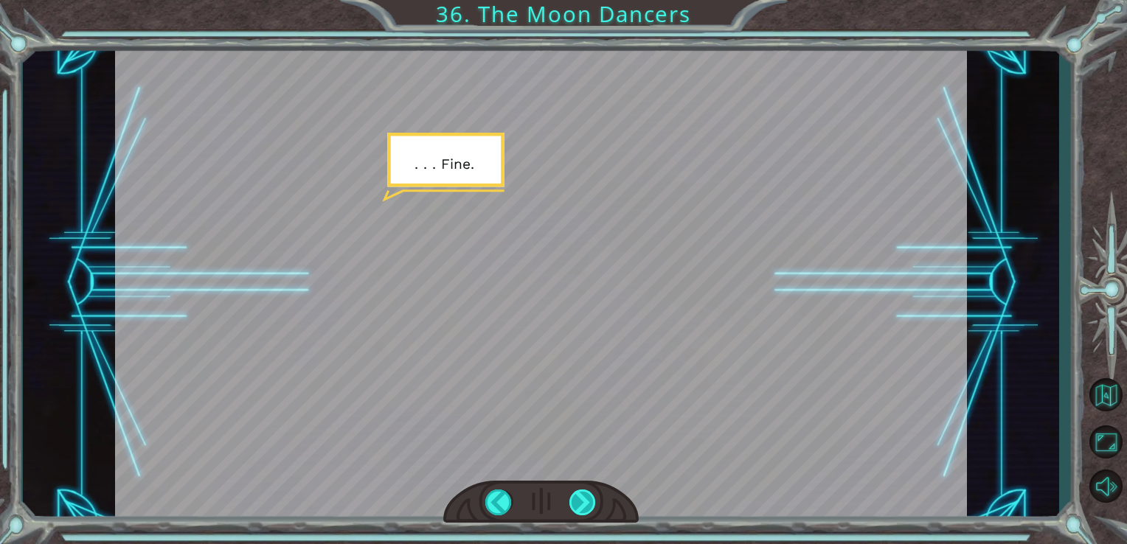
click at [580, 505] on div at bounding box center [583, 503] width 27 height 26
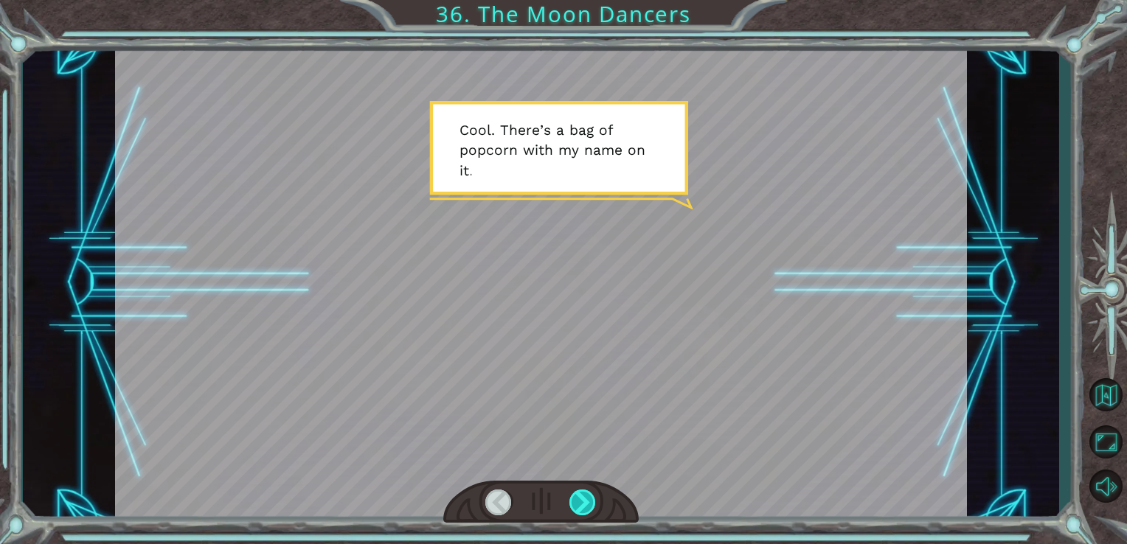
click at [580, 505] on div at bounding box center [583, 503] width 27 height 26
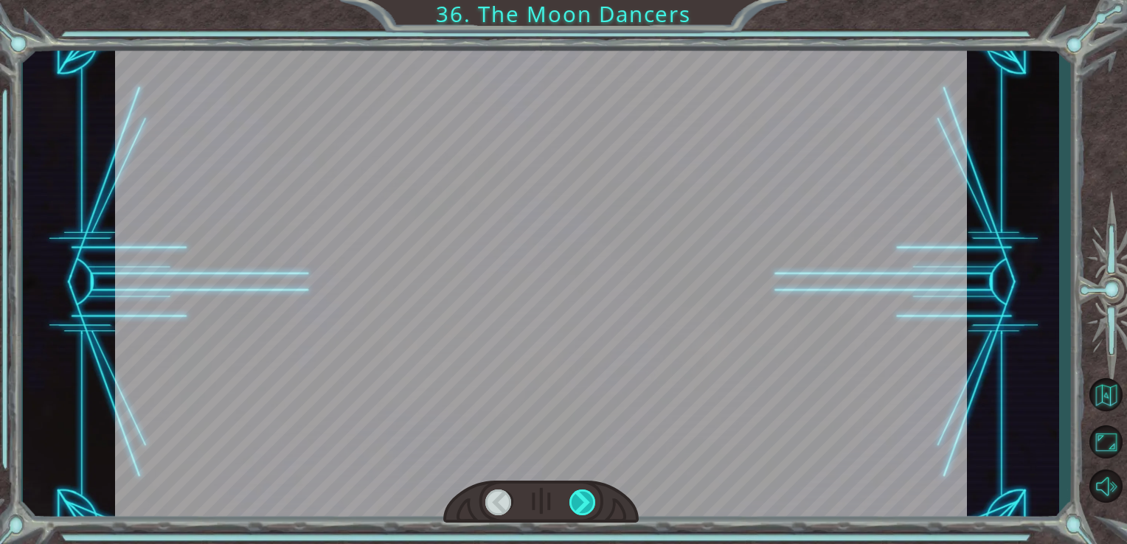
click at [580, 505] on div at bounding box center [583, 503] width 27 height 26
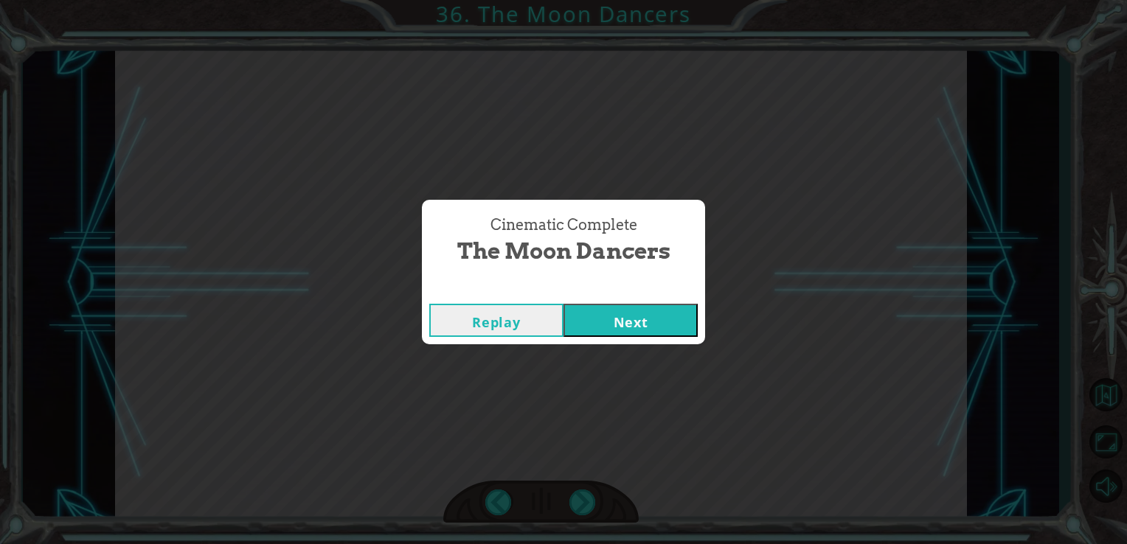
click at [620, 319] on button "Next" at bounding box center [631, 320] width 134 height 33
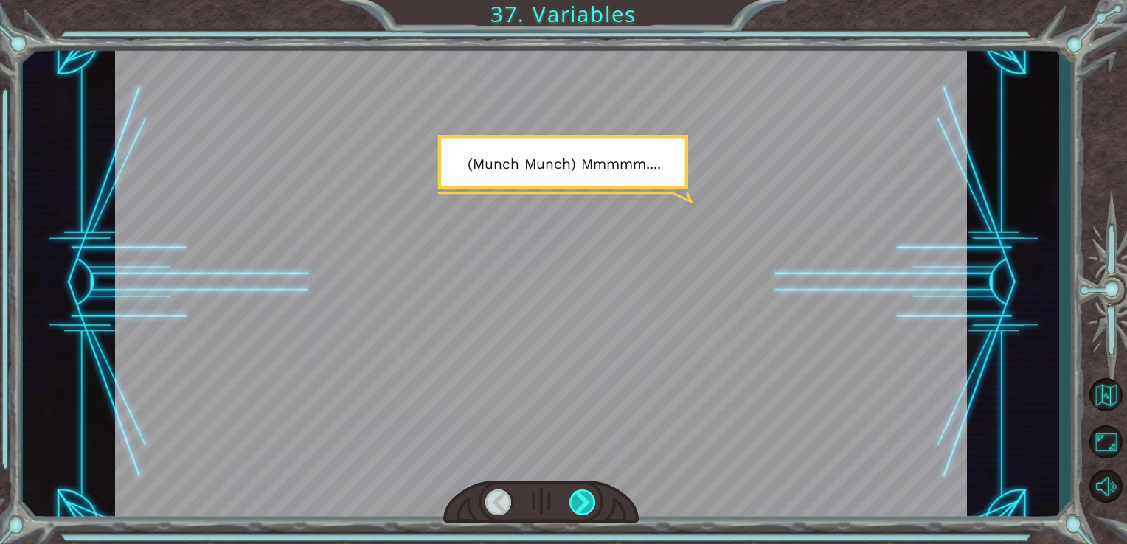
click at [577, 499] on div at bounding box center [583, 503] width 27 height 26
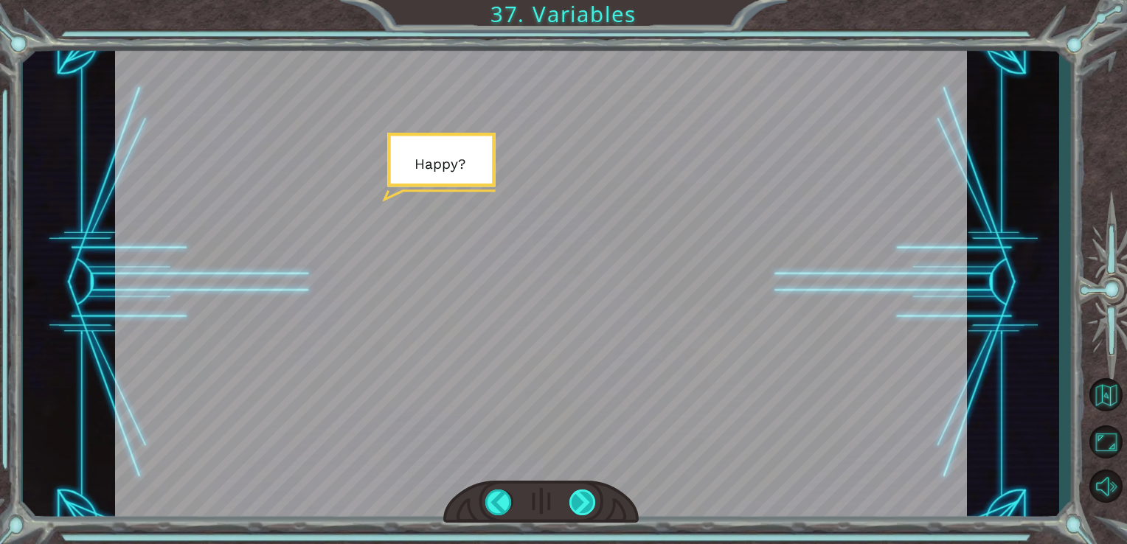
click at [577, 499] on div at bounding box center [583, 503] width 27 height 26
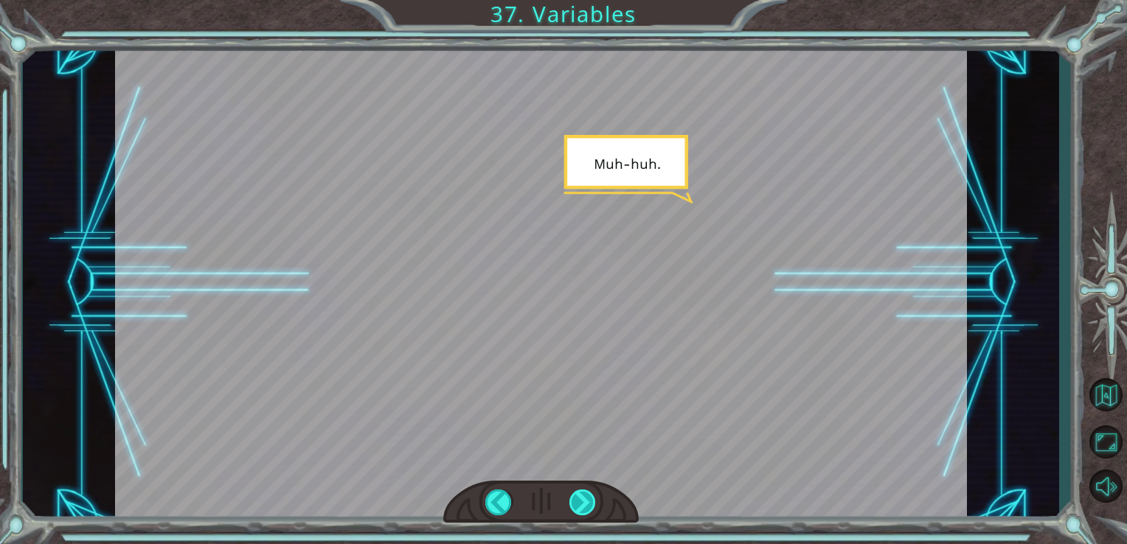
click at [577, 499] on div at bounding box center [583, 503] width 27 height 26
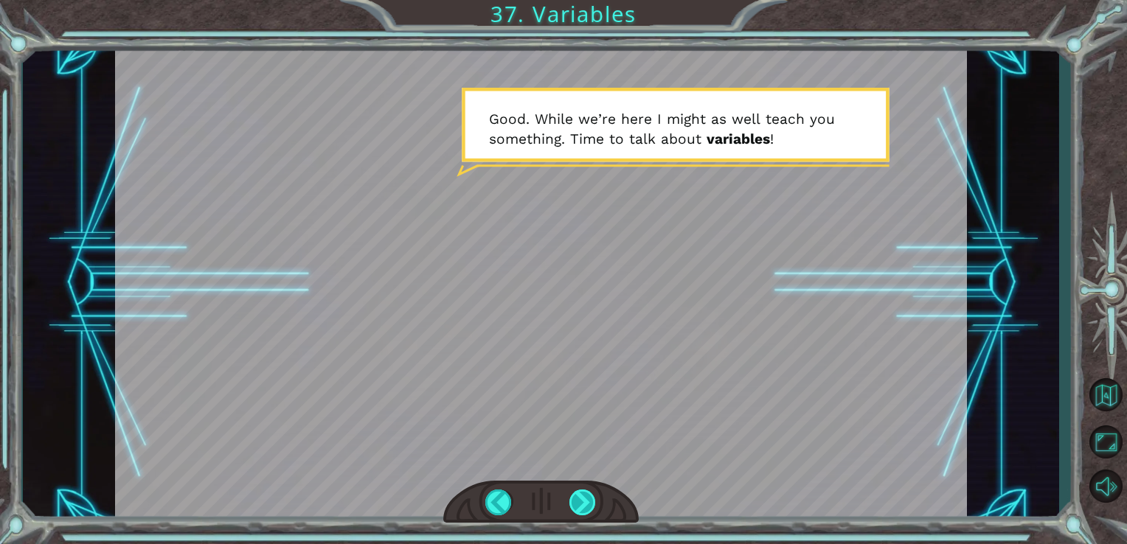
click at [588, 511] on div at bounding box center [583, 503] width 27 height 26
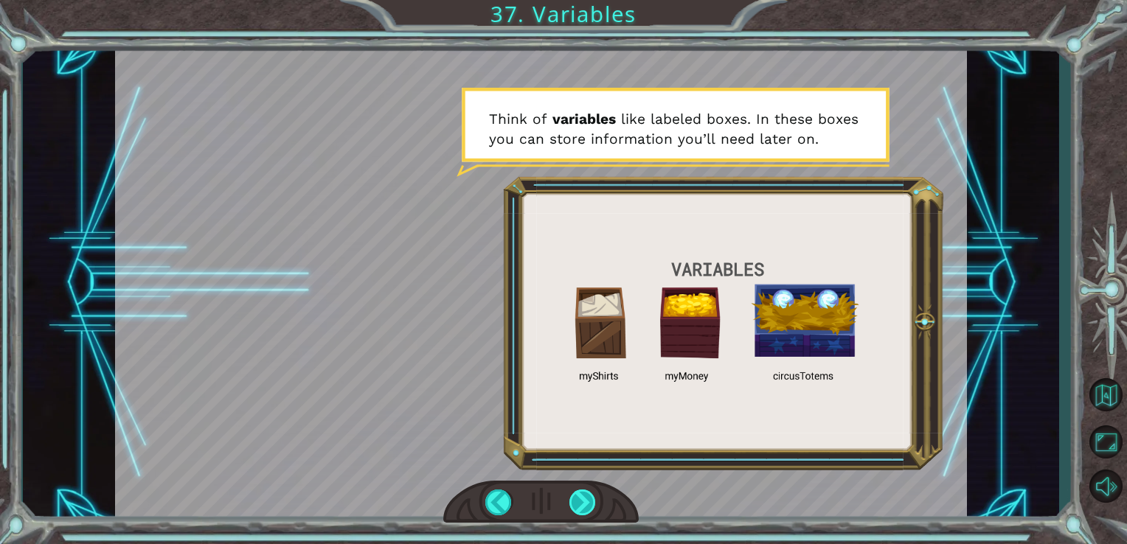
click at [588, 511] on div at bounding box center [583, 503] width 27 height 26
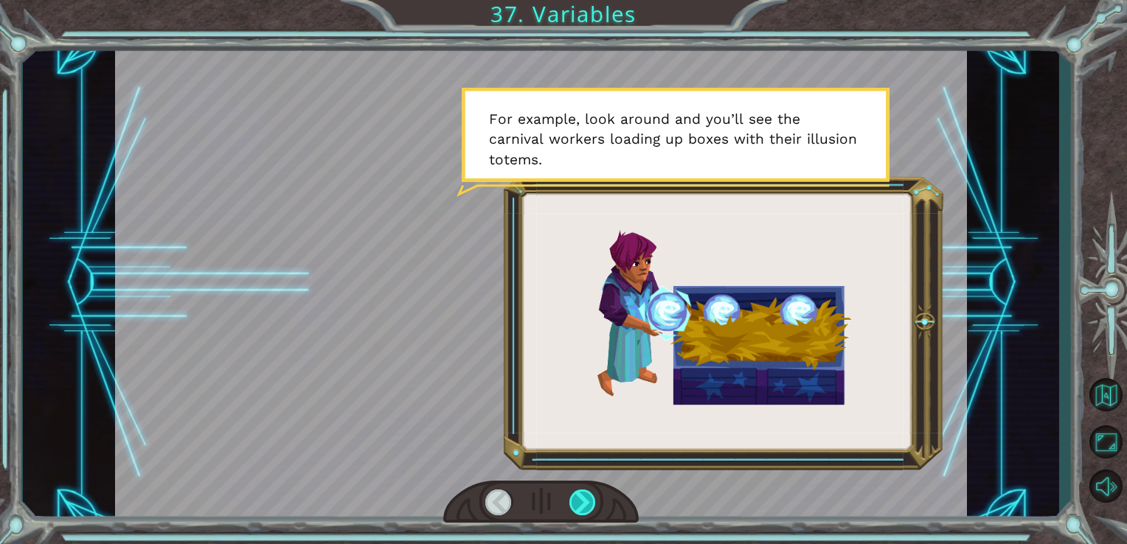
click at [588, 511] on div at bounding box center [583, 503] width 27 height 26
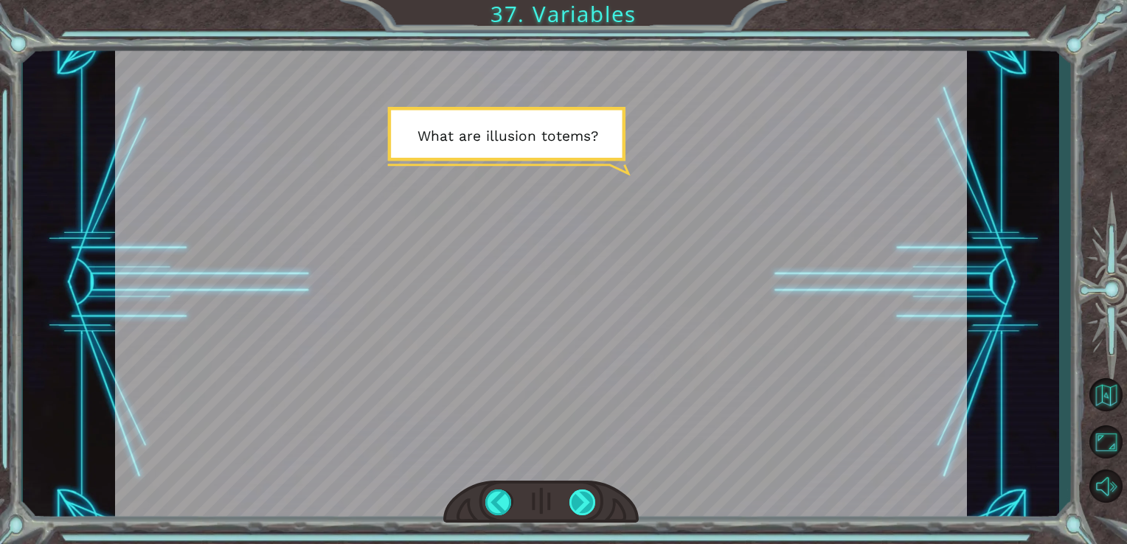
click at [588, 511] on div at bounding box center [583, 503] width 27 height 26
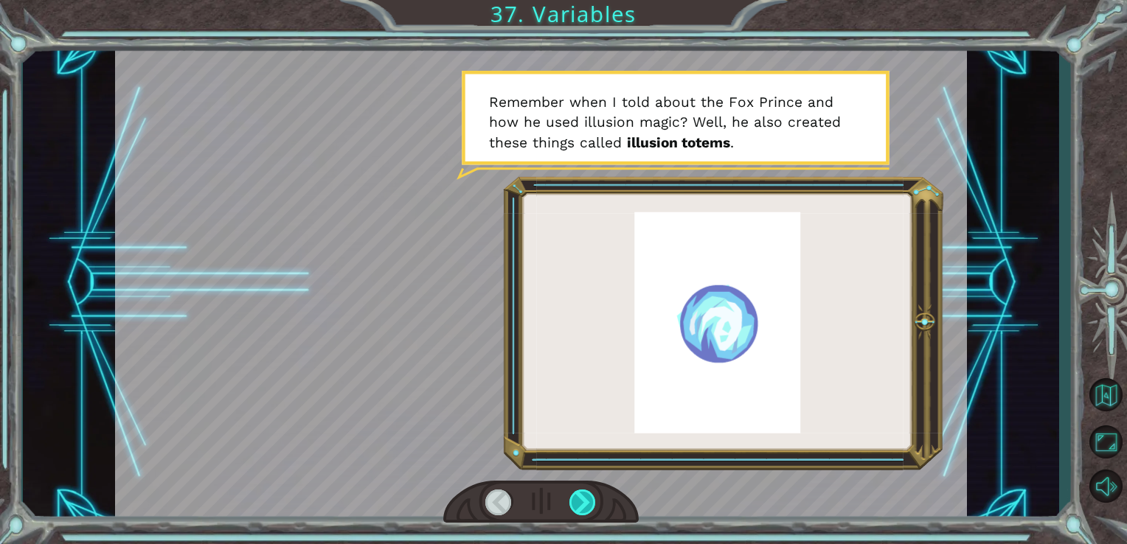
click at [588, 511] on div at bounding box center [583, 503] width 27 height 26
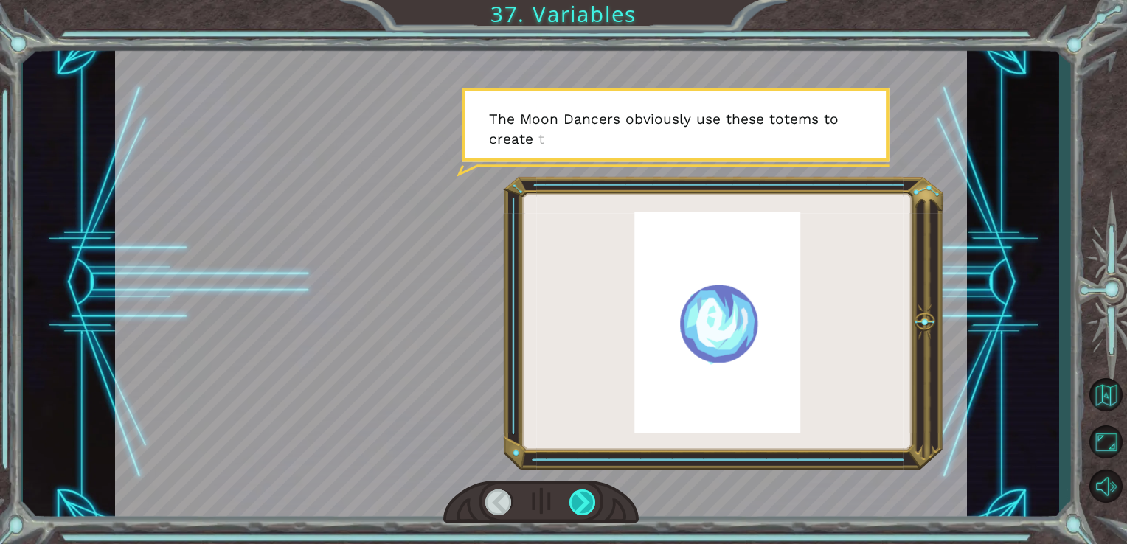
click at [588, 511] on div at bounding box center [583, 503] width 27 height 26
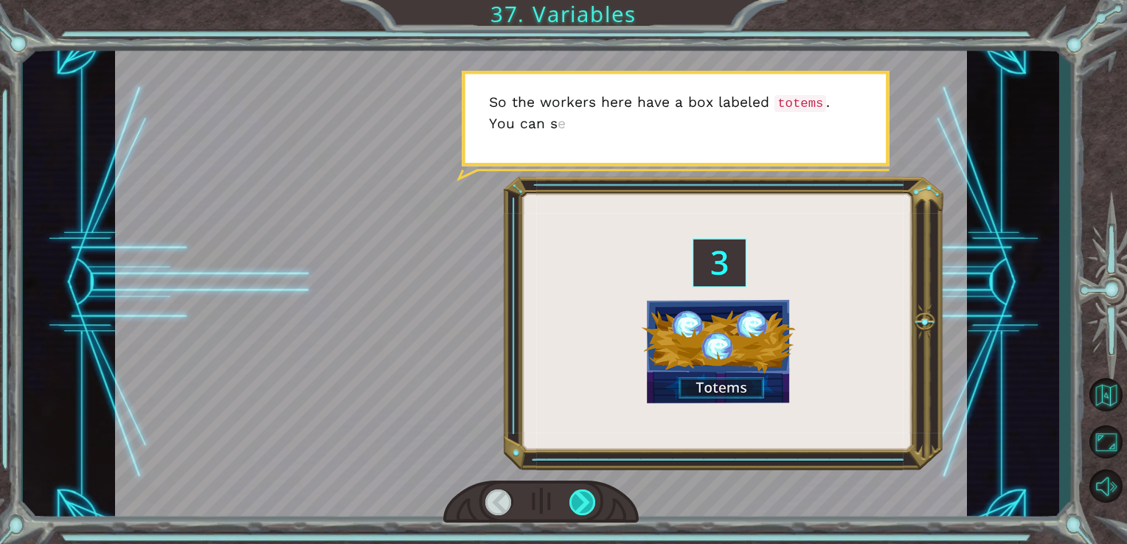
click at [588, 511] on div at bounding box center [583, 503] width 27 height 26
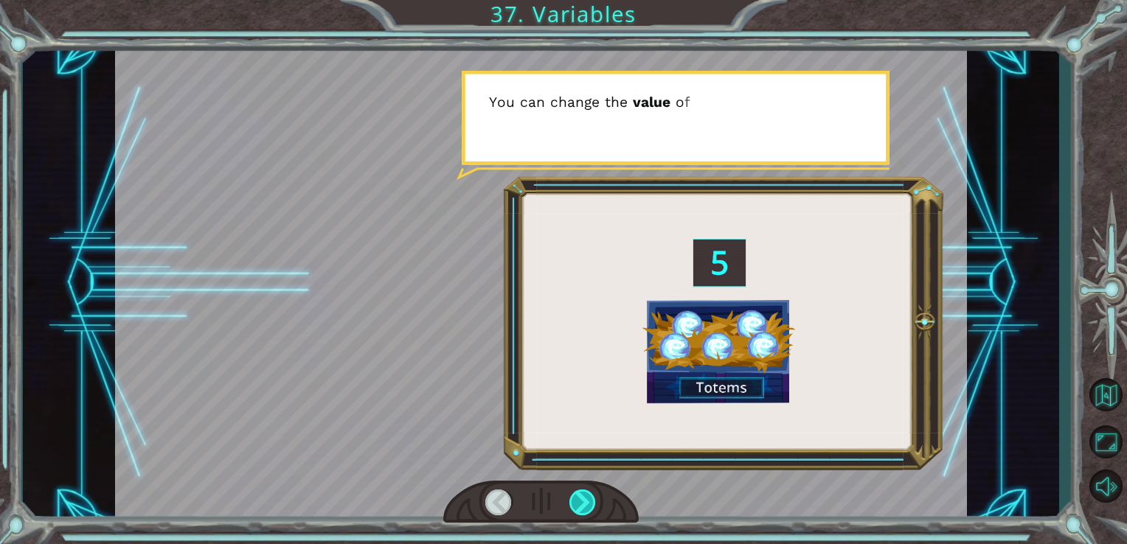
click at [588, 511] on div at bounding box center [583, 503] width 27 height 26
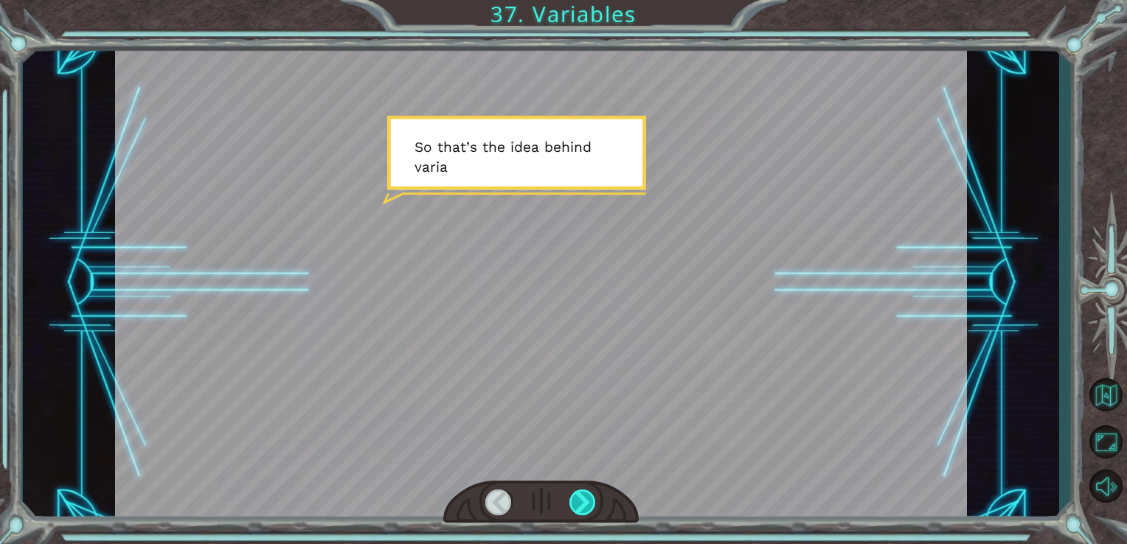
click at [588, 511] on div at bounding box center [583, 503] width 27 height 26
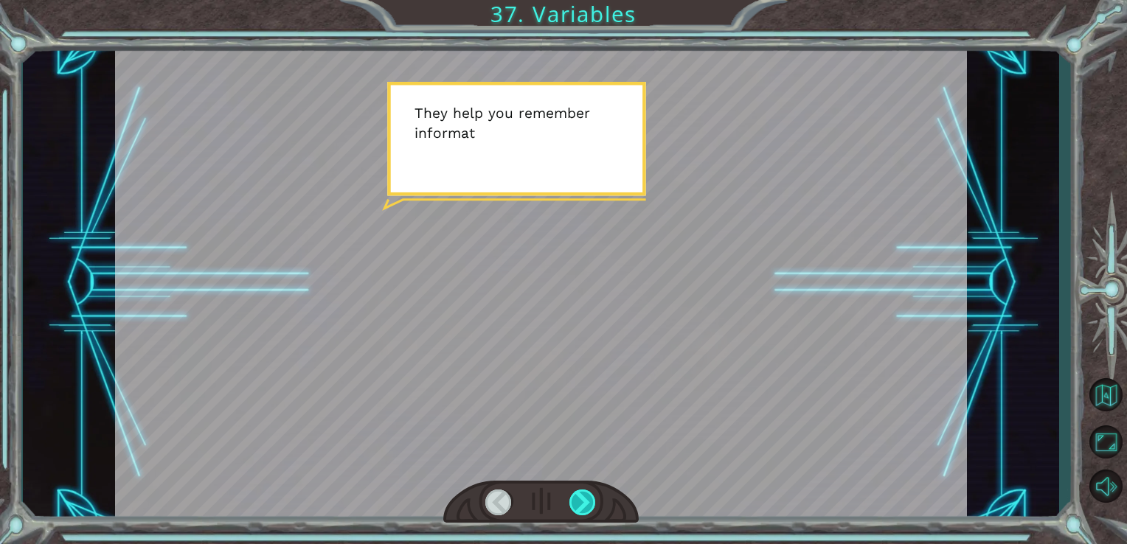
click at [588, 511] on div at bounding box center [583, 503] width 27 height 26
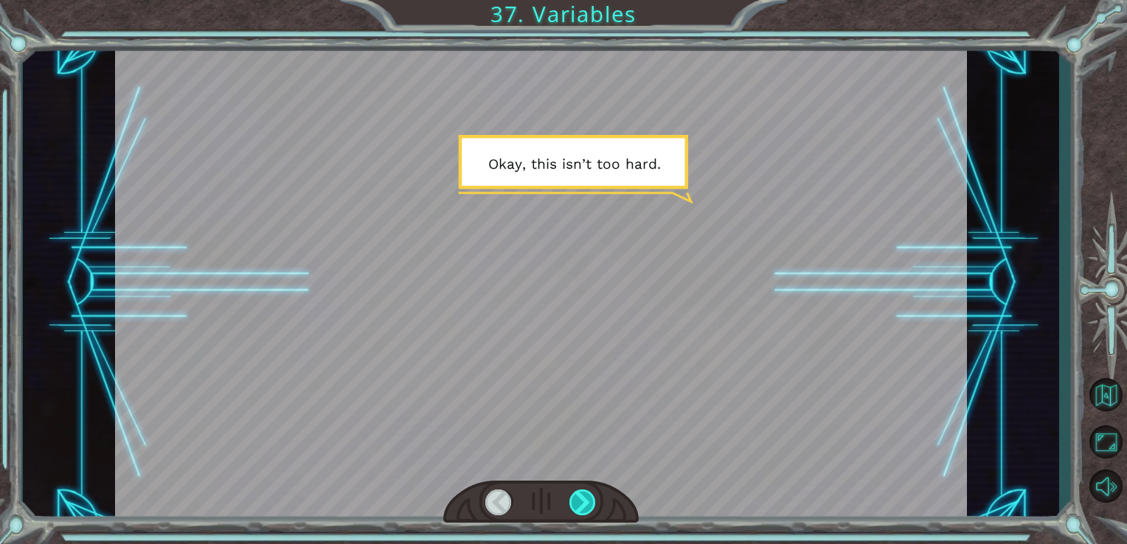
click at [588, 511] on div at bounding box center [583, 503] width 27 height 26
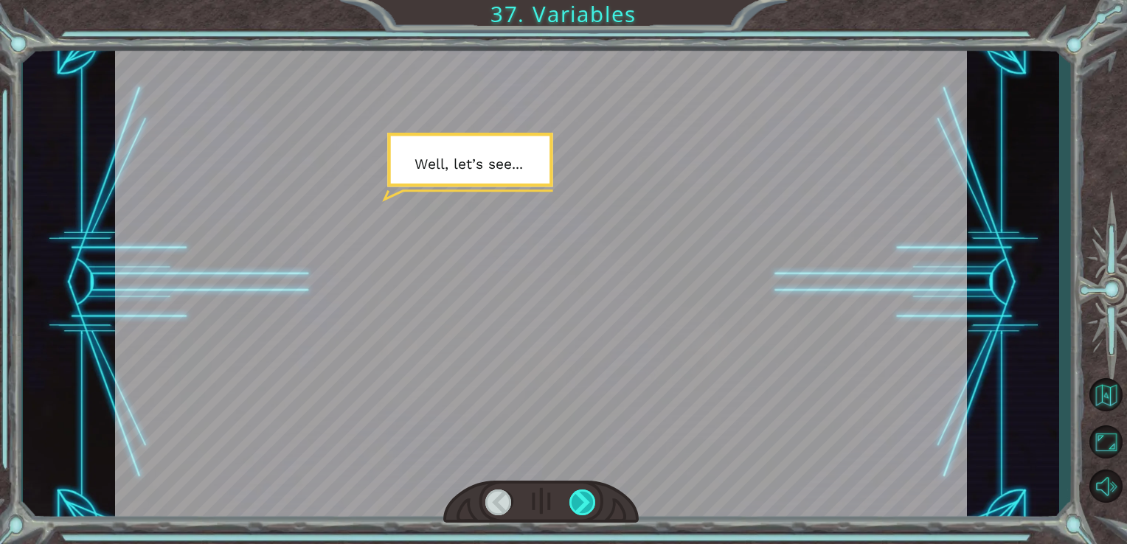
click at [588, 511] on div at bounding box center [583, 503] width 27 height 26
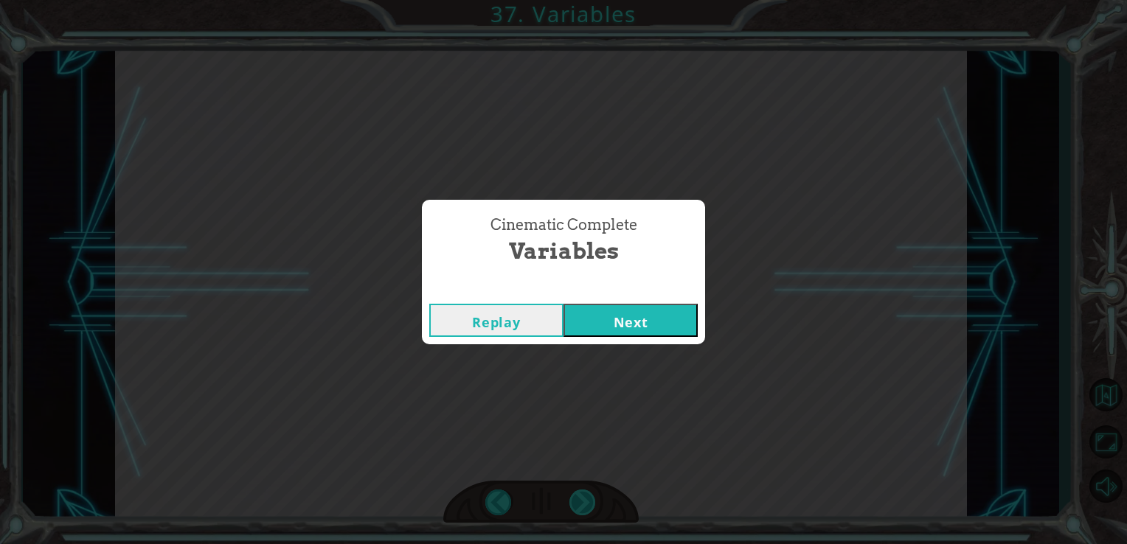
click at [588, 511] on div "Cinematic Complete Variables Replay Next" at bounding box center [563, 272] width 1127 height 544
click at [641, 314] on button "Next" at bounding box center [631, 320] width 134 height 33
